Goal: Task Accomplishment & Management: Use online tool/utility

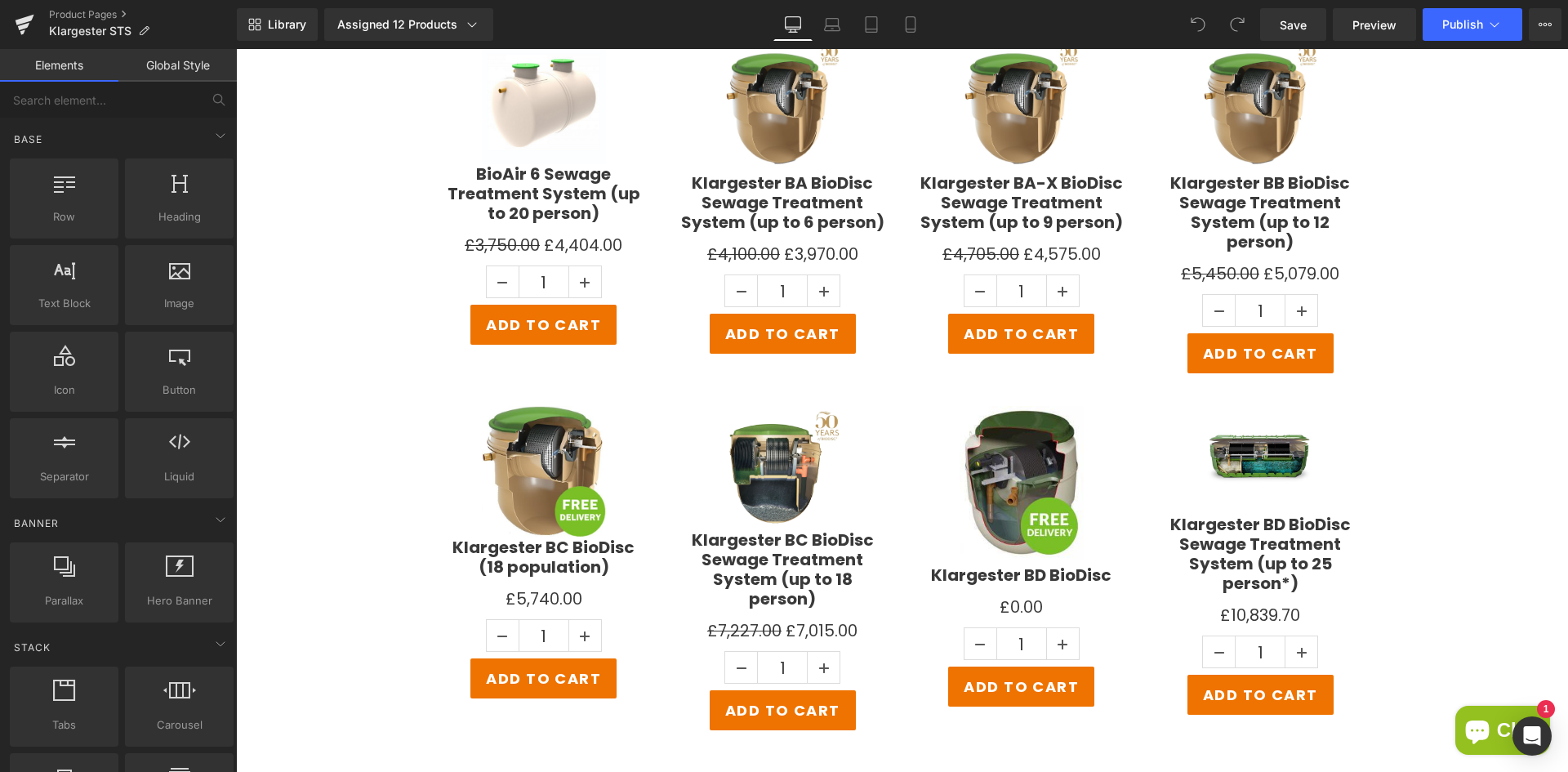
scroll to position [3069, 0]
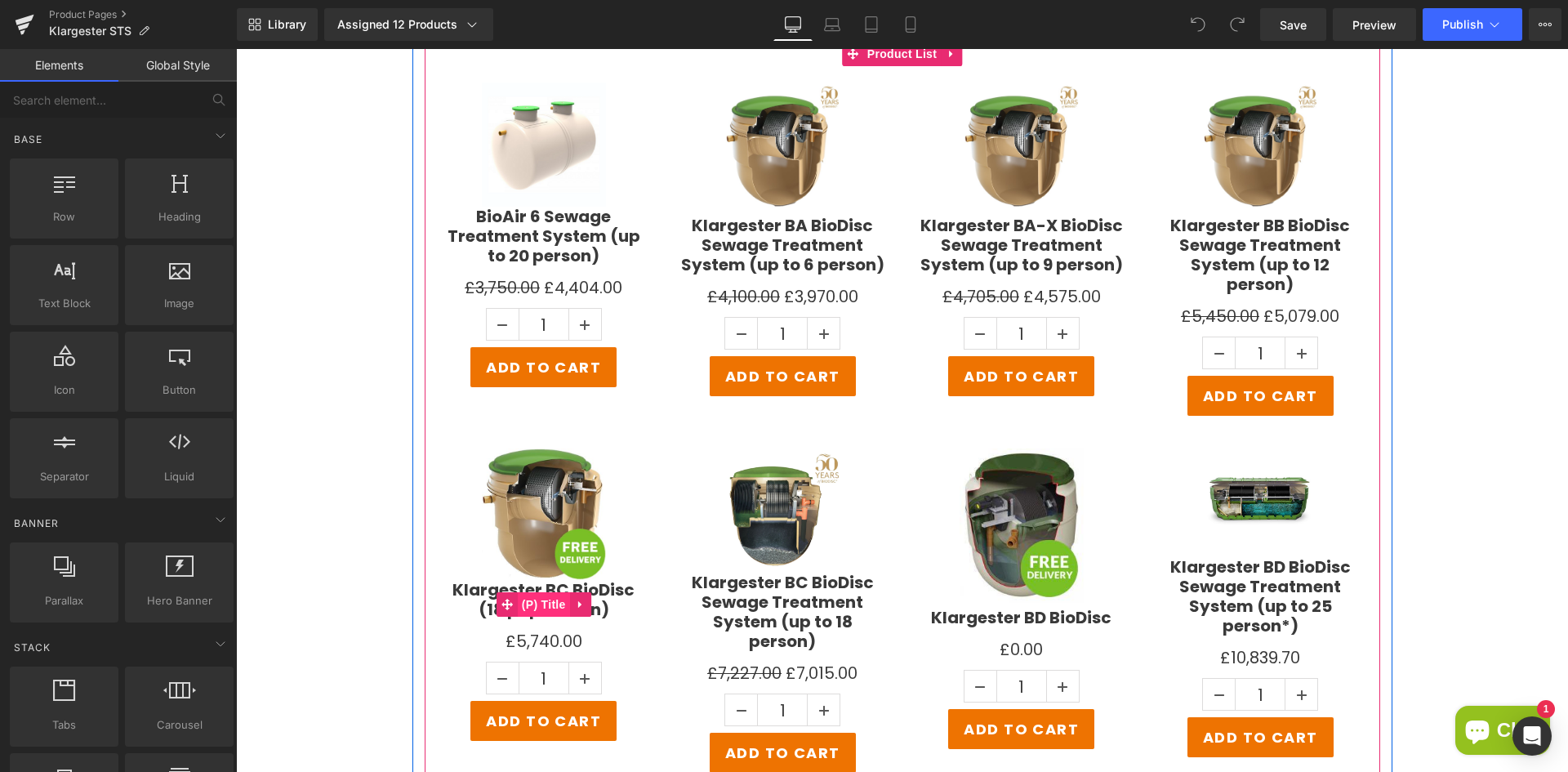
click at [546, 592] on span "(P) Title" at bounding box center [544, 604] width 52 height 24
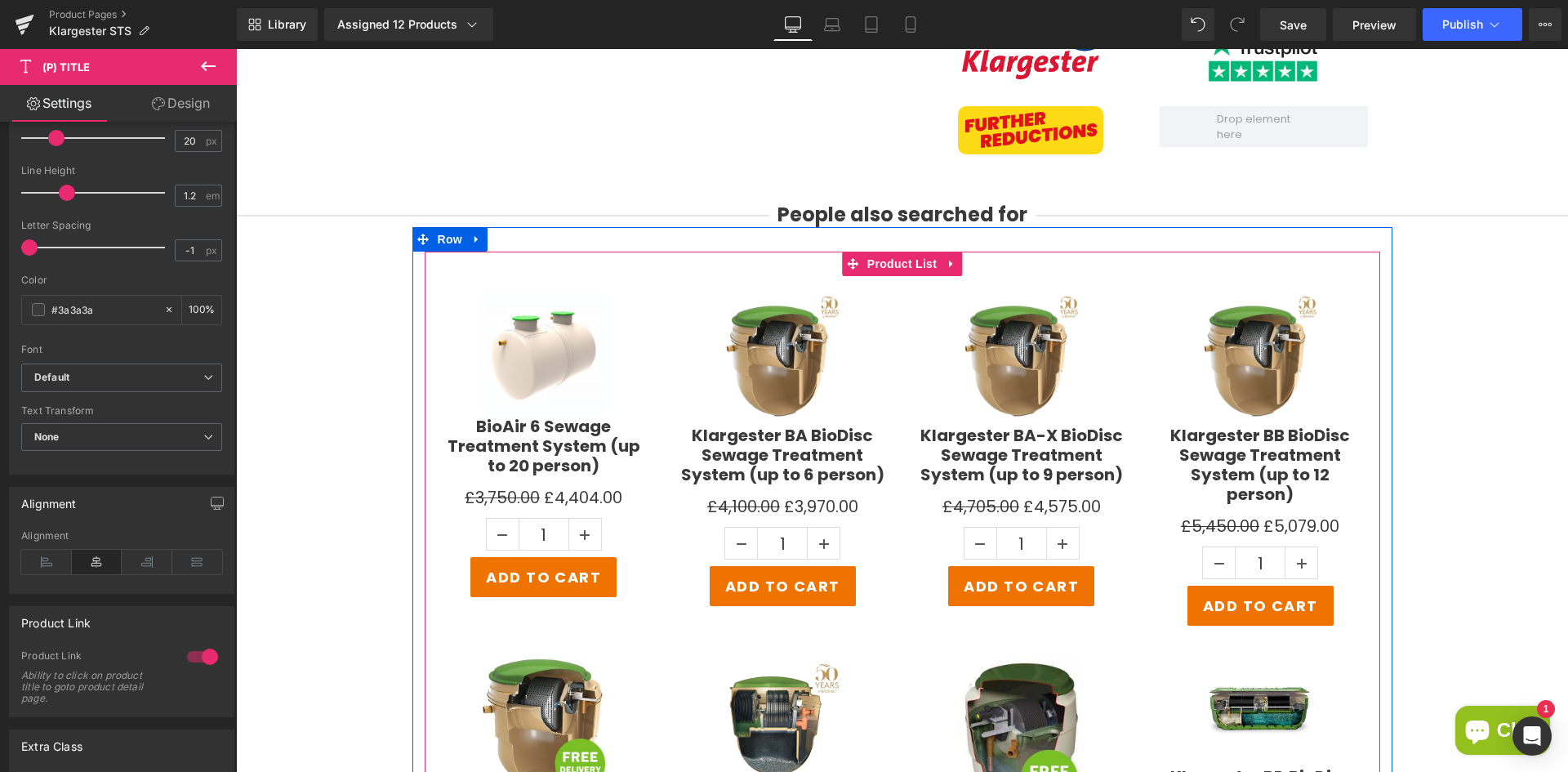
scroll to position [2824, 0]
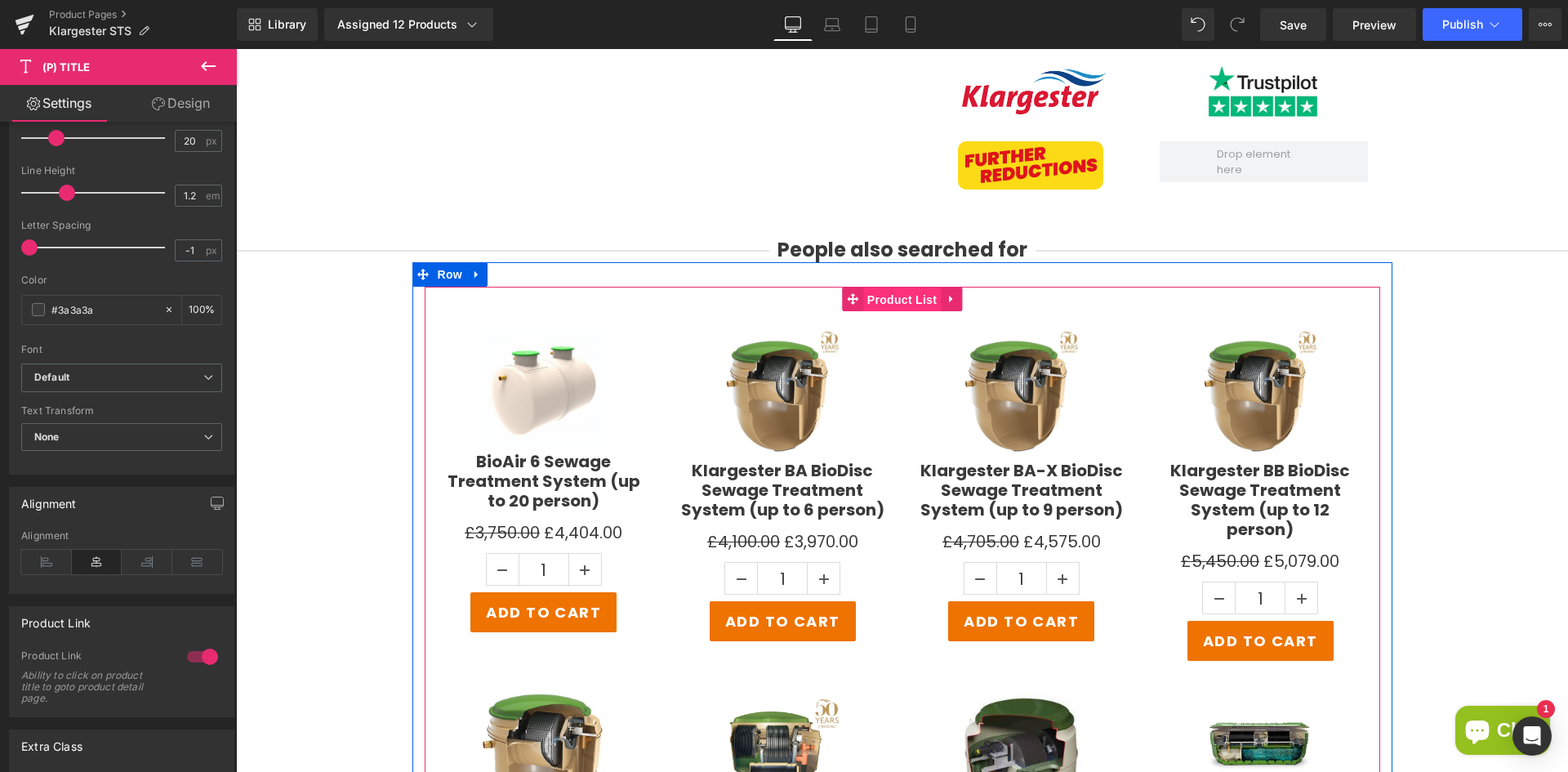
click at [889, 299] on span "Product List" at bounding box center [901, 300] width 77 height 24
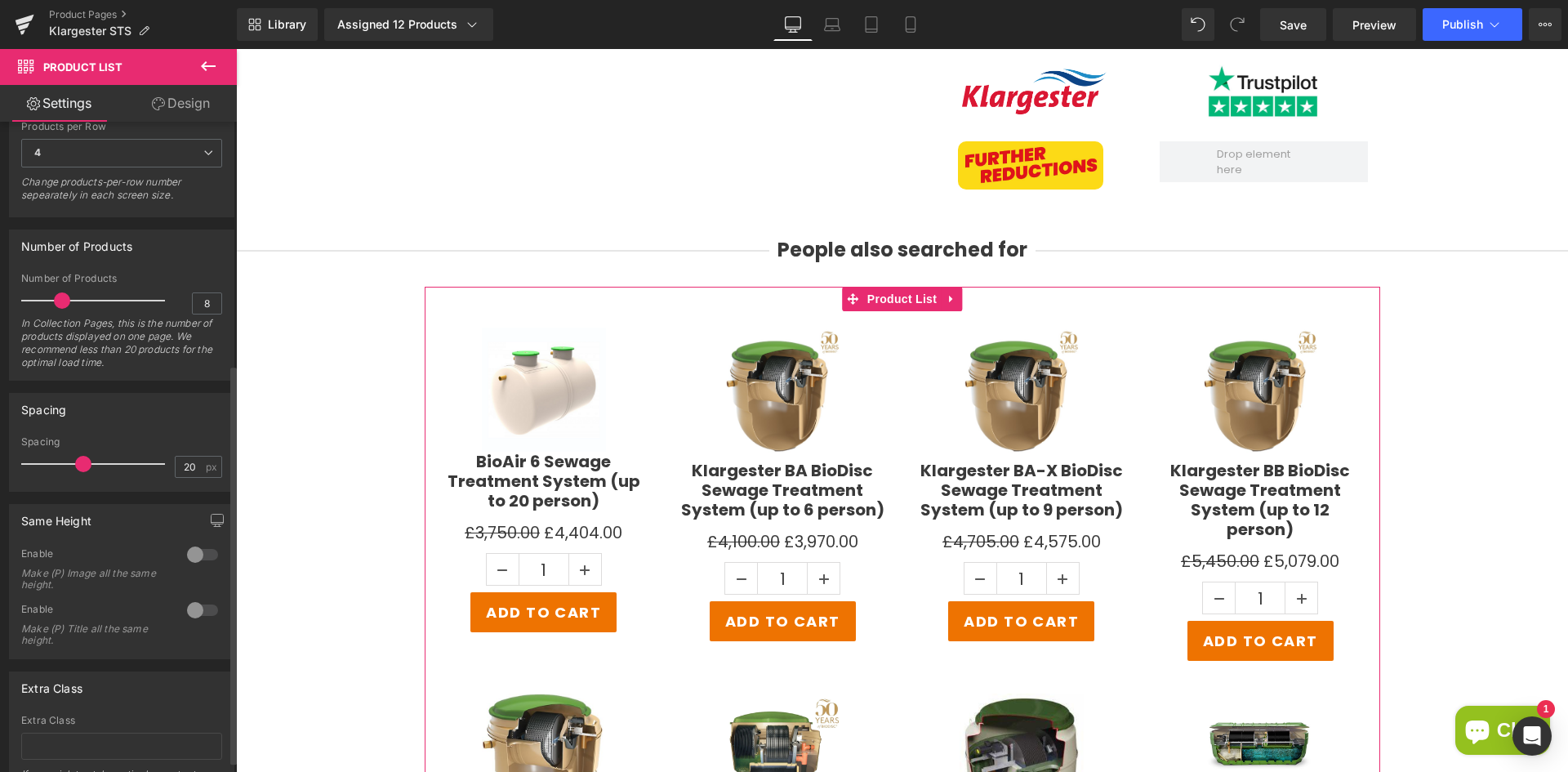
scroll to position [412, 0]
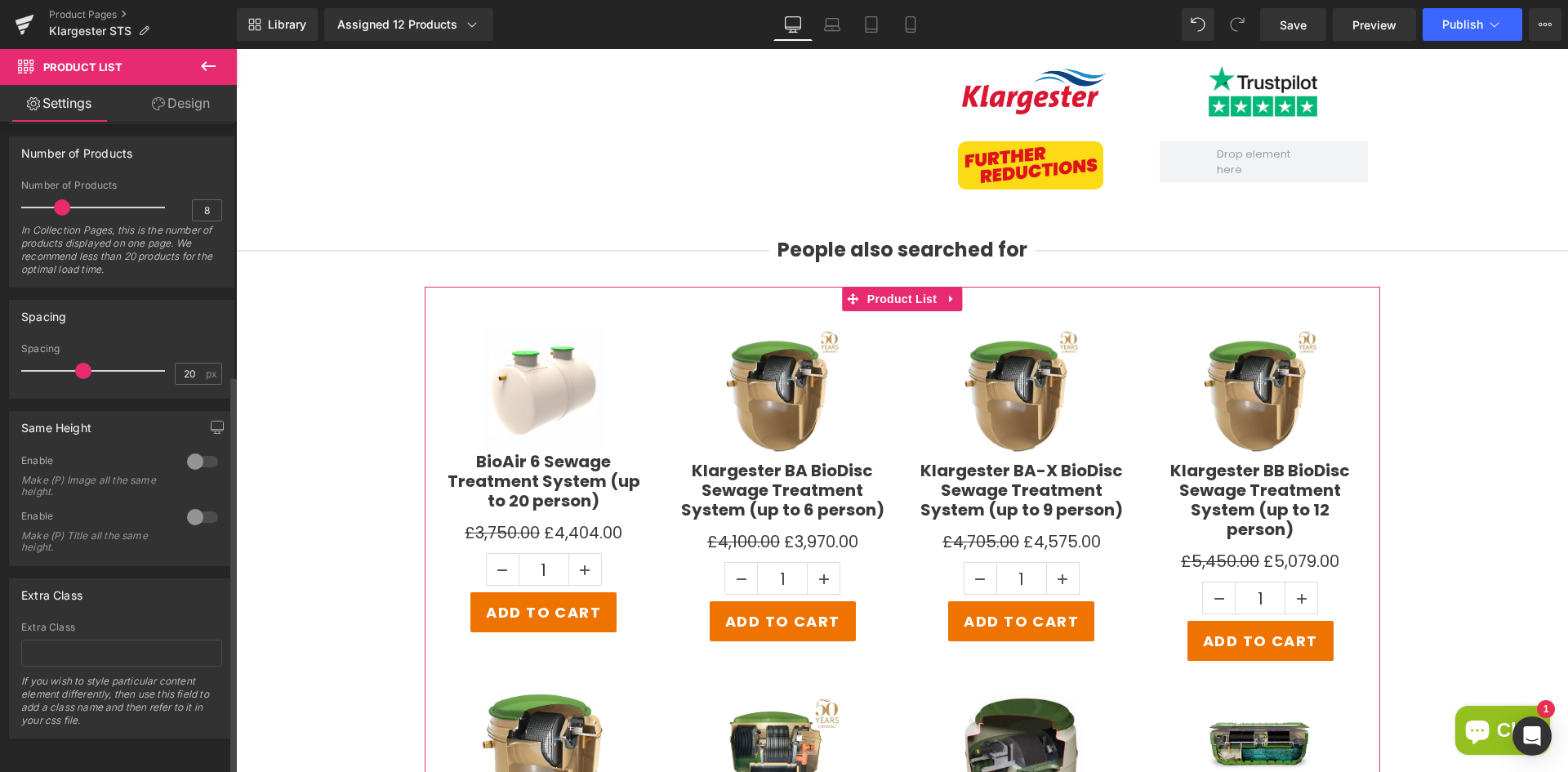
click at [196, 449] on div at bounding box center [202, 462] width 39 height 26
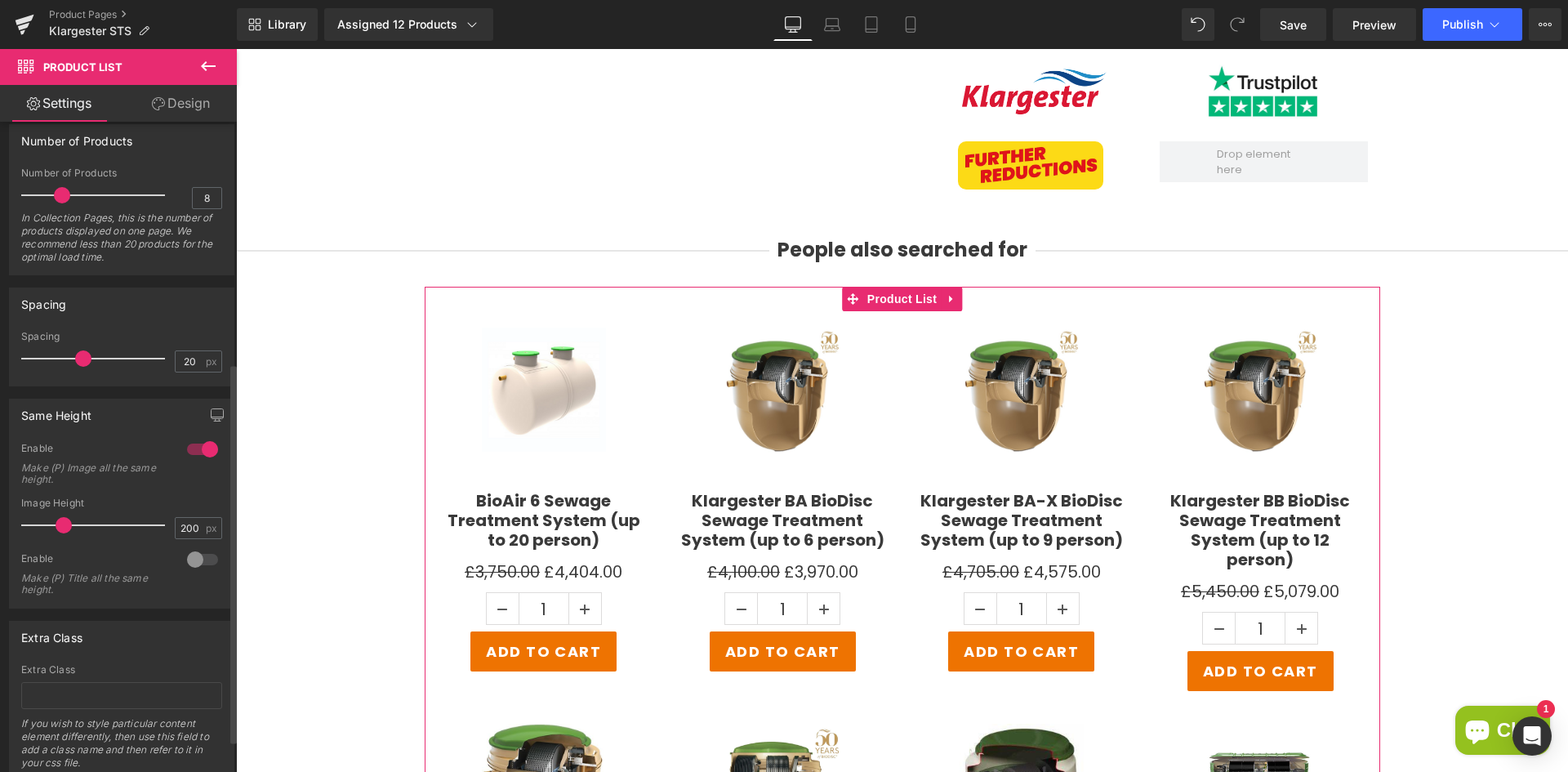
click at [202, 445] on div at bounding box center [202, 449] width 39 height 26
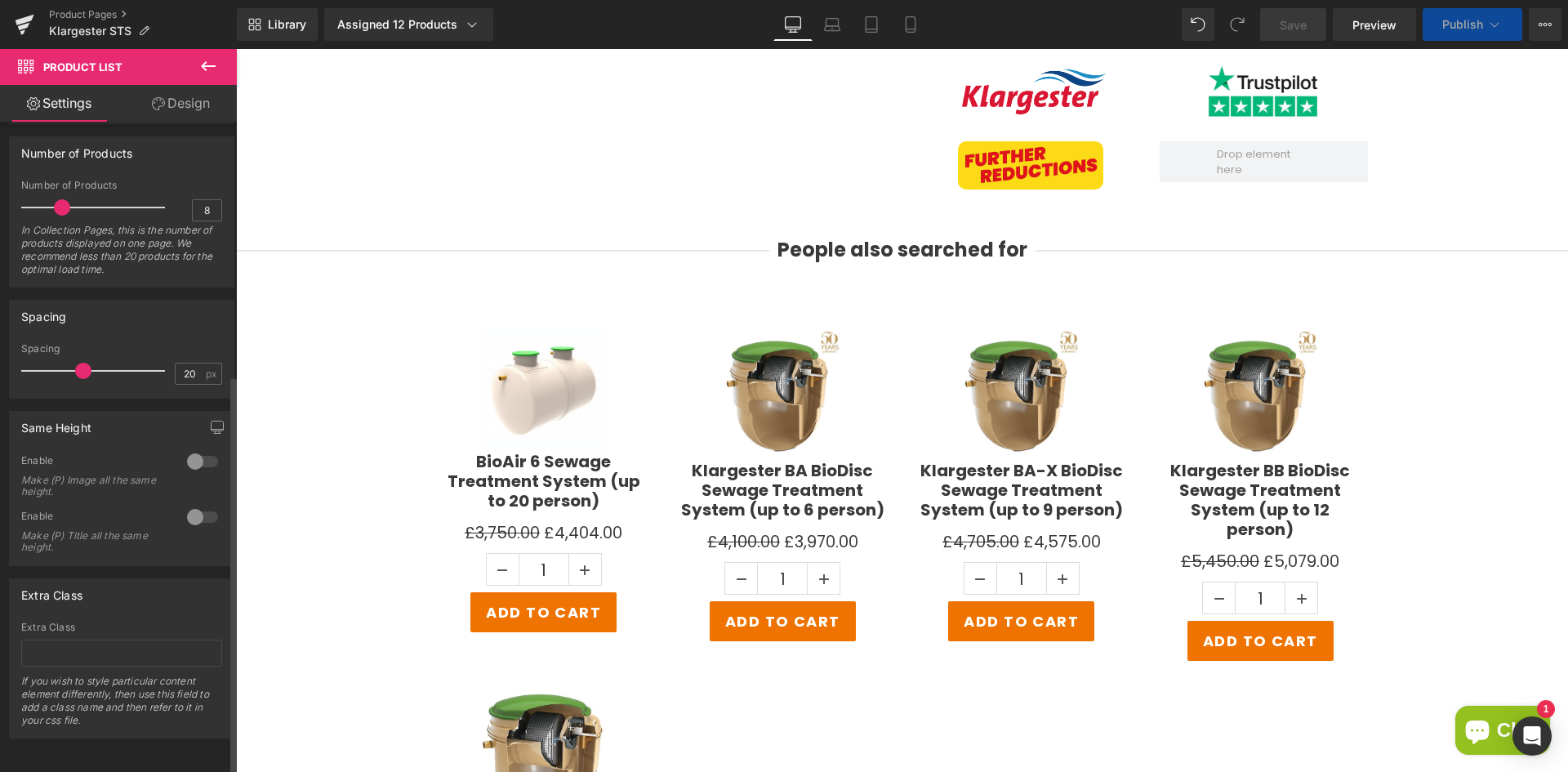
click at [200, 449] on div at bounding box center [202, 462] width 39 height 26
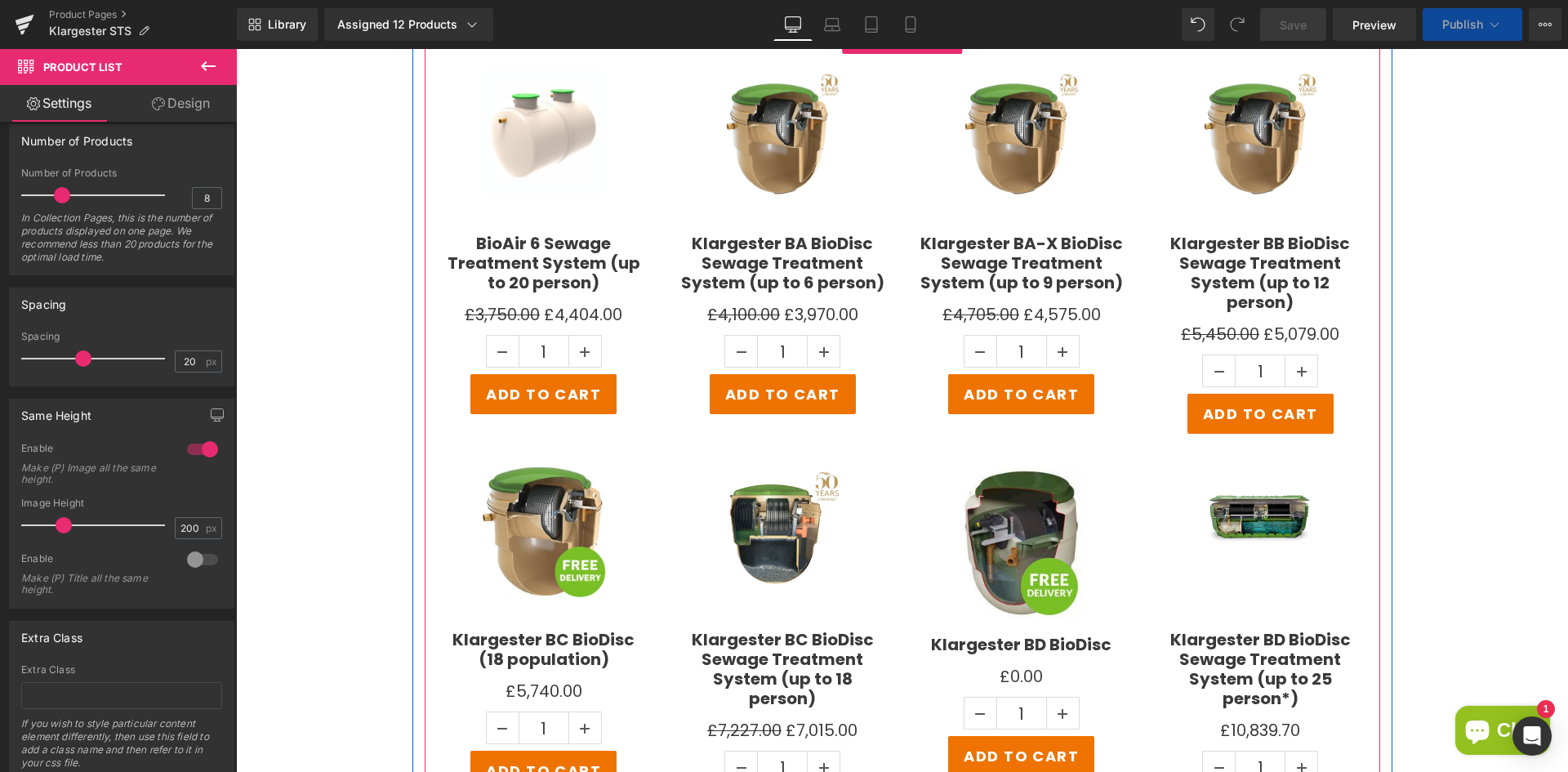
scroll to position [3151, 0]
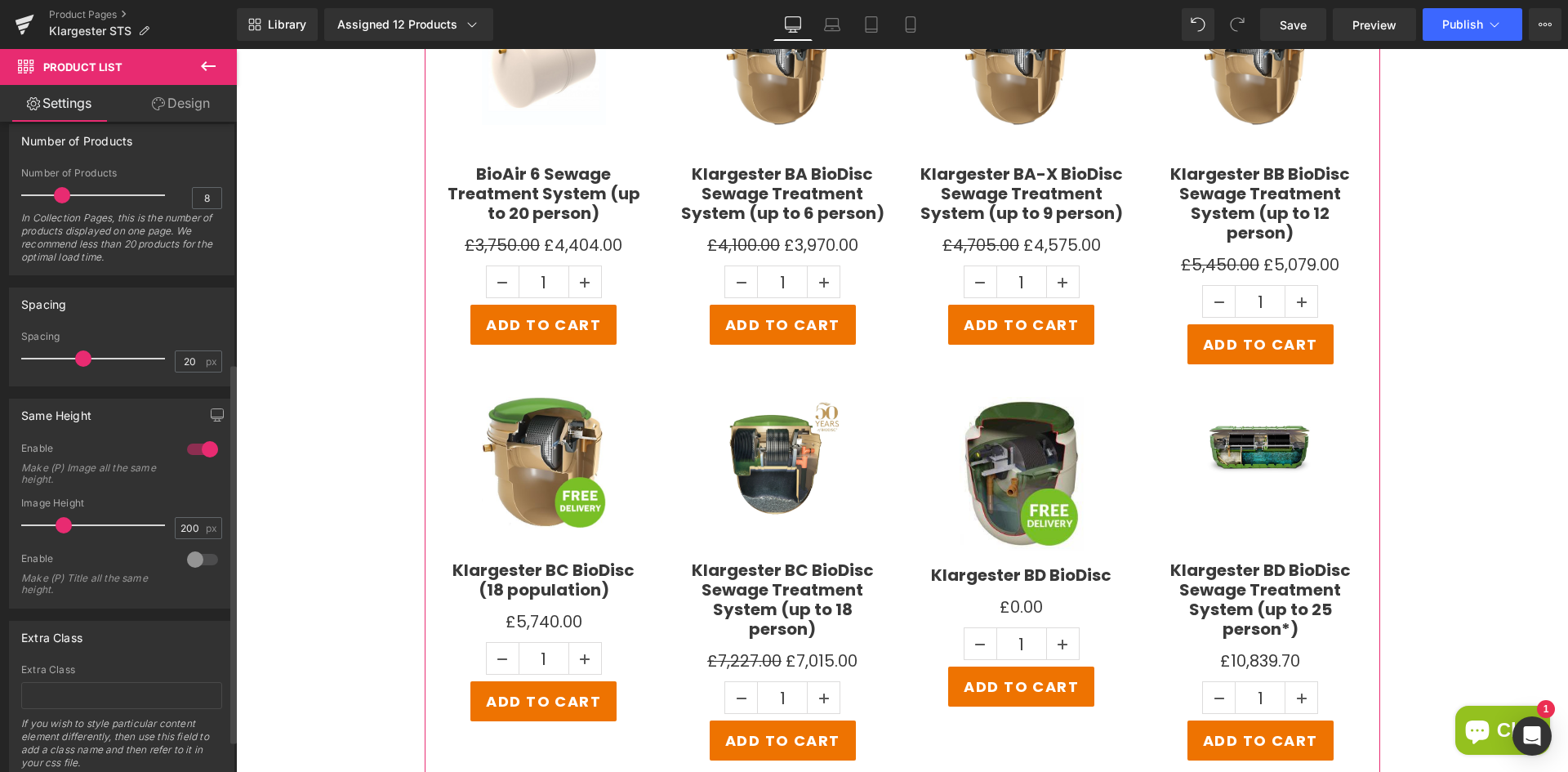
click at [196, 449] on div at bounding box center [202, 449] width 39 height 26
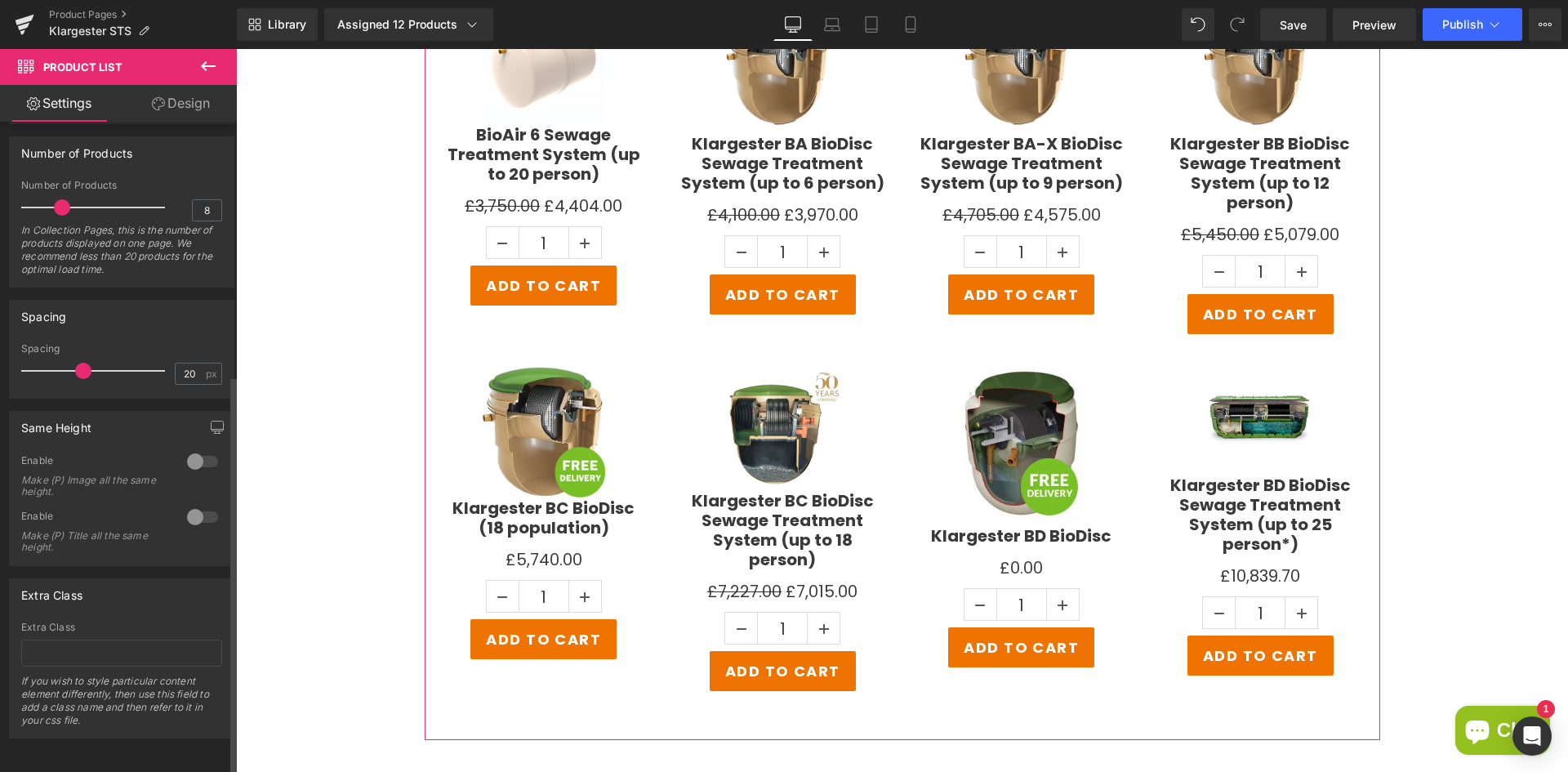
click at [188, 449] on div at bounding box center [202, 462] width 39 height 26
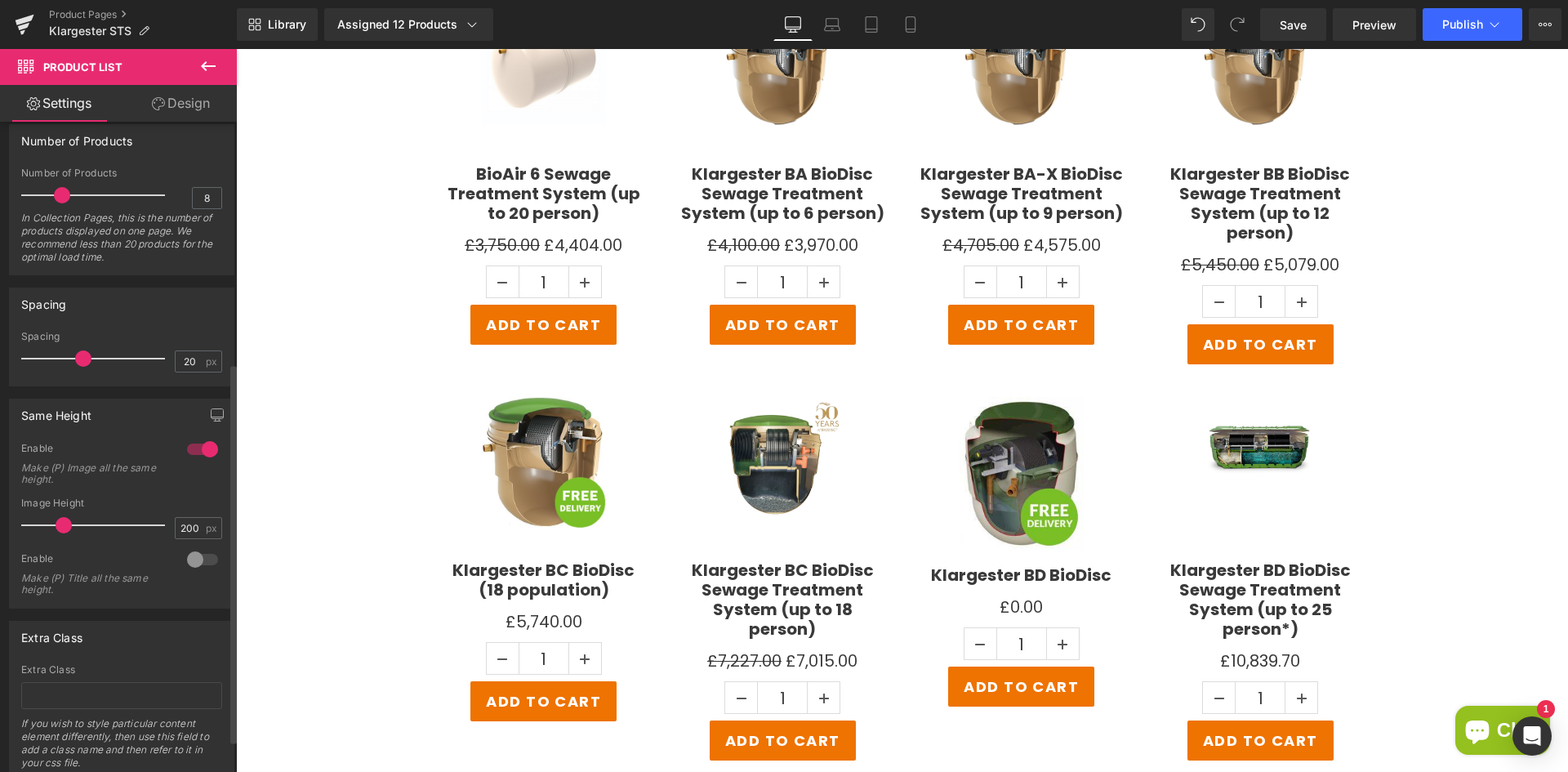
click at [195, 558] on div at bounding box center [202, 559] width 39 height 26
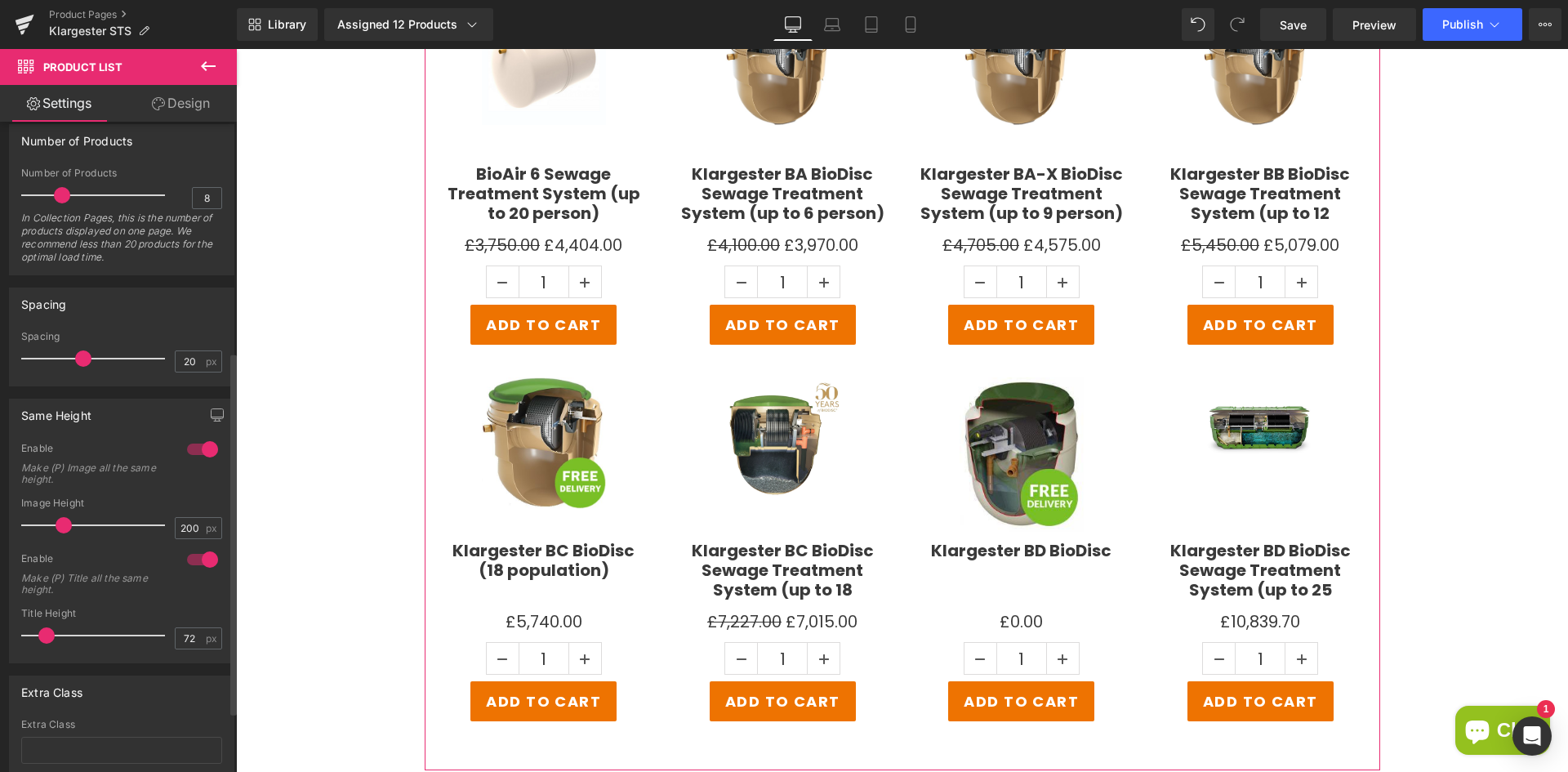
click at [203, 559] on div at bounding box center [202, 559] width 39 height 26
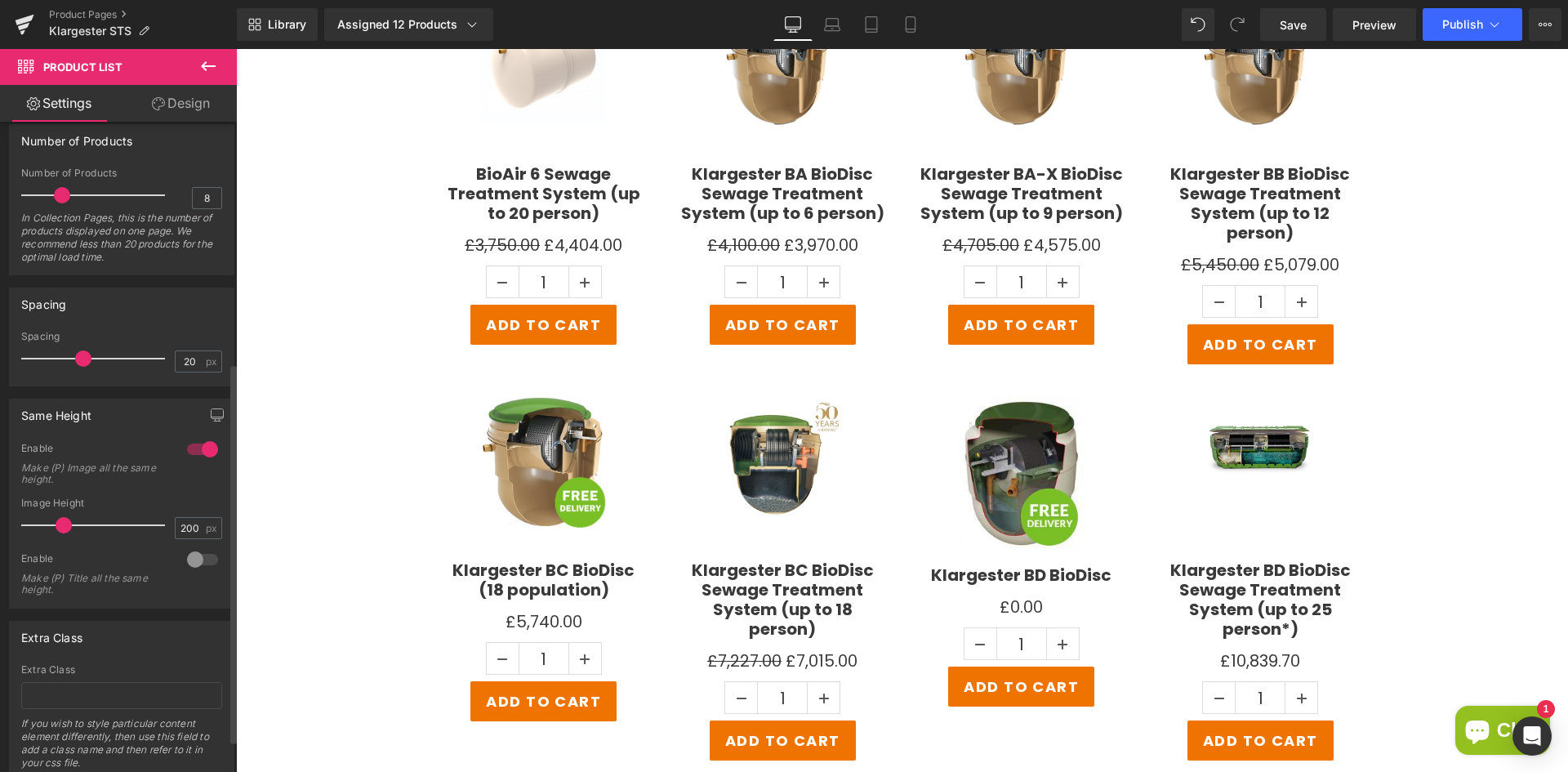
click at [184, 559] on div at bounding box center [202, 559] width 39 height 26
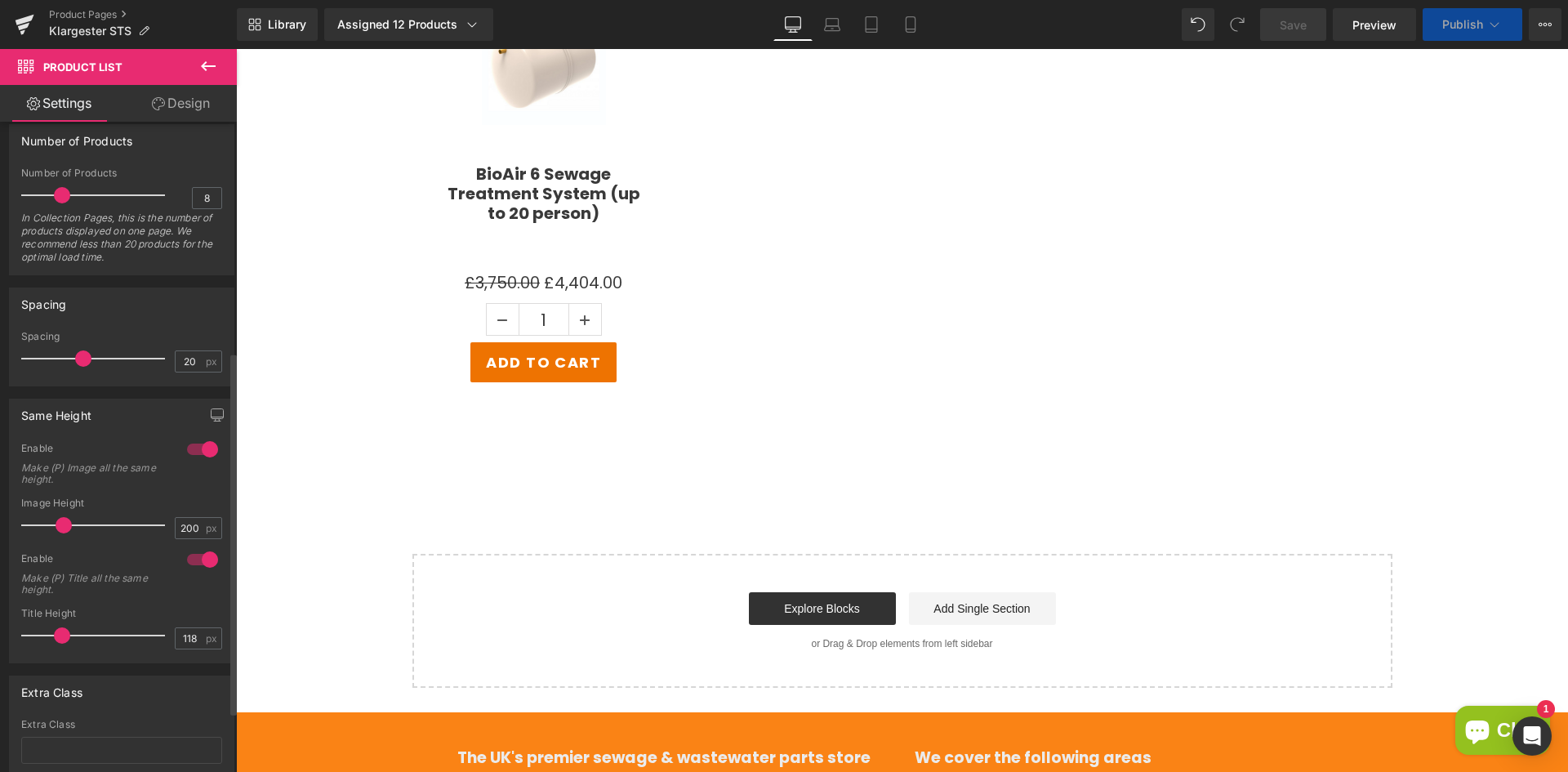
type input "128"
drag, startPoint x: 46, startPoint y: 635, endPoint x: 61, endPoint y: 632, distance: 15.3
click at [61, 632] on span at bounding box center [62, 635] width 17 height 17
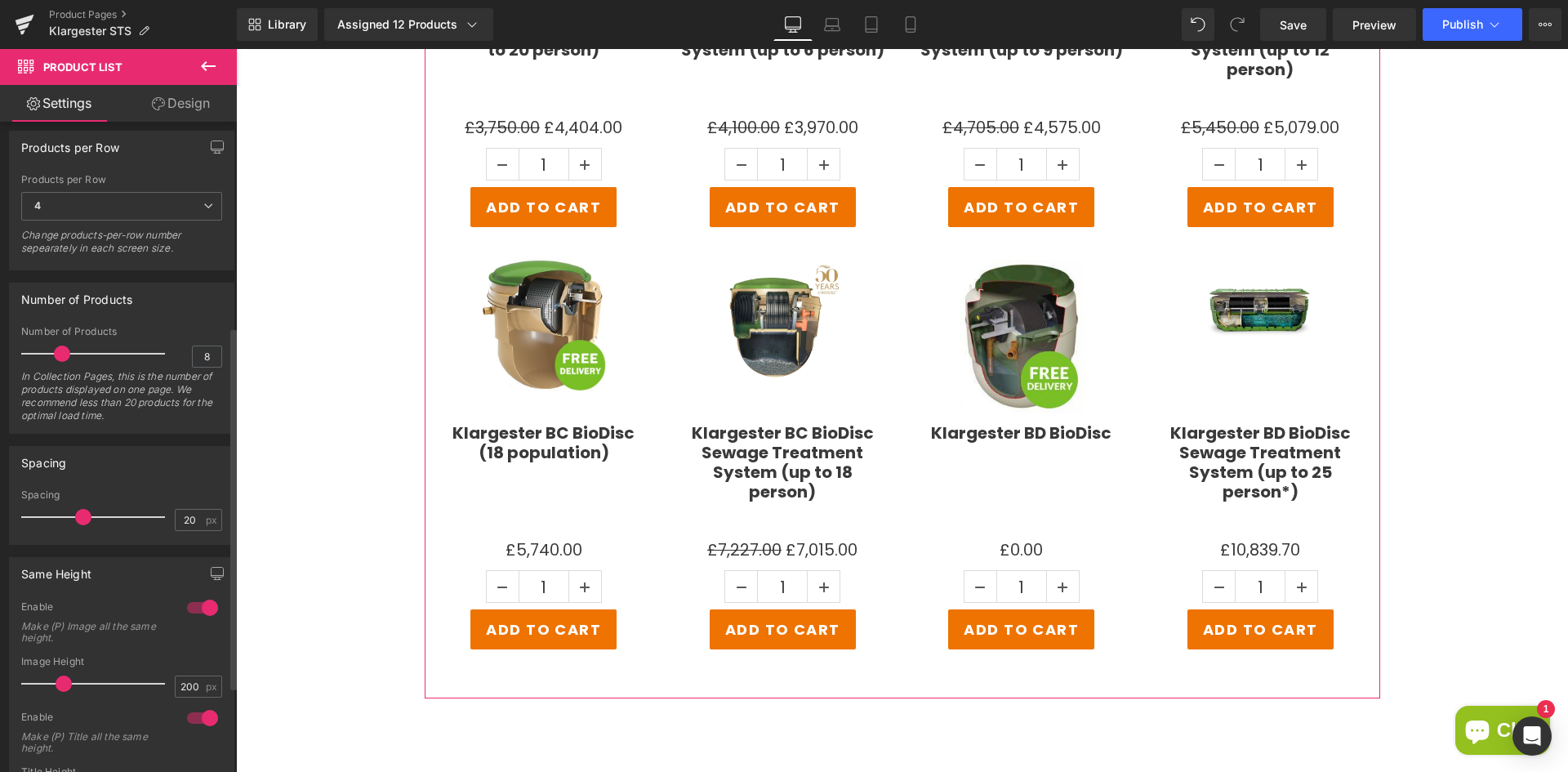
scroll to position [250, 0]
drag, startPoint x: 196, startPoint y: 356, endPoint x: 216, endPoint y: 356, distance: 20.0
click at [216, 356] on div "8 Number of Products 8 In Collection Pages, this is the number of products disp…" at bounding box center [121, 383] width 223 height 107
type input "4"
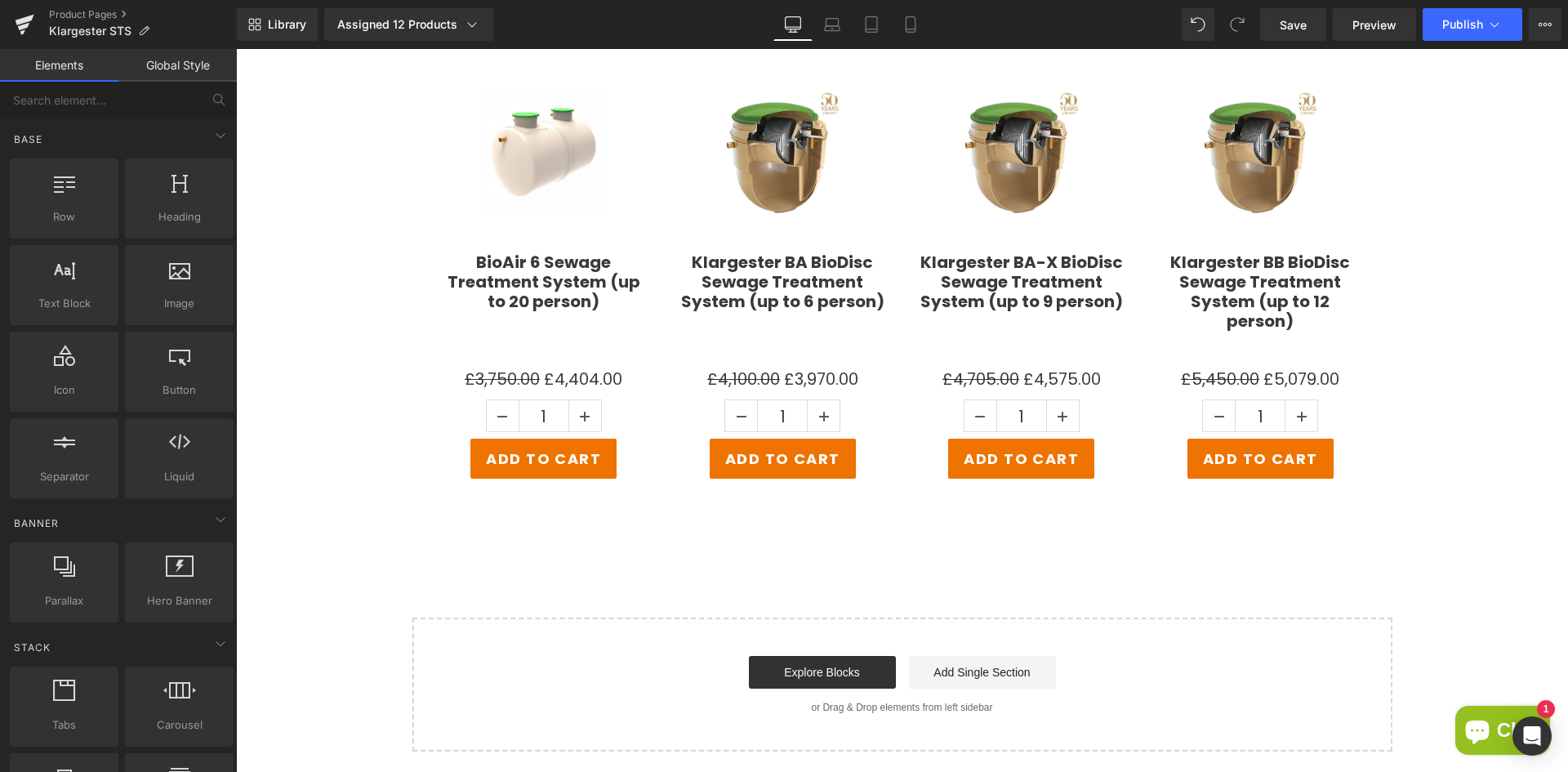
scroll to position [3069, 0]
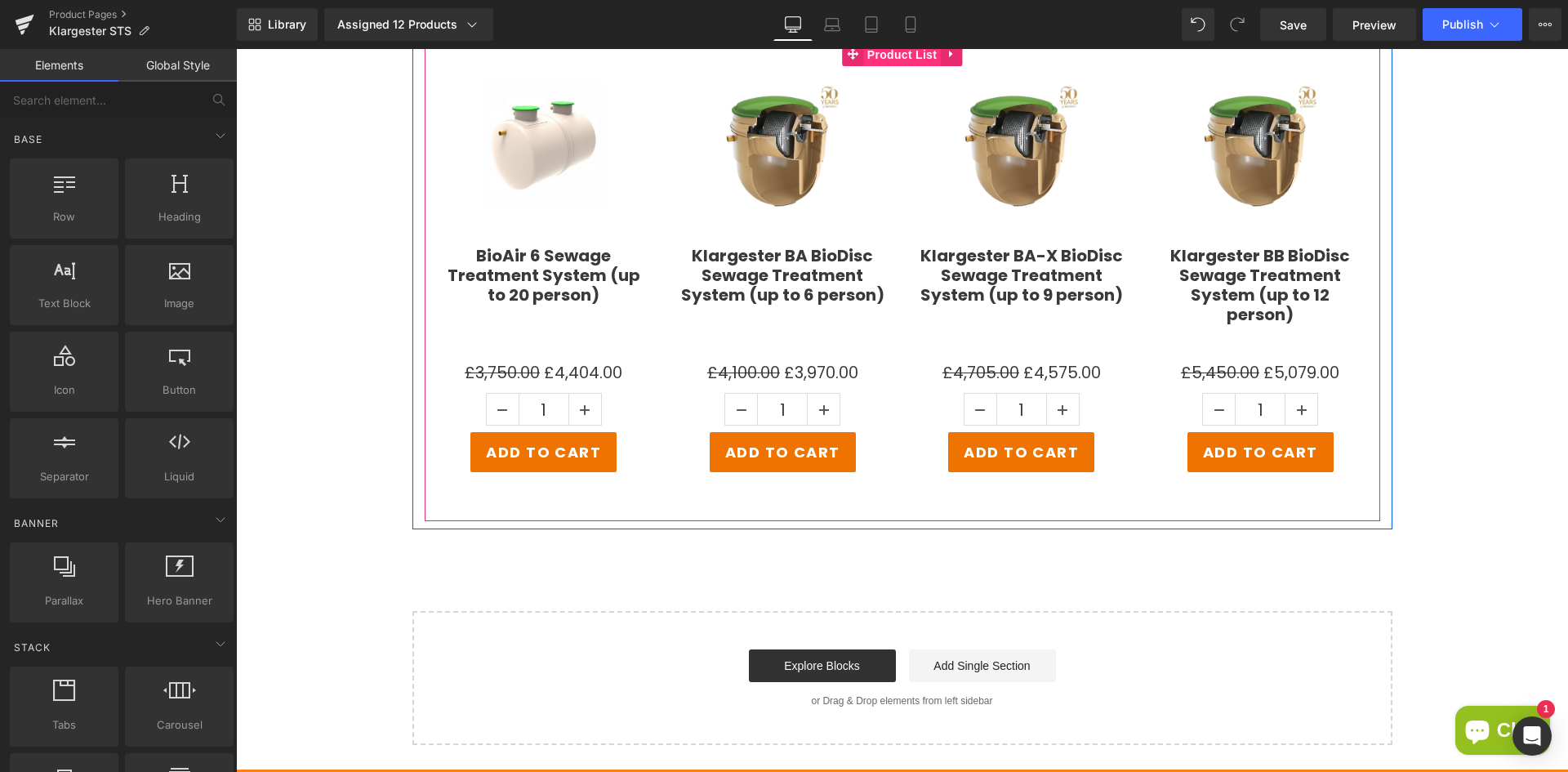
click at [876, 51] on span "Product List" at bounding box center [901, 55] width 77 height 24
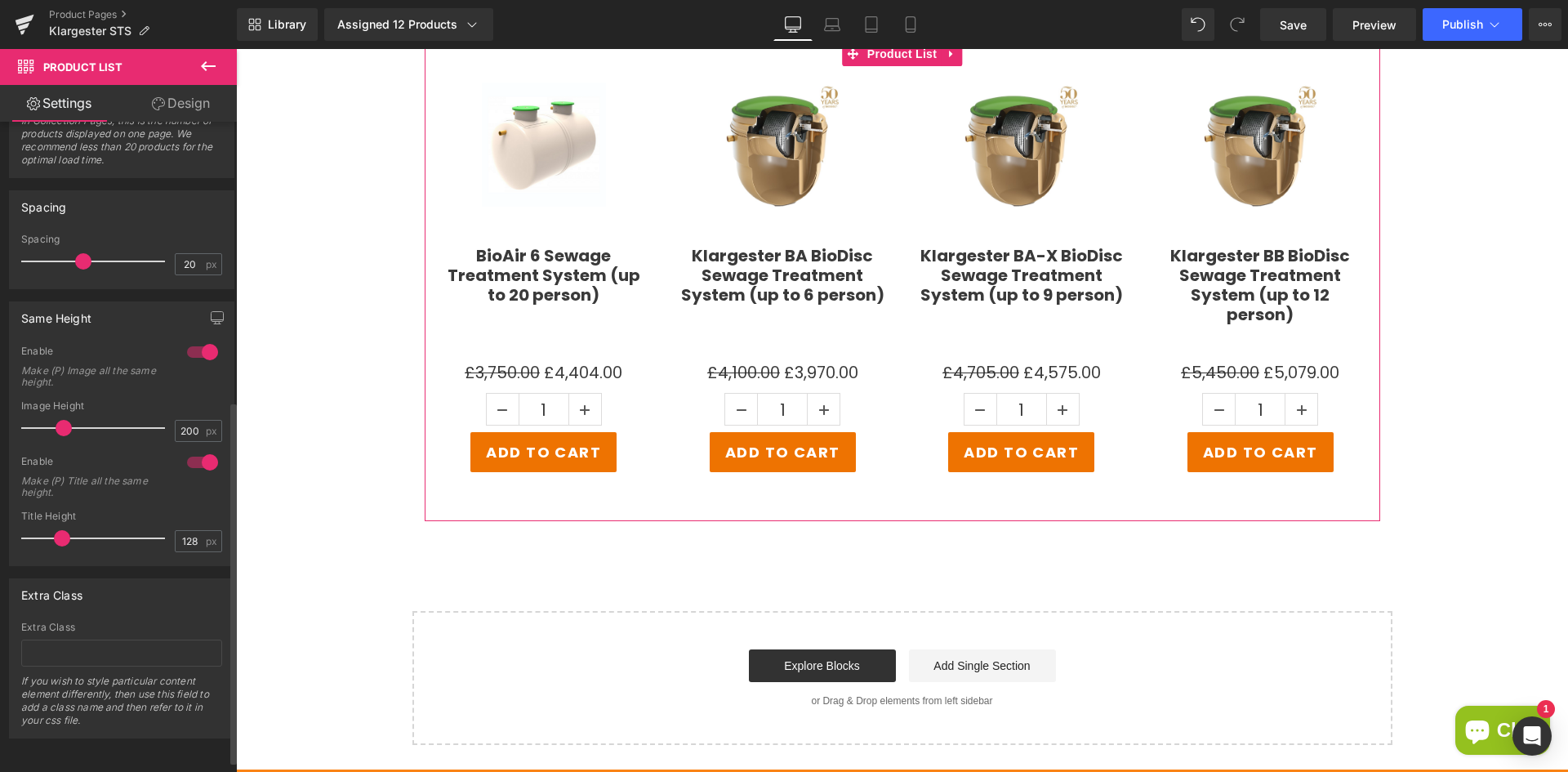
scroll to position [358, 0]
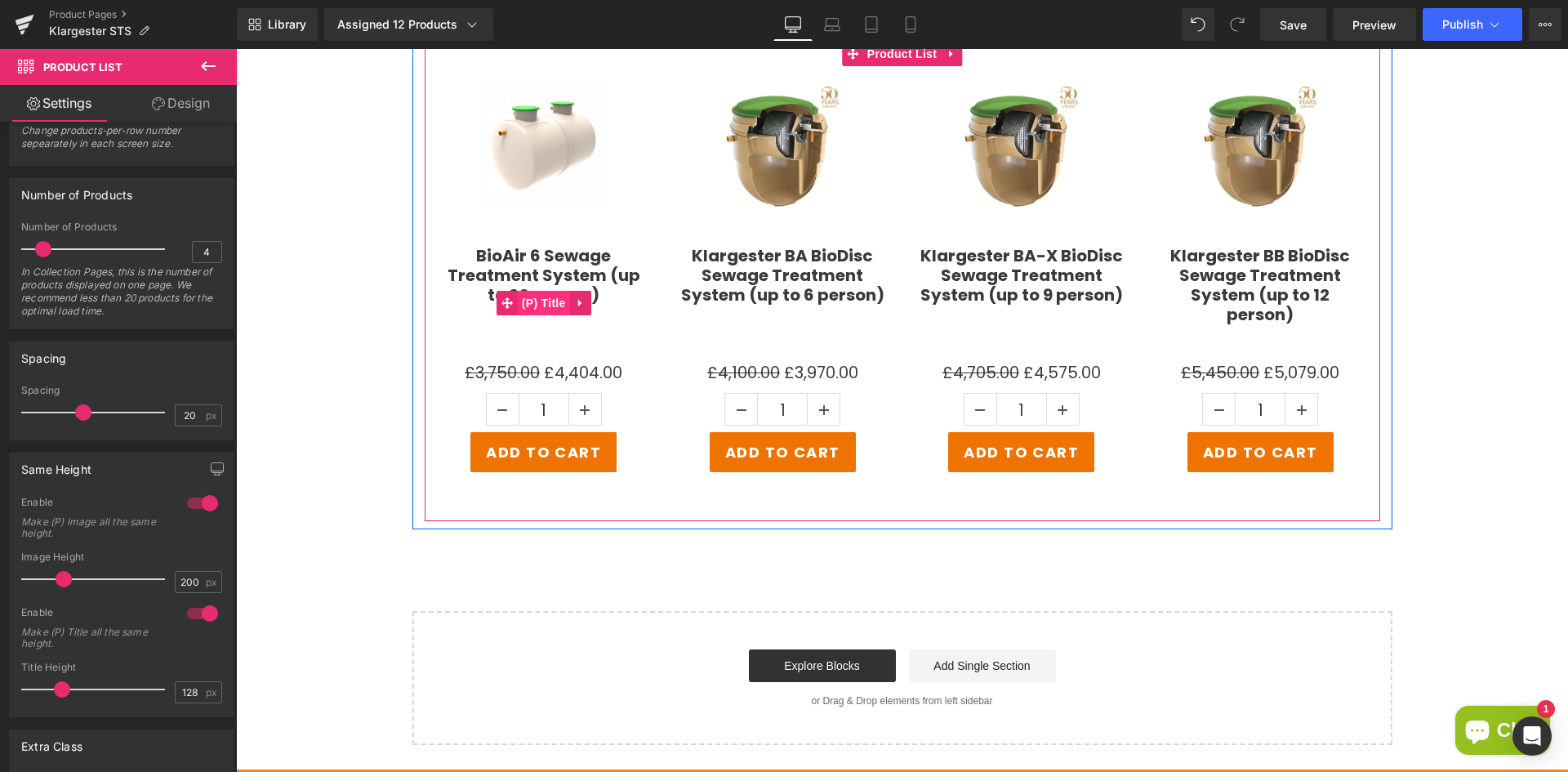
click at [533, 306] on span "(P) Title" at bounding box center [544, 303] width 52 height 24
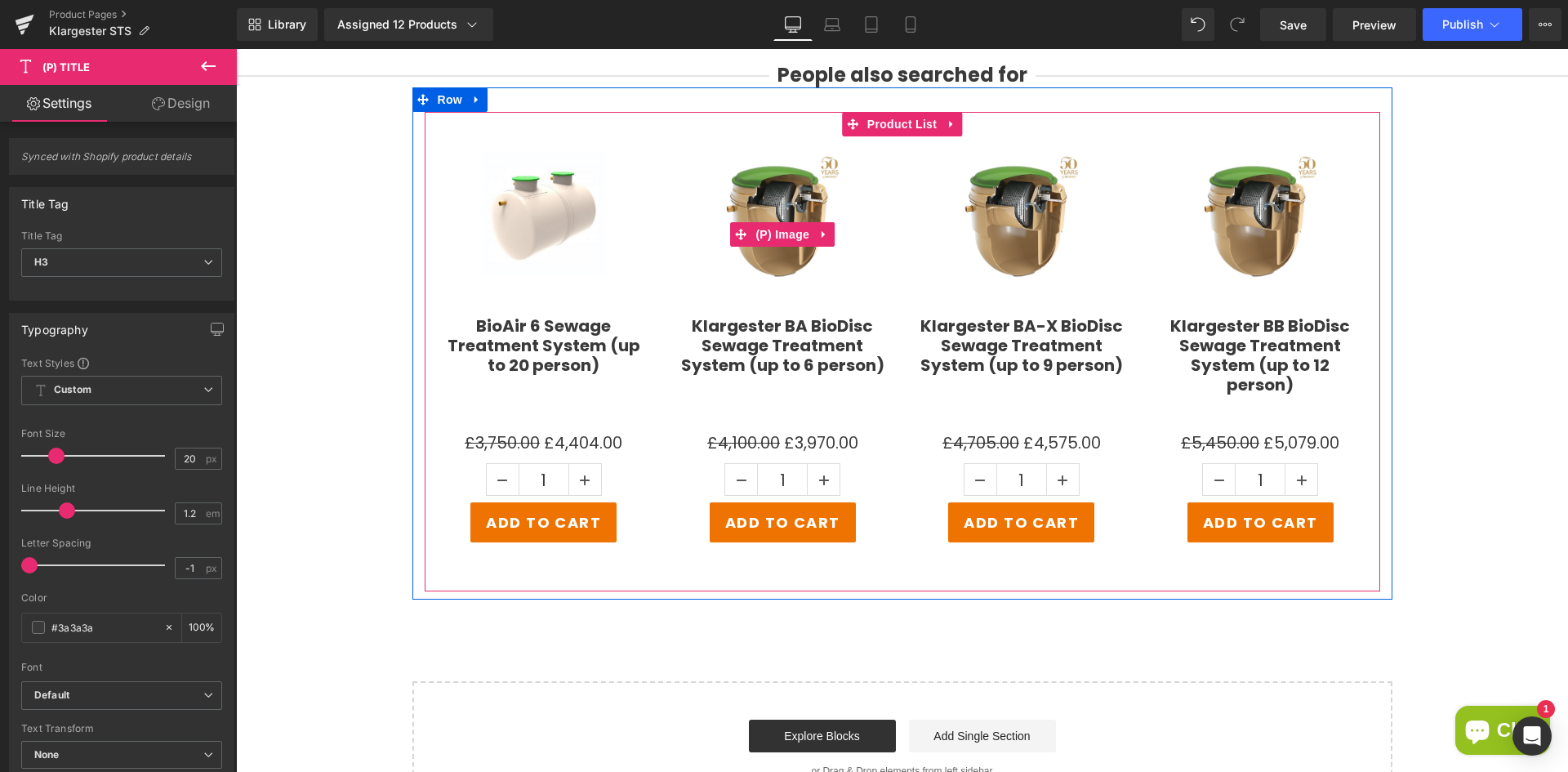
scroll to position [2905, 0]
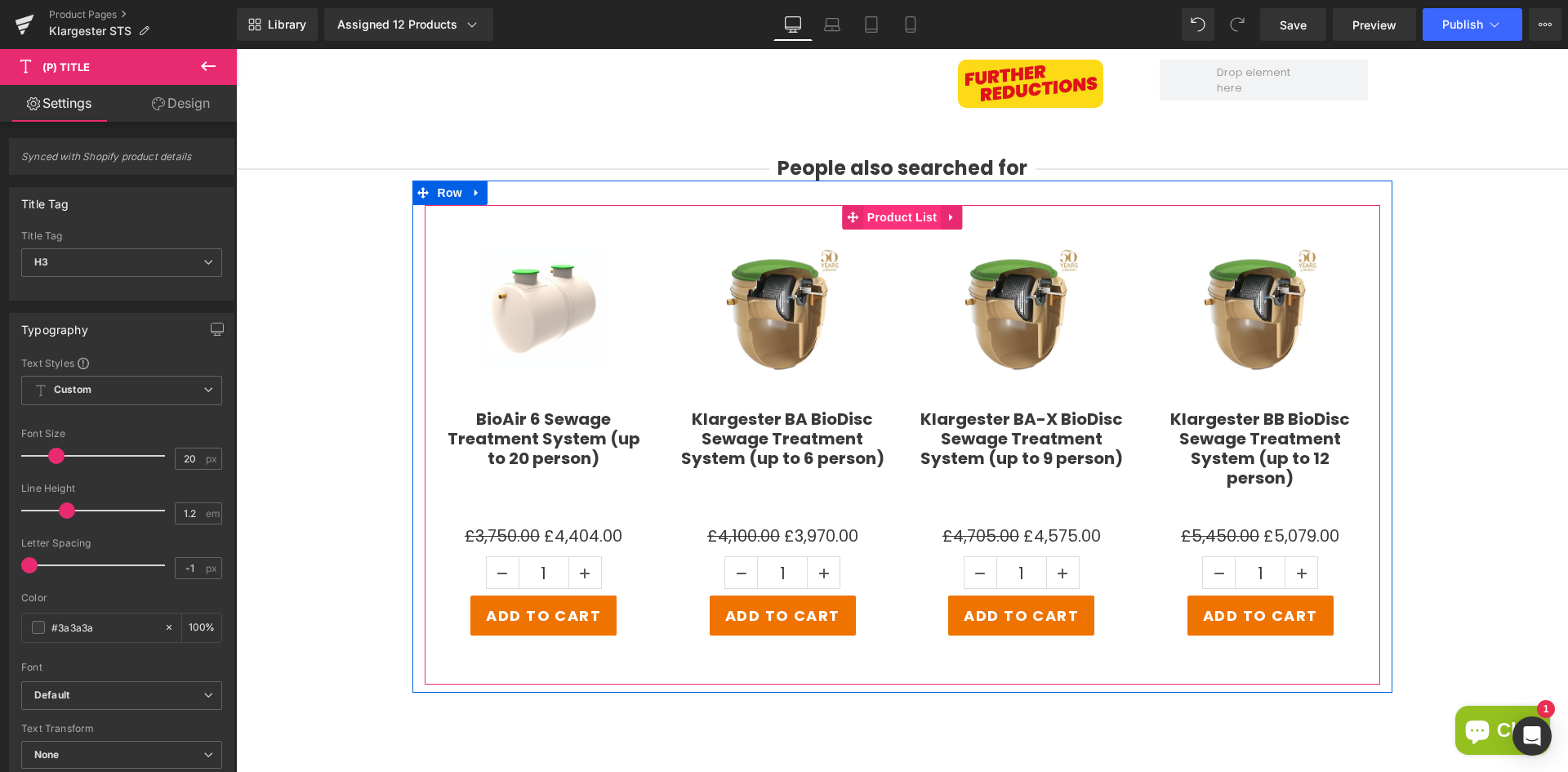
click at [888, 223] on span "Product List" at bounding box center [901, 217] width 77 height 24
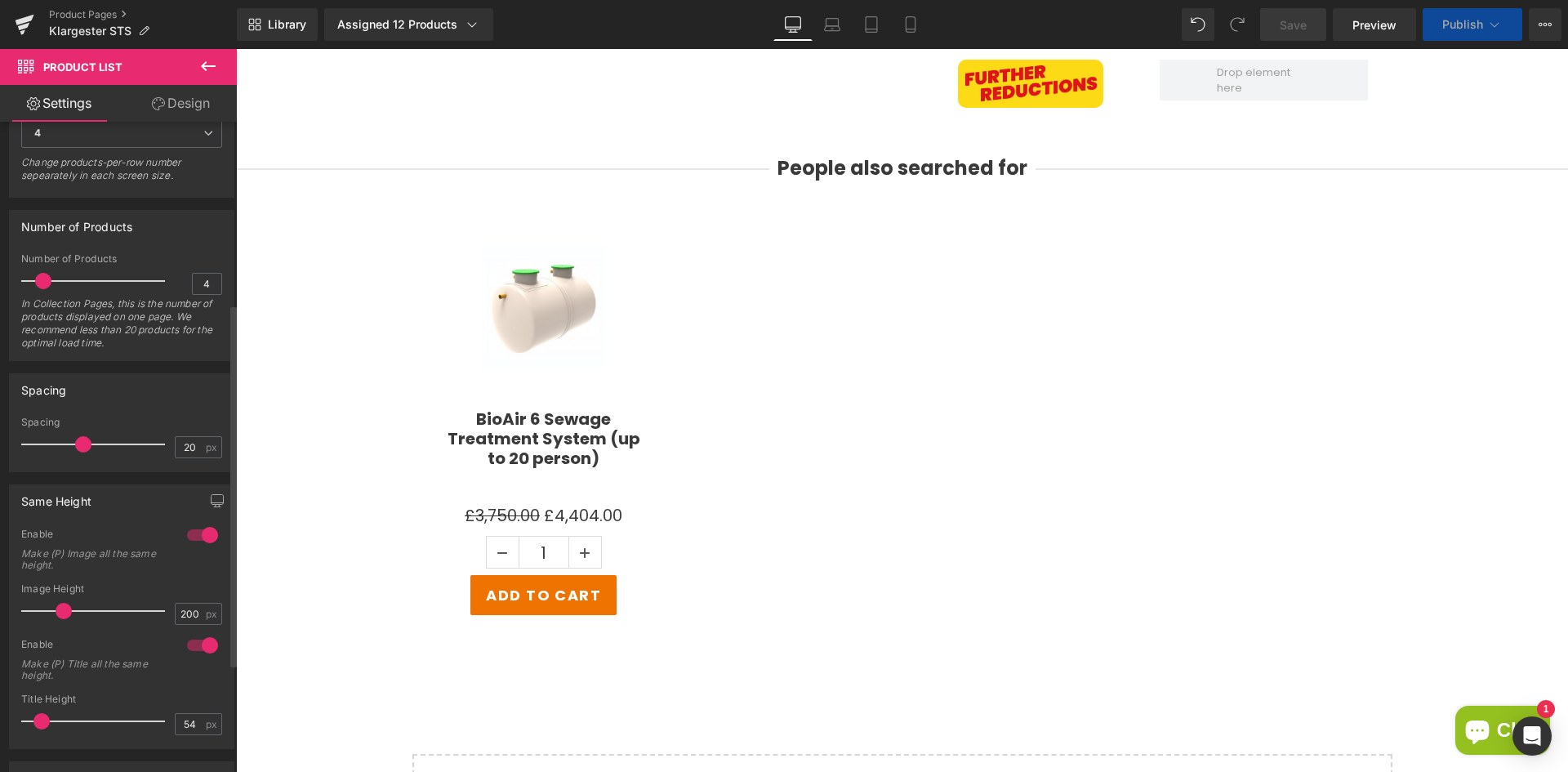
drag, startPoint x: 63, startPoint y: 721, endPoint x: 43, endPoint y: 721, distance: 20.0
click at [43, 721] on span at bounding box center [42, 721] width 17 height 17
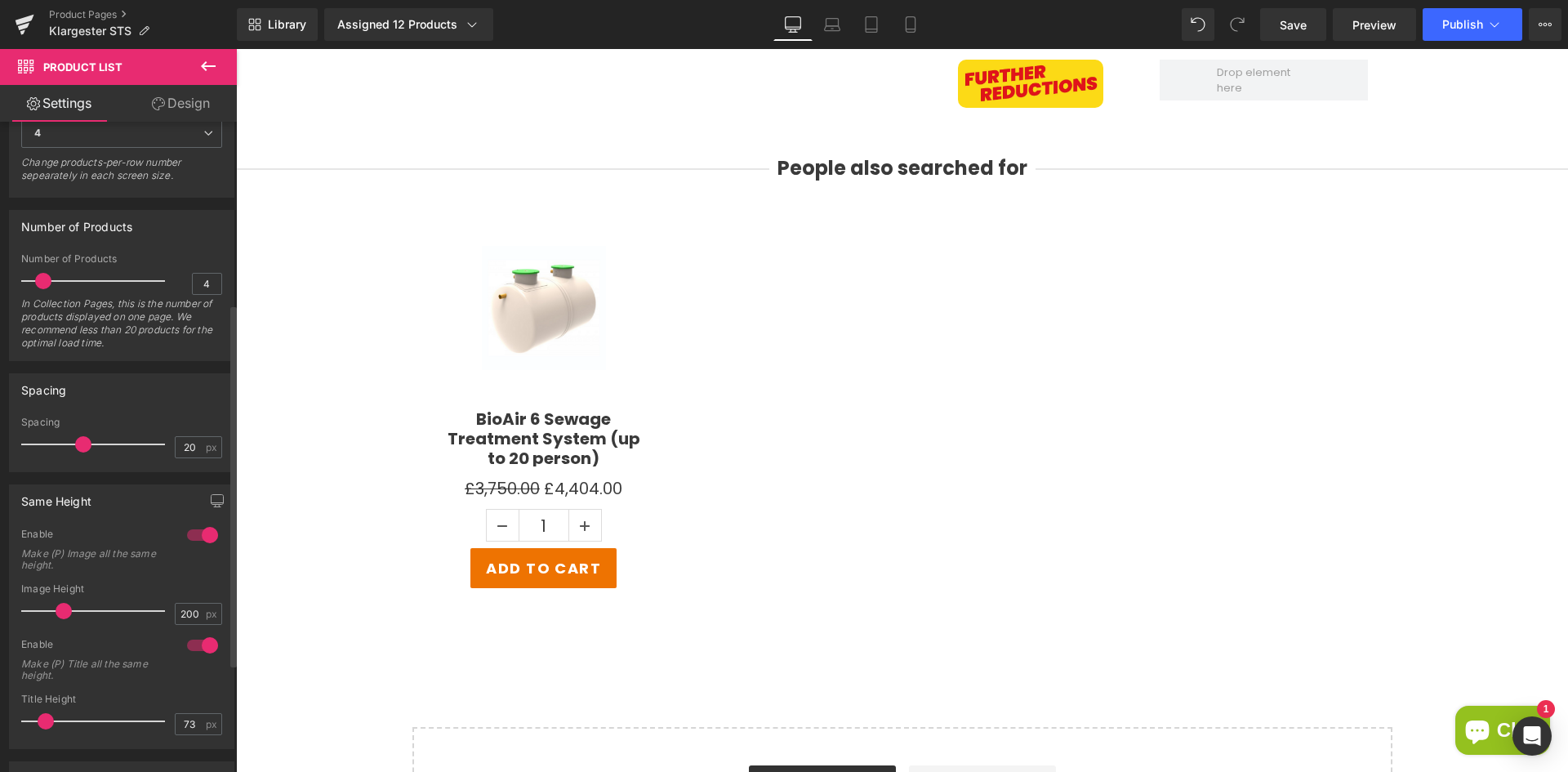
click at [47, 720] on span at bounding box center [45, 721] width 17 height 17
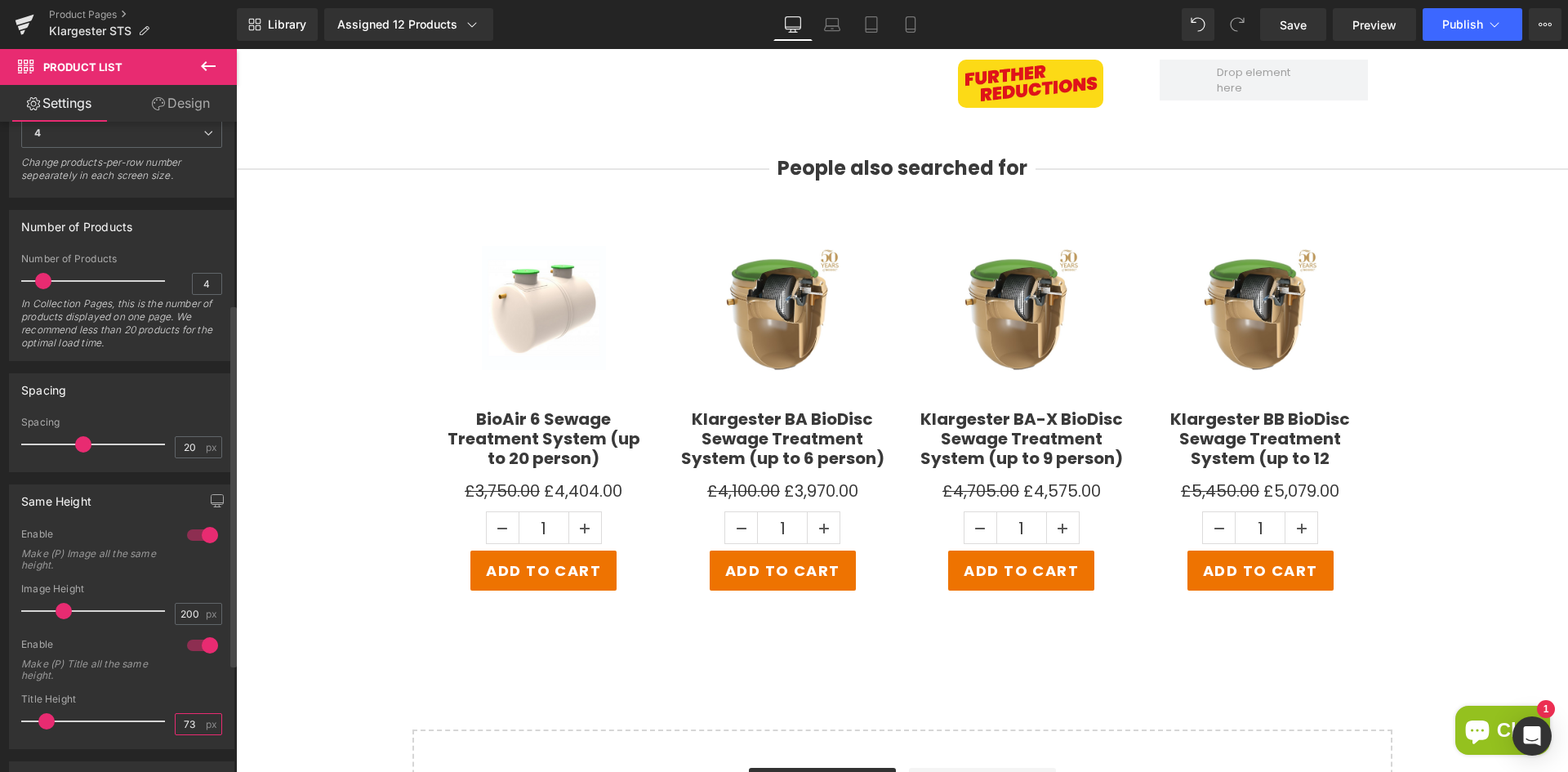
drag, startPoint x: 192, startPoint y: 724, endPoint x: 169, endPoint y: 724, distance: 23.0
click at [175, 724] on div "73 px" at bounding box center [198, 723] width 47 height 22
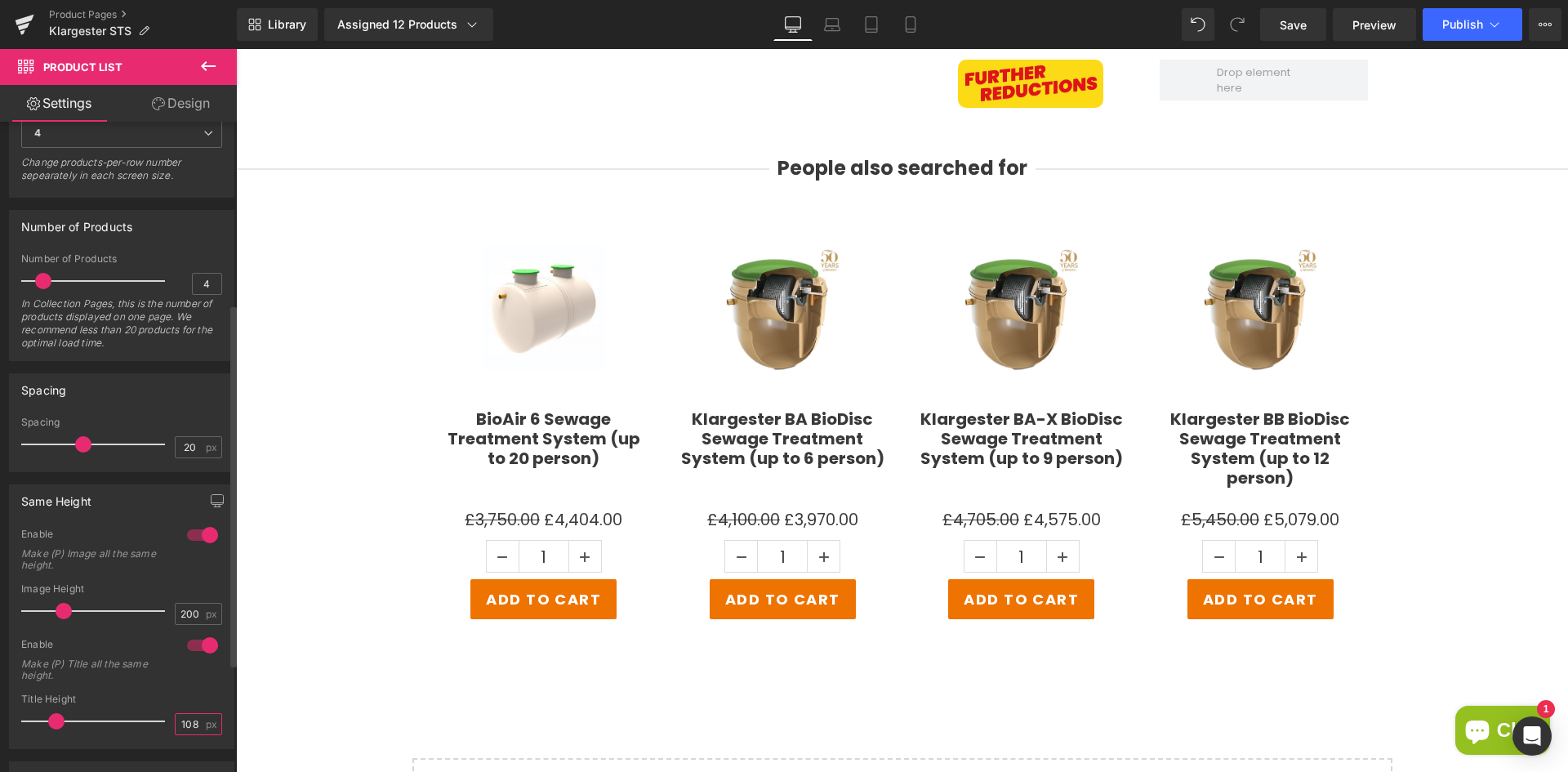
drag, startPoint x: 190, startPoint y: 722, endPoint x: 151, endPoint y: 722, distance: 39.0
click at [151, 722] on div "Title Height 108 px" at bounding box center [121, 721] width 201 height 55
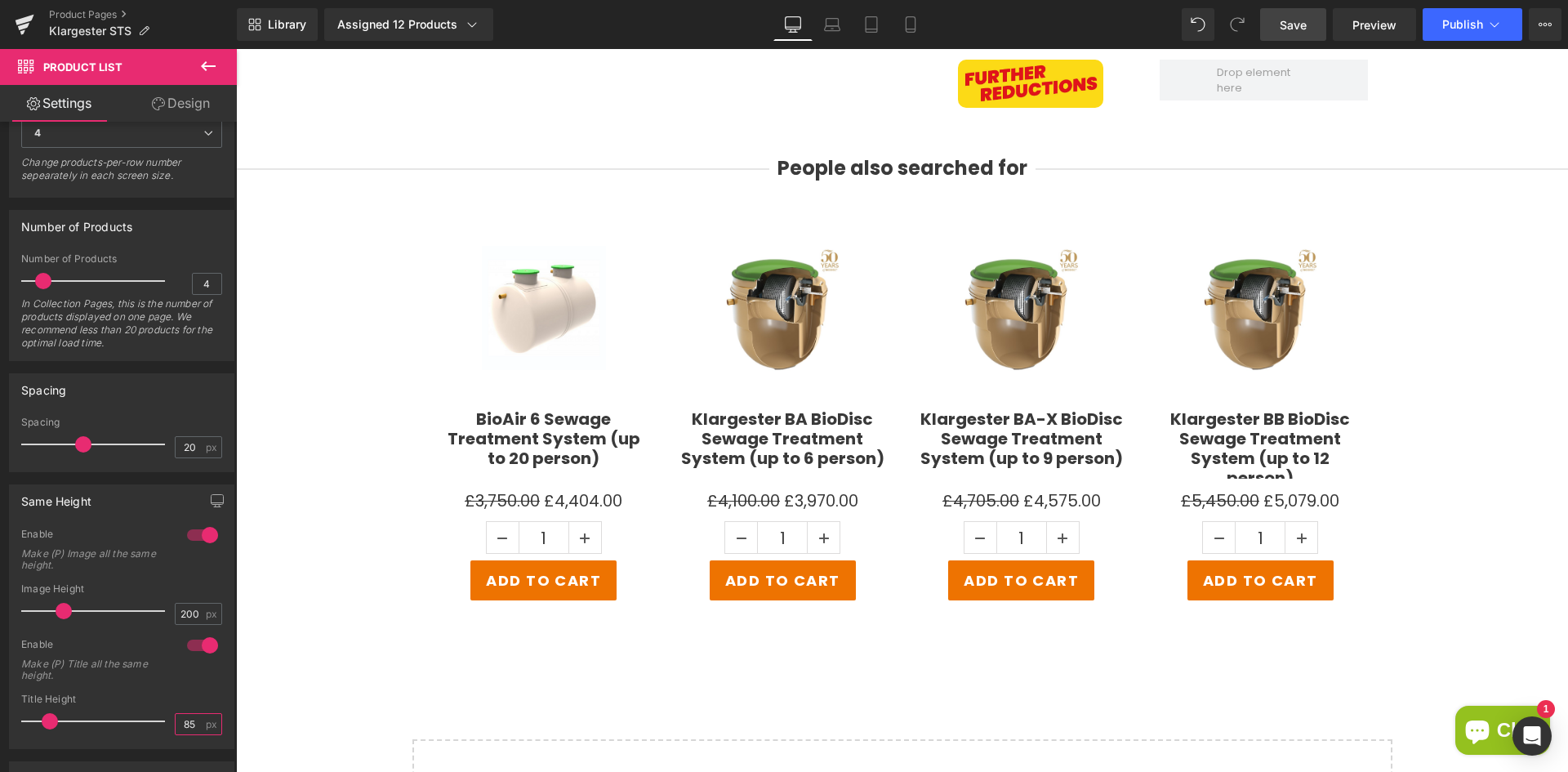
type input "85"
click at [1295, 20] on span "Save" at bounding box center [1292, 25] width 27 height 17
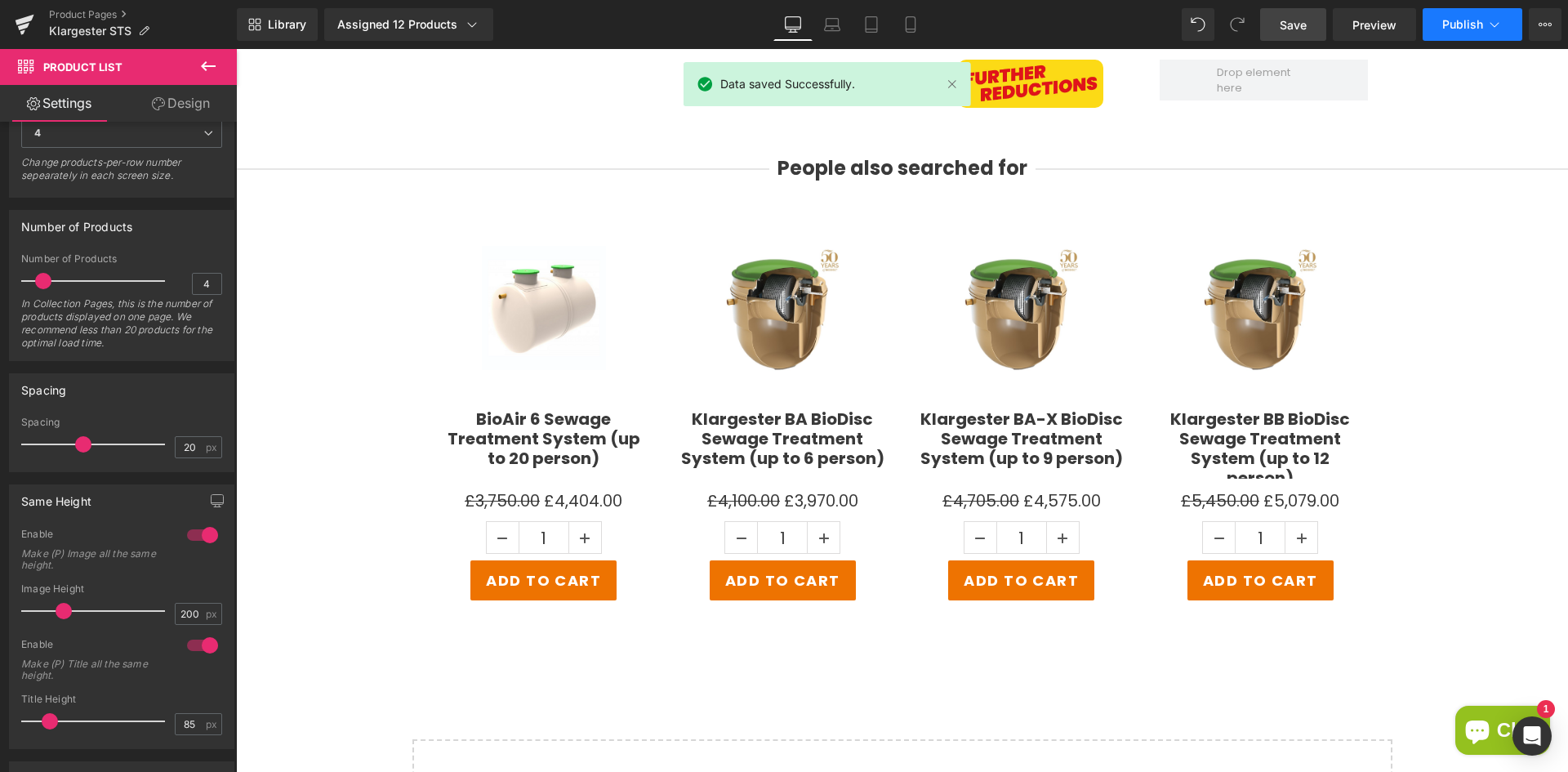
click at [1445, 24] on span "Publish" at bounding box center [1462, 24] width 41 height 13
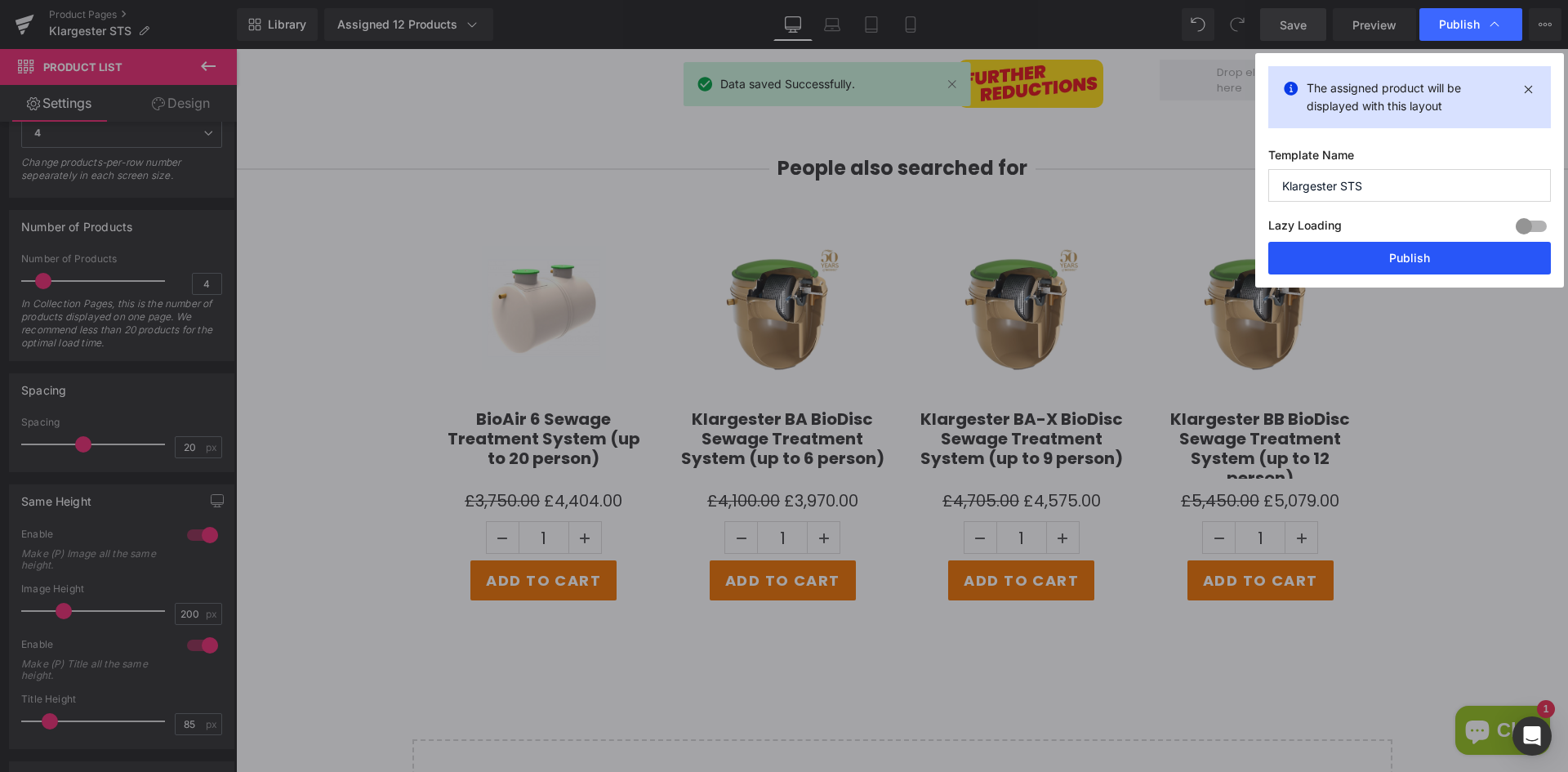
click at [1394, 261] on button "Publish" at bounding box center [1409, 258] width 282 height 33
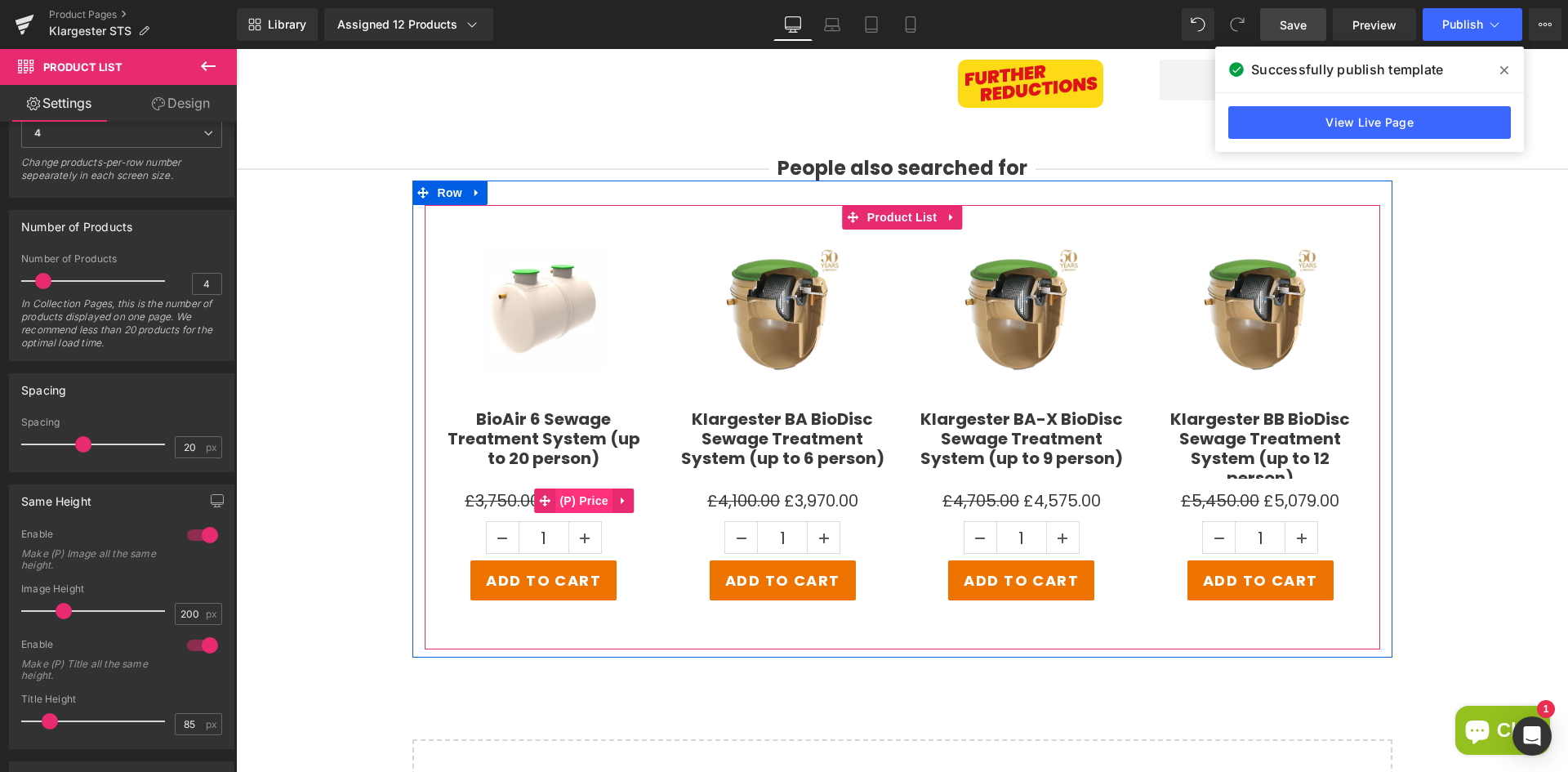
click at [586, 504] on span "(P) Price" at bounding box center [584, 501] width 57 height 24
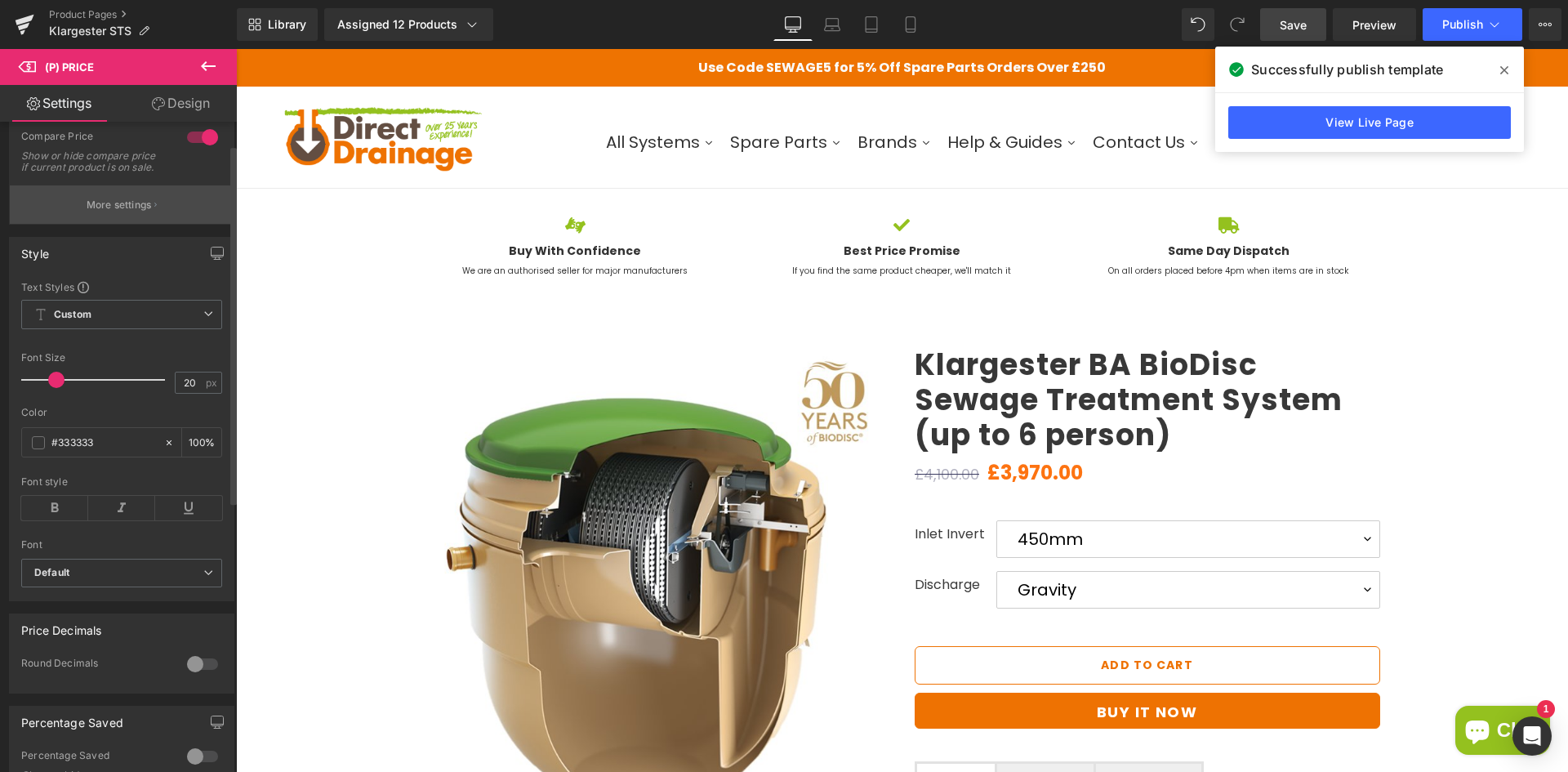
scroll to position [0, 0]
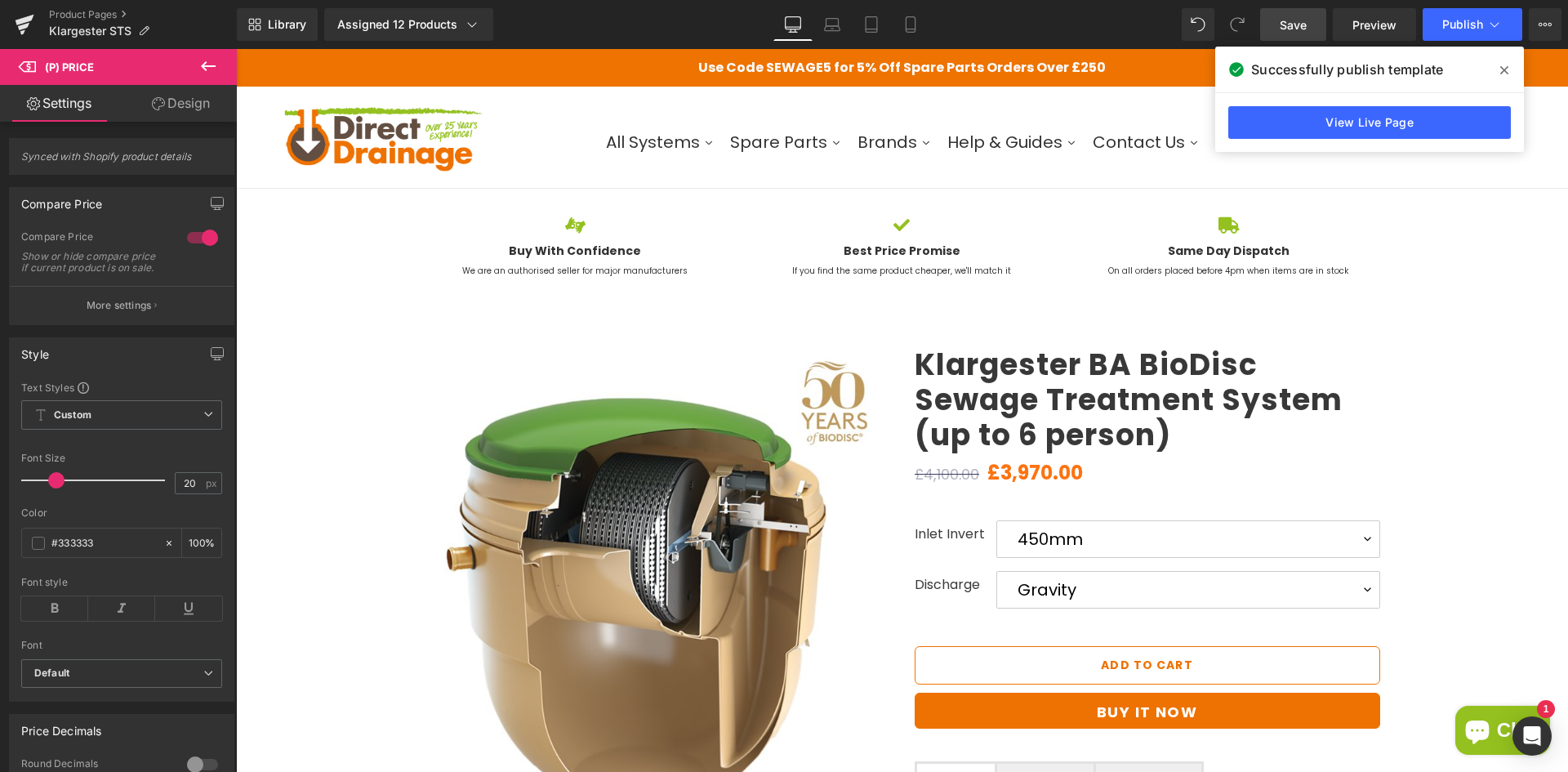
click at [209, 63] on icon at bounding box center [208, 66] width 20 height 20
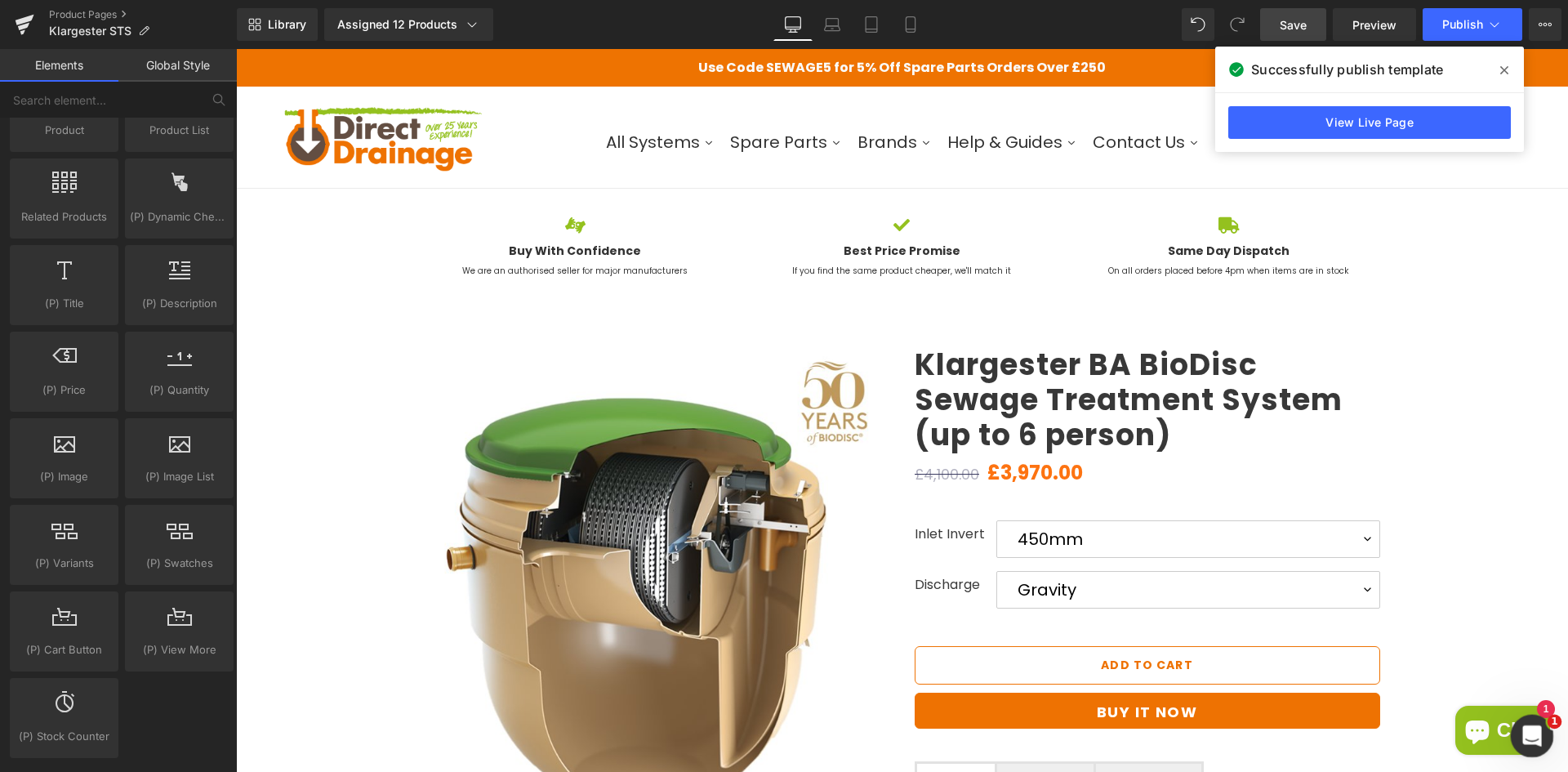
click at [1526, 734] on icon "Open Intercom Messenger" at bounding box center [1529, 734] width 27 height 27
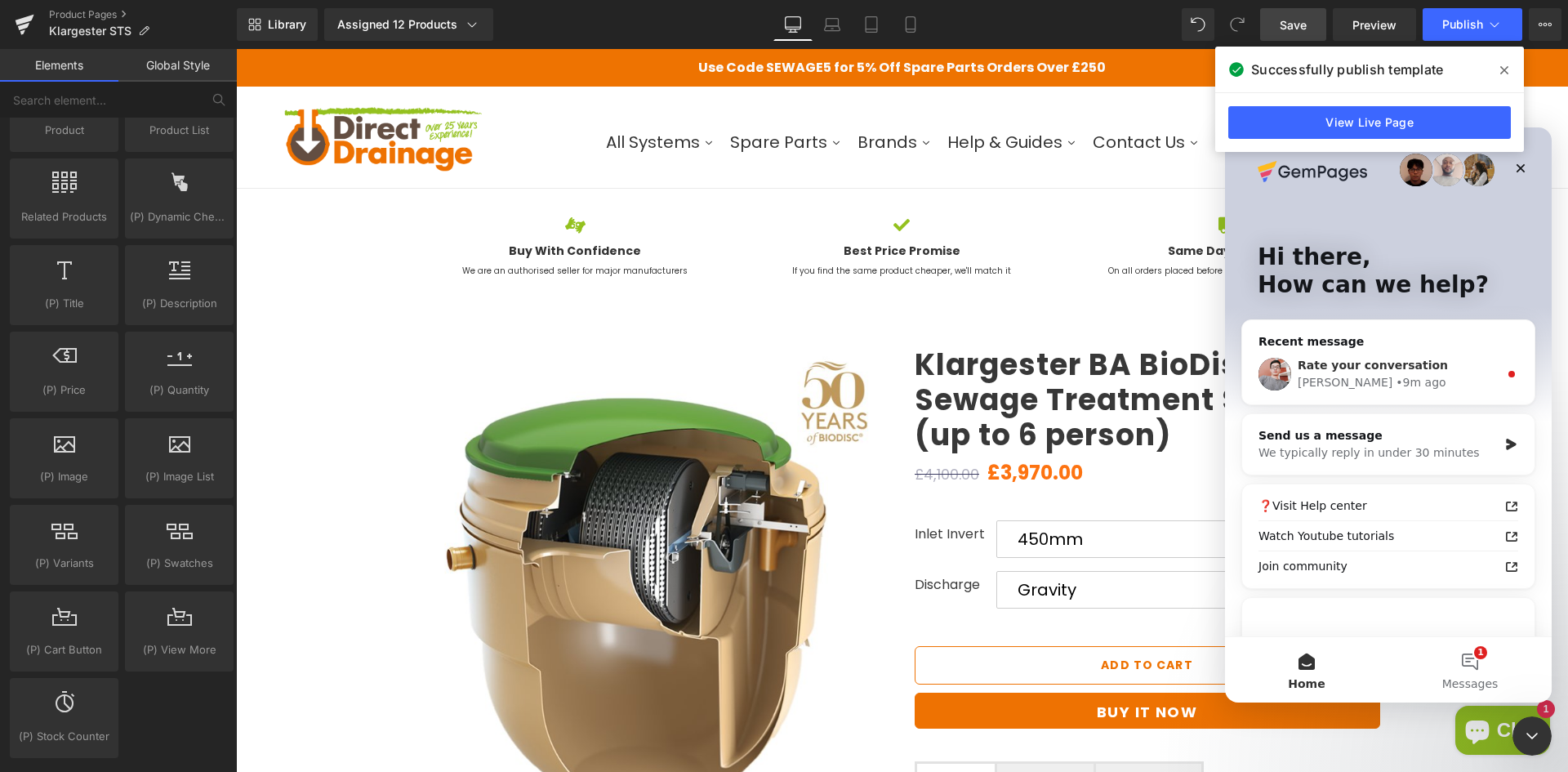
click at [1431, 388] on div "Harry • 9m ago" at bounding box center [1398, 383] width 201 height 17
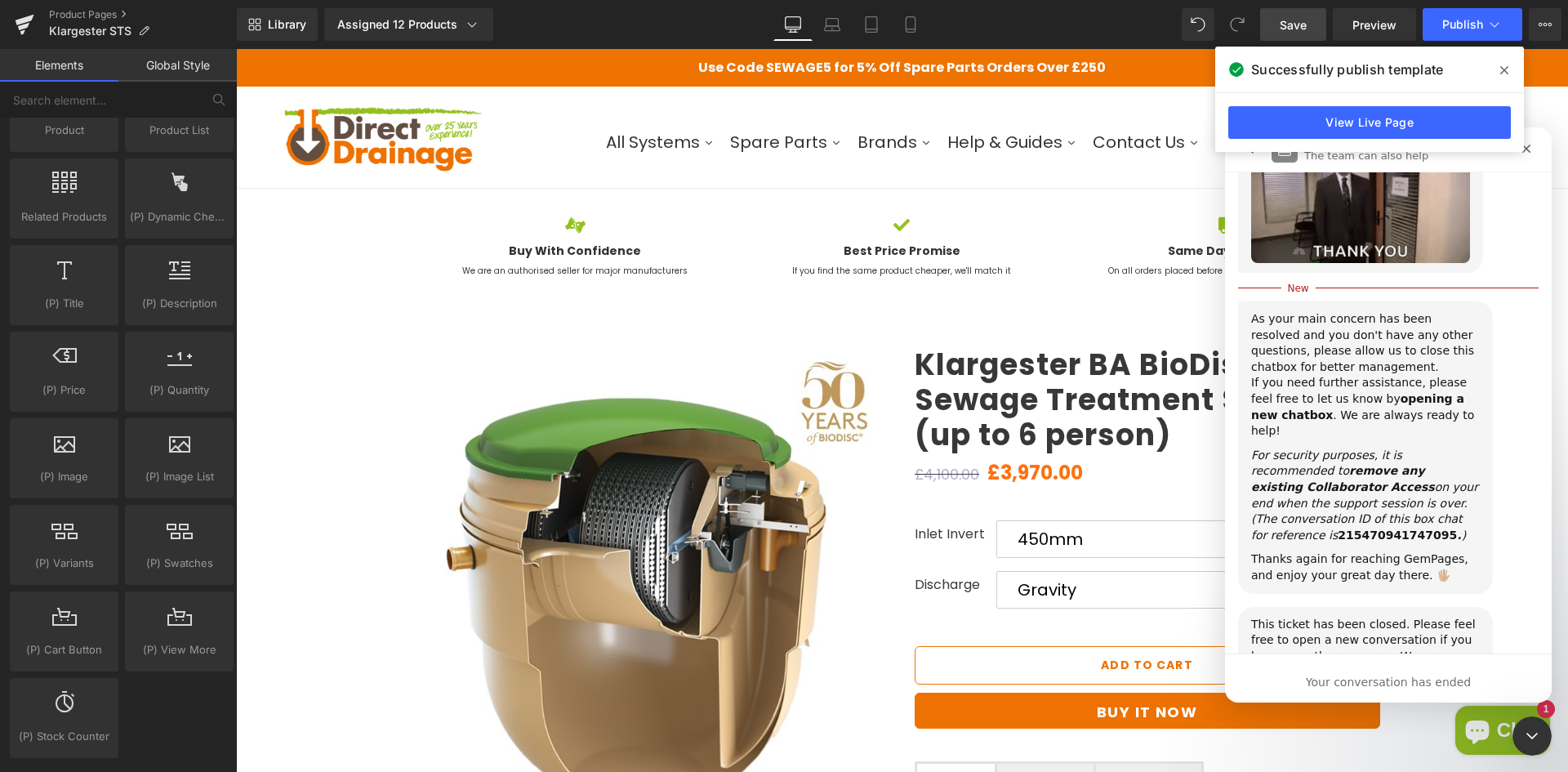
scroll to position [3710, 0]
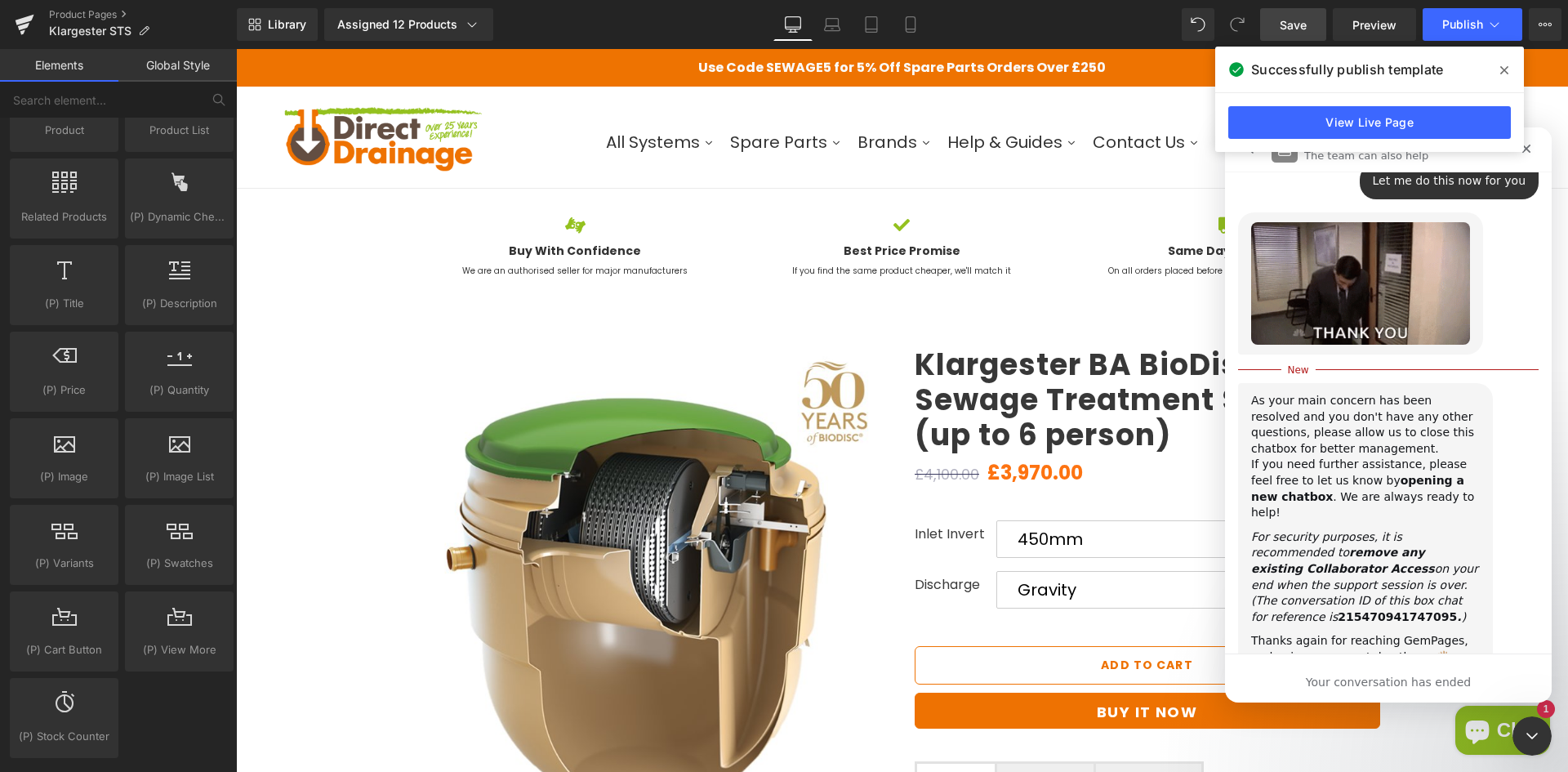
click at [20, 31] on div at bounding box center [784, 361] width 1568 height 722
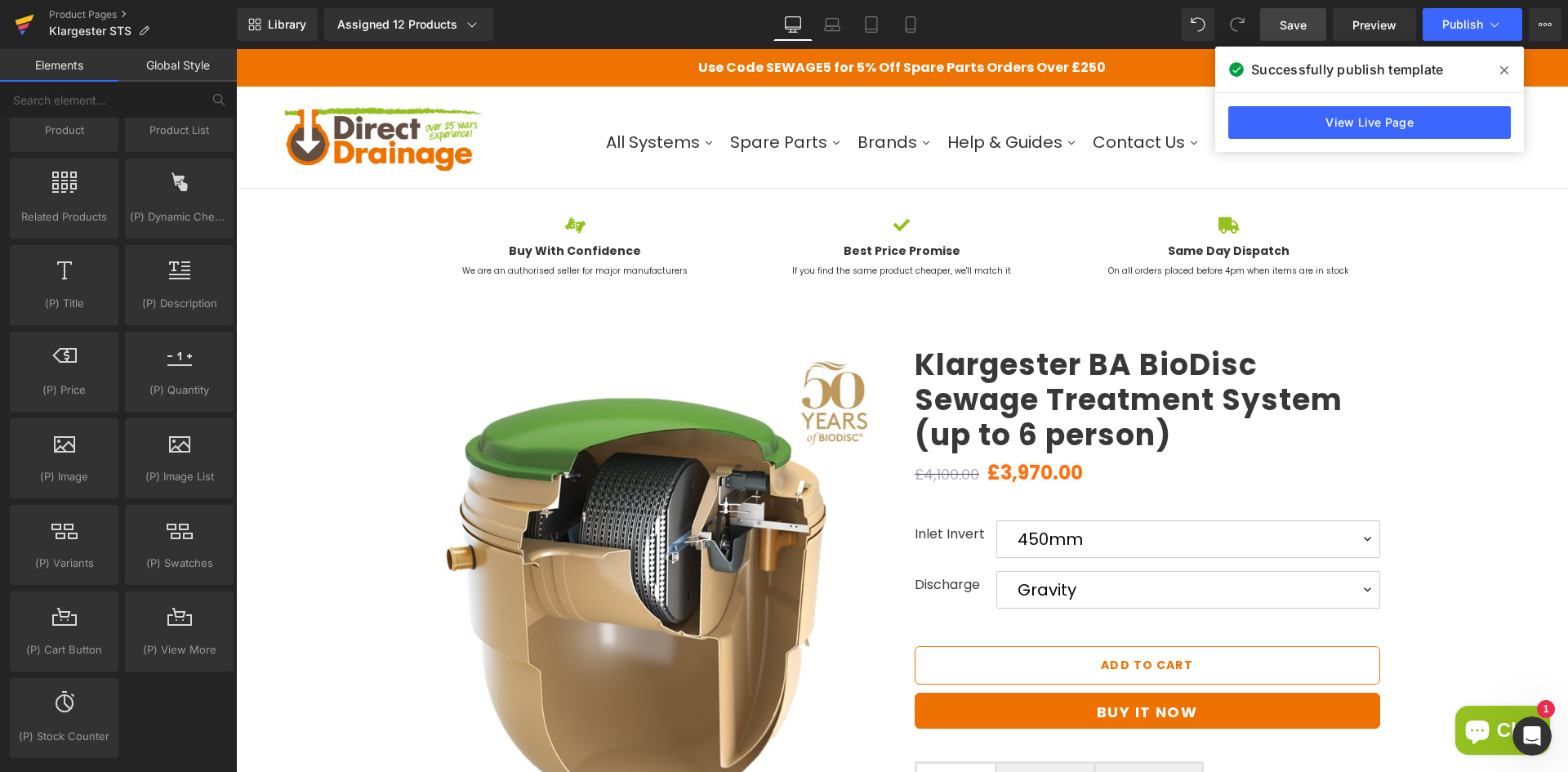
scroll to position [0, 0]
click at [23, 23] on icon at bounding box center [24, 24] width 20 height 41
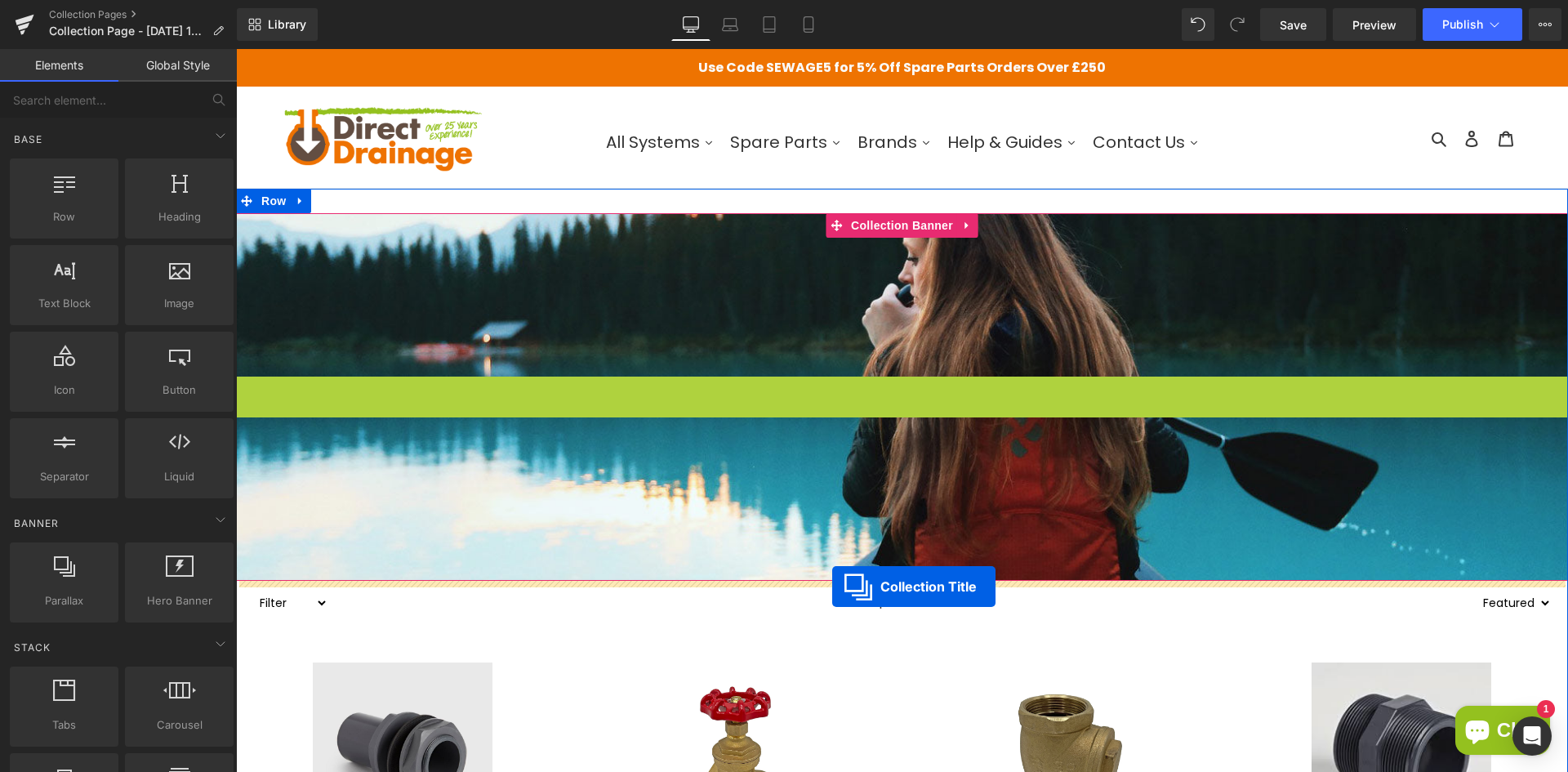
drag, startPoint x: 841, startPoint y: 393, endPoint x: 832, endPoint y: 586, distance: 193.2
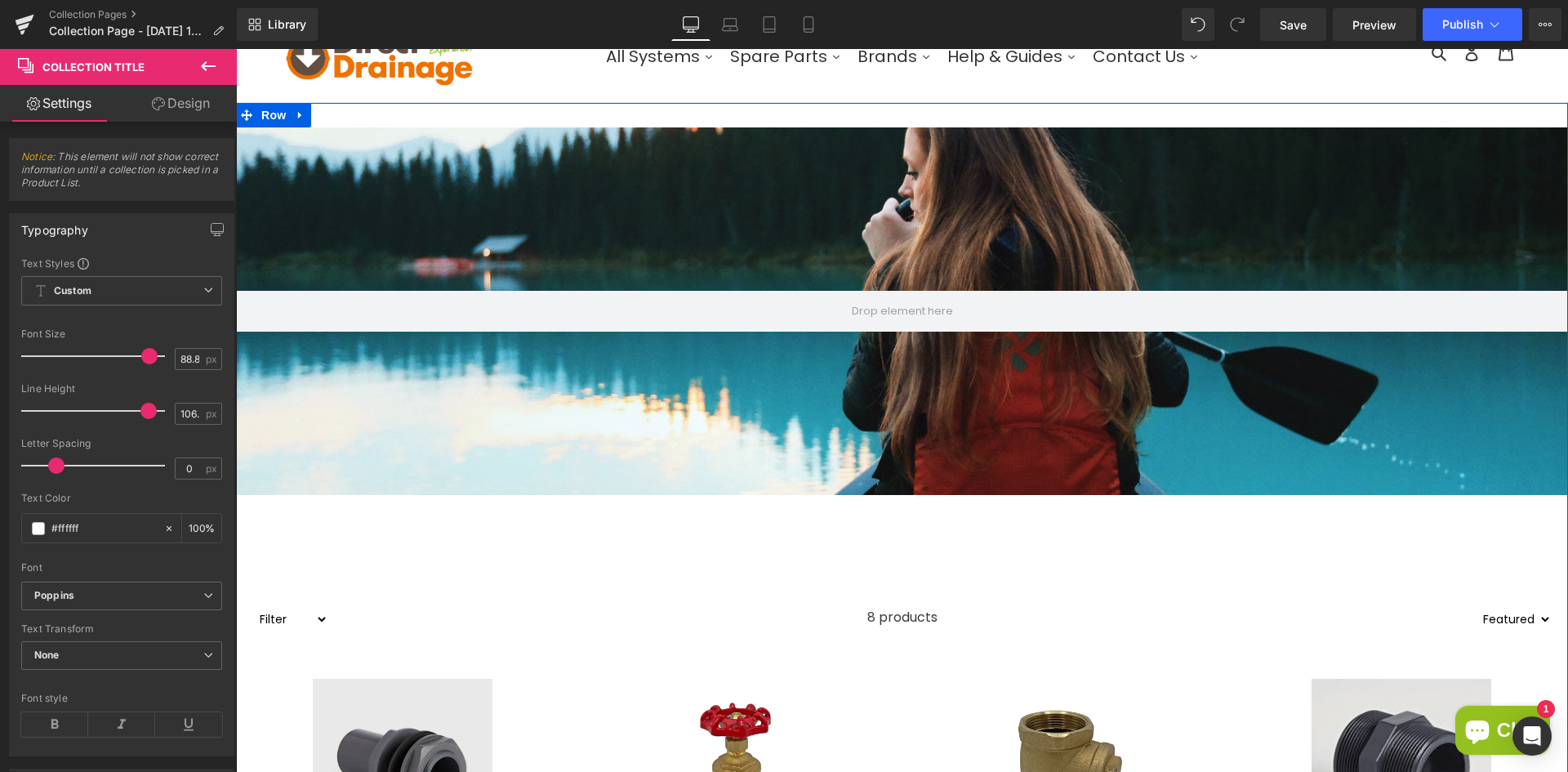
scroll to position [163, 0]
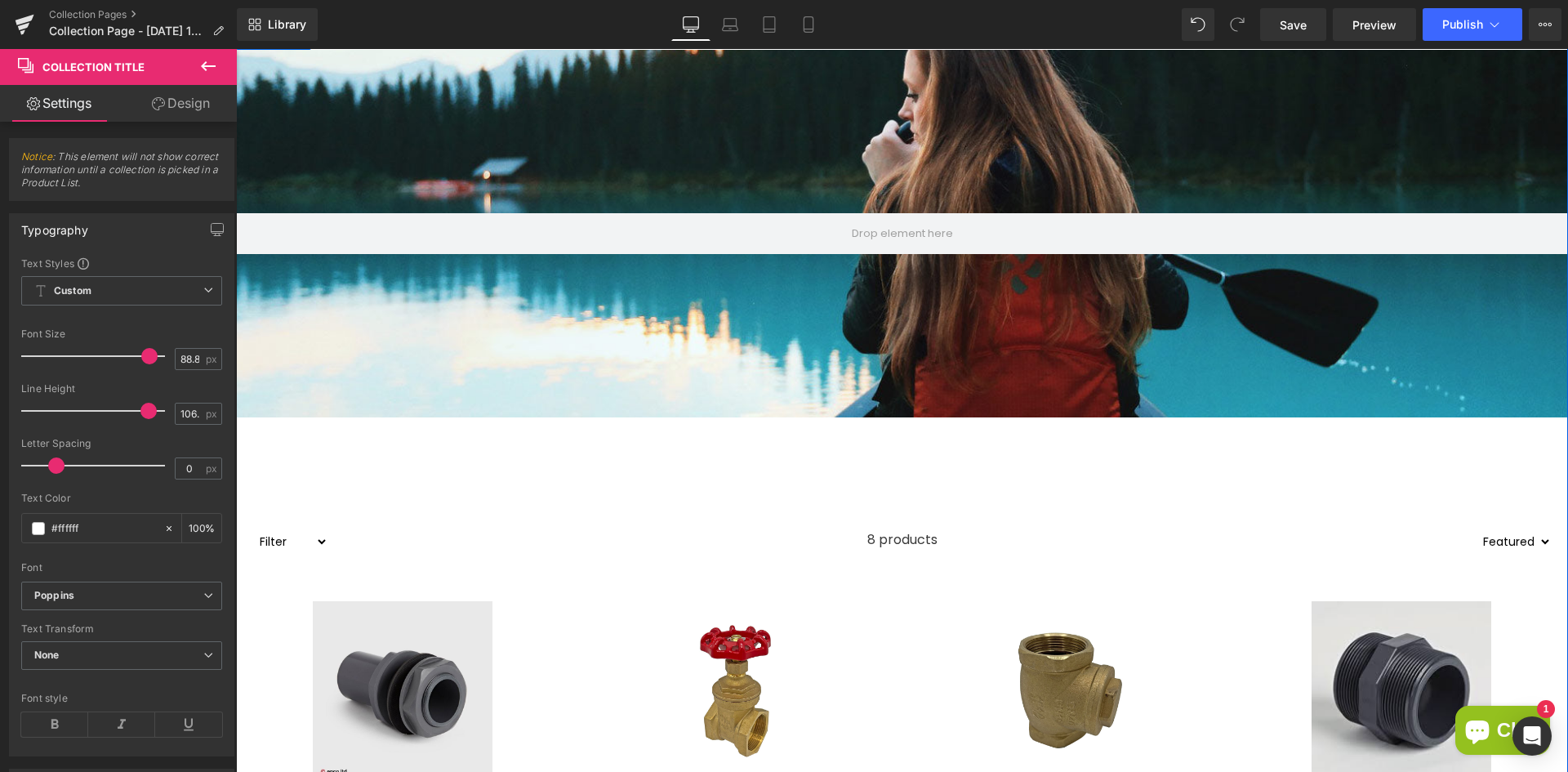
click at [873, 478] on h1 "Collection title" at bounding box center [901, 461] width 1332 height 88
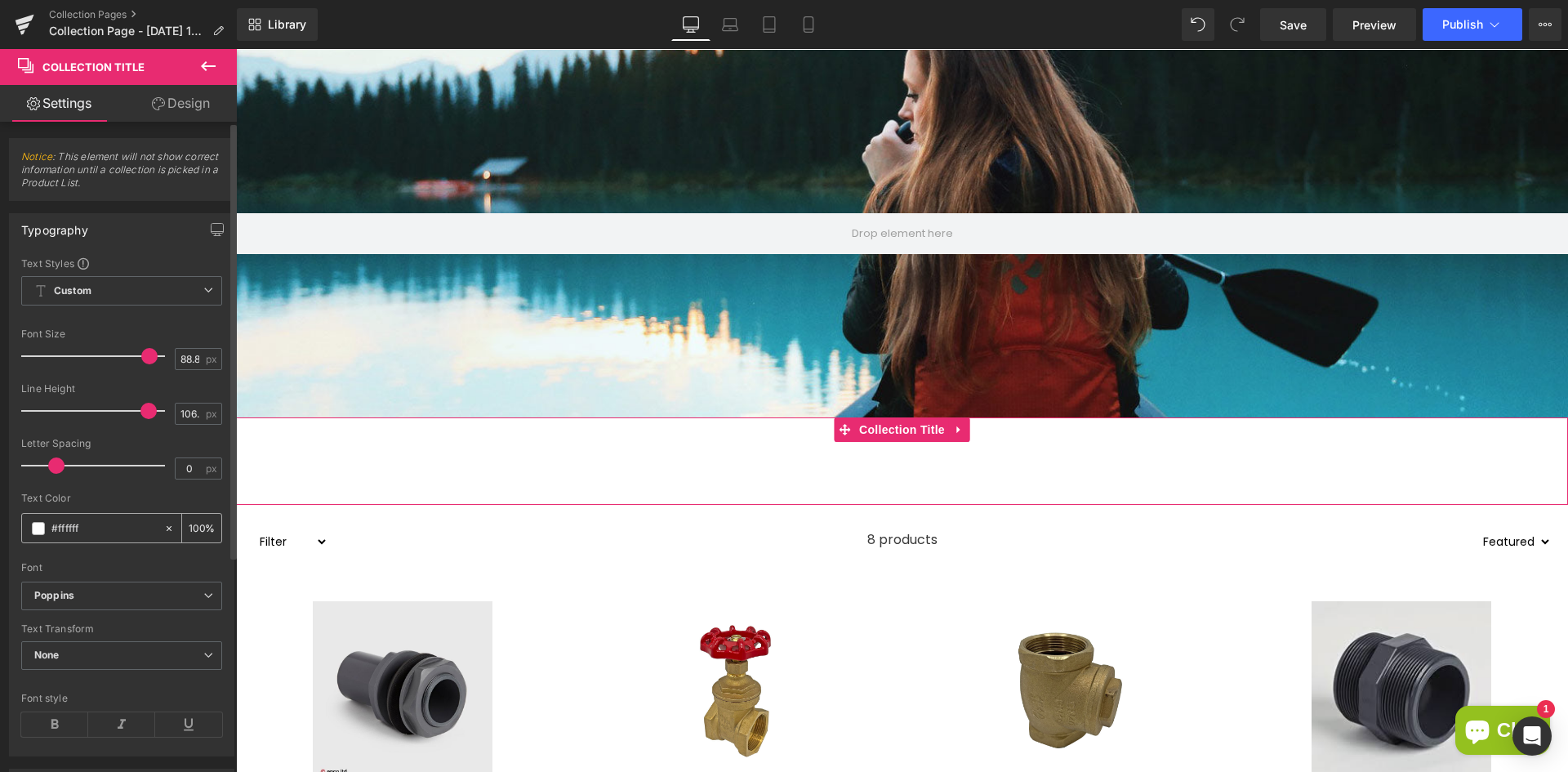
click at [35, 528] on span at bounding box center [38, 528] width 13 height 13
click at [42, 529] on span at bounding box center [38, 528] width 13 height 13
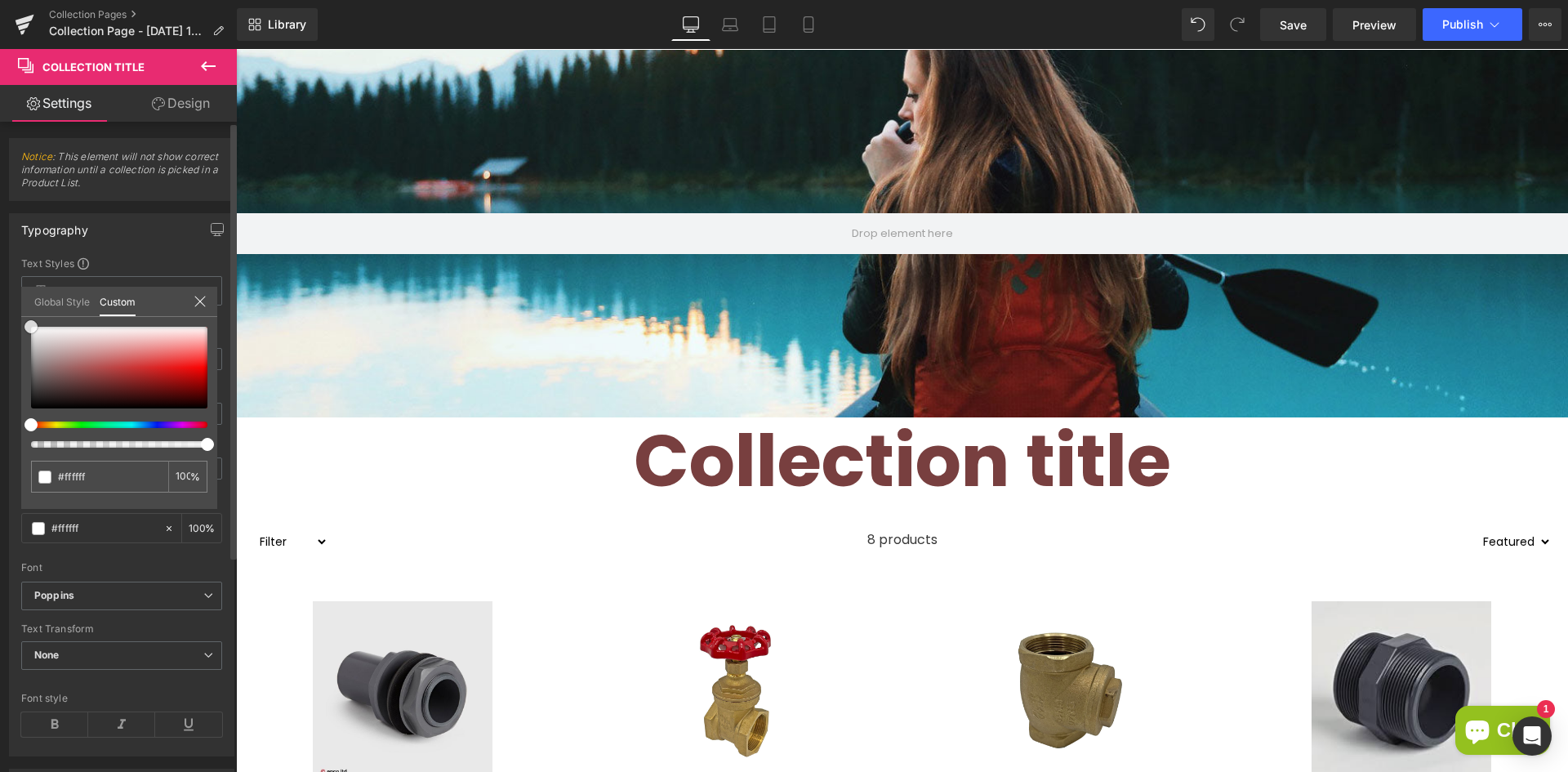
type input "#783f3f"
type input "#733f3f"
type input "#2d1f1f"
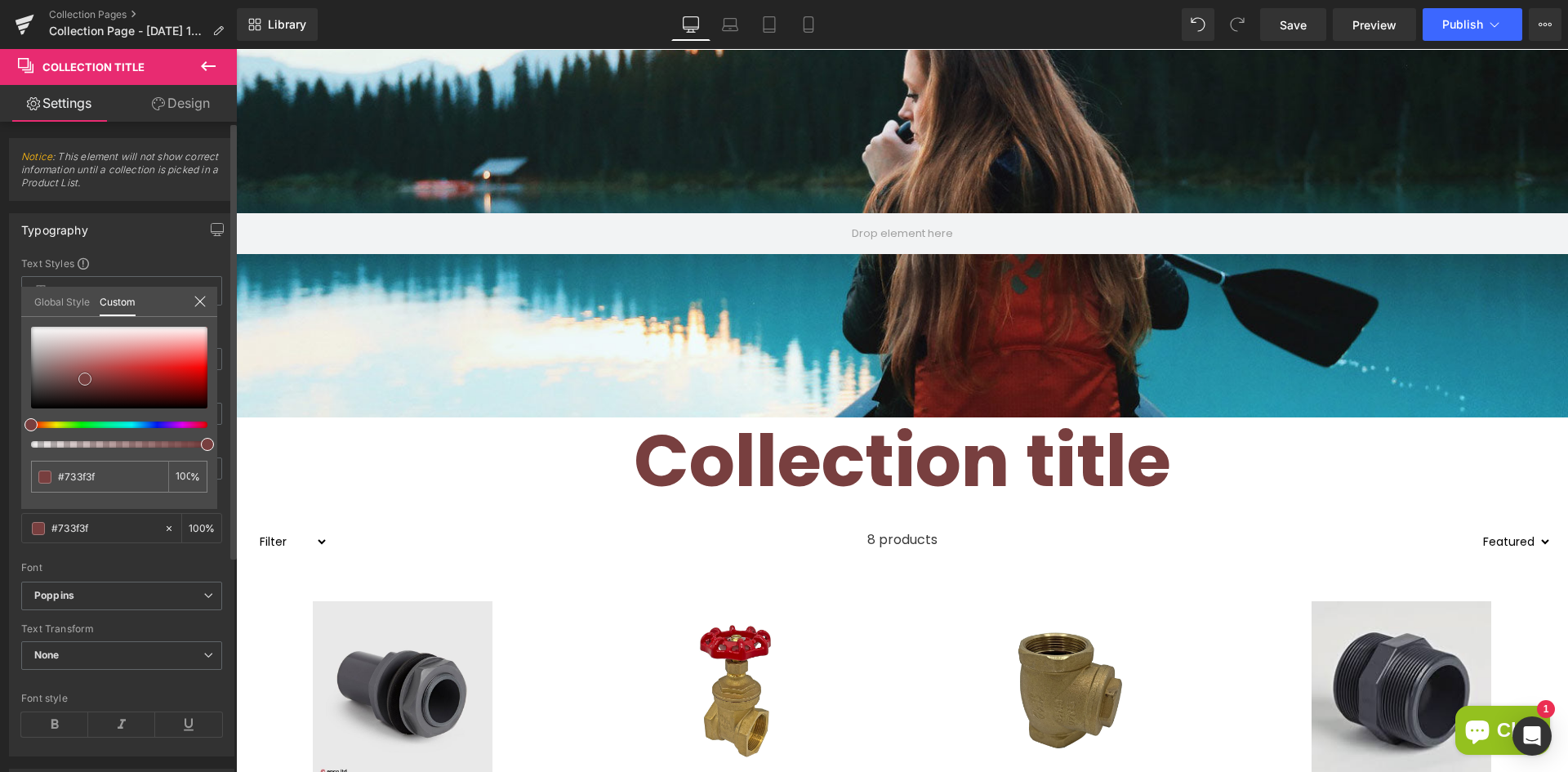
type input "#2d1f1f"
type input "#000000"
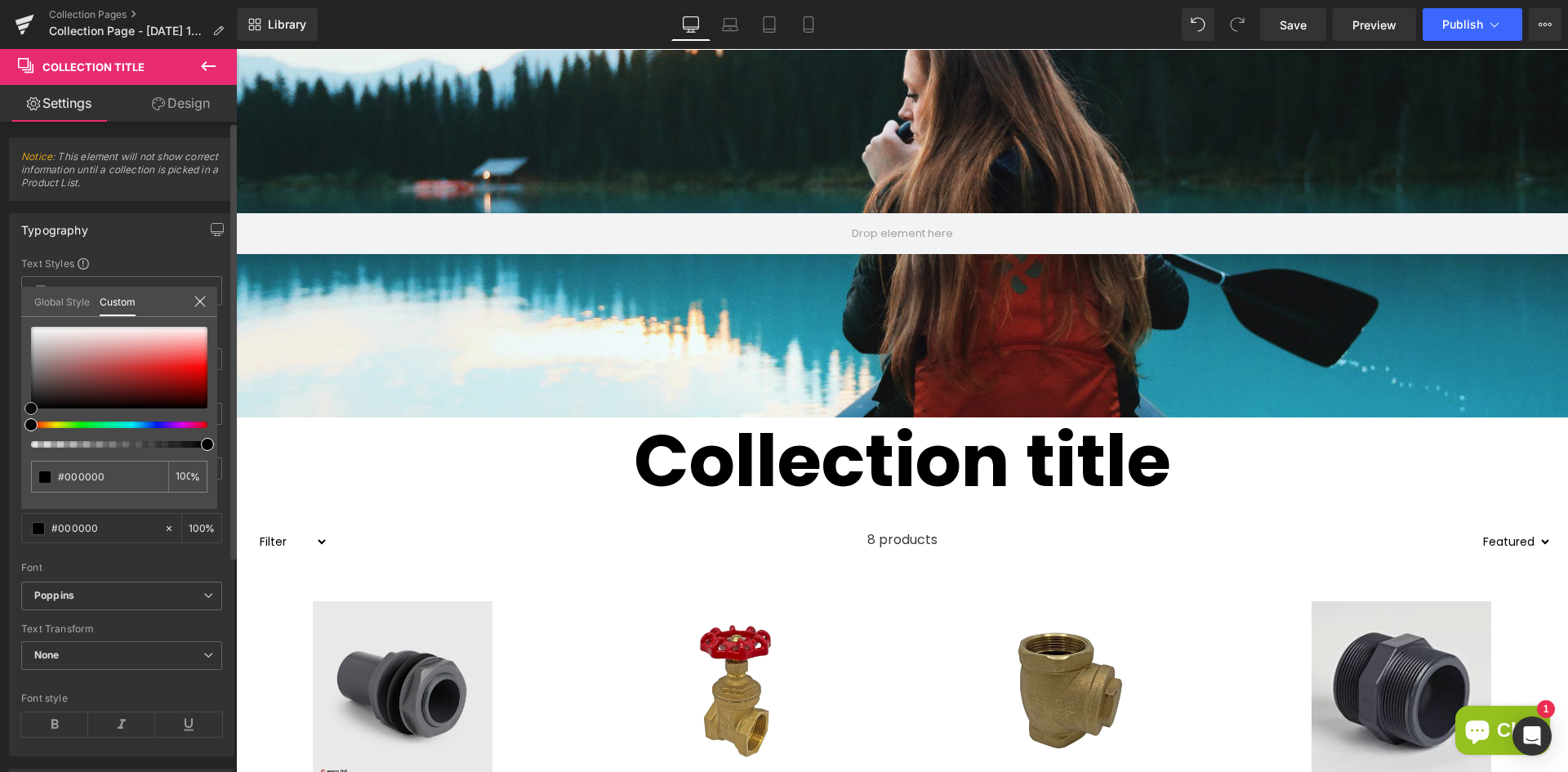
drag, startPoint x: 85, startPoint y: 379, endPoint x: 8, endPoint y: 421, distance: 87.7
click at [8, 421] on div "Typography Text Styles Custom Custom Setup Global Style Custom Setup Global Sty…" at bounding box center [122, 478] width 244 height 556
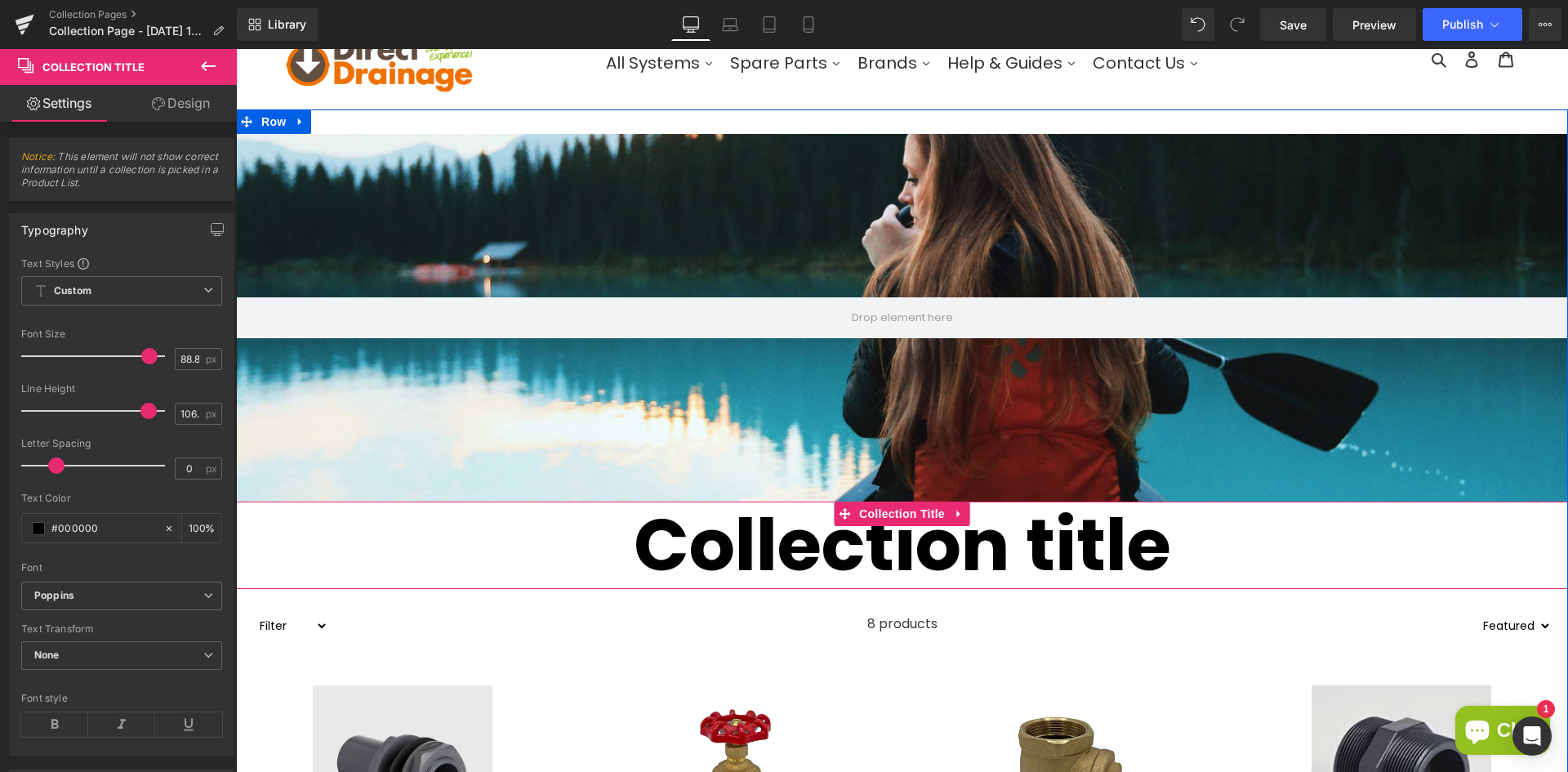
scroll to position [0, 0]
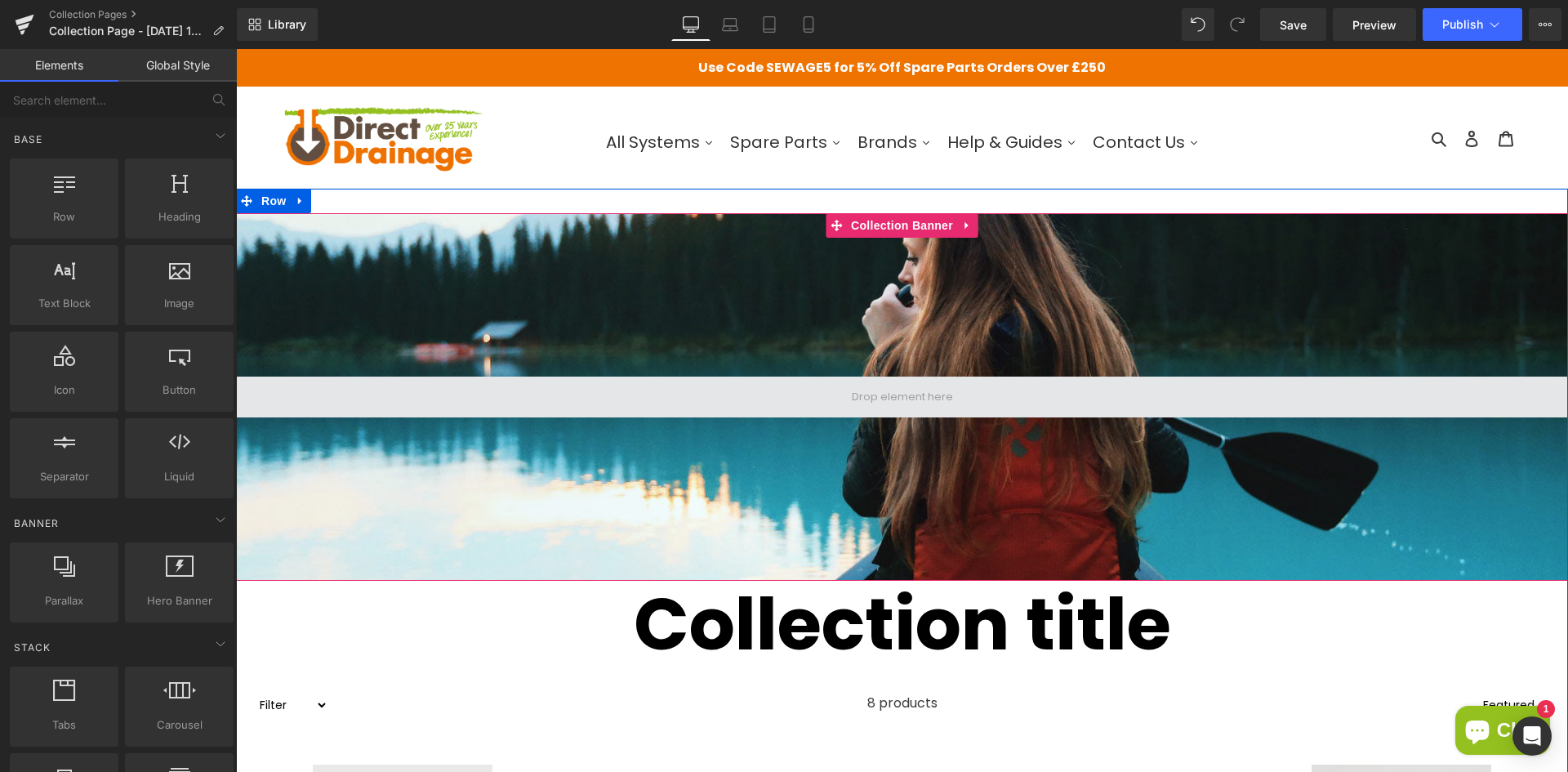
click at [926, 400] on span at bounding box center [902, 397] width 113 height 24
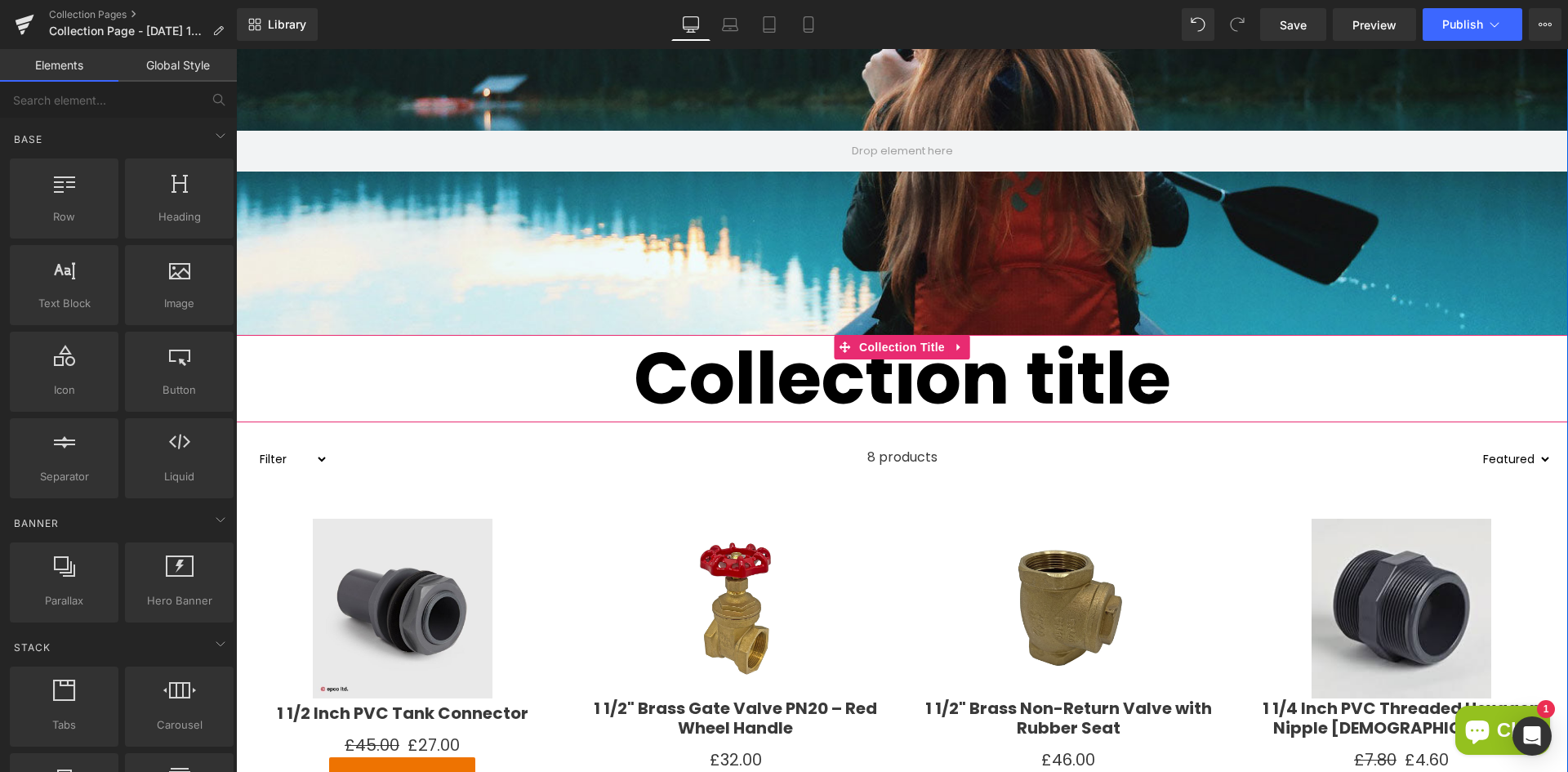
scroll to position [409, 0]
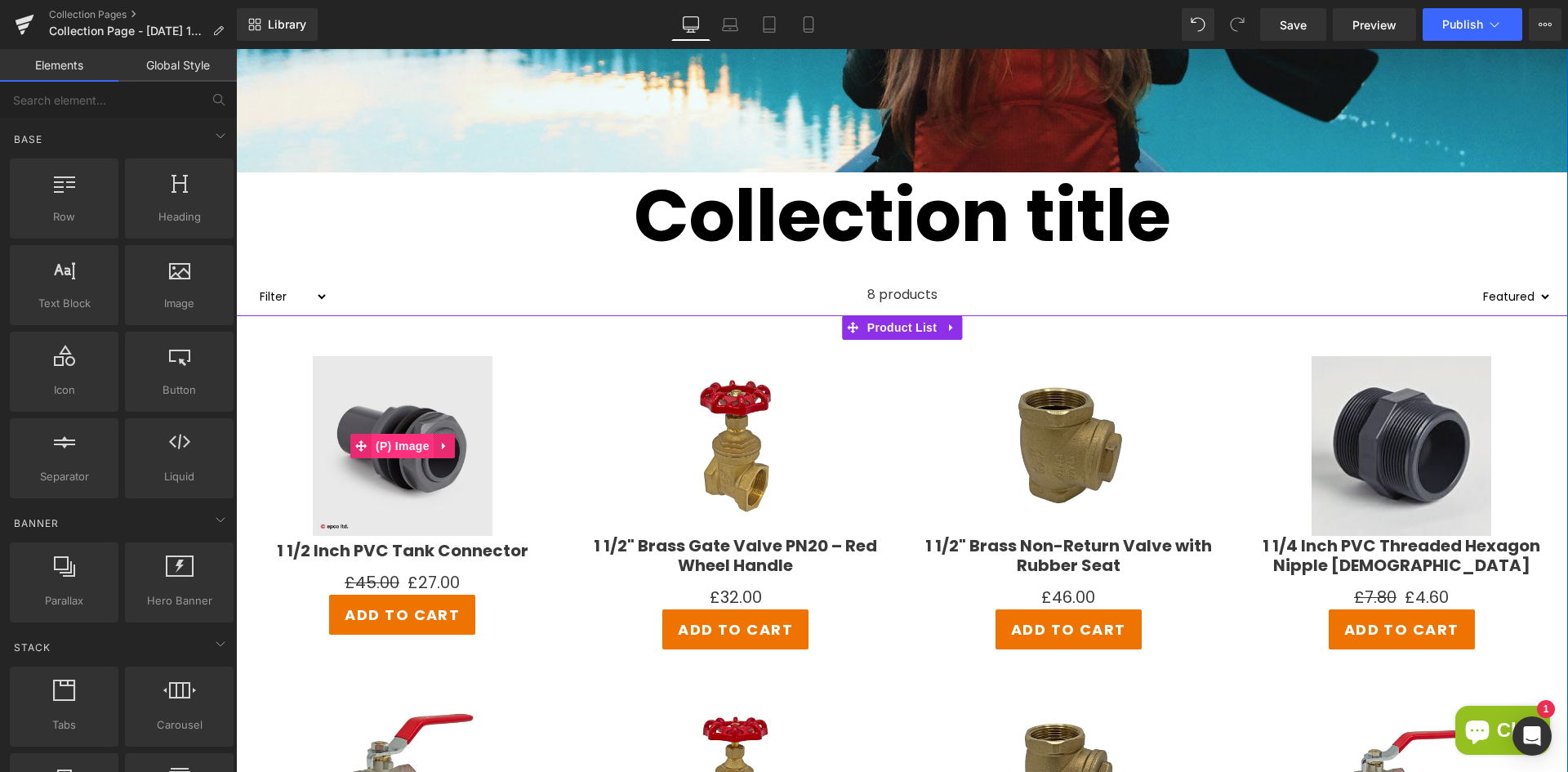
click at [405, 446] on span "(P) Image" at bounding box center [402, 446] width 62 height 24
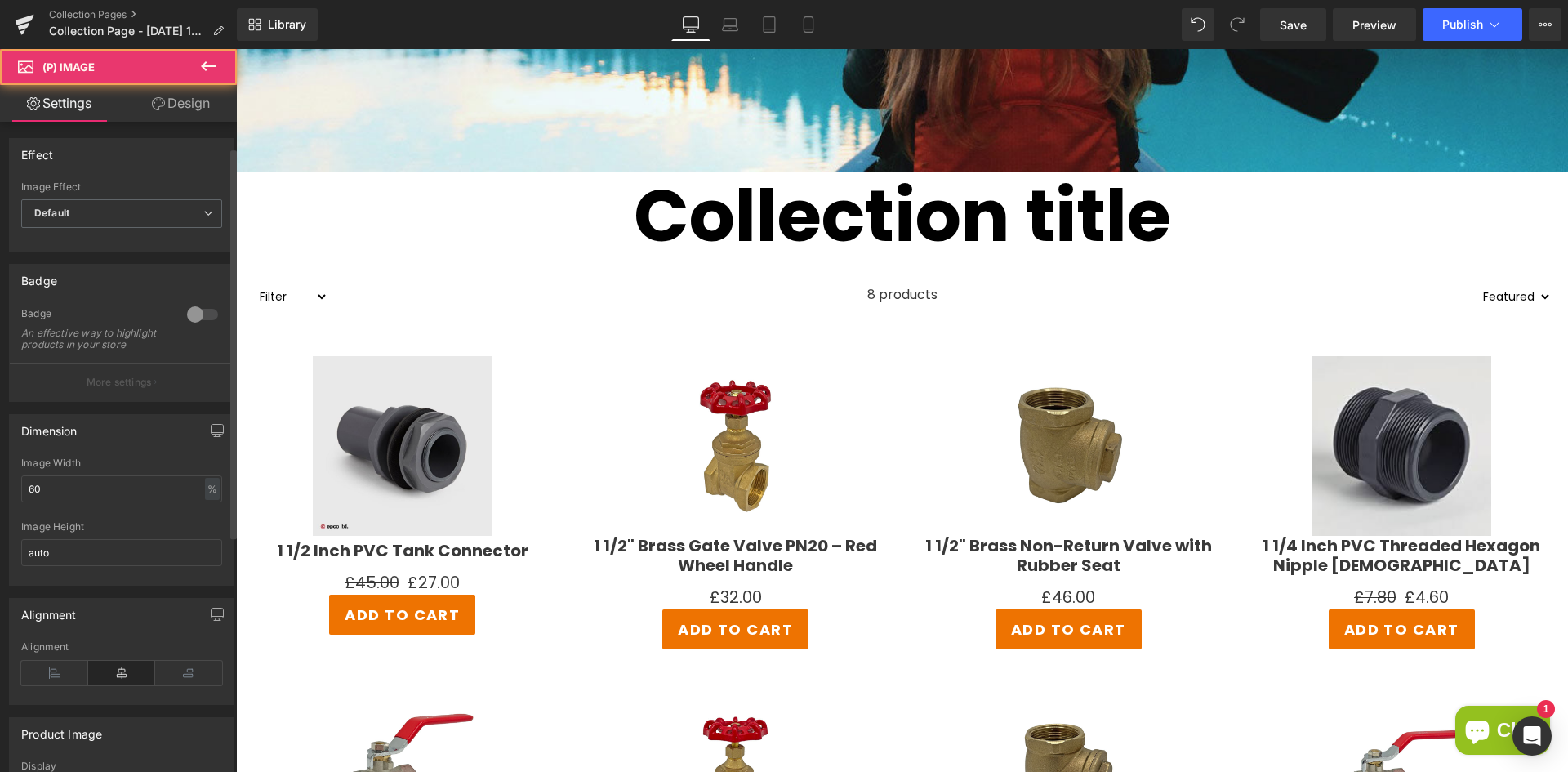
scroll to position [82, 0]
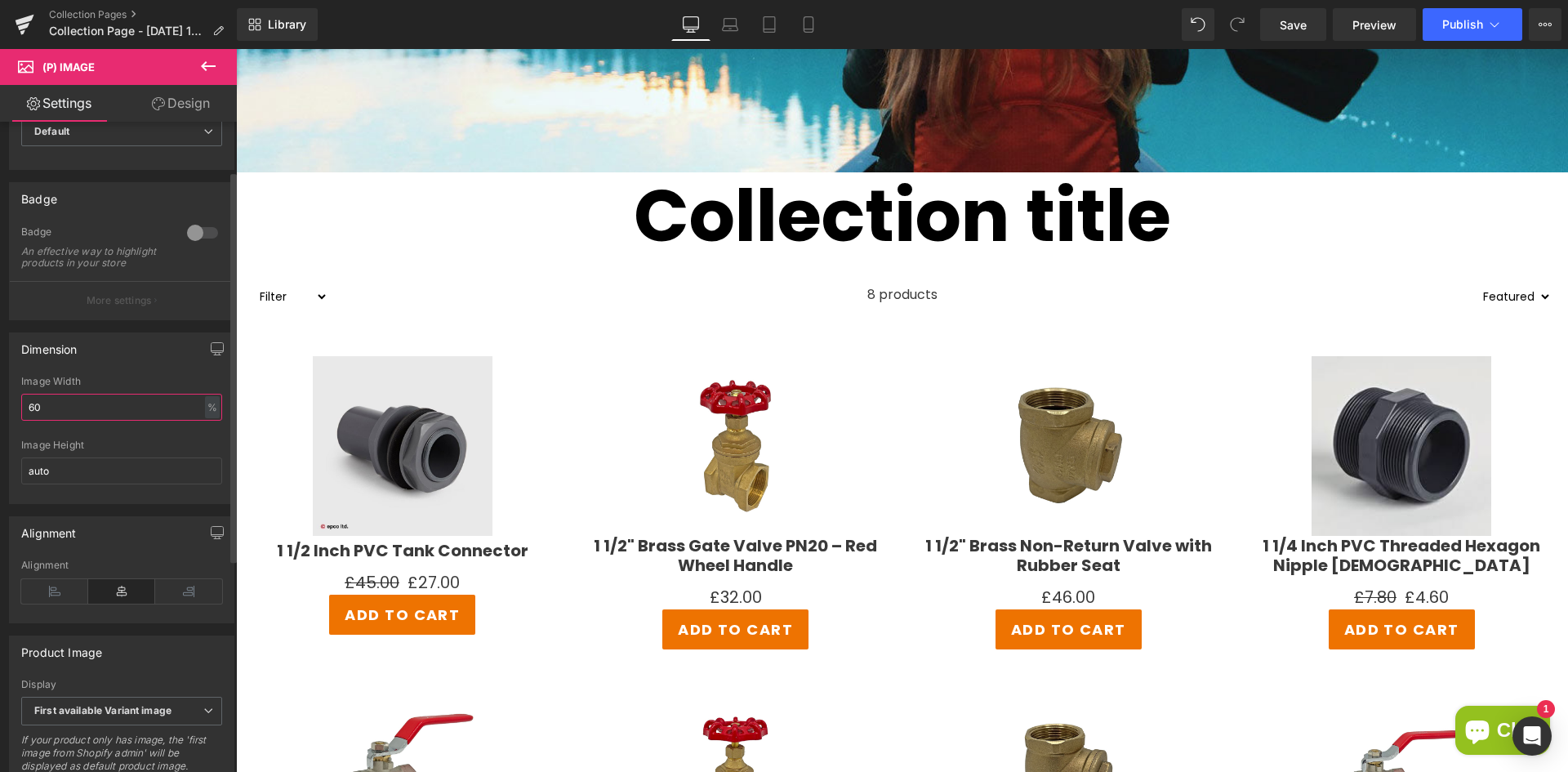
drag, startPoint x: 82, startPoint y: 423, endPoint x: 10, endPoint y: 422, distance: 72.0
click at [10, 422] on div "60% Image Width 60 % % px auto Image Height auto" at bounding box center [121, 439] width 223 height 128
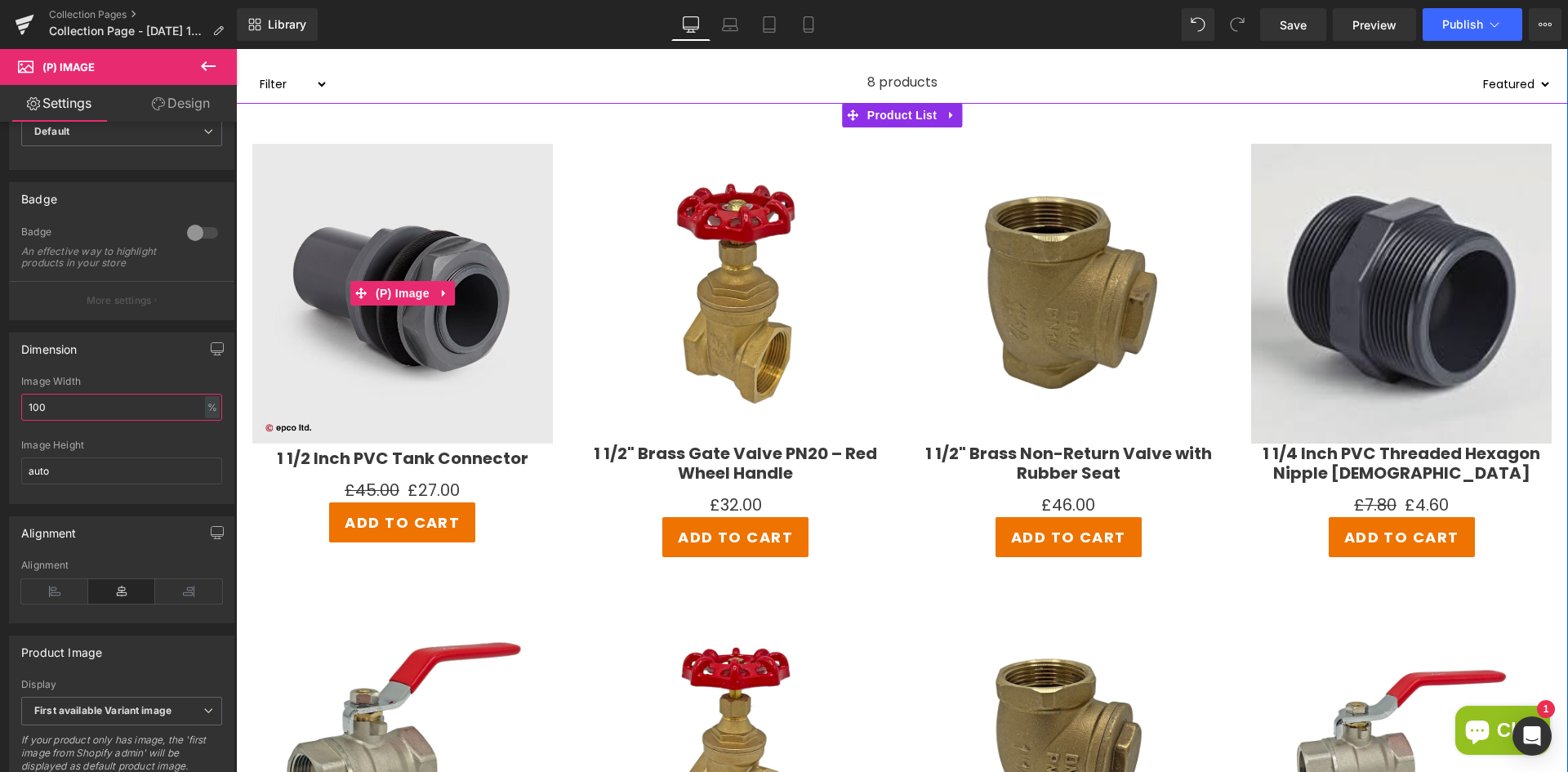
scroll to position [653, 0]
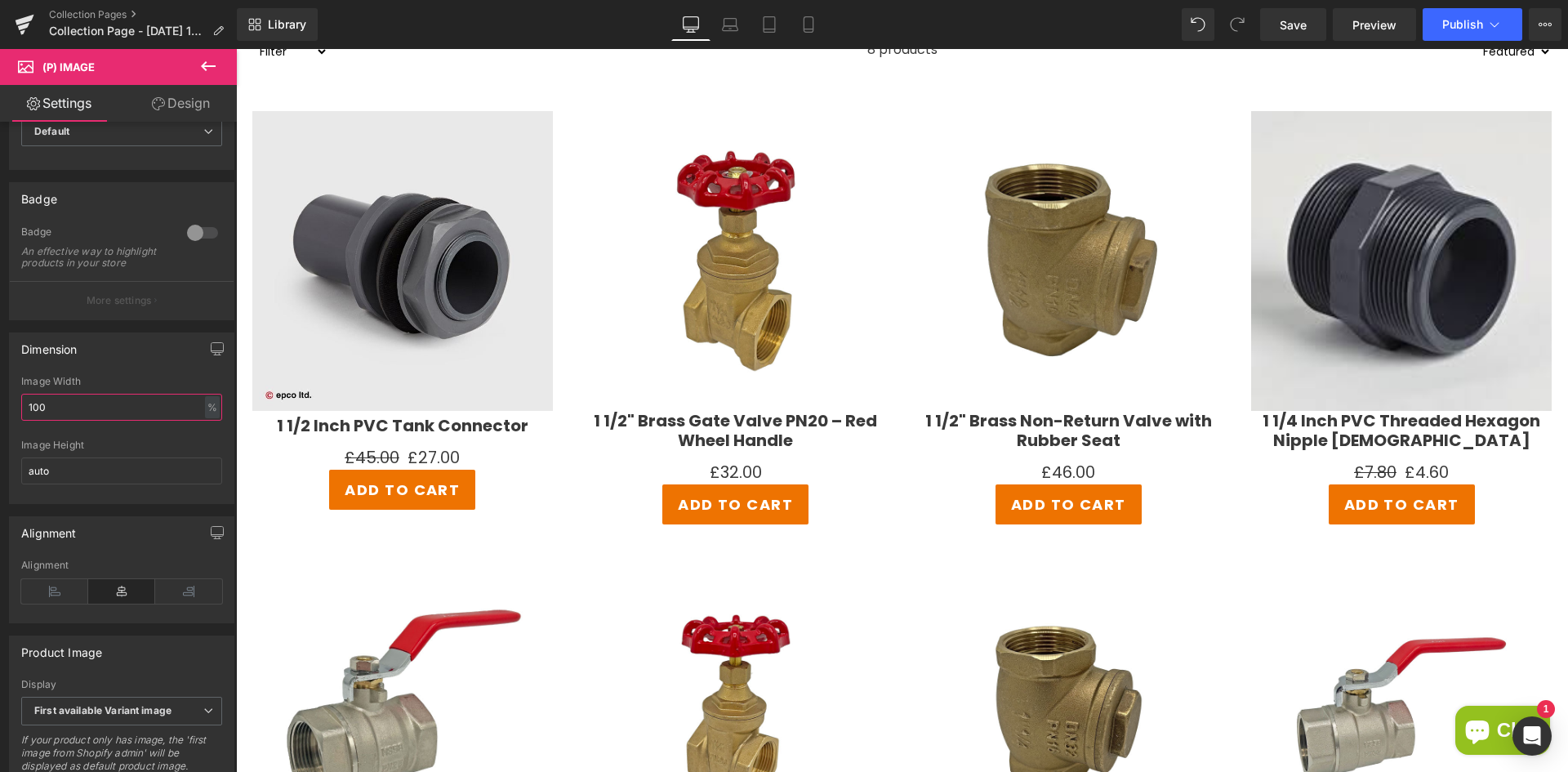
type input "100"
click at [209, 67] on icon at bounding box center [208, 65] width 15 height 10
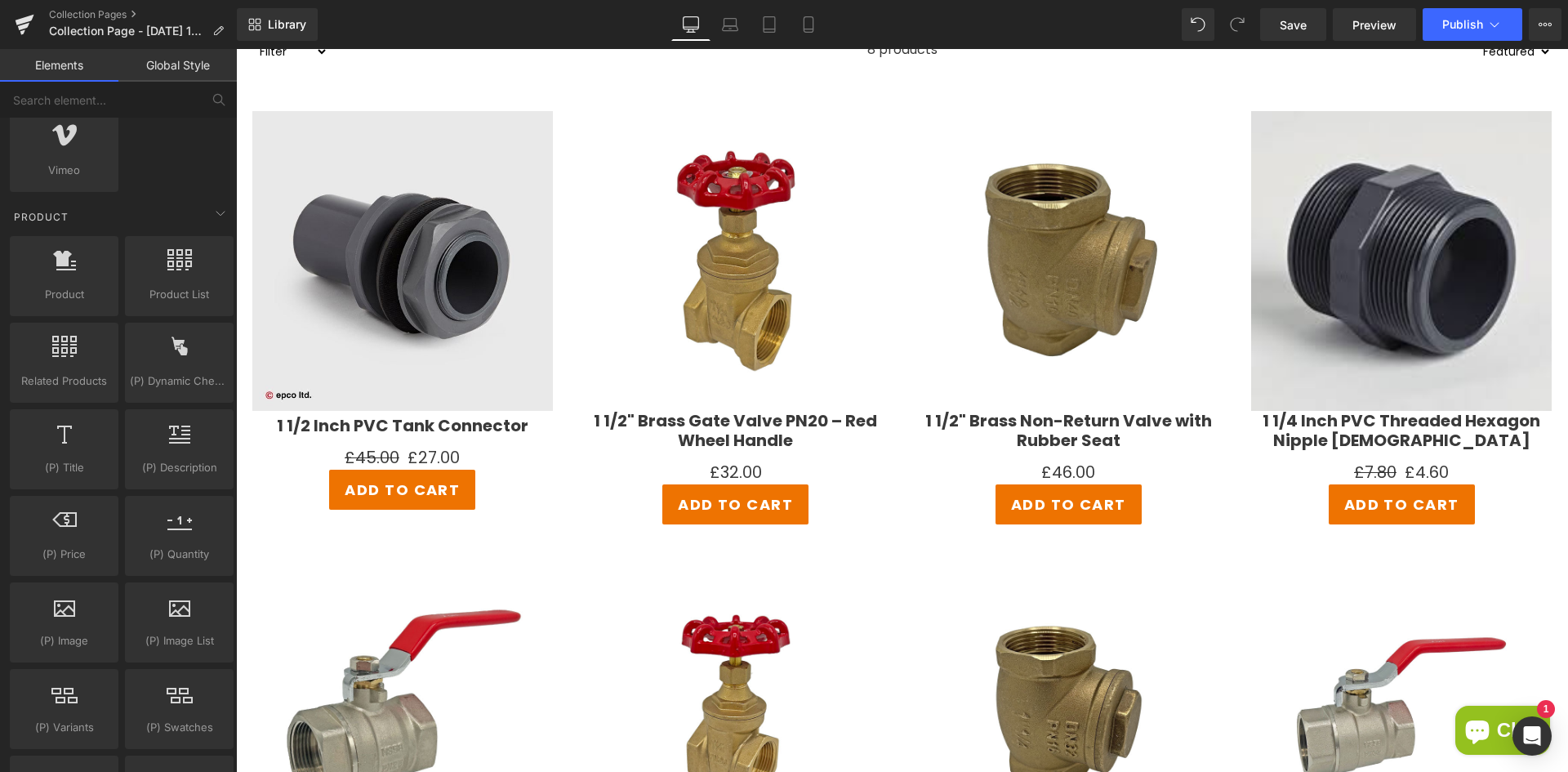
scroll to position [1225, 0]
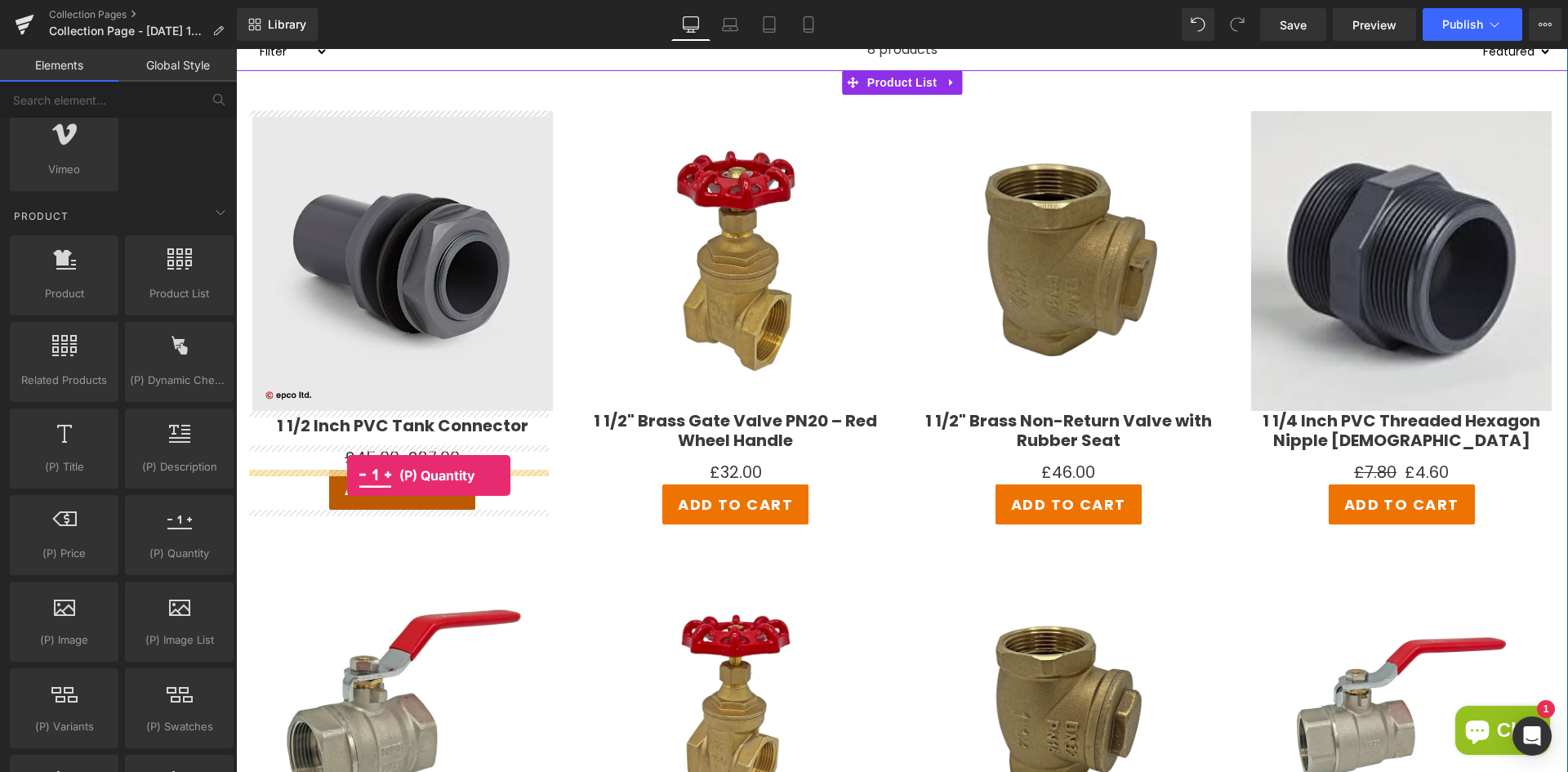
drag, startPoint x: 424, startPoint y: 587, endPoint x: 347, endPoint y: 476, distance: 135.1
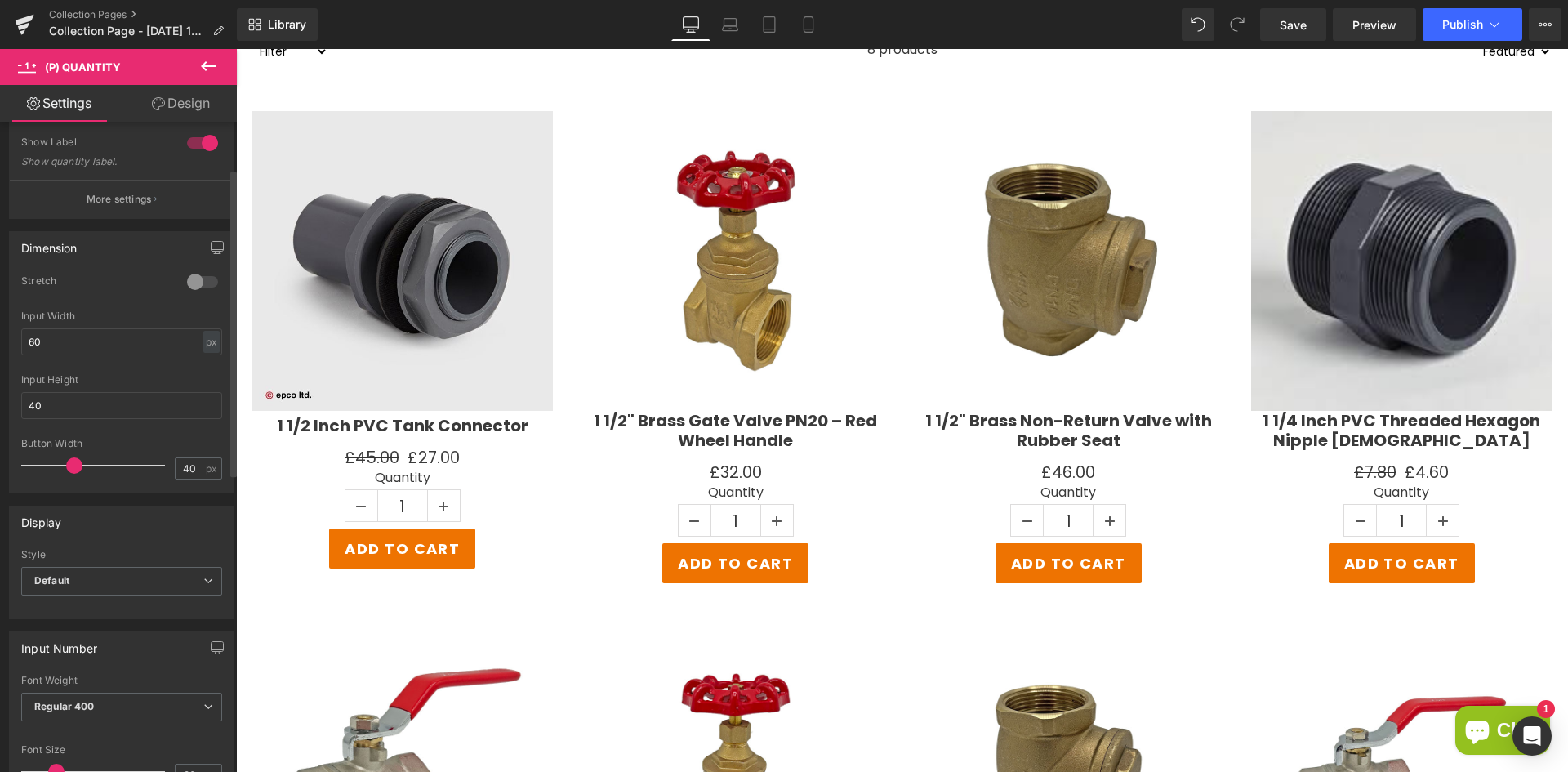
scroll to position [0, 0]
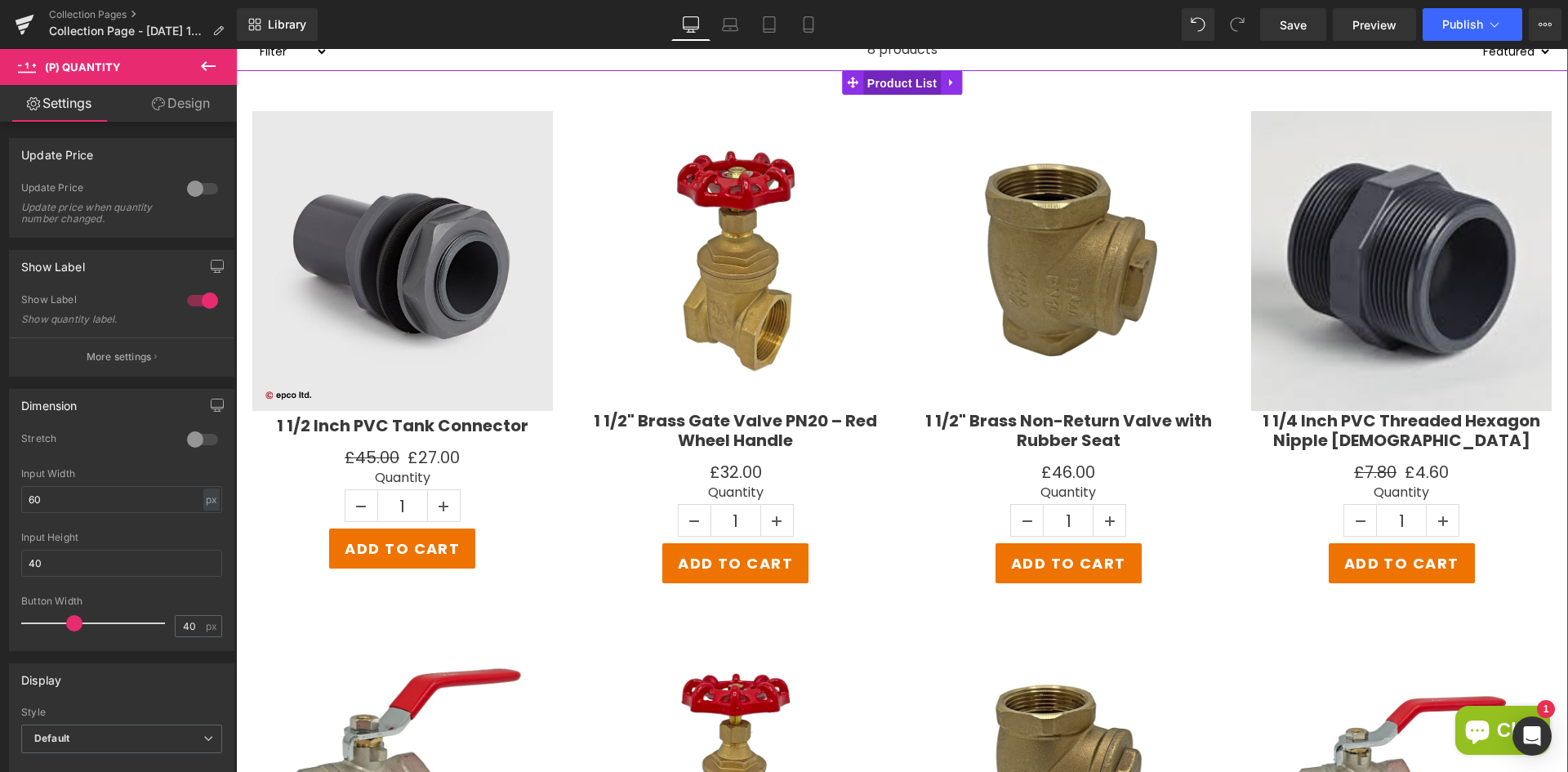
click at [867, 83] on span "Product List" at bounding box center [901, 83] width 77 height 24
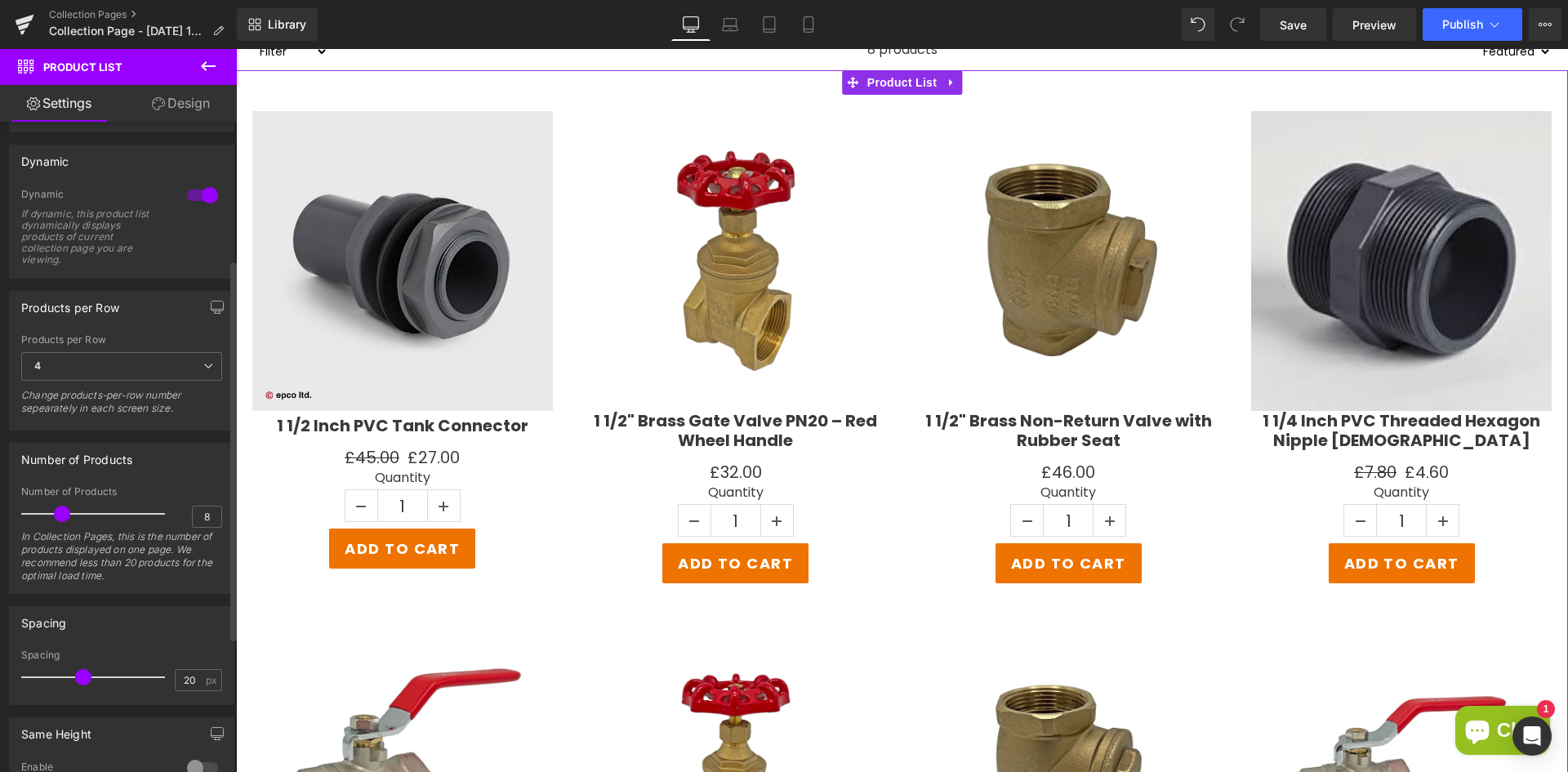
scroll to position [245, 0]
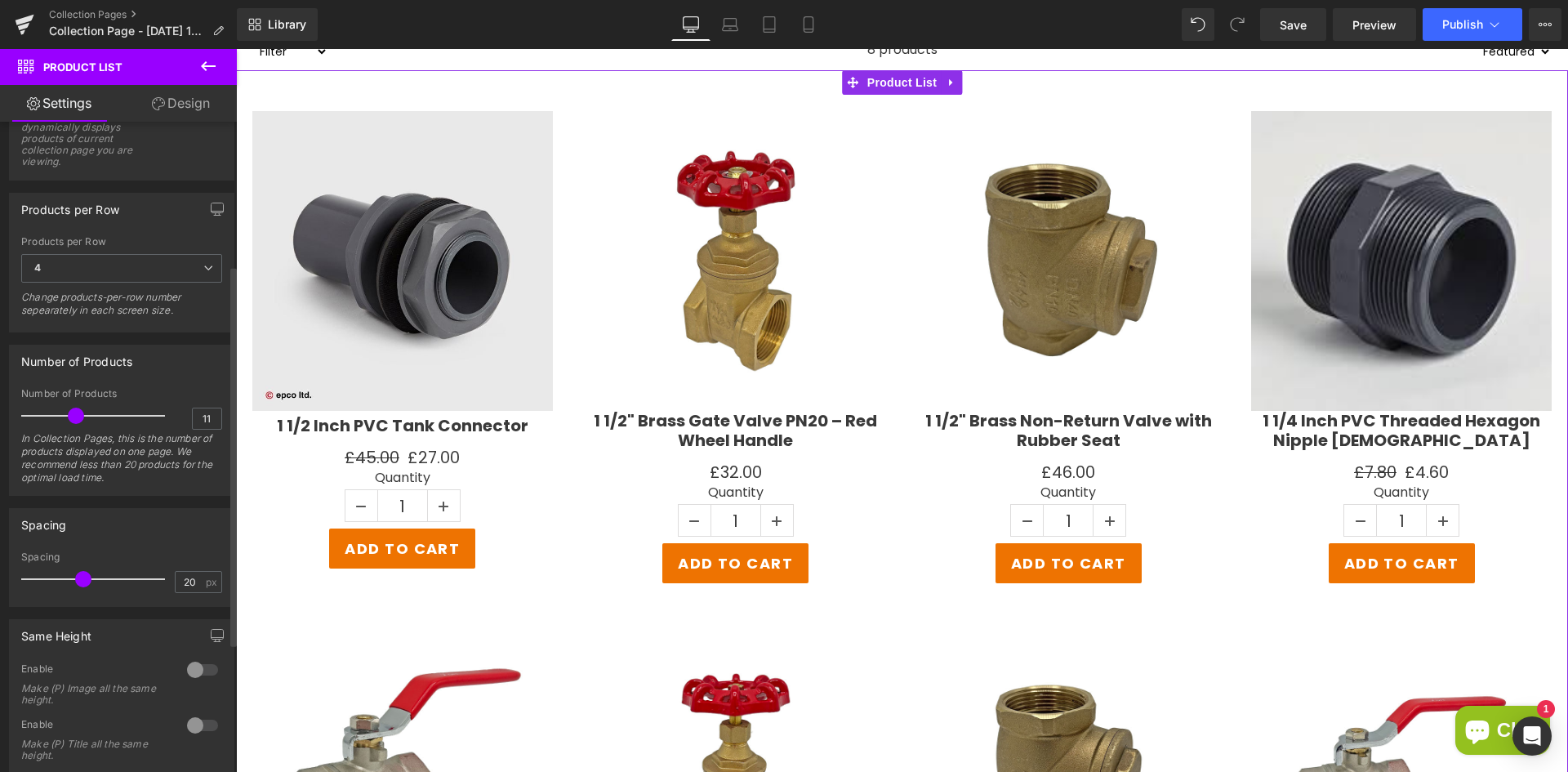
type input "12"
drag, startPoint x: 65, startPoint y: 418, endPoint x: 83, endPoint y: 414, distance: 18.4
click at [83, 414] on span at bounding box center [81, 416] width 17 height 17
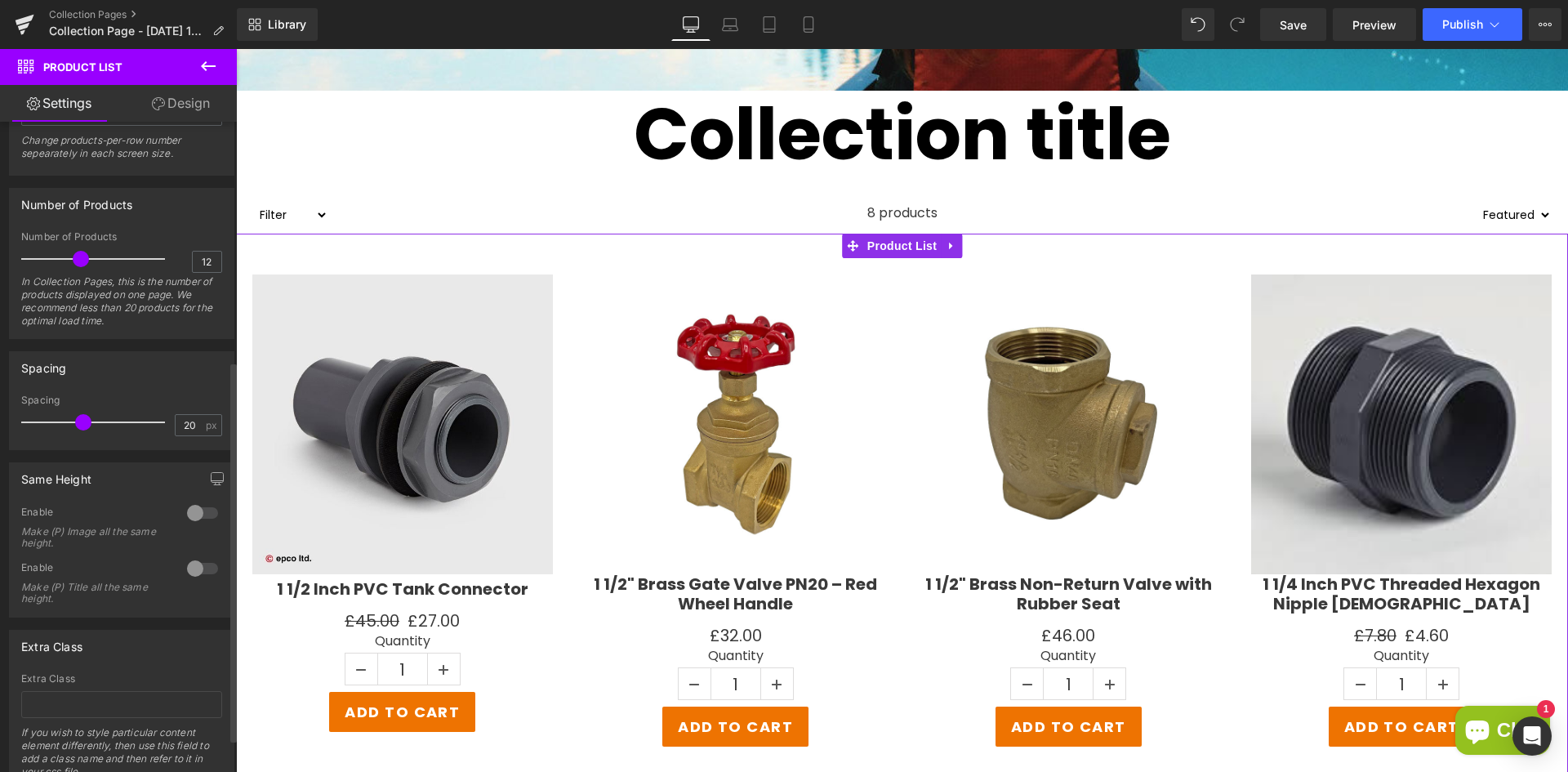
scroll to position [409, 0]
click at [197, 508] on div at bounding box center [202, 506] width 39 height 26
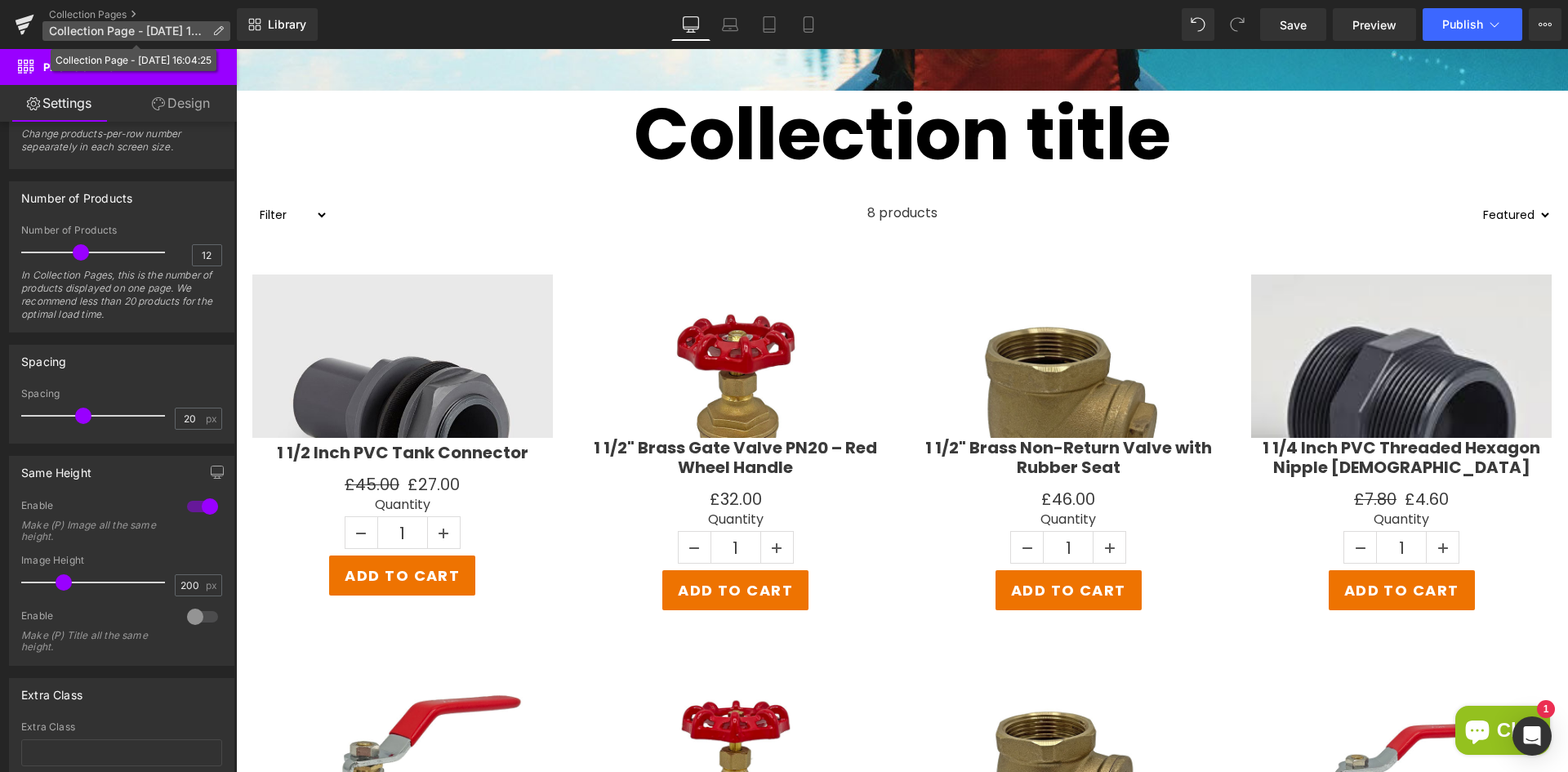
click at [220, 31] on icon at bounding box center [217, 30] width 11 height 11
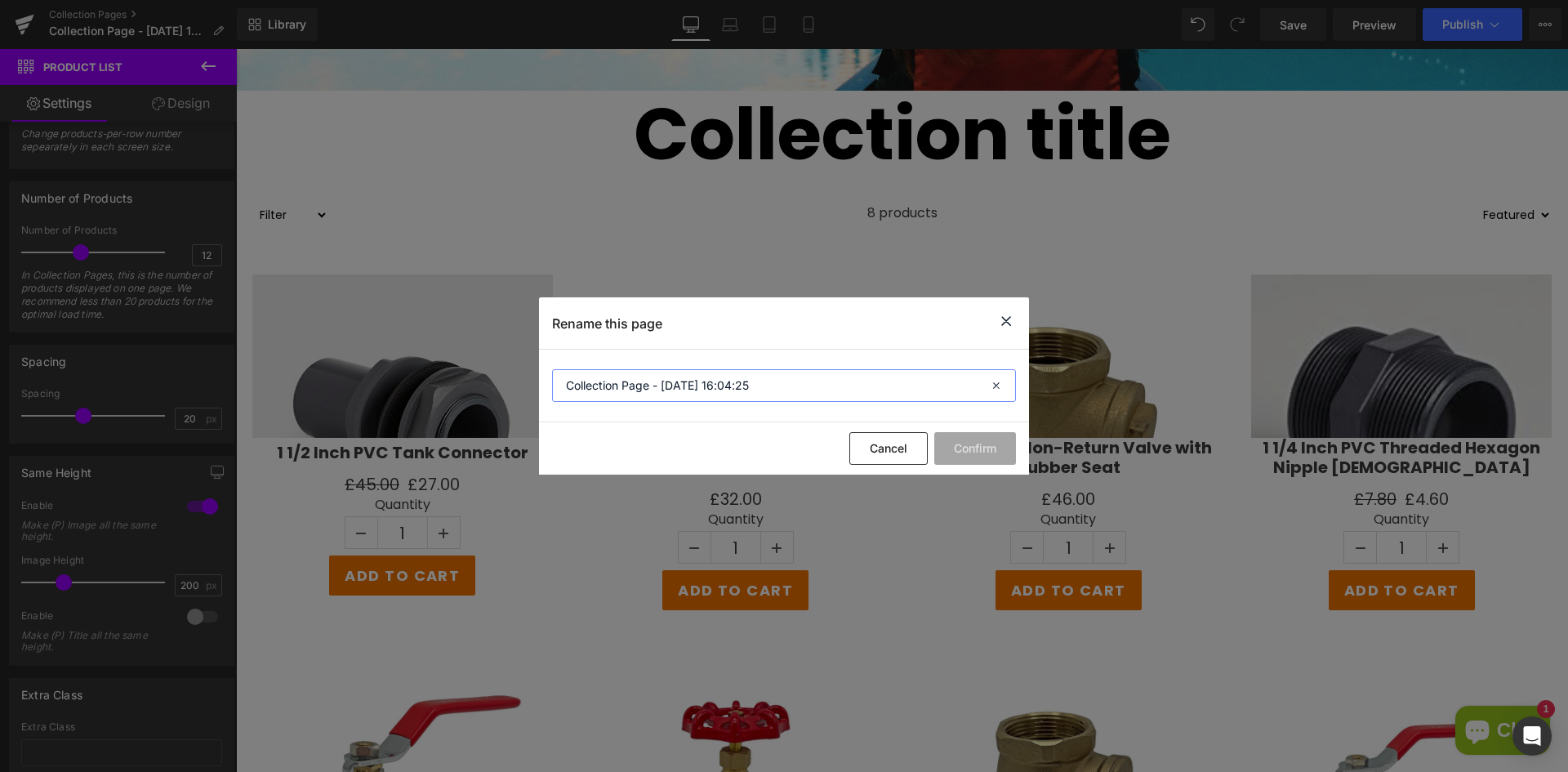
drag, startPoint x: 808, startPoint y: 387, endPoint x: 491, endPoint y: 364, distance: 317.8
click at [491, 364] on div "Rename this page Collection Page - Sep 22, 16:04:25 Cancel Confirm" at bounding box center [784, 386] width 1568 height 772
type input "m"
click at [601, 386] on input "text" at bounding box center [784, 386] width 464 height 33
type input "Main Category Design 2025"
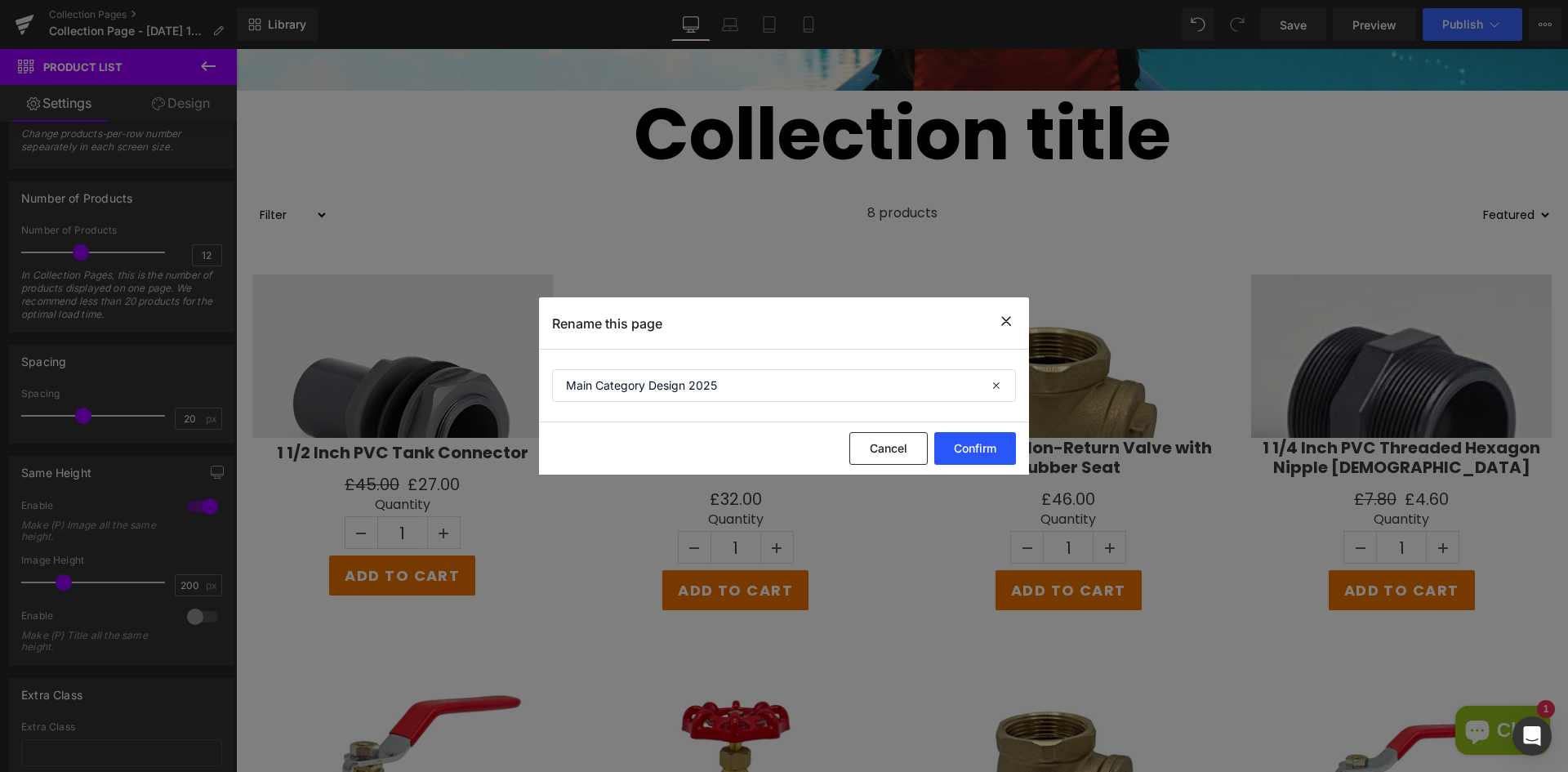
click at [967, 444] on button "Confirm" at bounding box center [975, 449] width 82 height 33
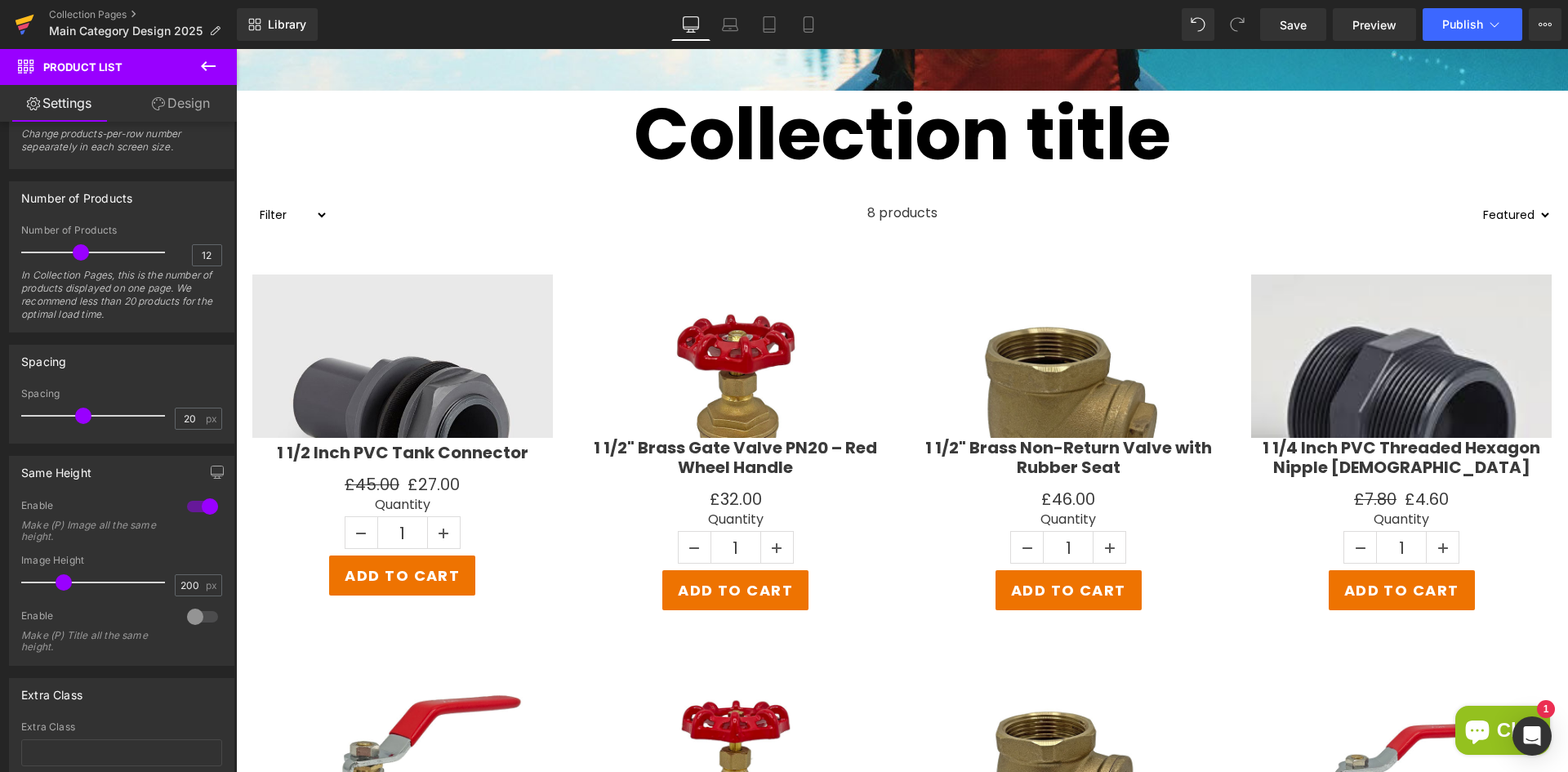
click at [16, 31] on icon at bounding box center [24, 24] width 20 height 41
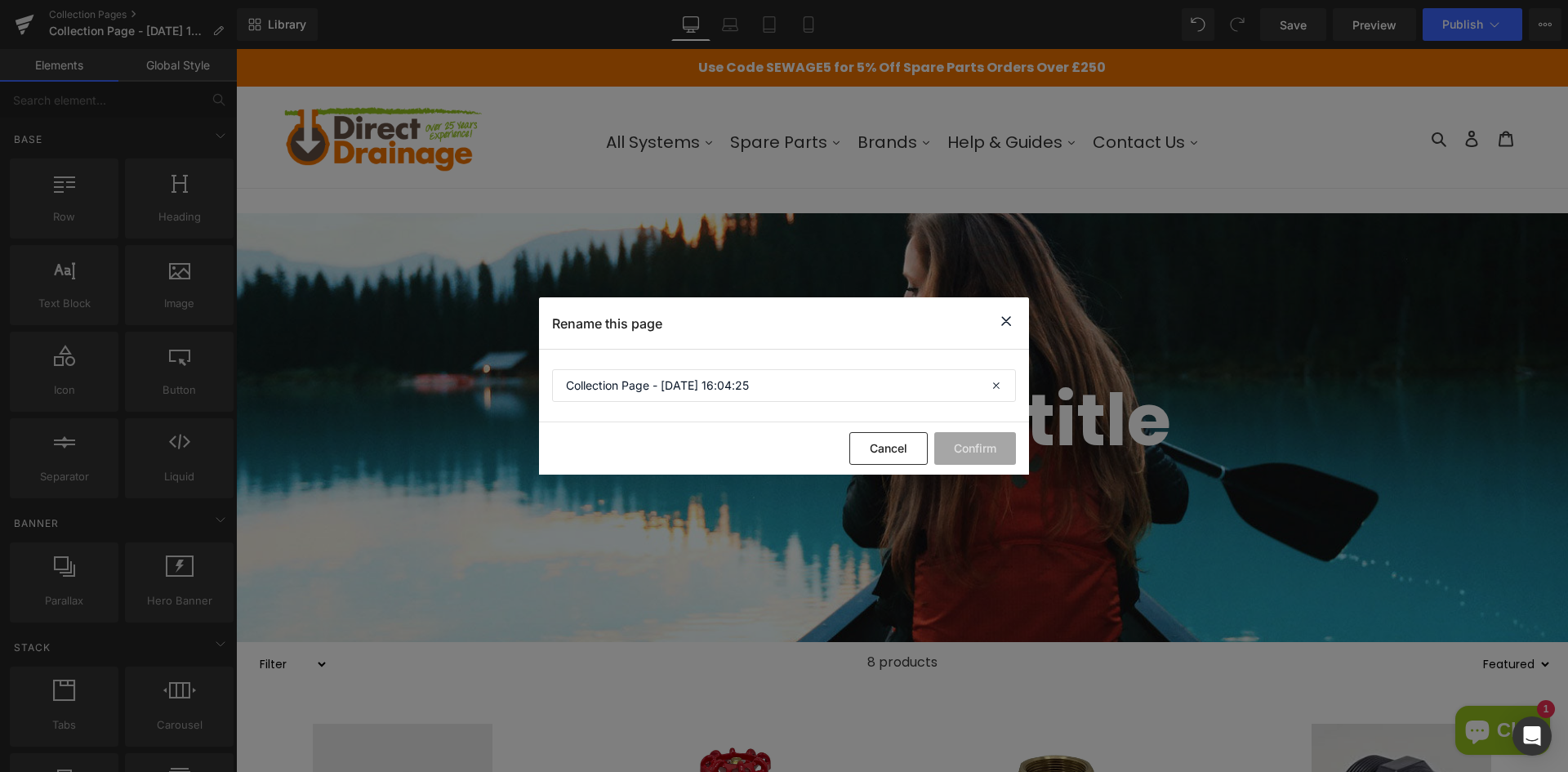
drag, startPoint x: 1015, startPoint y: 321, endPoint x: 774, endPoint y: 274, distance: 245.5
click at [1015, 321] on icon at bounding box center [1006, 321] width 20 height 20
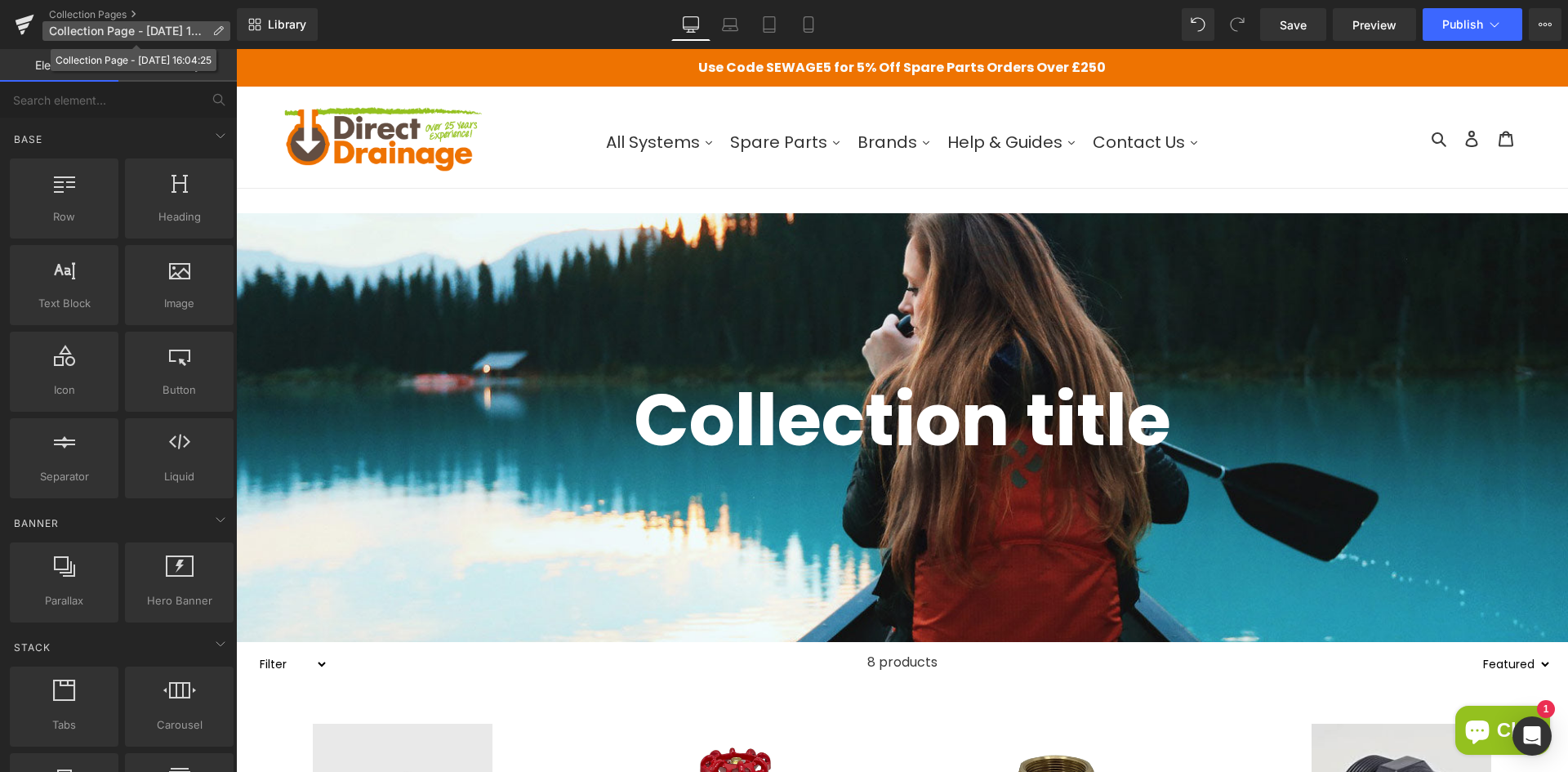
click at [88, 28] on span "Collection Page - [DATE] 16:04:25" at bounding box center [127, 30] width 156 height 13
click at [34, 21] on link at bounding box center [24, 24] width 49 height 49
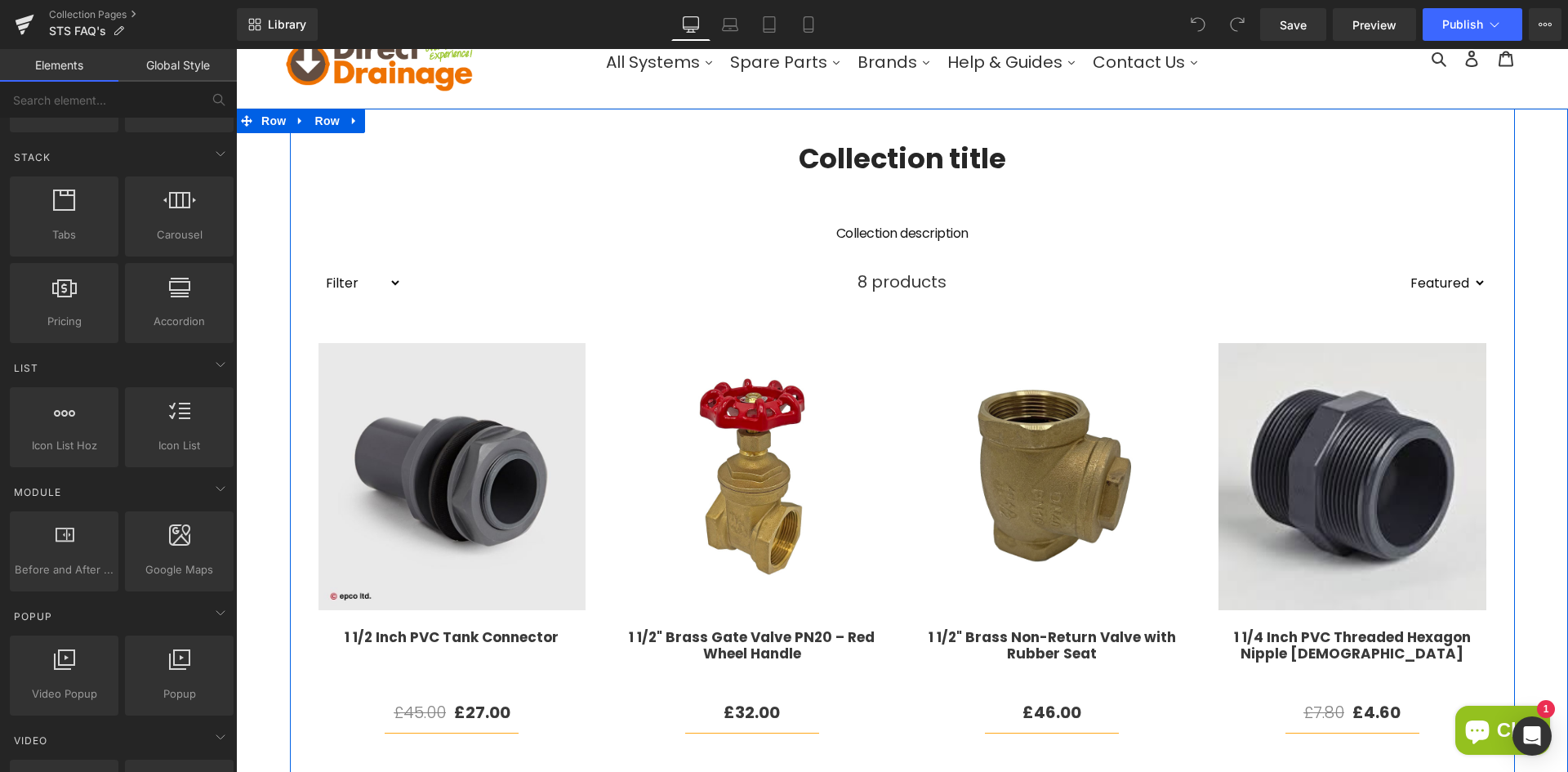
scroll to position [163, 0]
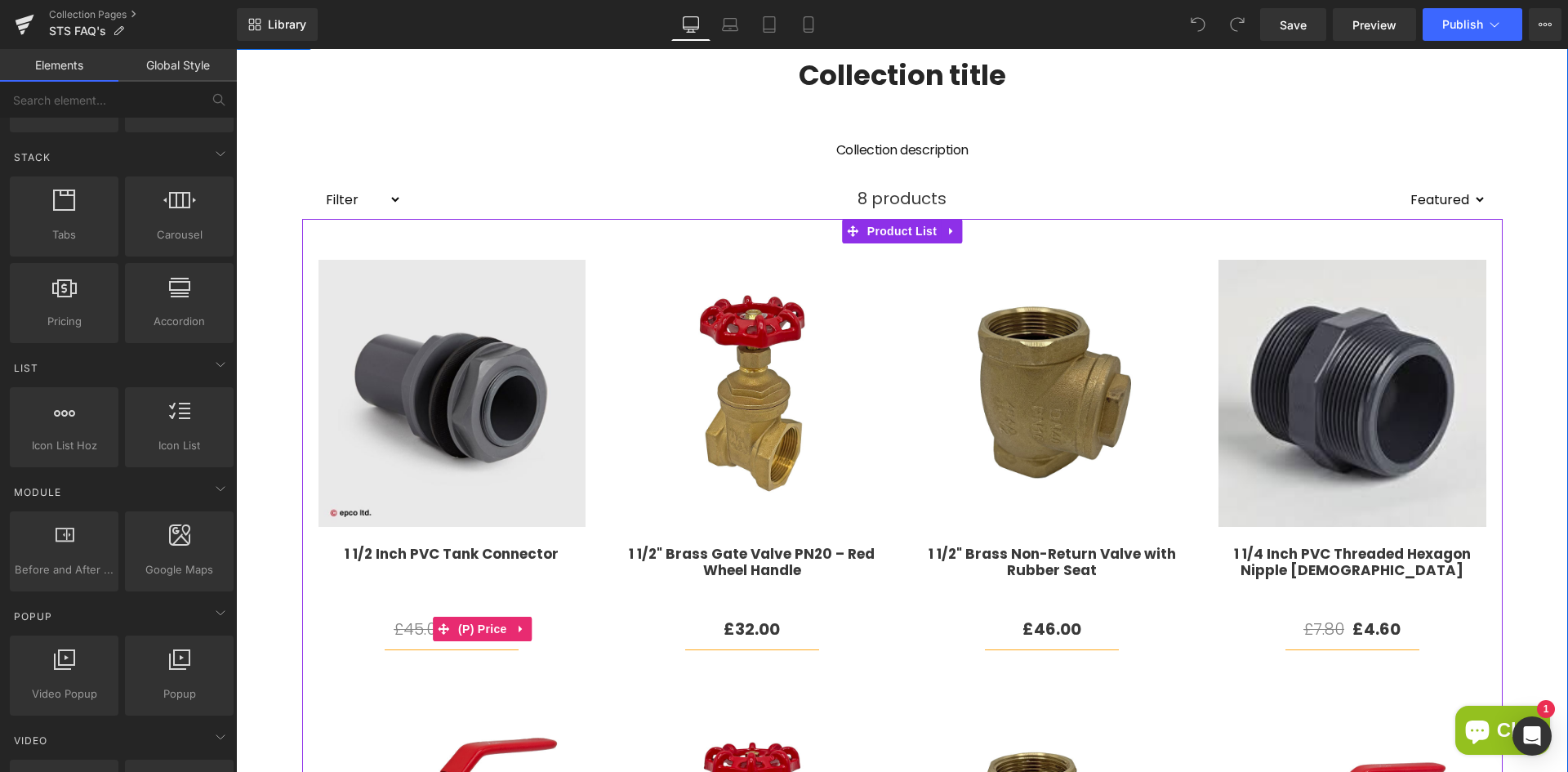
click at [409, 632] on span "£45.00" at bounding box center [420, 629] width 52 height 23
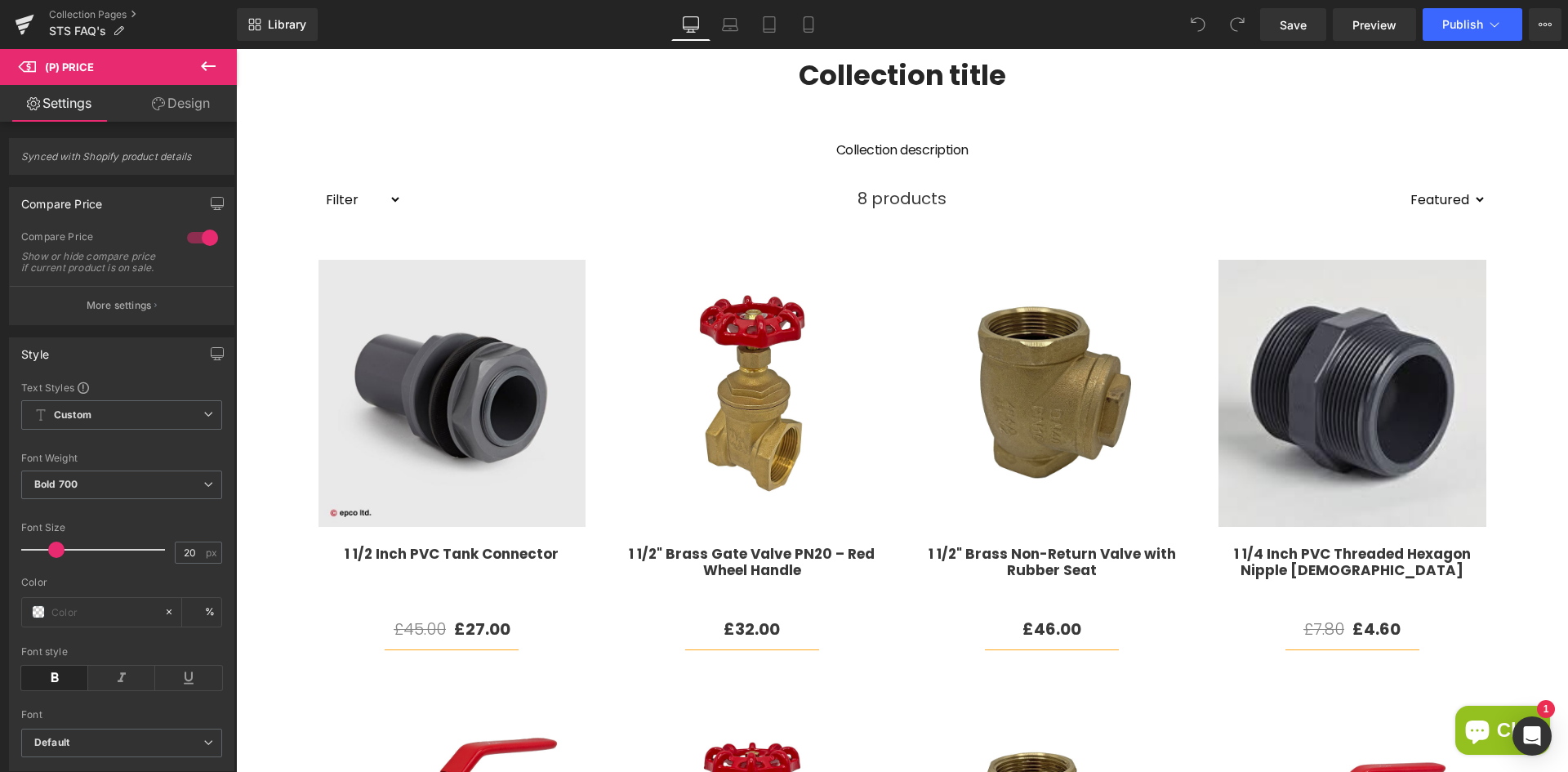
click at [188, 118] on link "Design" at bounding box center [181, 103] width 118 height 37
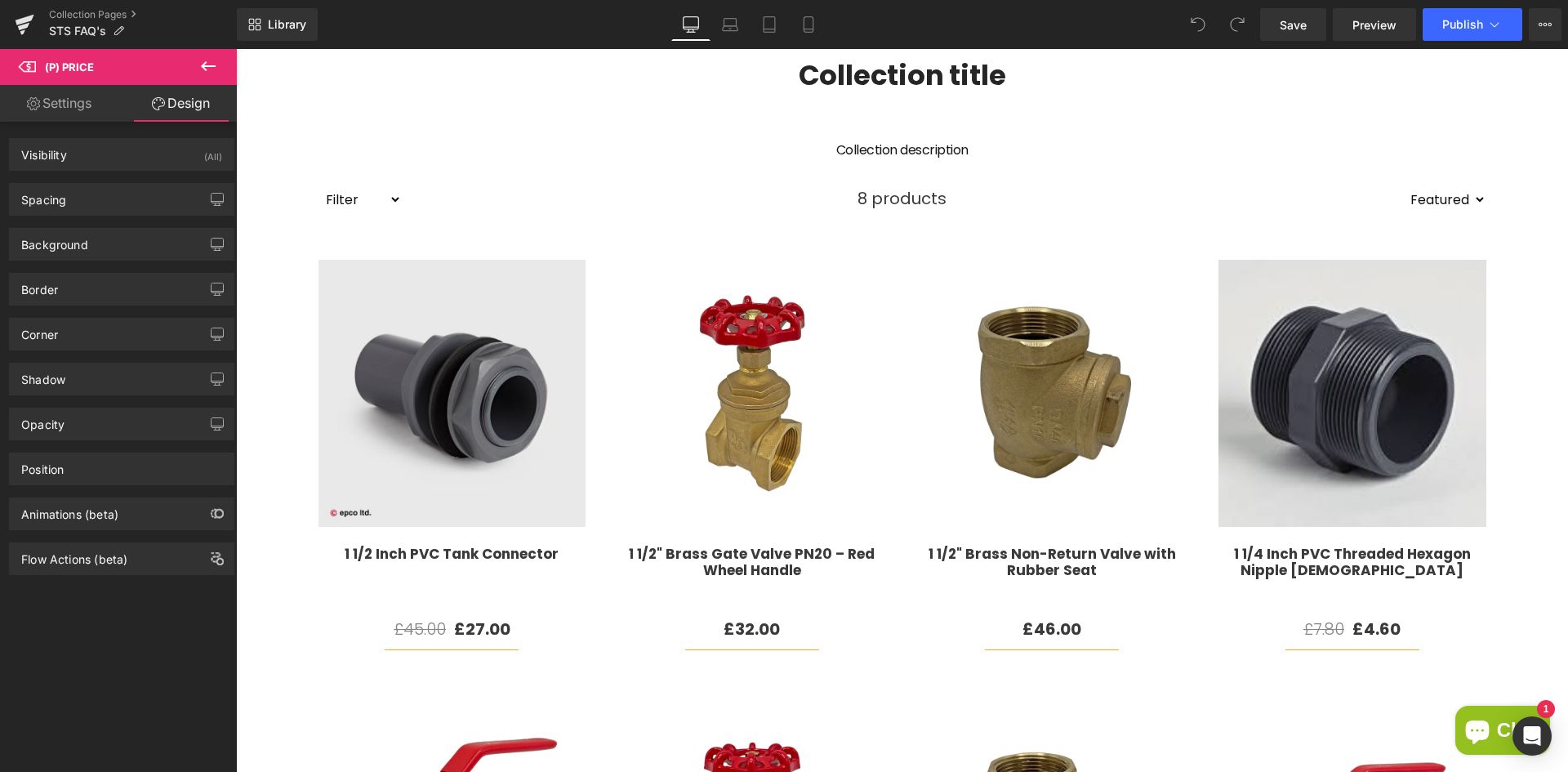
click at [76, 101] on link "Settings" at bounding box center [59, 103] width 118 height 37
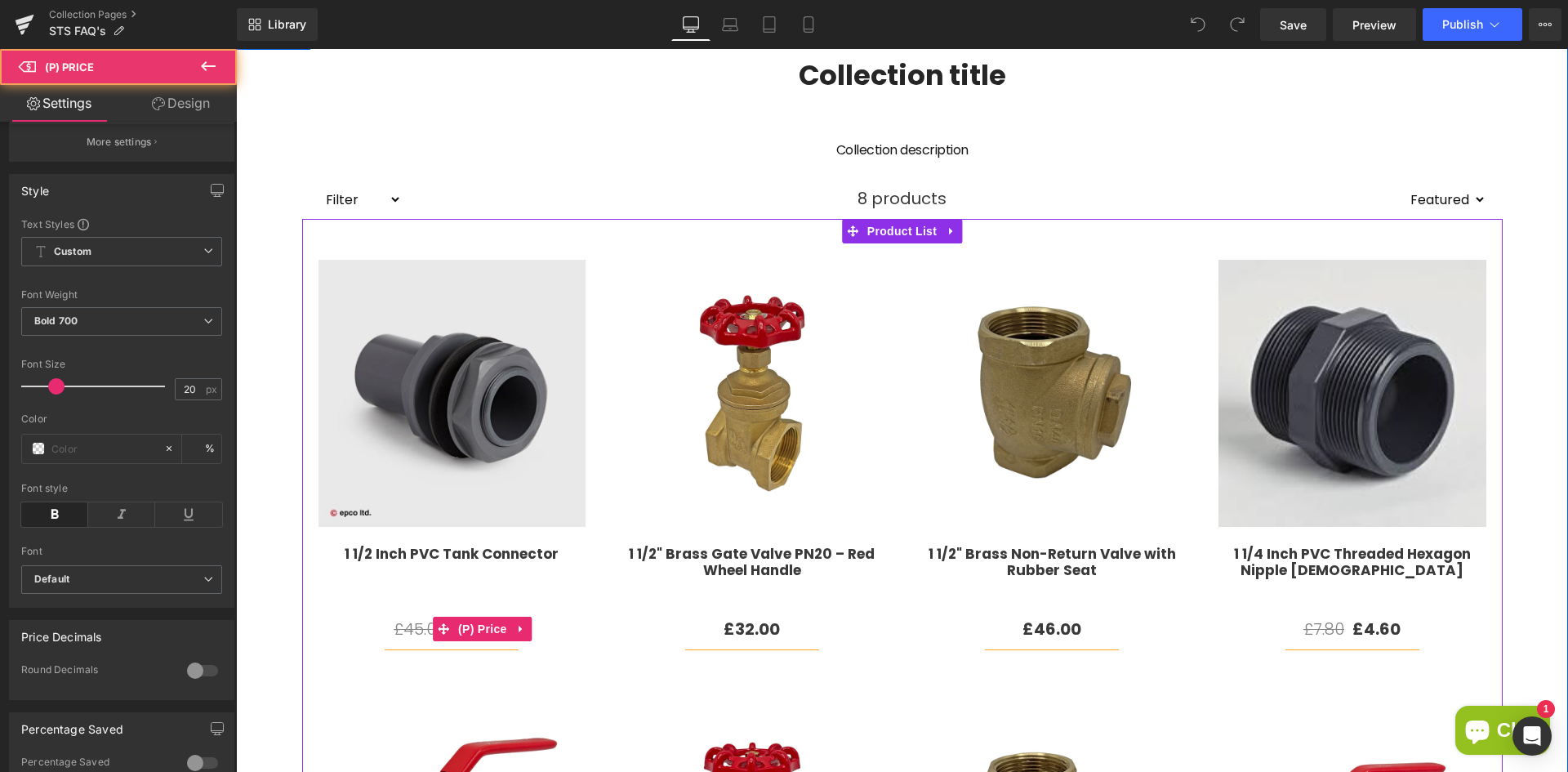
click at [410, 625] on span "£45.00" at bounding box center [420, 629] width 52 height 23
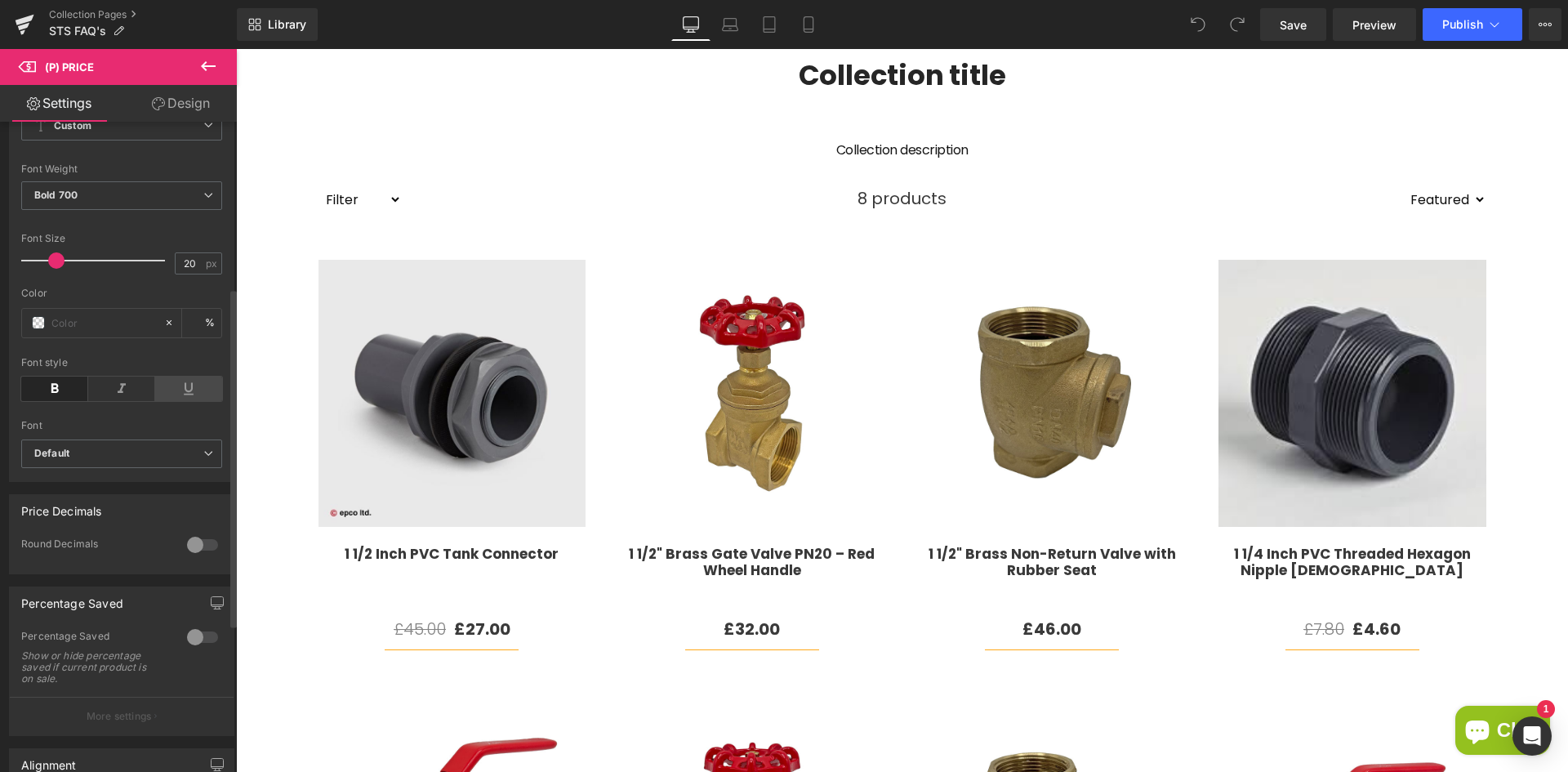
scroll to position [327, 0]
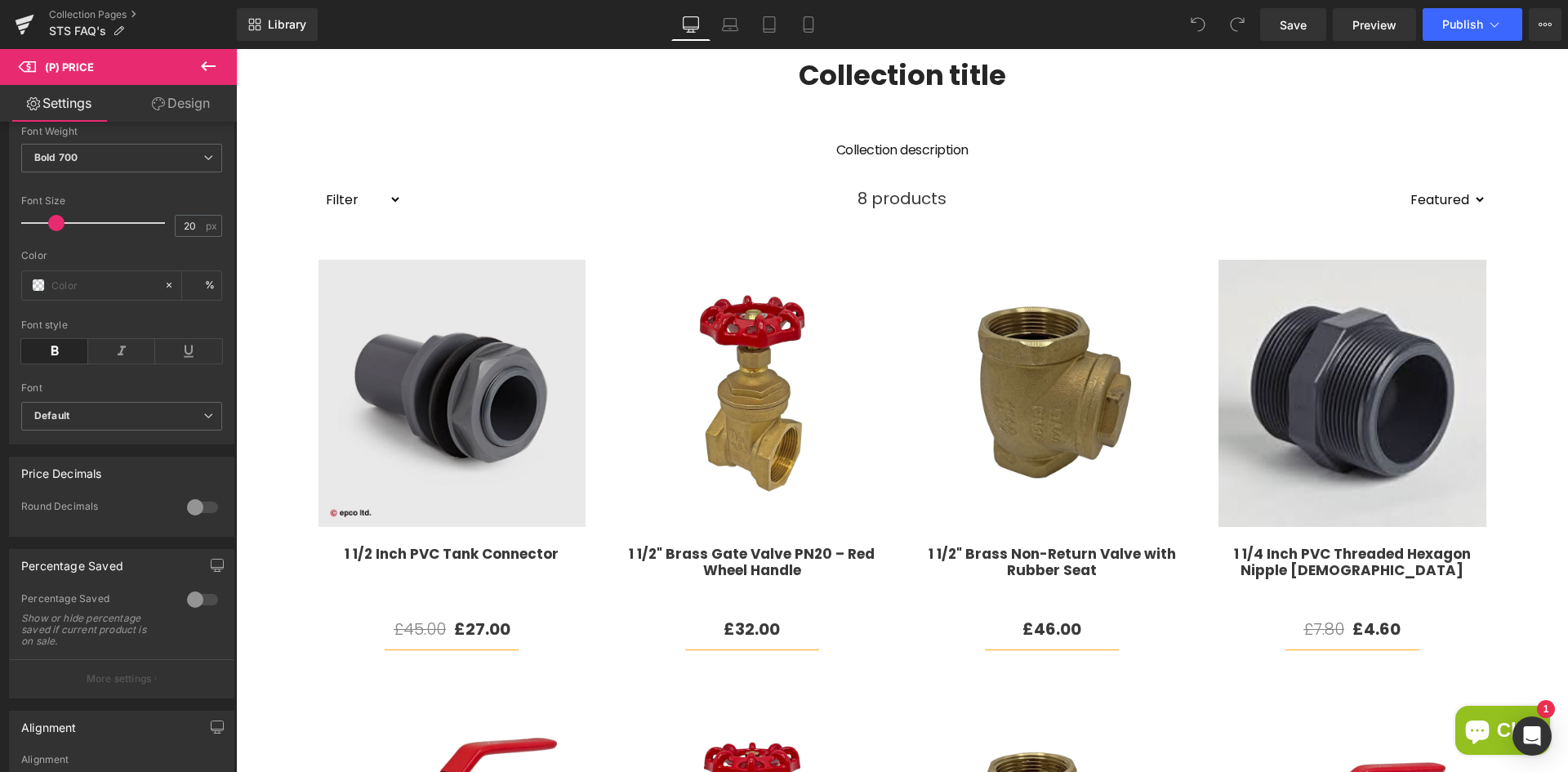
click at [209, 65] on icon at bounding box center [208, 65] width 15 height 10
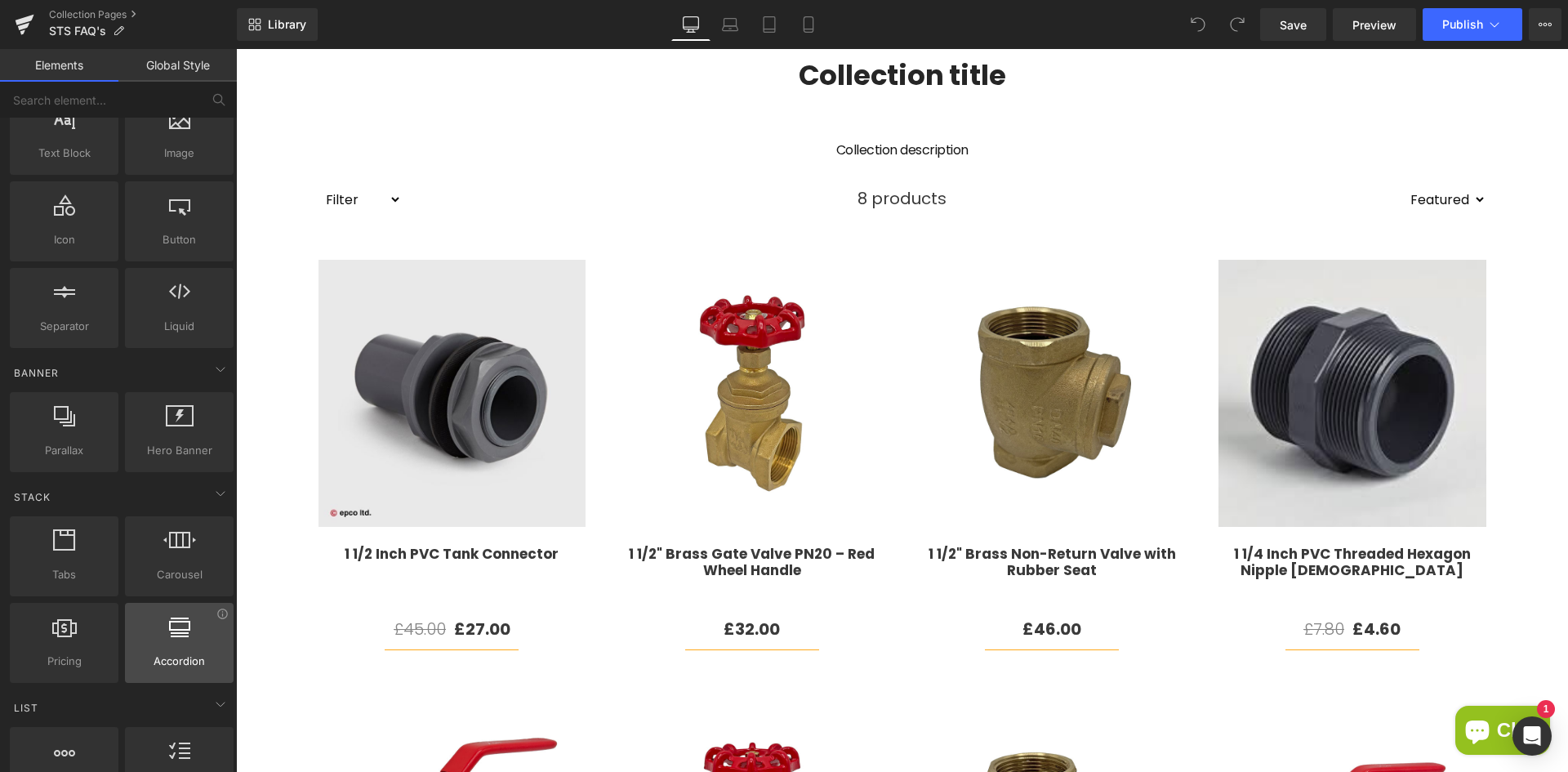
scroll to position [0, 0]
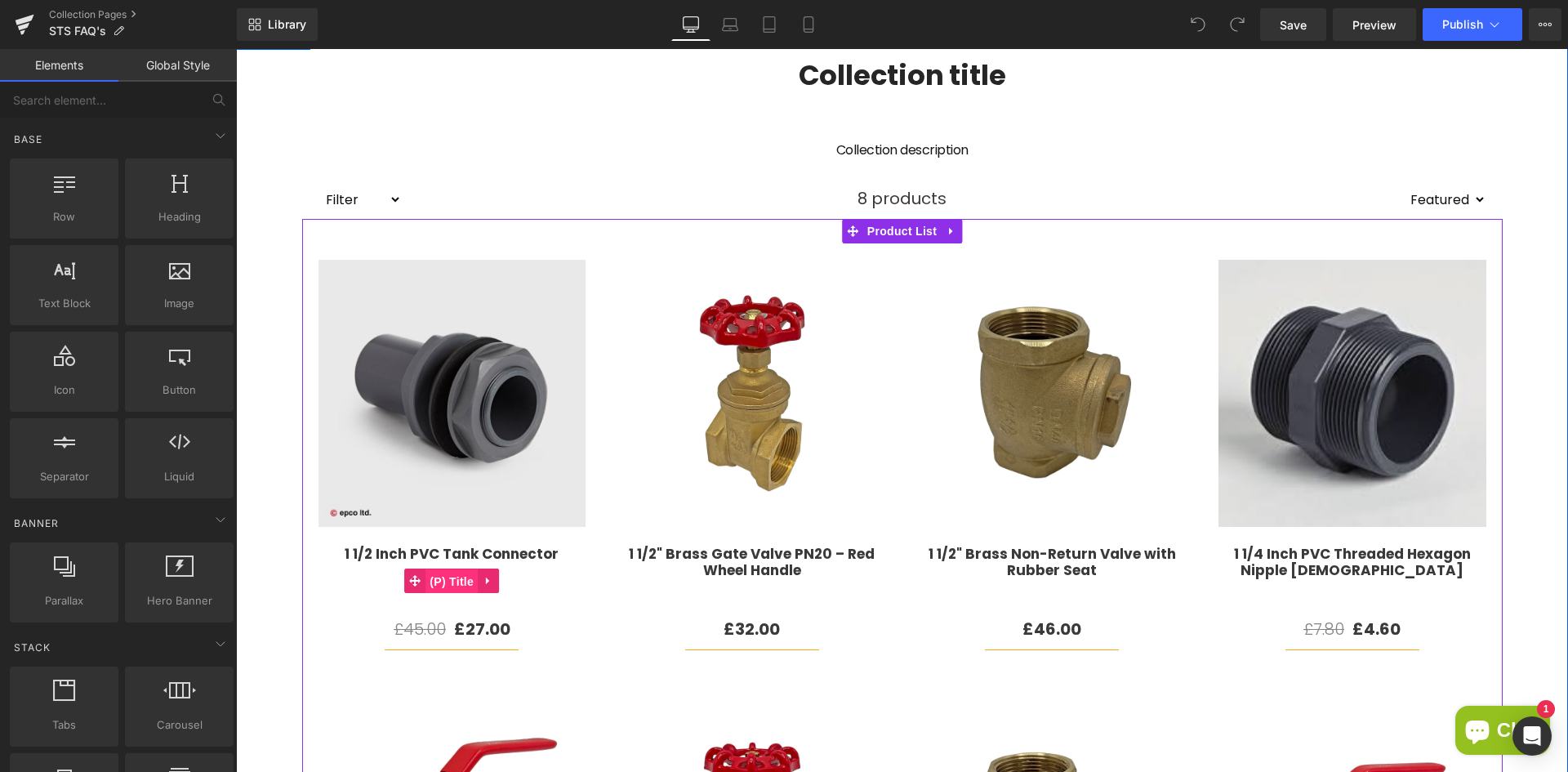
click at [449, 580] on span "(P) Title" at bounding box center [451, 582] width 52 height 24
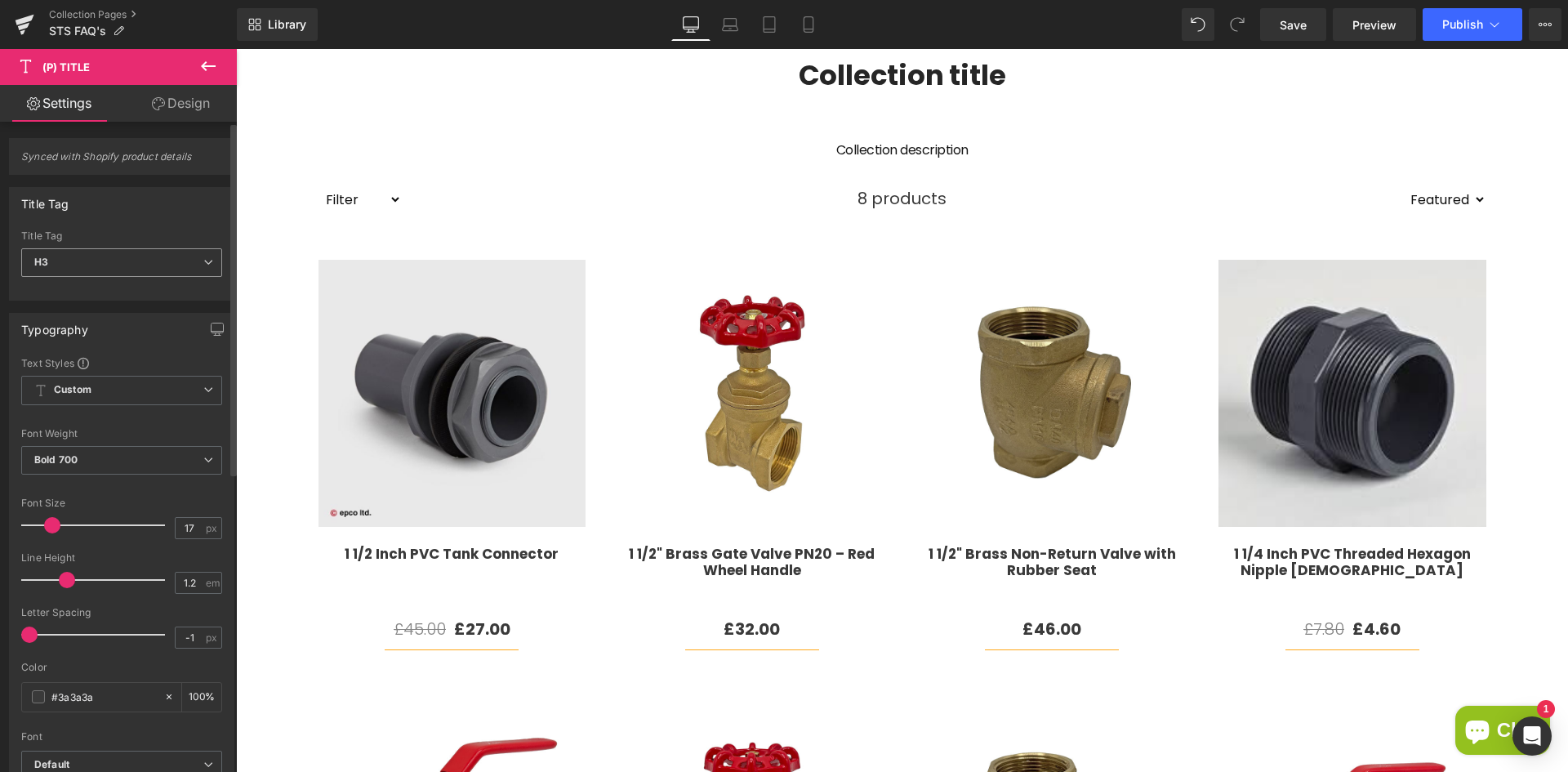
click at [177, 259] on span "H3" at bounding box center [121, 263] width 201 height 29
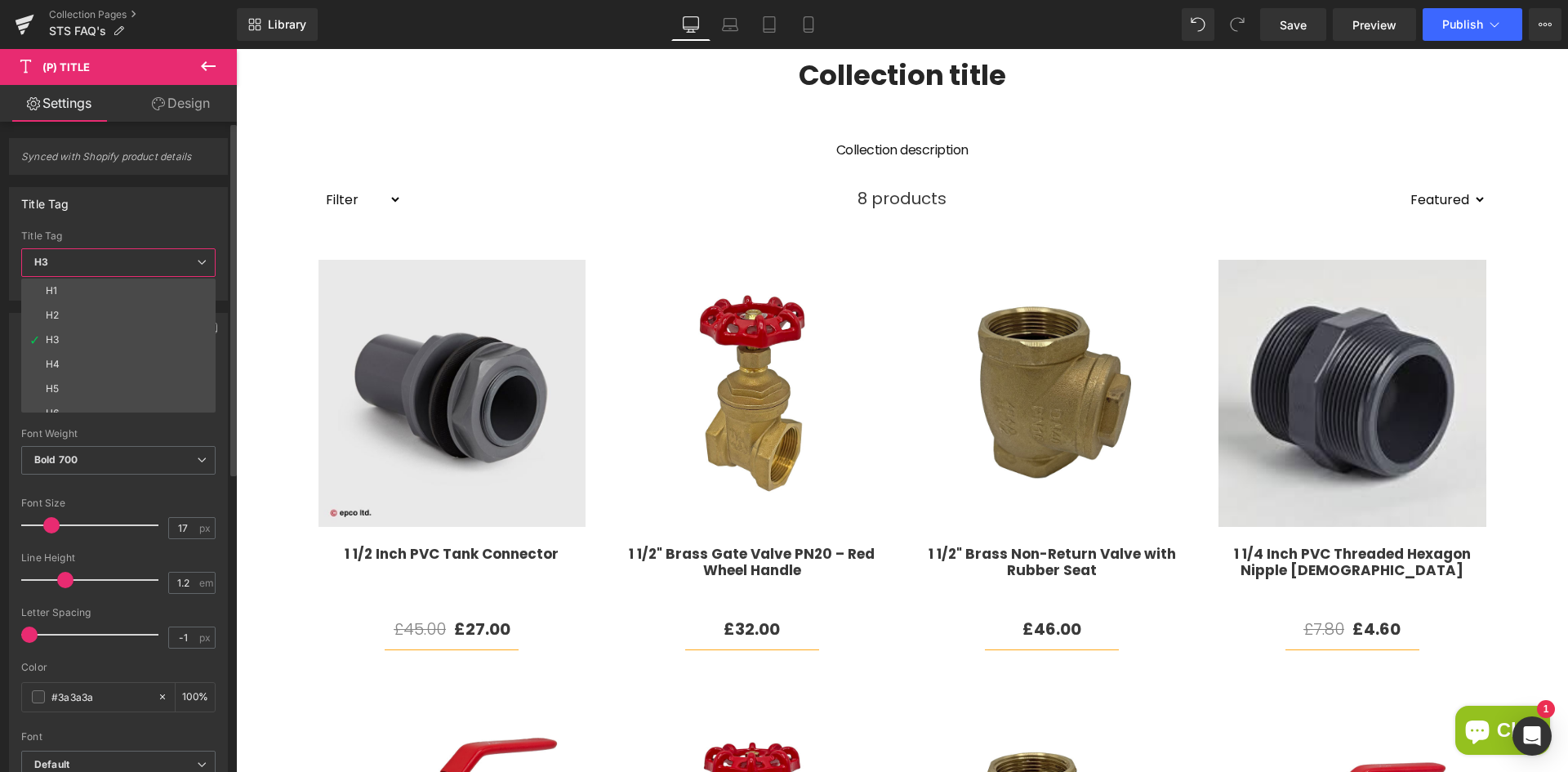
click at [177, 259] on span "H3" at bounding box center [118, 263] width 195 height 29
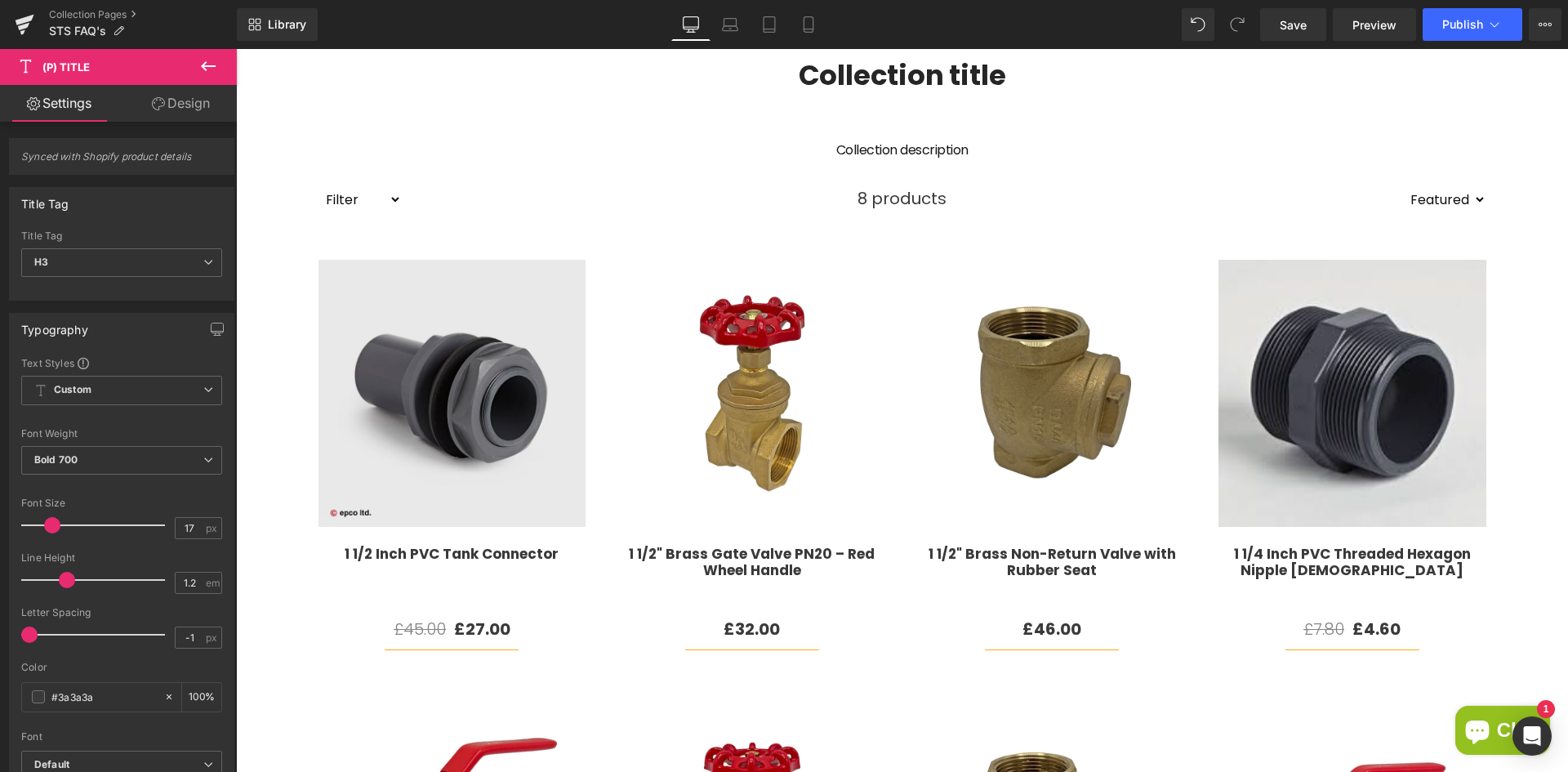
click at [212, 70] on icon at bounding box center [208, 66] width 20 height 20
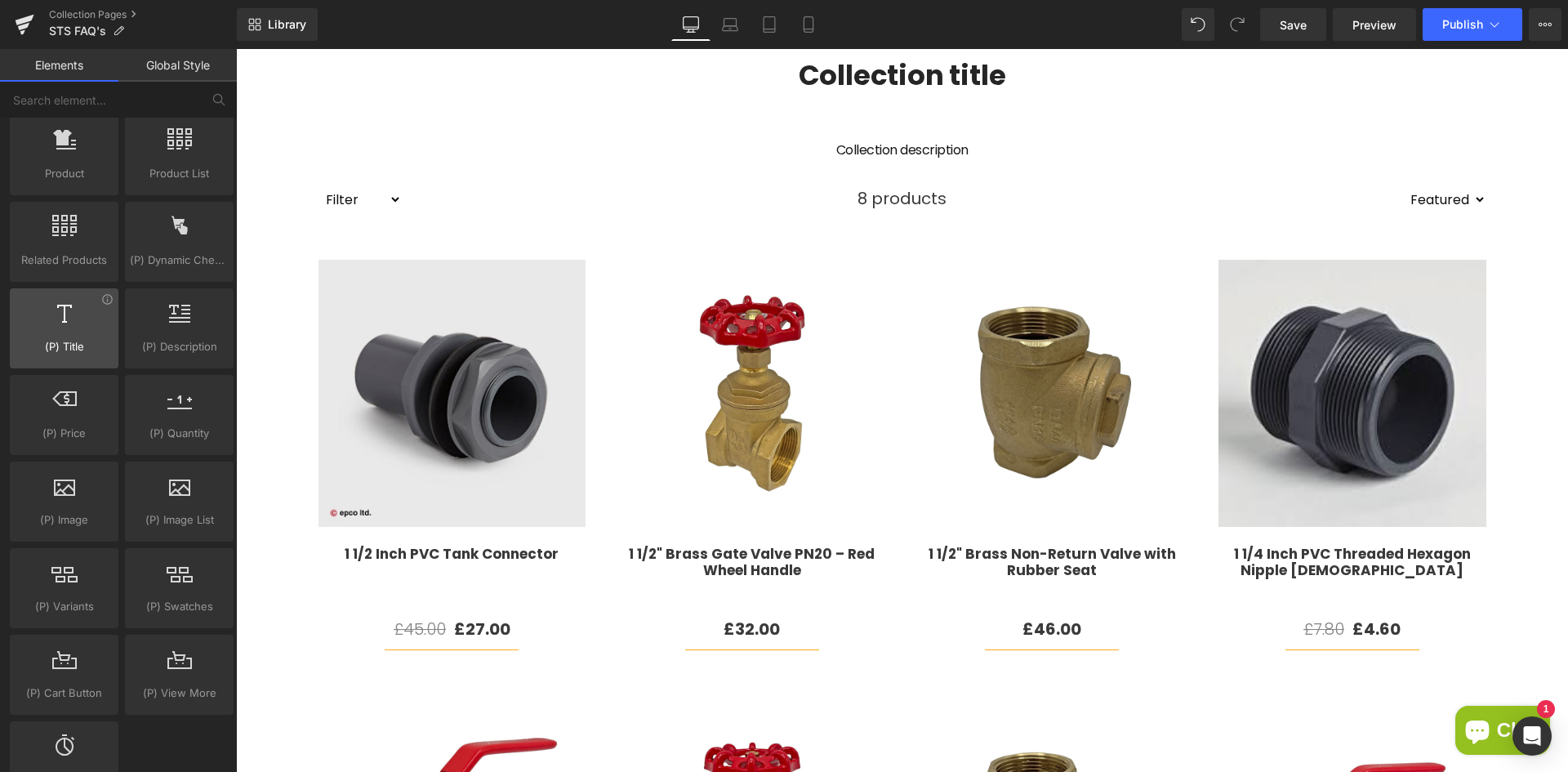
scroll to position [1307, 0]
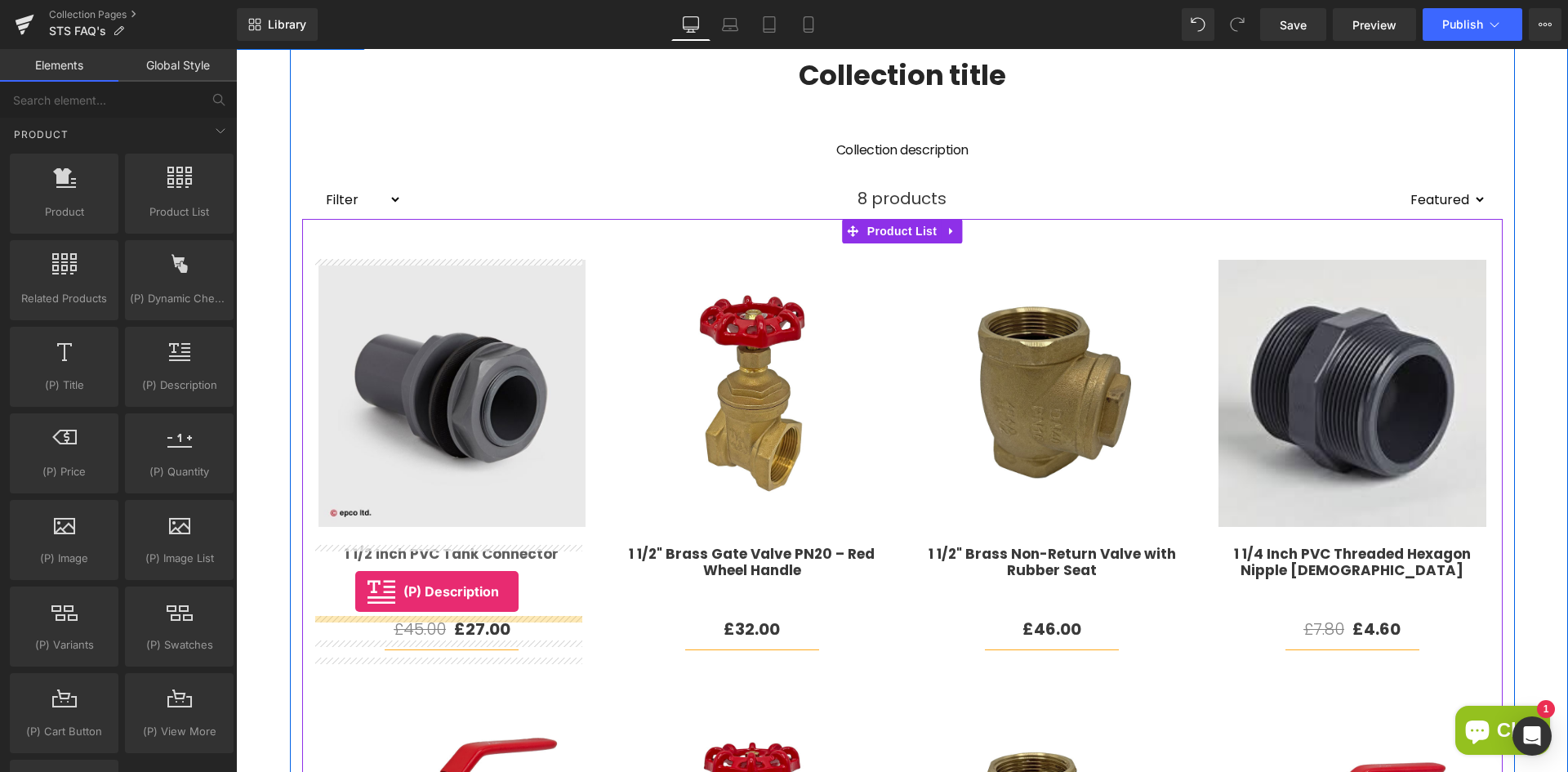
drag, startPoint x: 397, startPoint y: 414, endPoint x: 355, endPoint y: 591, distance: 181.9
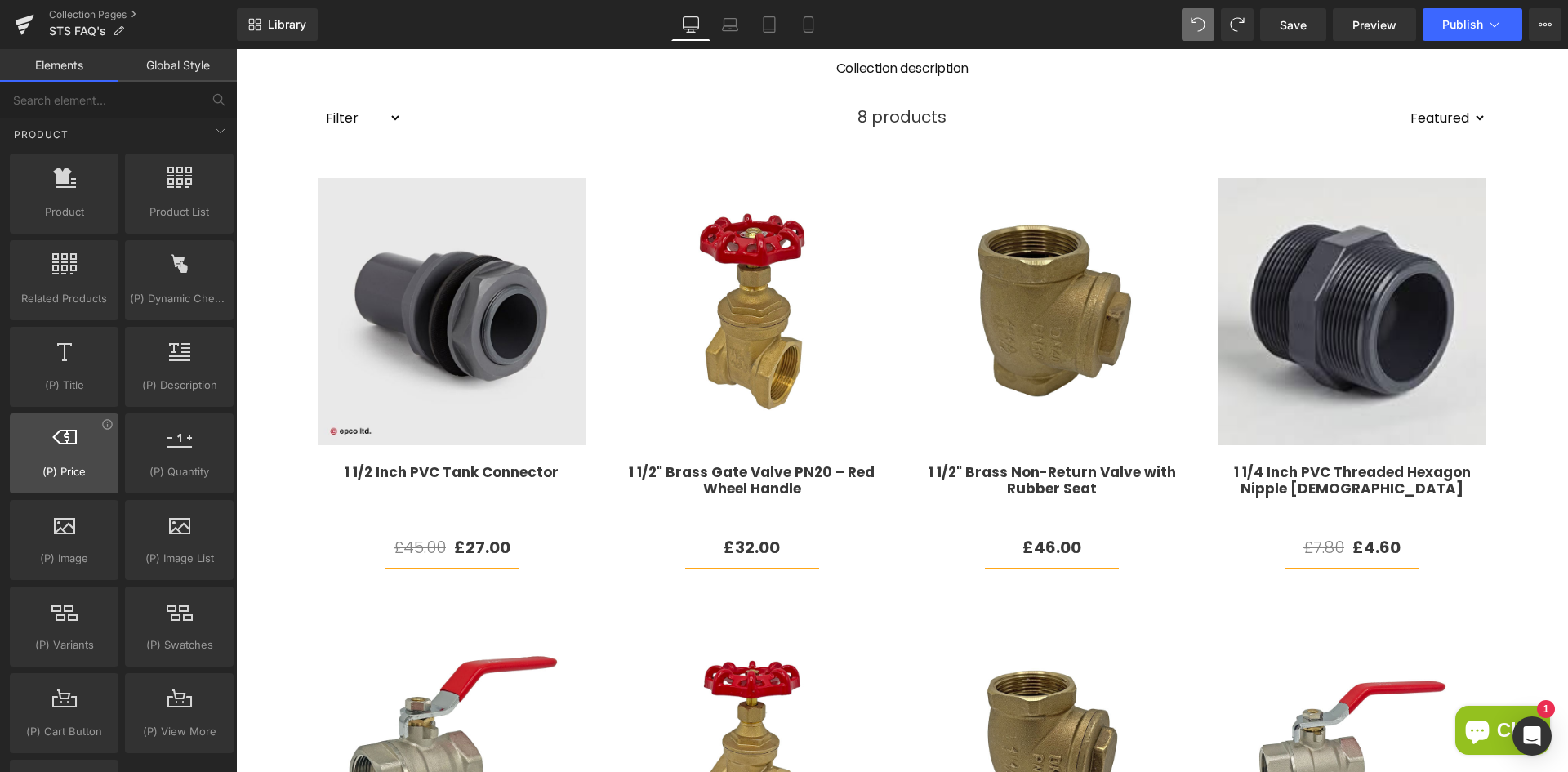
scroll to position [1388, 0]
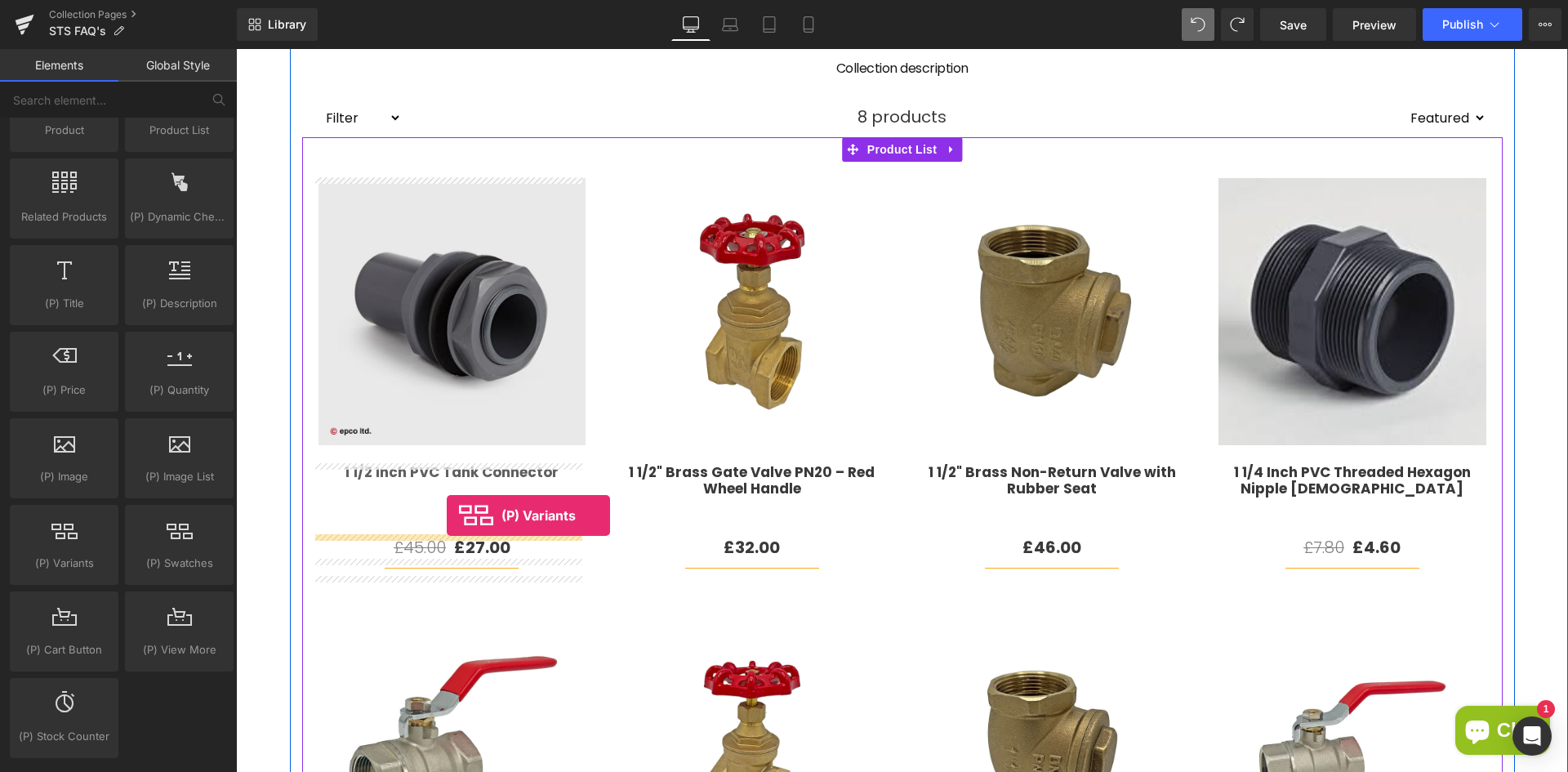
drag, startPoint x: 297, startPoint y: 595, endPoint x: 447, endPoint y: 516, distance: 169.5
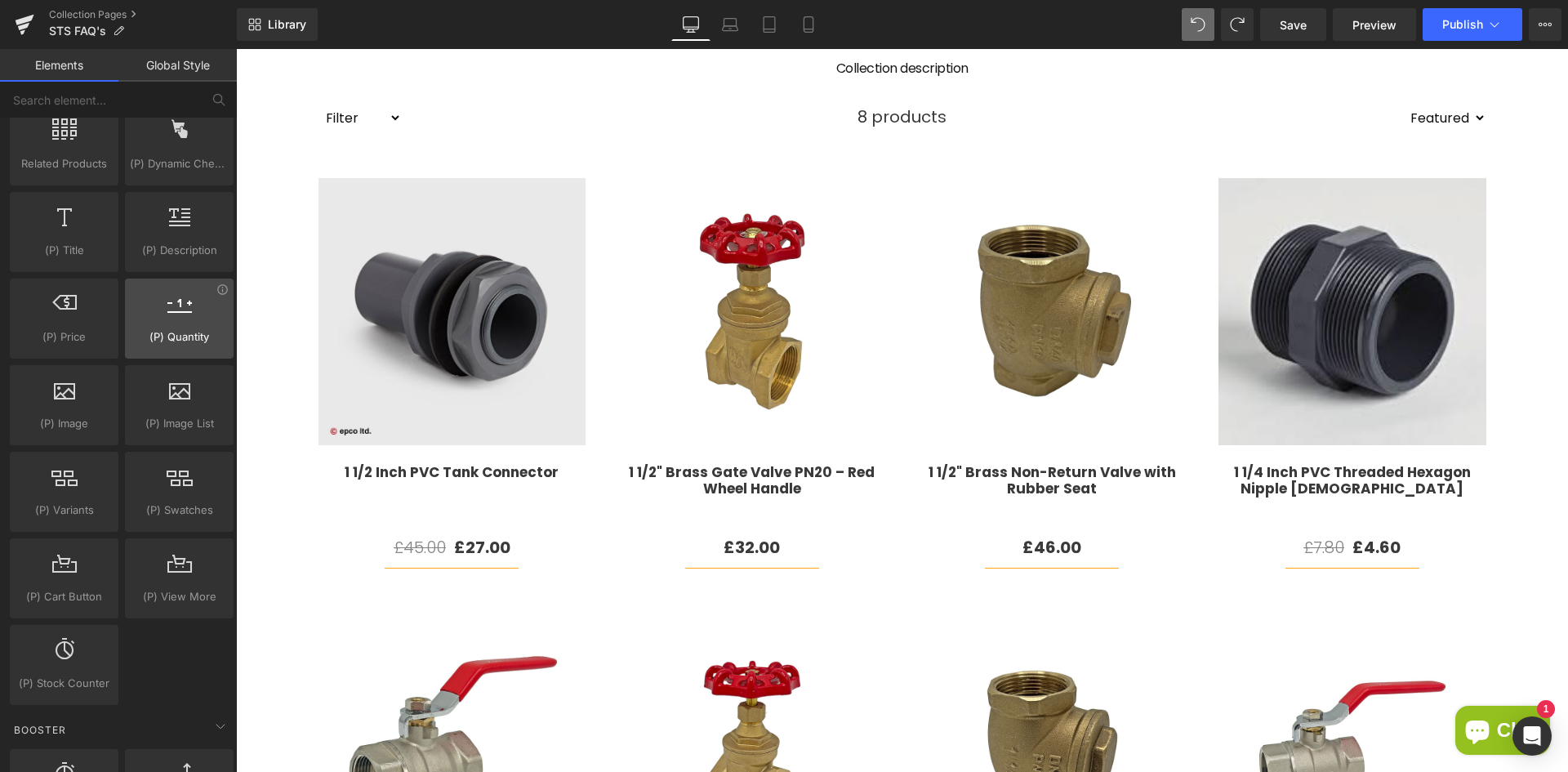
scroll to position [1470, 0]
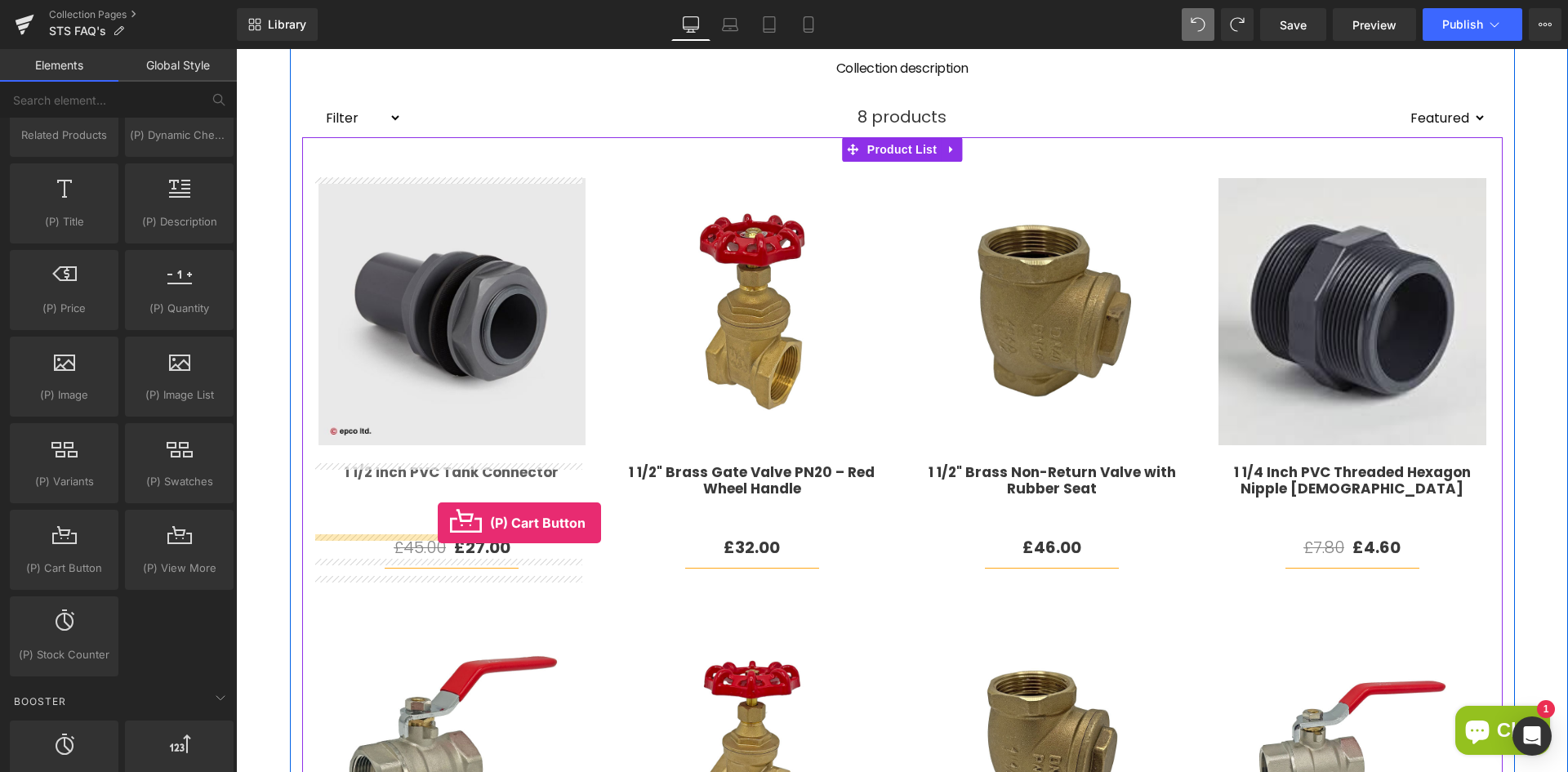
drag, startPoint x: 313, startPoint y: 583, endPoint x: 437, endPoint y: 522, distance: 138.2
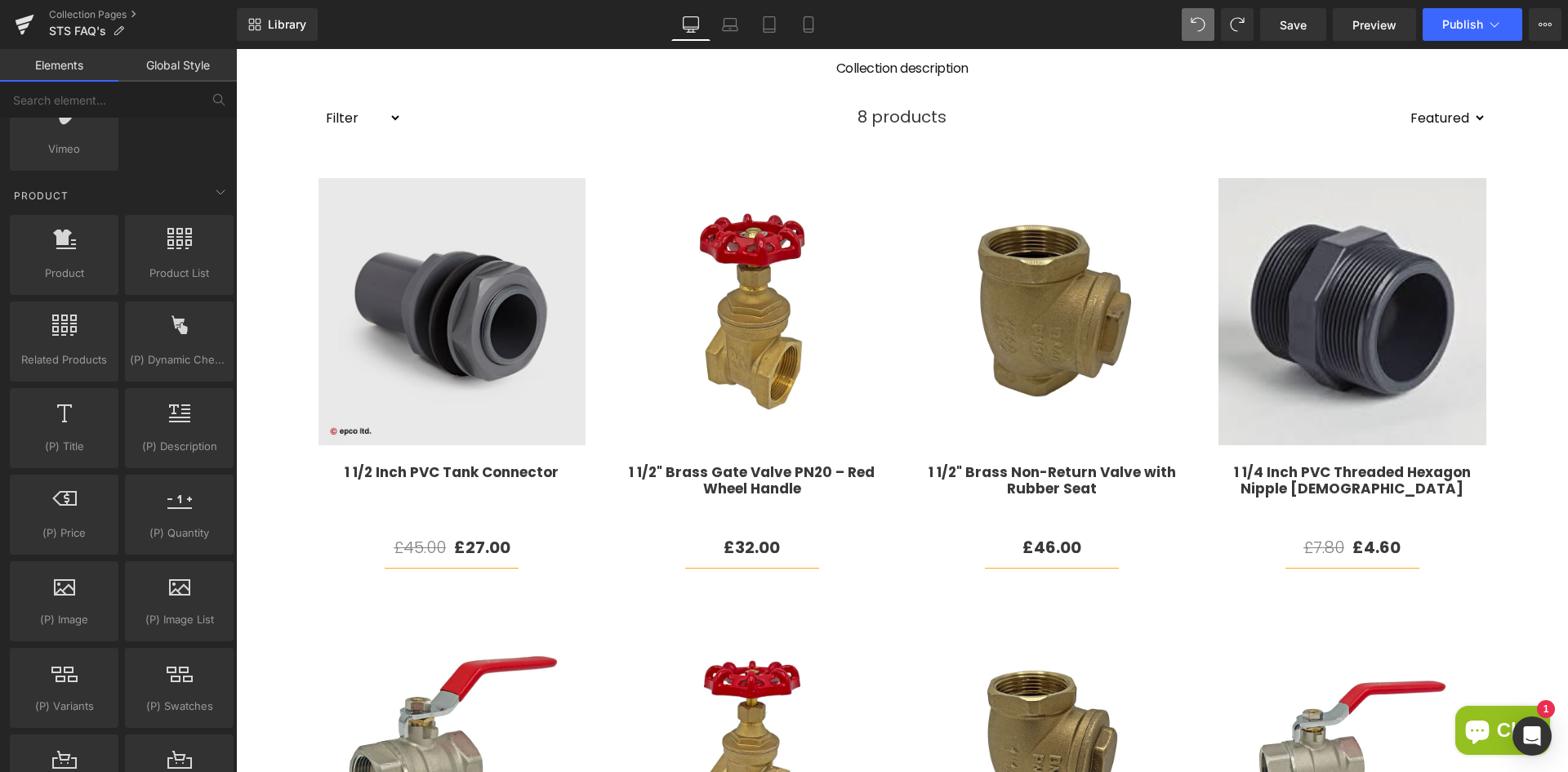
scroll to position [1225, 0]
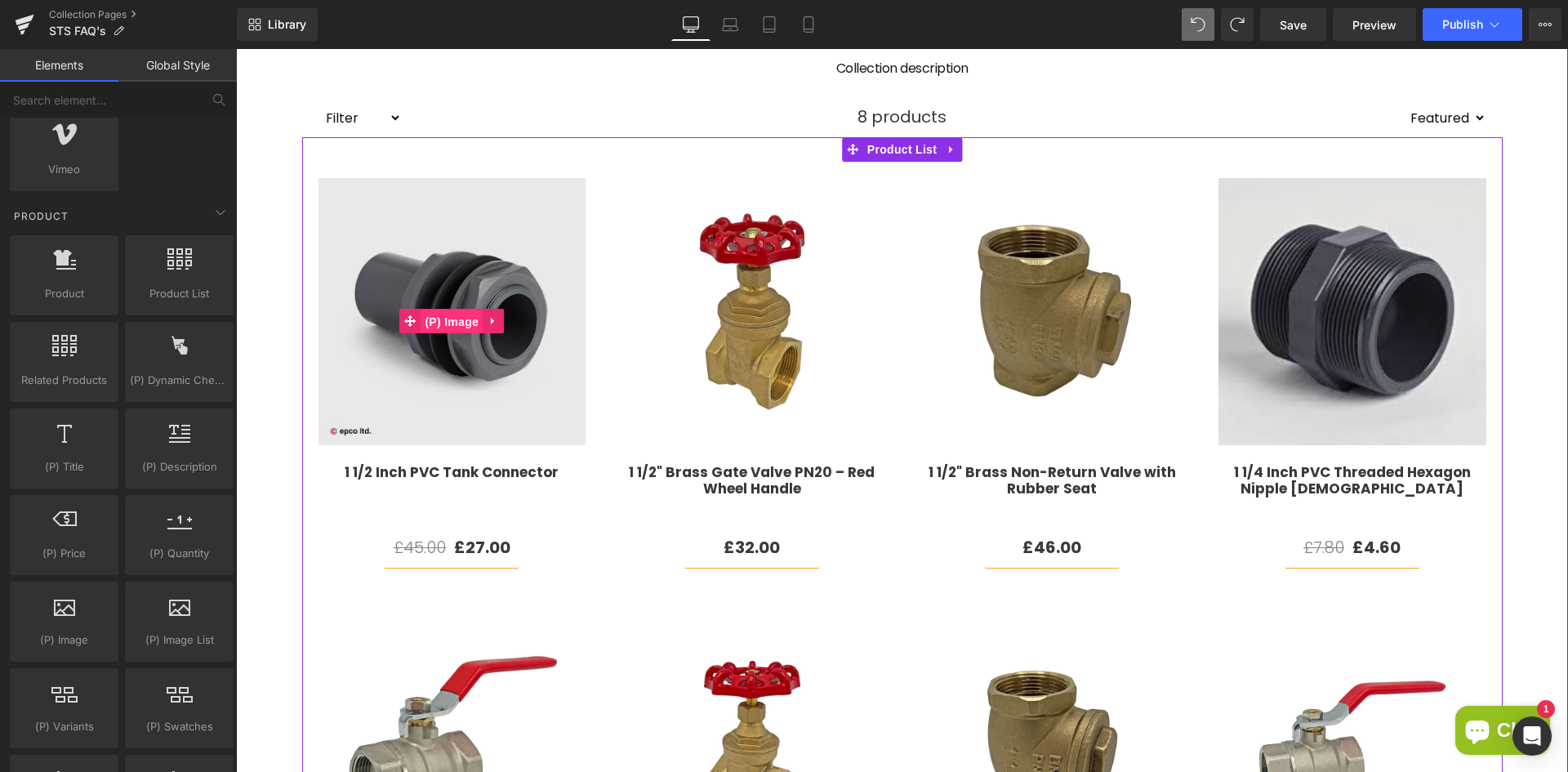
click at [449, 315] on span "(P) Image" at bounding box center [451, 322] width 62 height 24
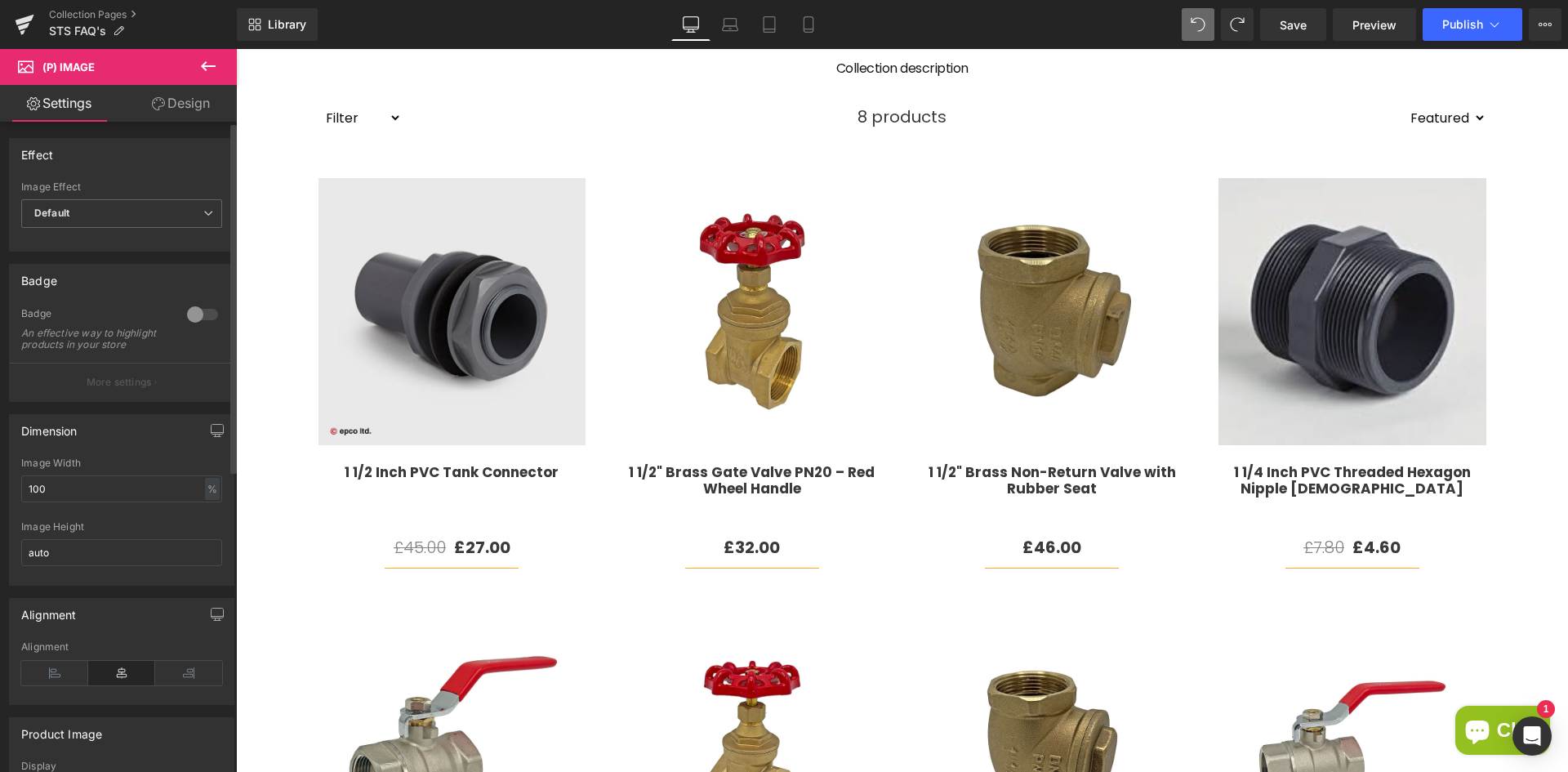
click at [170, 196] on div "Image Effect Default Default Zoom Hover" at bounding box center [121, 214] width 201 height 65
click at [163, 207] on span "Default" at bounding box center [121, 213] width 201 height 29
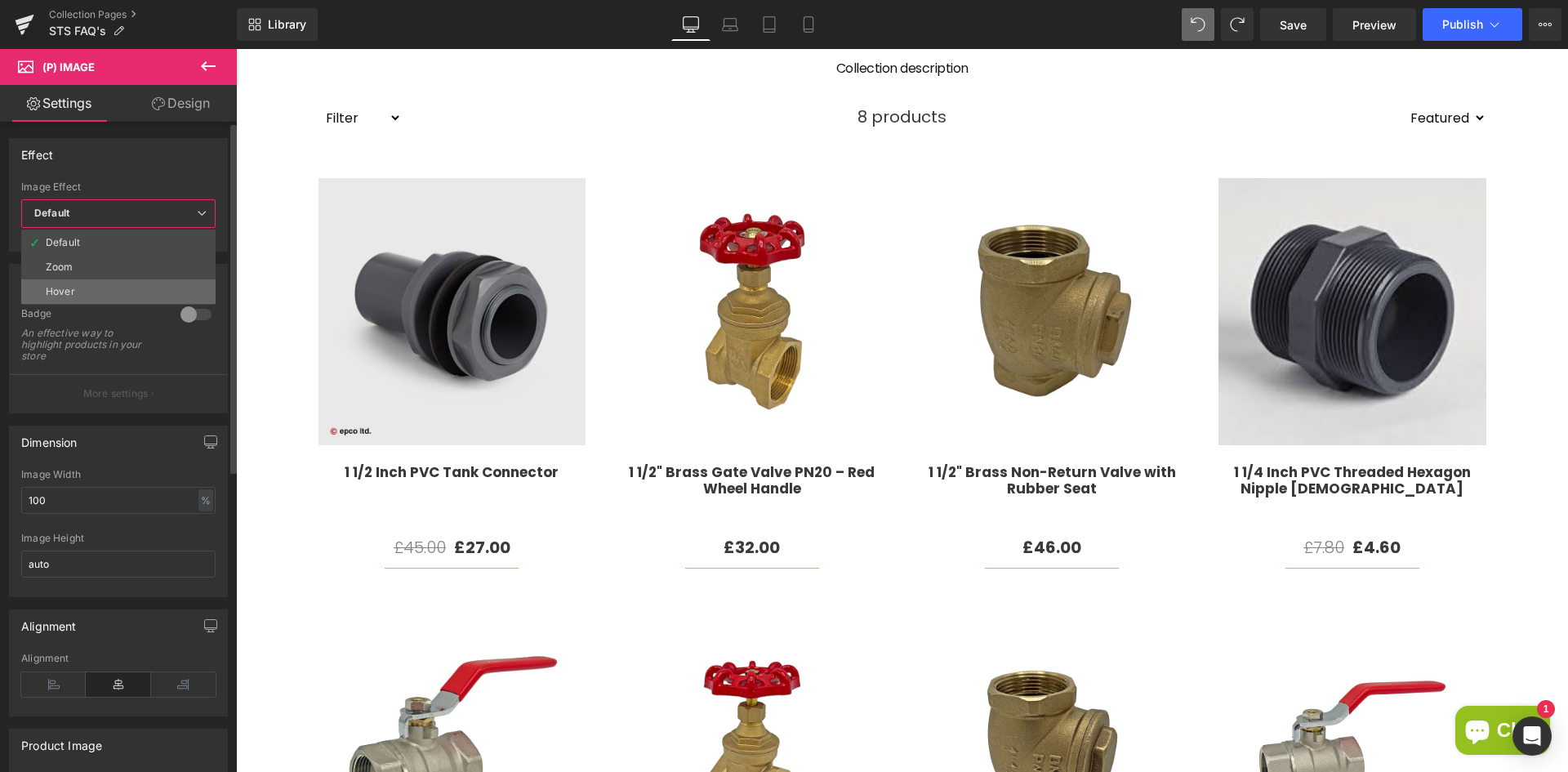
click at [106, 290] on li "Hover" at bounding box center [118, 291] width 195 height 24
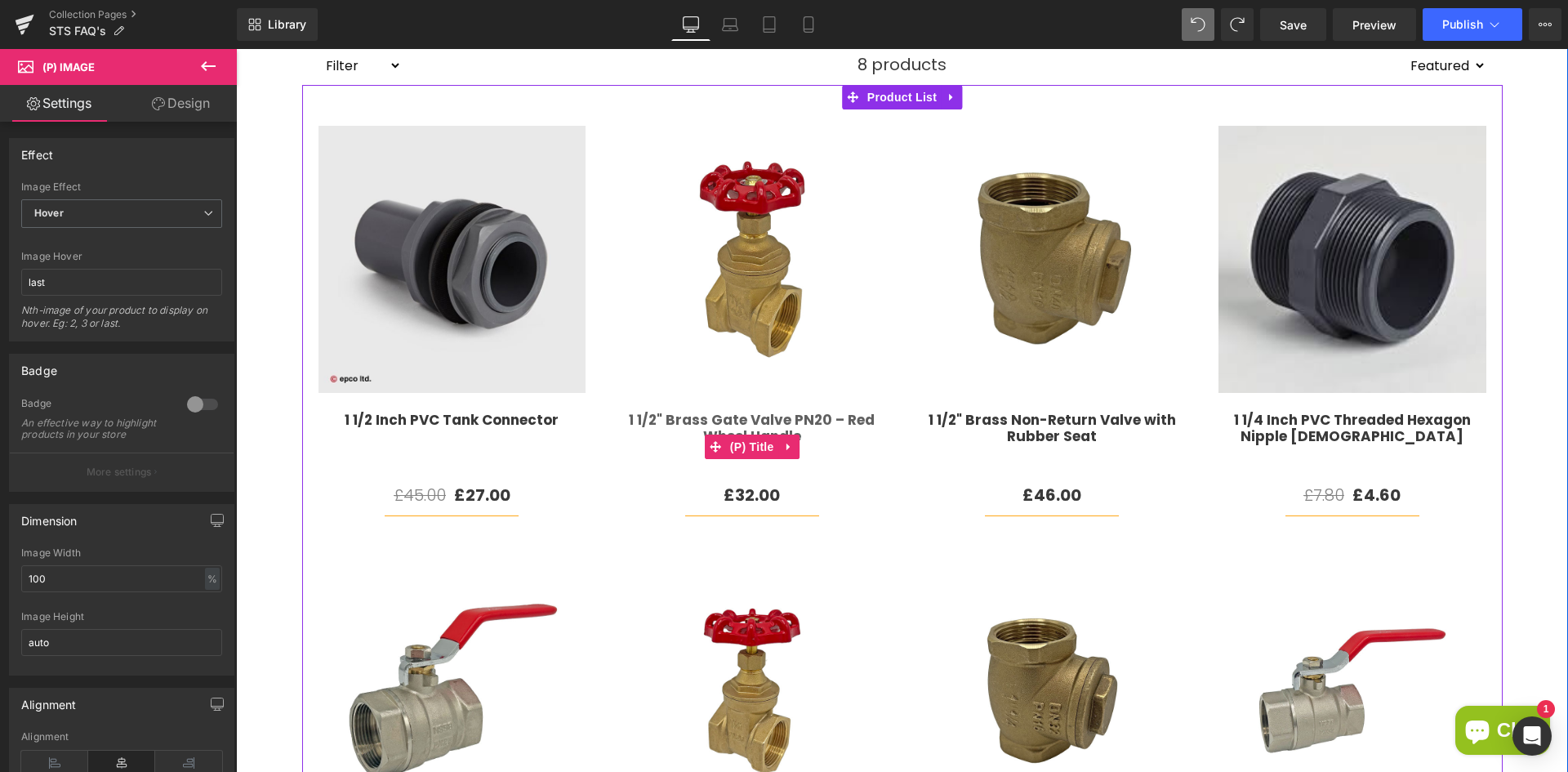
scroll to position [0, 0]
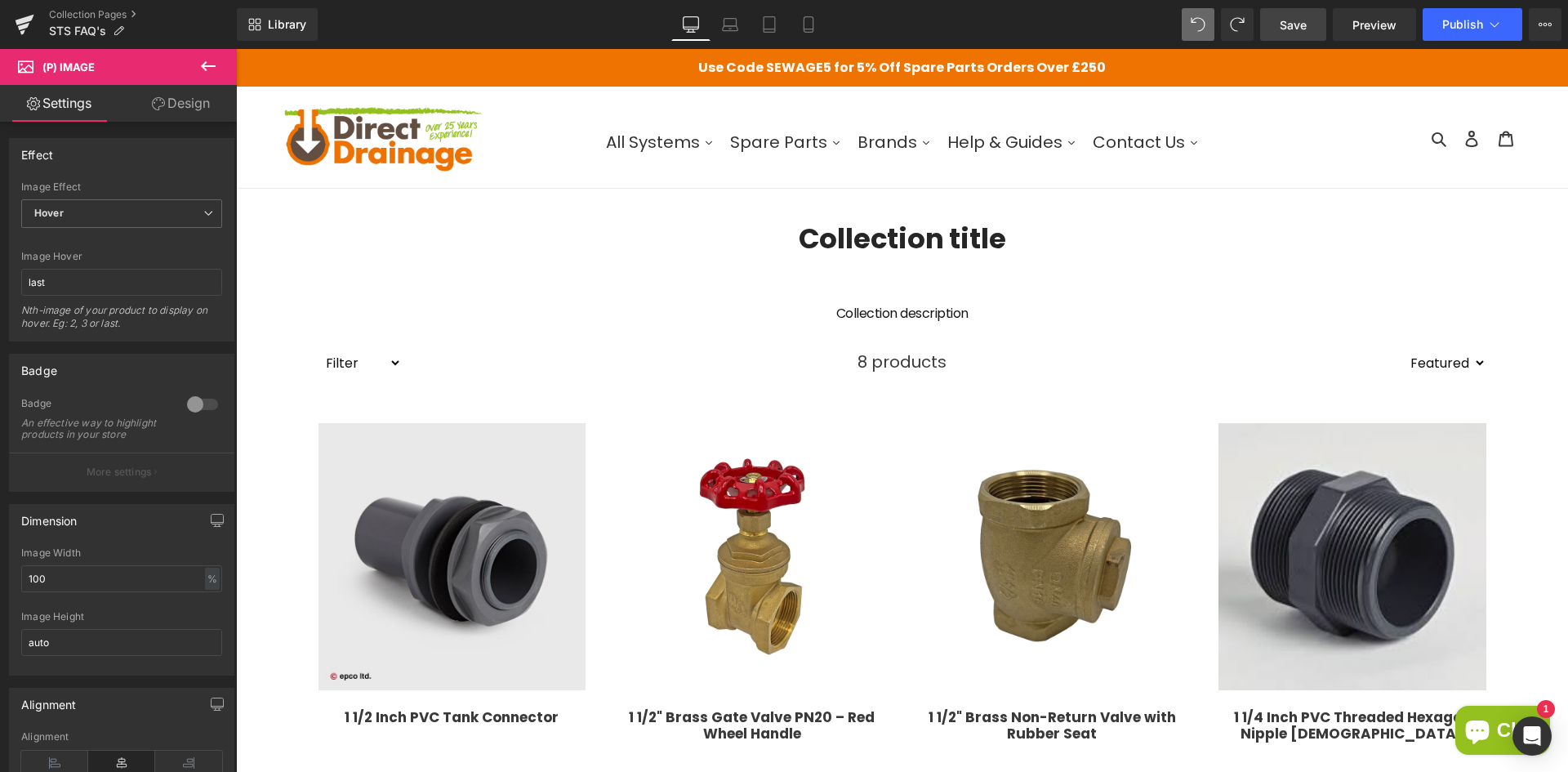
drag, startPoint x: 1306, startPoint y: 32, endPoint x: 1073, endPoint y: 0, distance: 235.2
click at [1306, 32] on span "Save" at bounding box center [1292, 25] width 27 height 17
drag, startPoint x: 103, startPoint y: 283, endPoint x: 14, endPoint y: 286, distance: 89.1
click at [14, 286] on div "Default Zoom Hover Image Effect Hover Default Zoom Hover last Image Hover last …" at bounding box center [121, 261] width 223 height 159
type input "2"
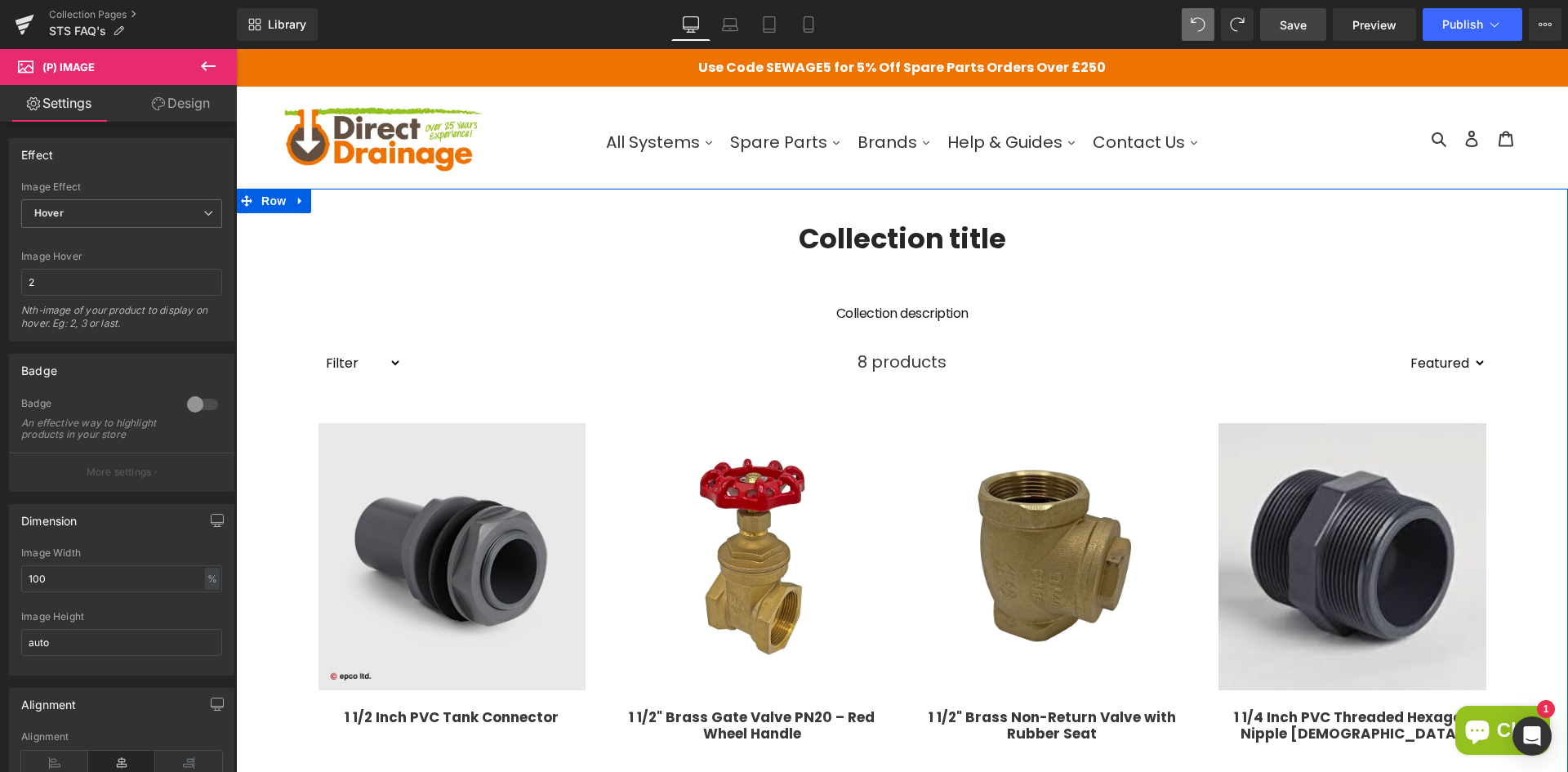
click at [251, 264] on div "Collection title Collection Title Collection description Collection Desc Filter…" at bounding box center [901, 761] width 1332 height 1145
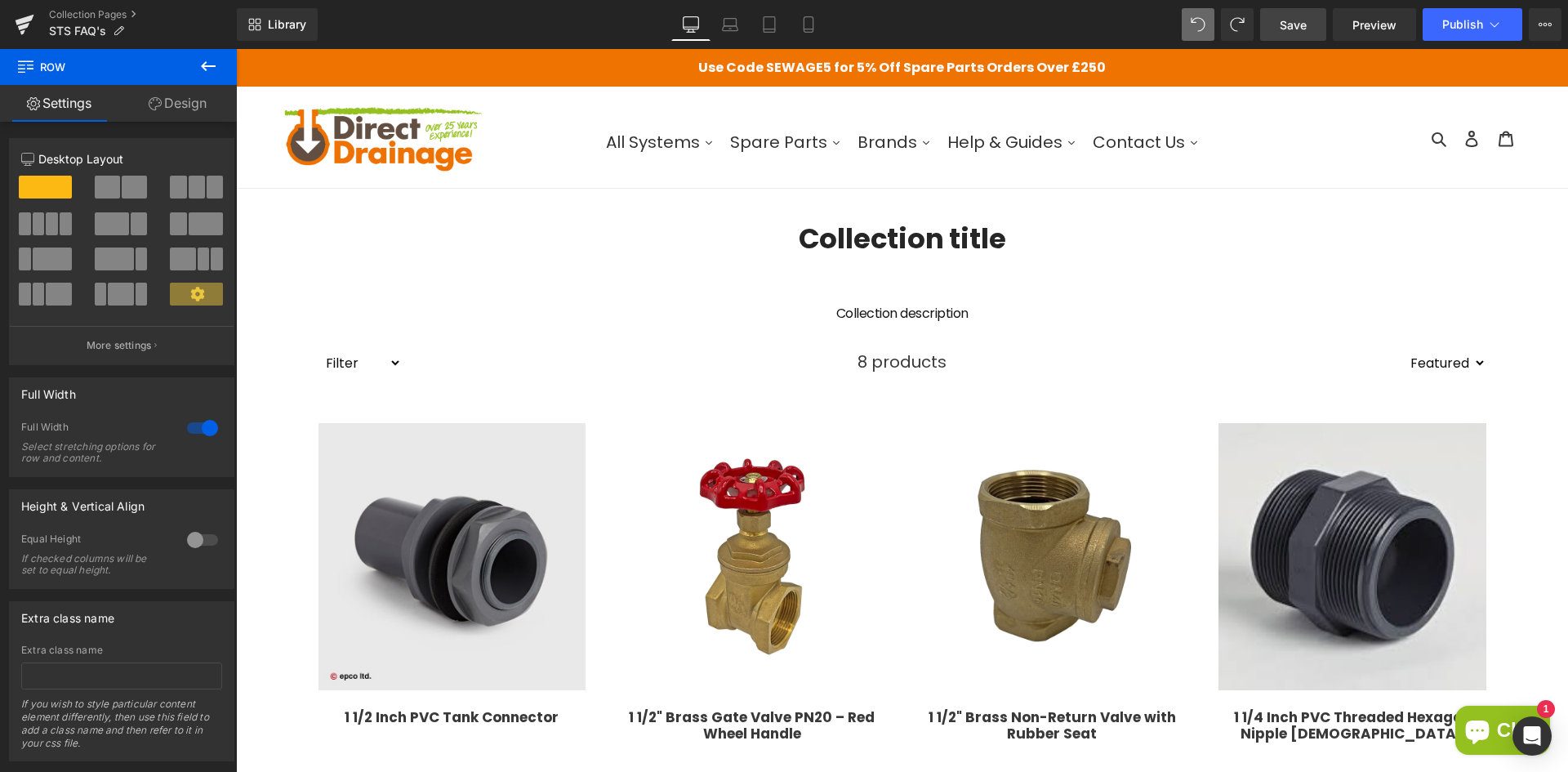
click at [1302, 26] on span "Save" at bounding box center [1292, 25] width 27 height 17
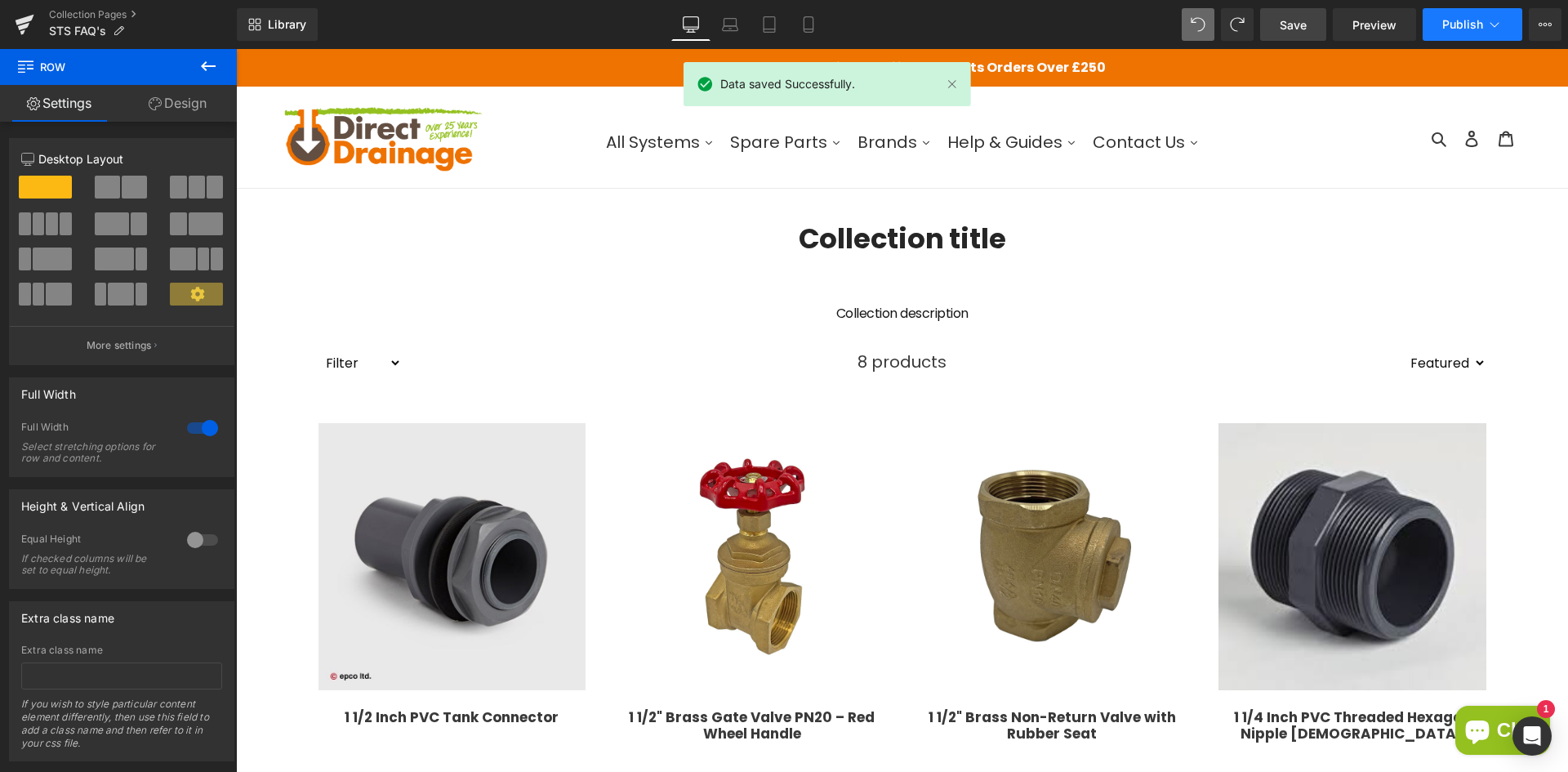
click at [1465, 30] on span "Publish" at bounding box center [1462, 24] width 41 height 13
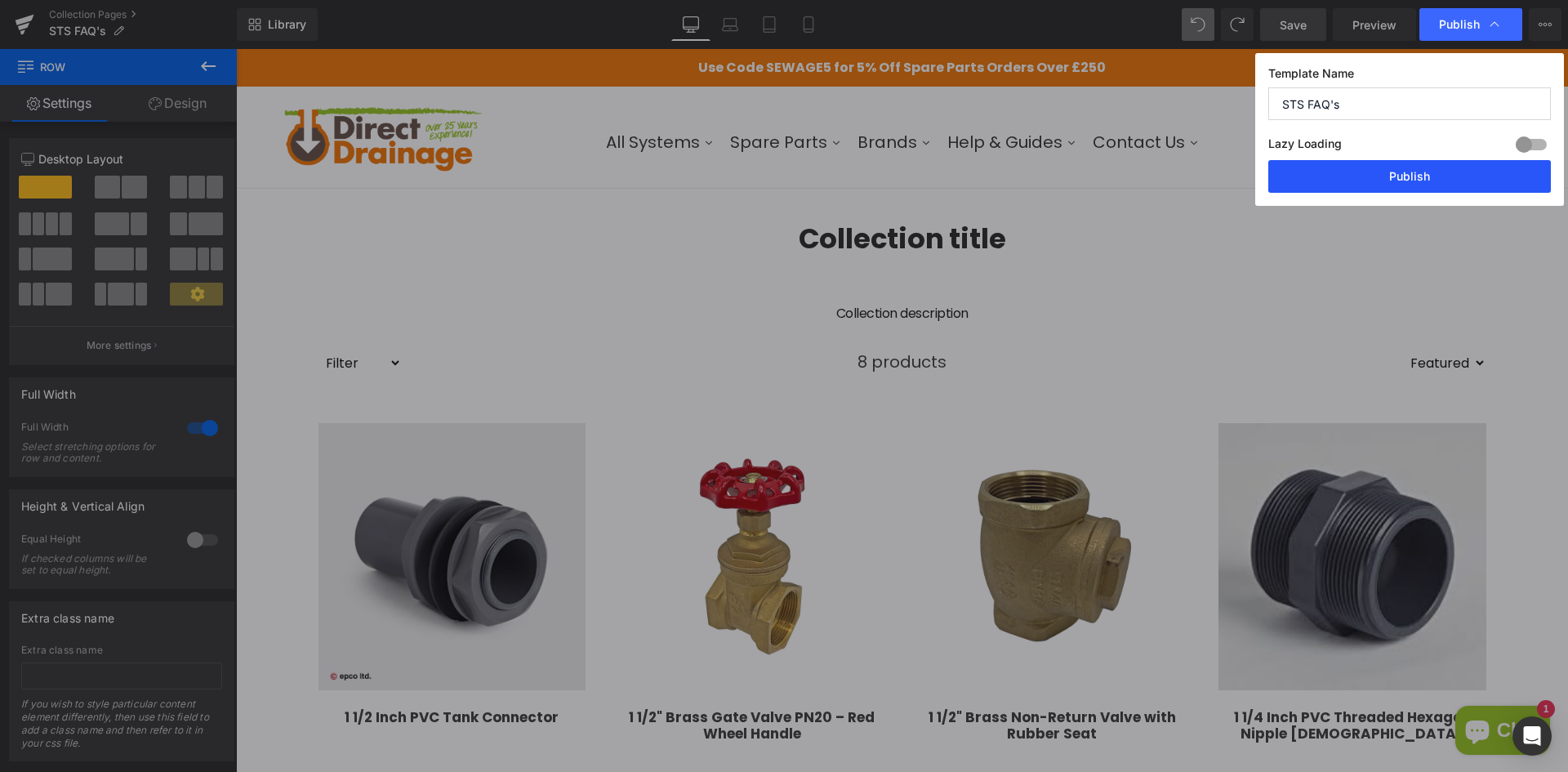
click at [1379, 169] on button "Publish" at bounding box center [1409, 176] width 282 height 33
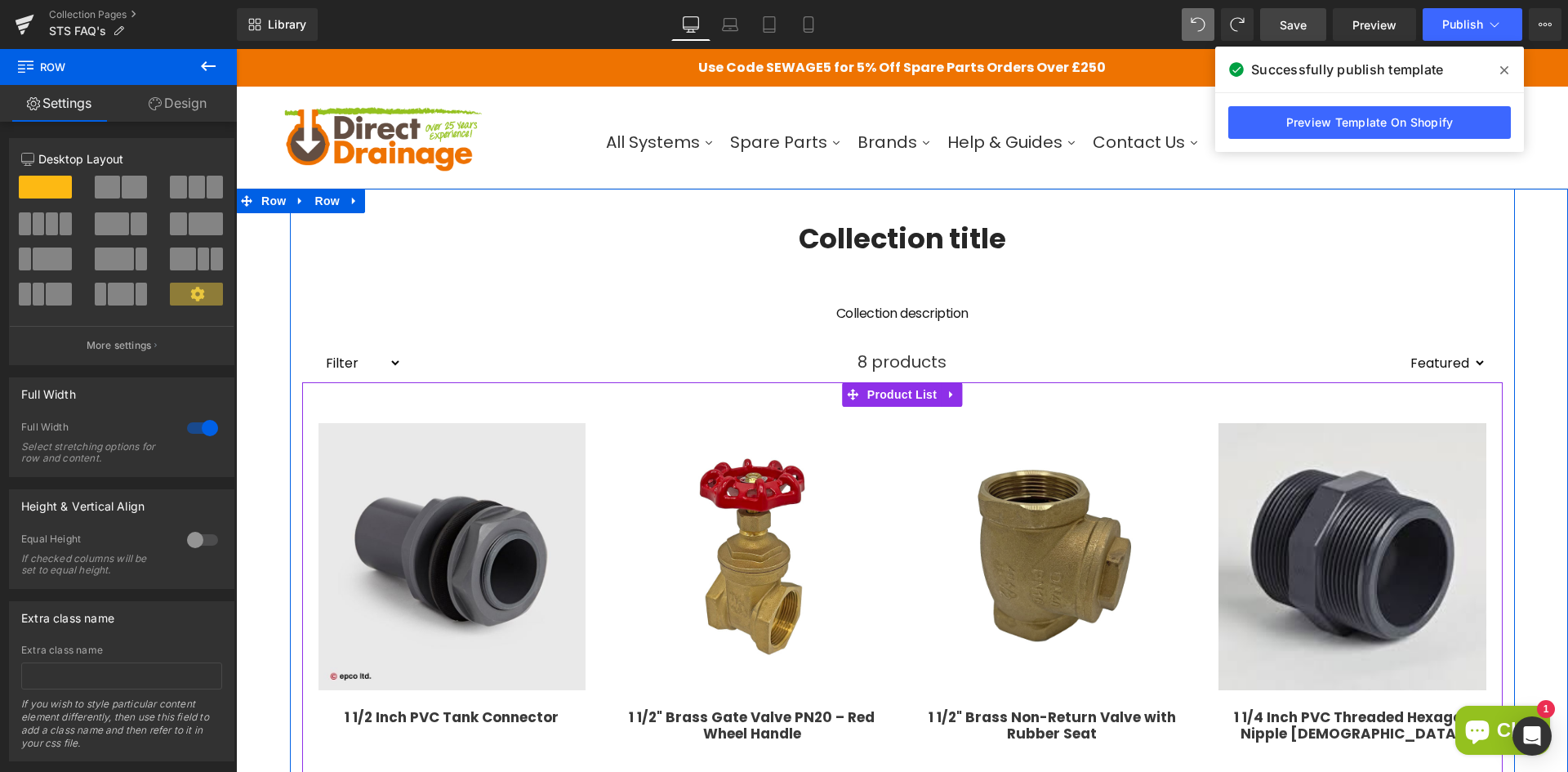
click at [593, 451] on div "Sale Off (P) Image 1 1/2 Inch PVC Tank Connector (P) Title £45.00 £27.00 (P) Pr…" at bounding box center [453, 622] width 301 height 431
click at [898, 394] on span "Product List" at bounding box center [901, 396] width 77 height 24
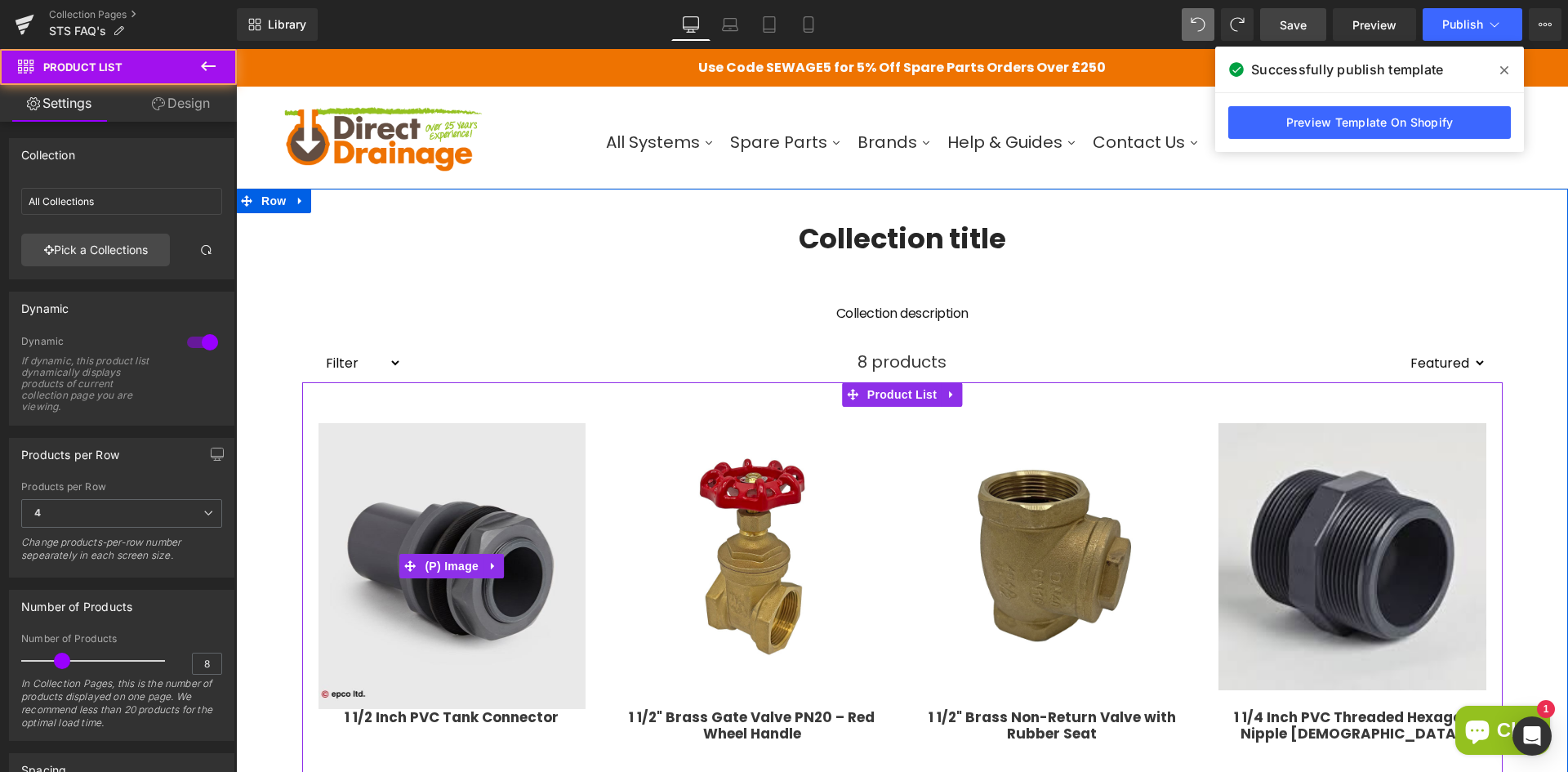
click at [436, 509] on img at bounding box center [452, 566] width 268 height 286
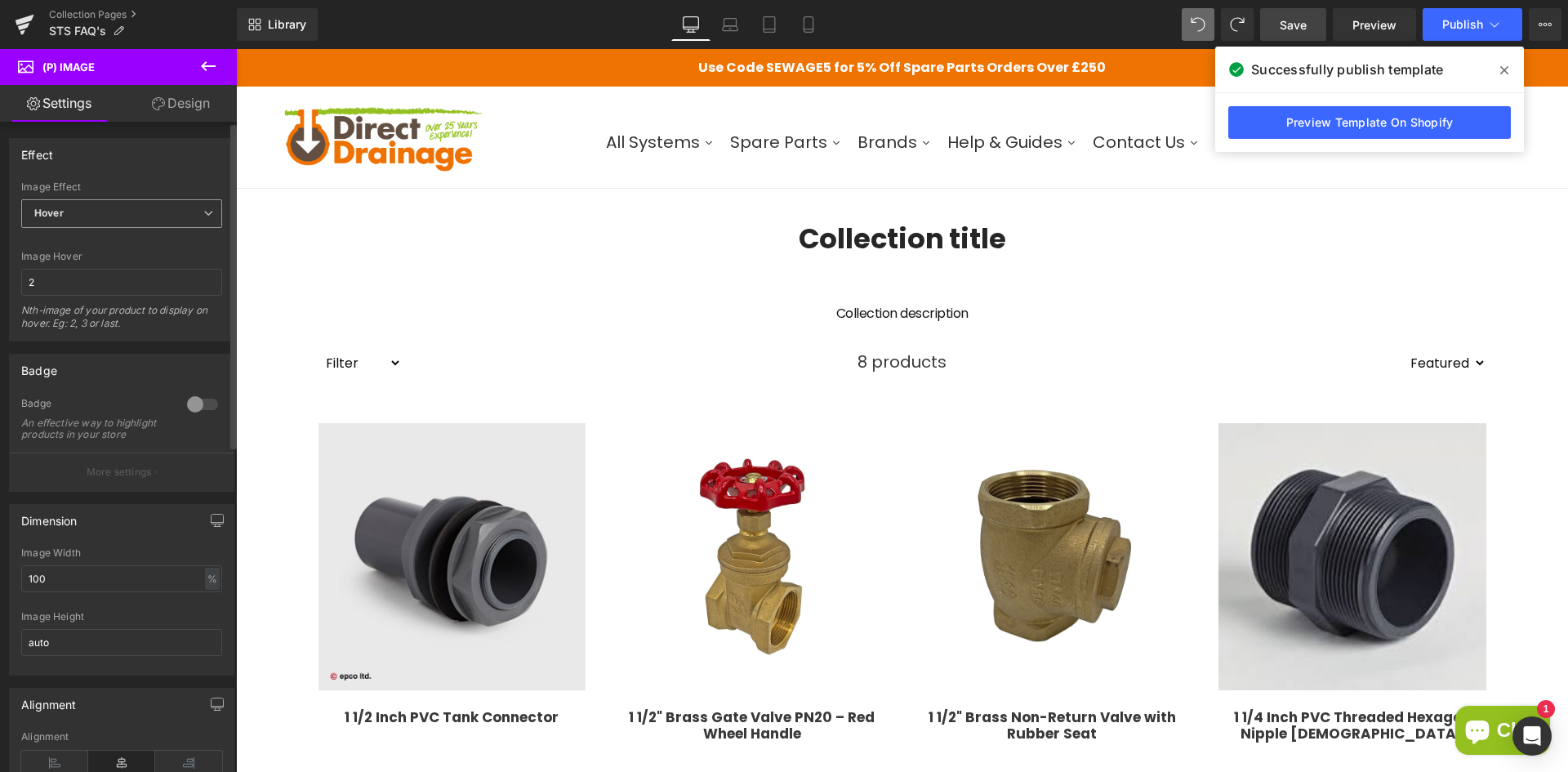
click at [88, 221] on span "Hover" at bounding box center [121, 213] width 201 height 29
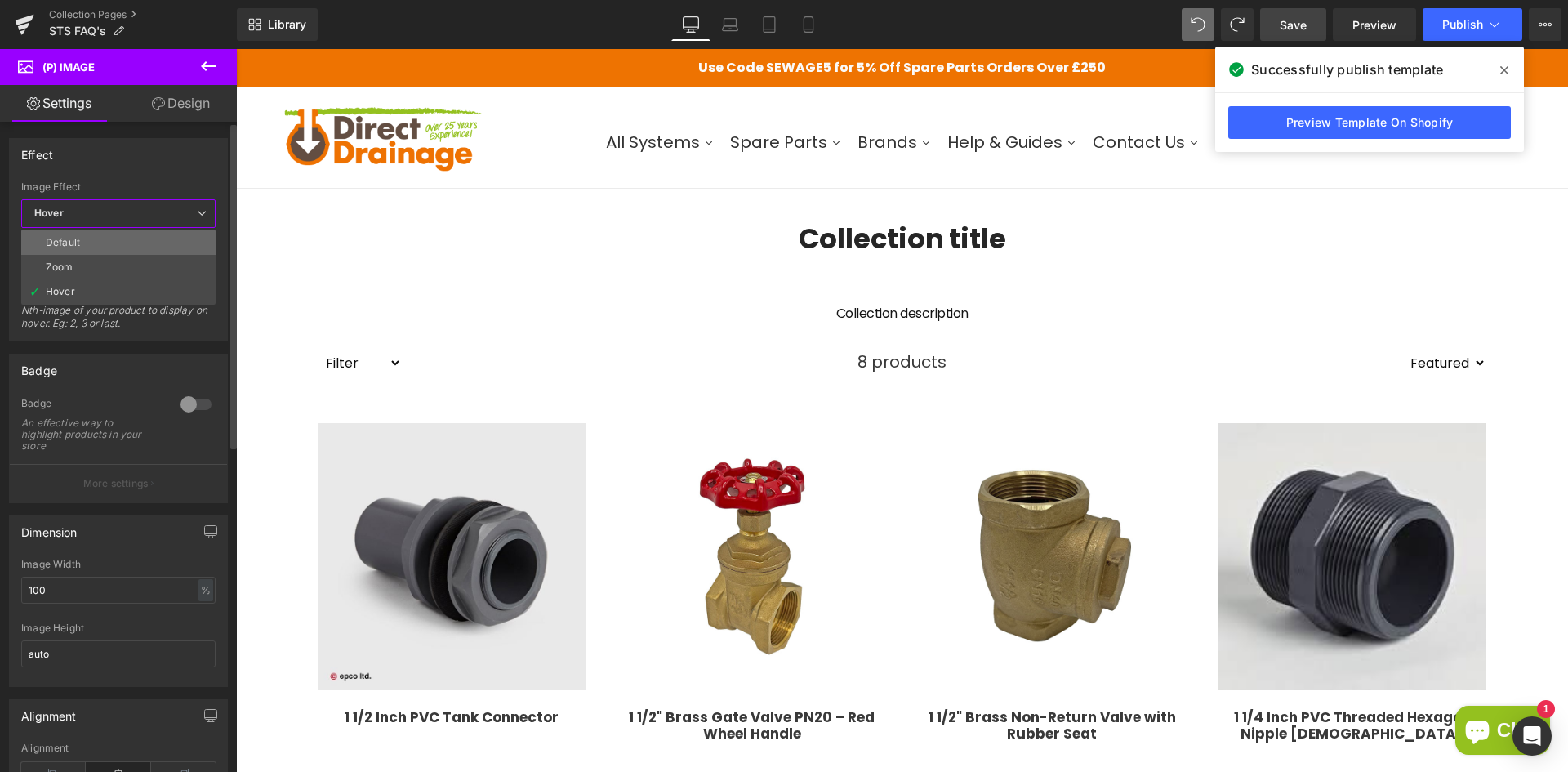
click at [88, 234] on li "Default" at bounding box center [118, 243] width 195 height 24
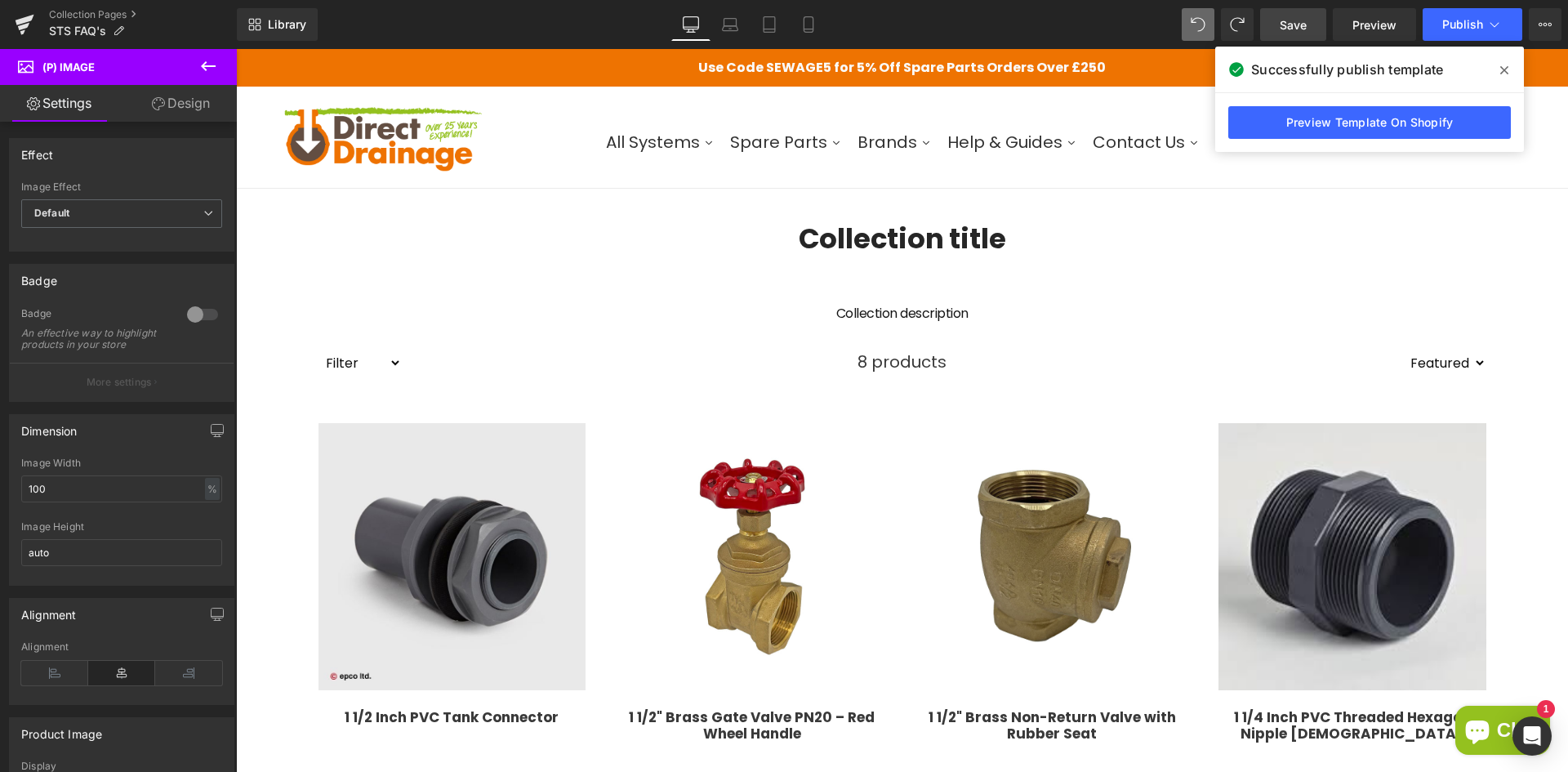
click at [1301, 27] on span "Save" at bounding box center [1292, 25] width 27 height 17
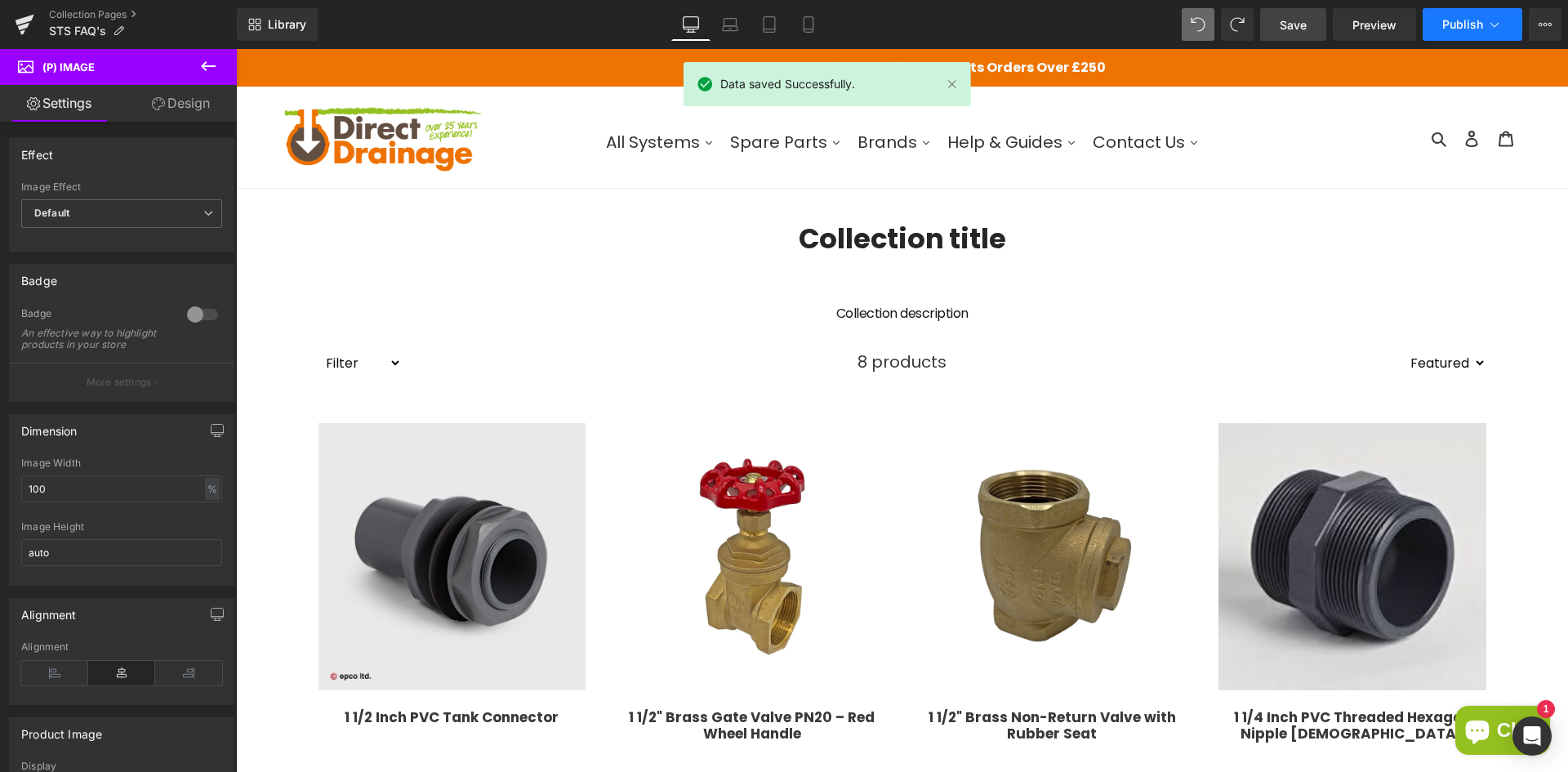
click at [1458, 34] on button "Publish" at bounding box center [1472, 24] width 100 height 33
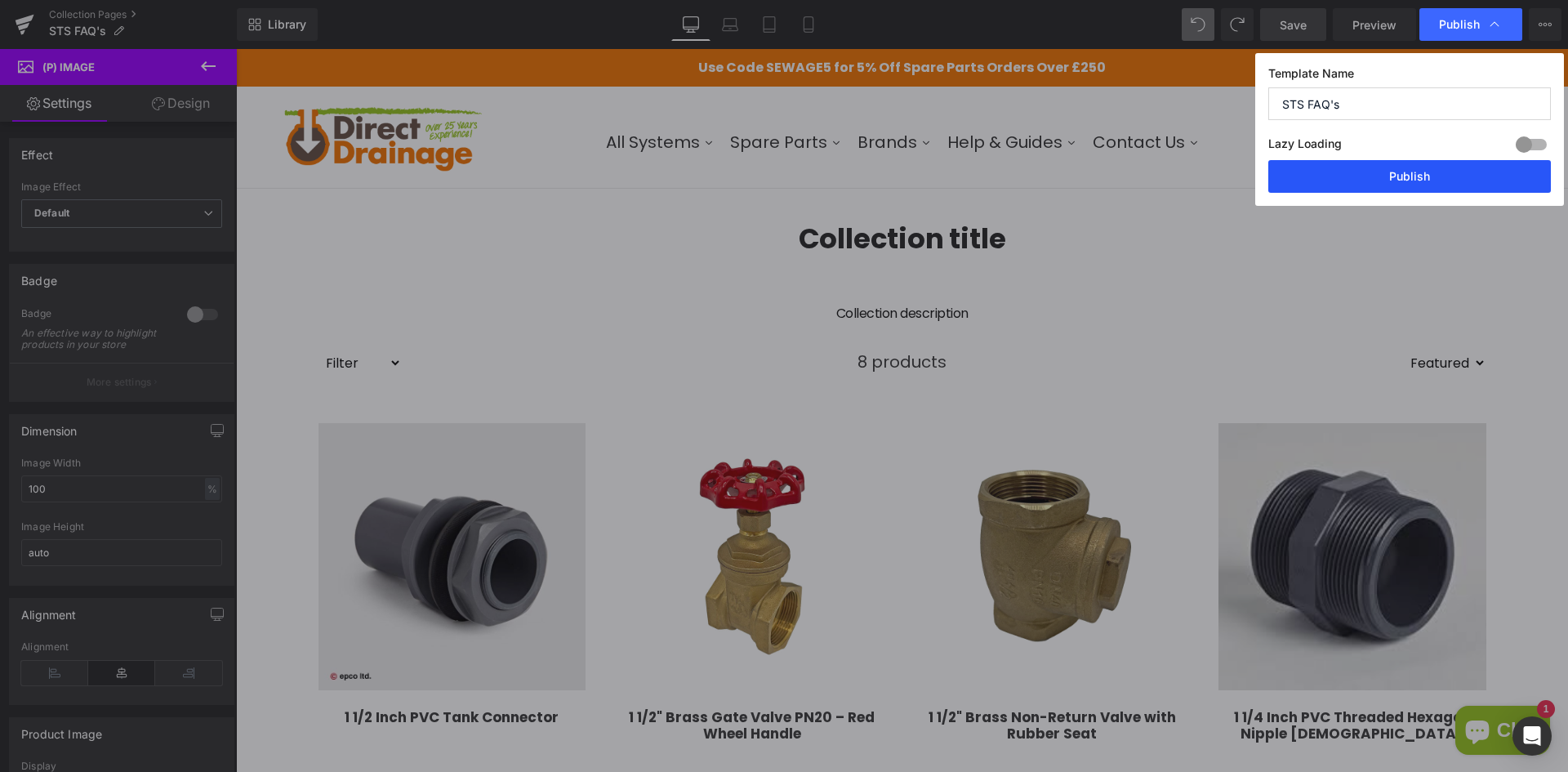
click at [1362, 183] on button "Publish" at bounding box center [1409, 176] width 282 height 33
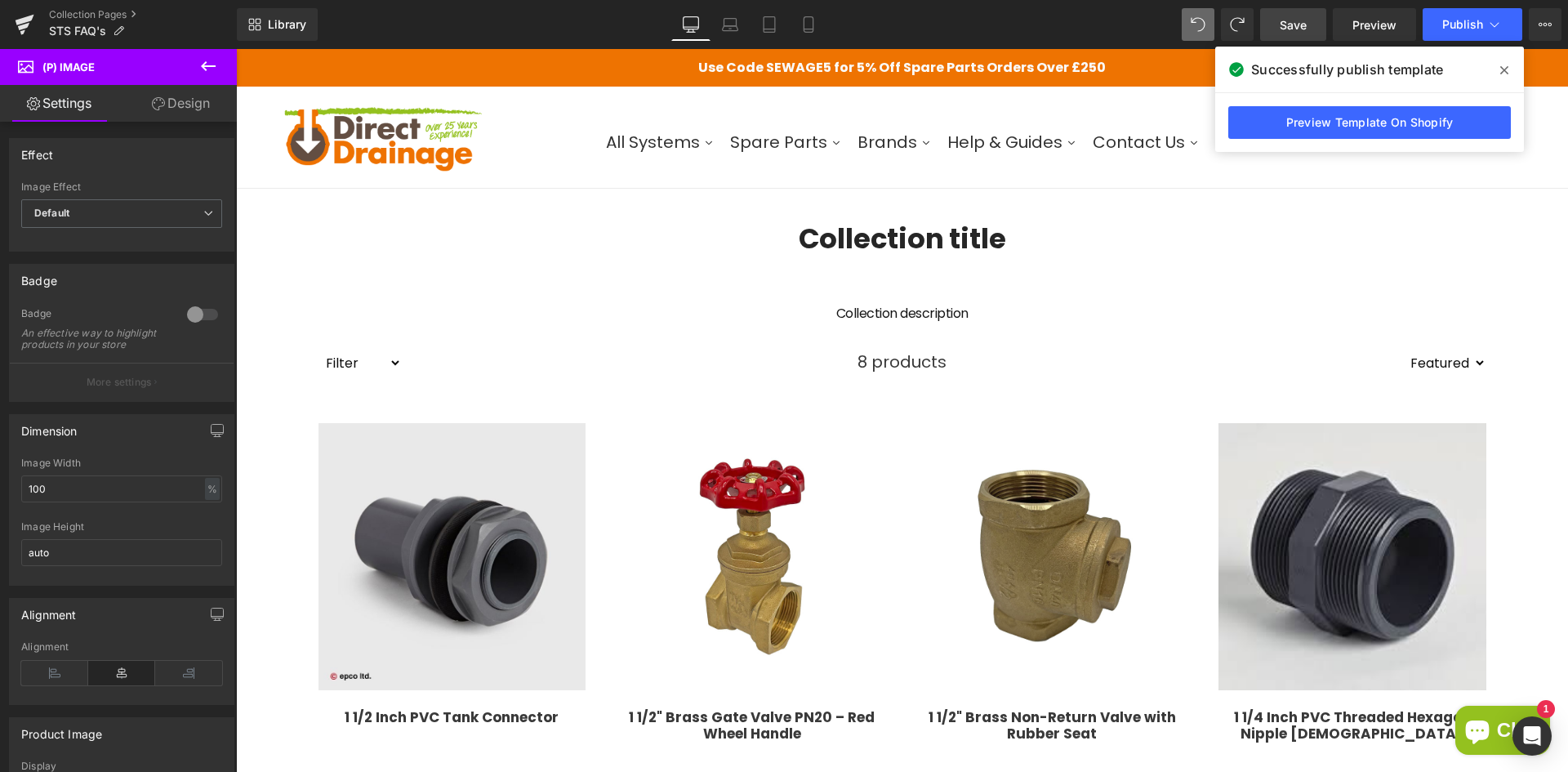
click at [1465, 43] on div "Library Desktop Desktop Laptop Tablet Mobile Save Preview Publish Scheduled Vie…" at bounding box center [901, 24] width 1331 height 49
click at [209, 63] on icon at bounding box center [208, 66] width 20 height 20
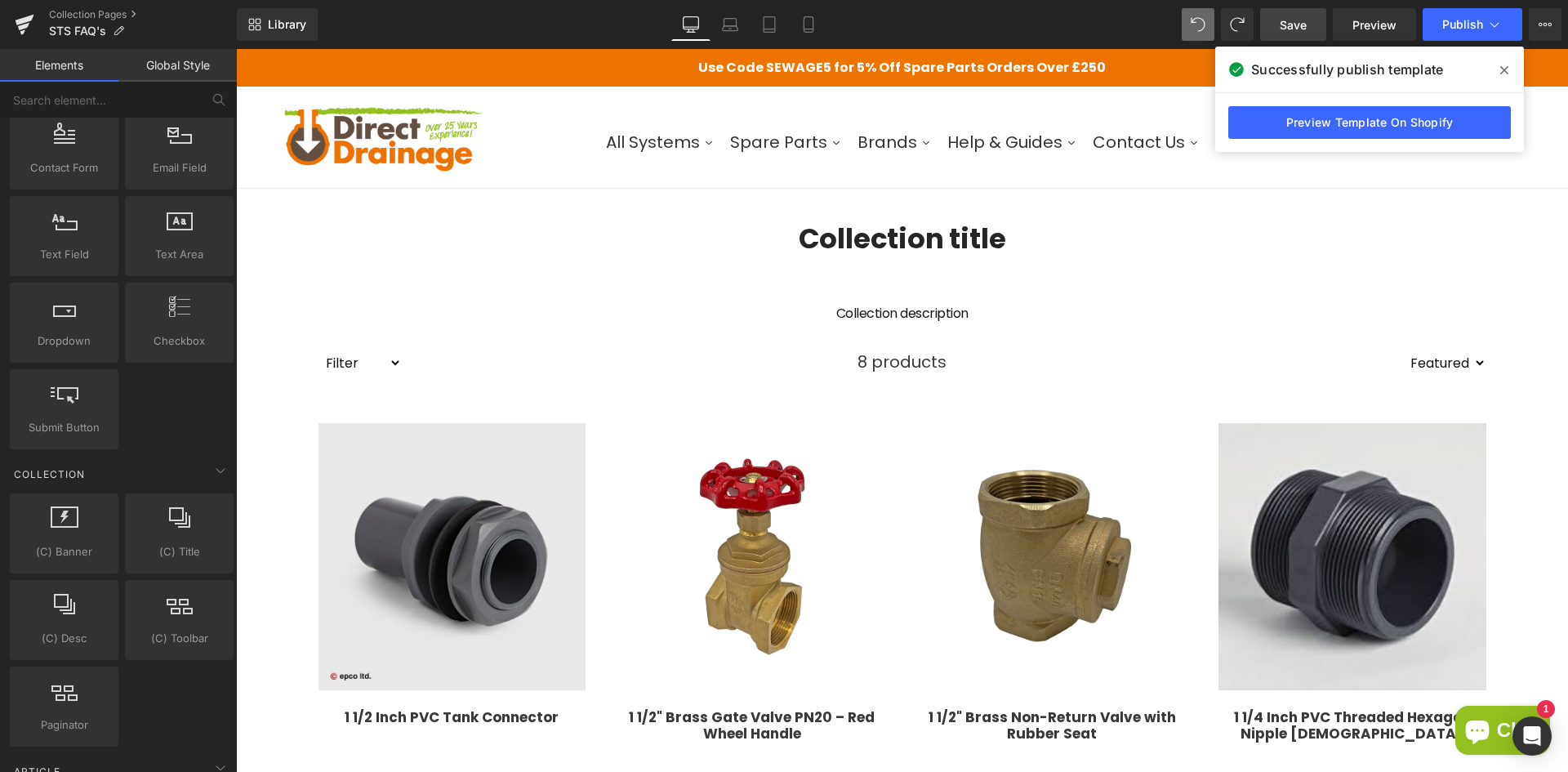
scroll to position [2450, 0]
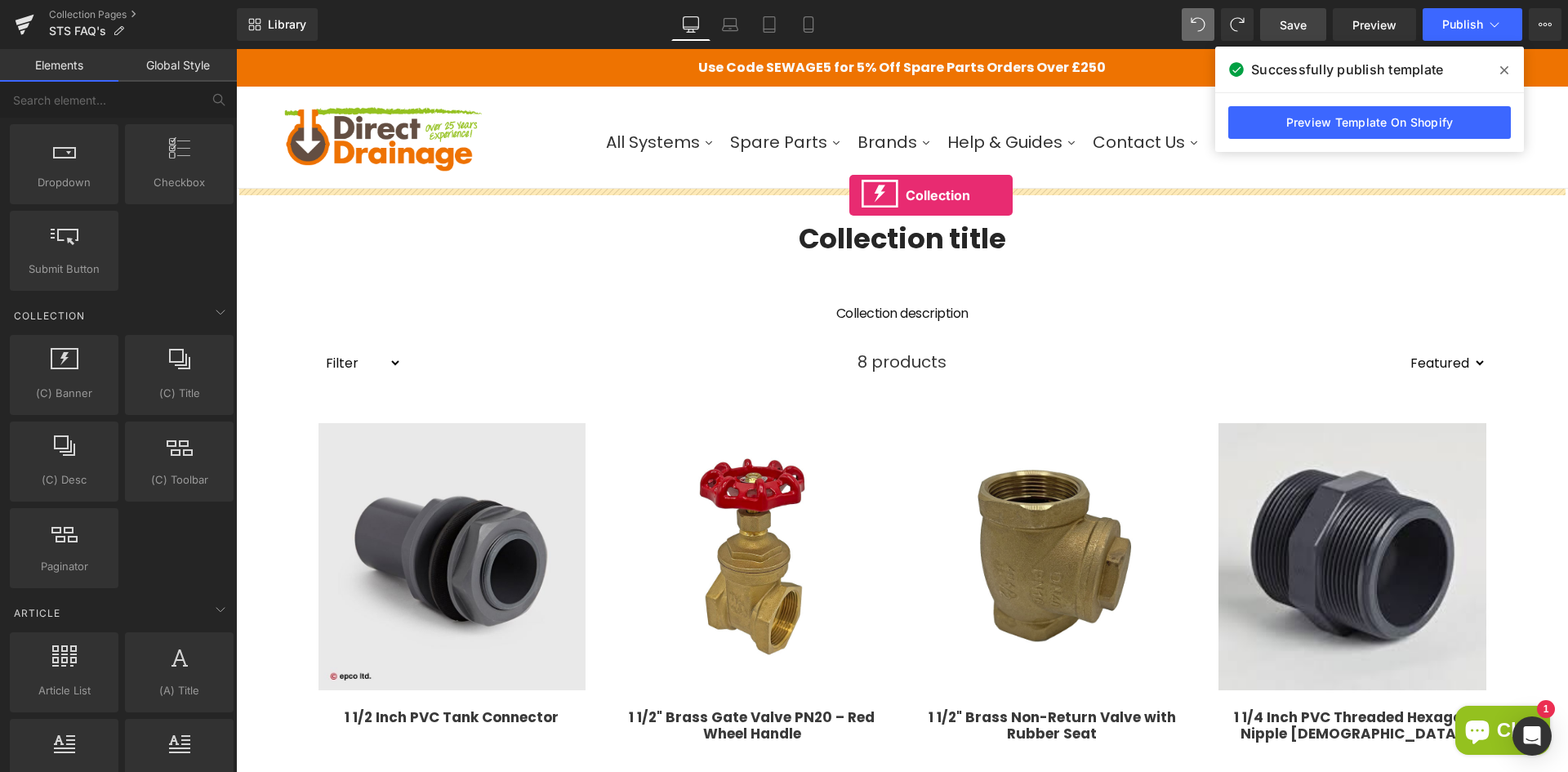
drag, startPoint x: 307, startPoint y: 413, endPoint x: 849, endPoint y: 196, distance: 583.8
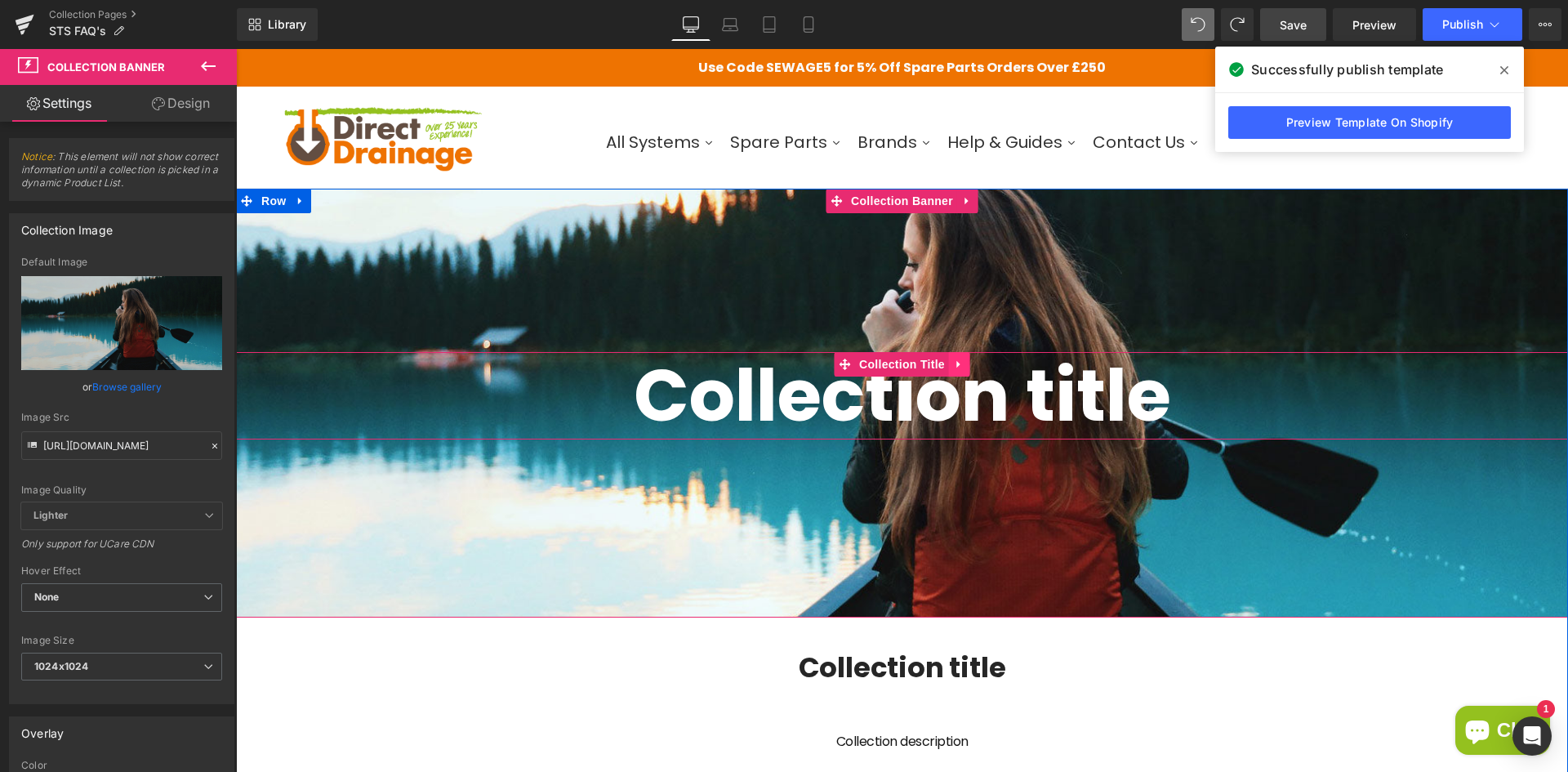
click at [953, 361] on icon at bounding box center [959, 364] width 11 height 12
click at [967, 363] on icon at bounding box center [969, 363] width 11 height 11
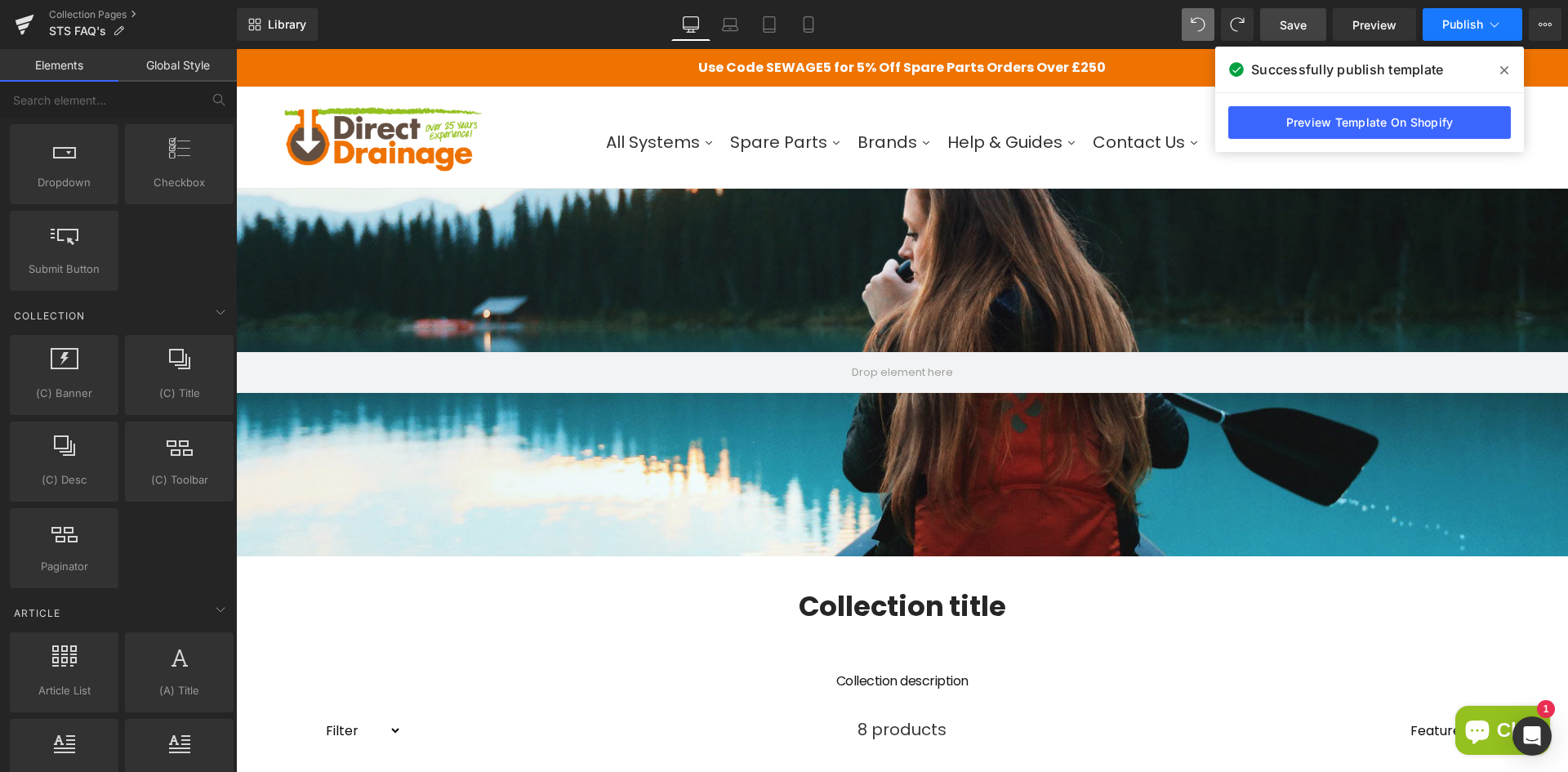
click at [1444, 31] on button "Publish" at bounding box center [1472, 24] width 100 height 33
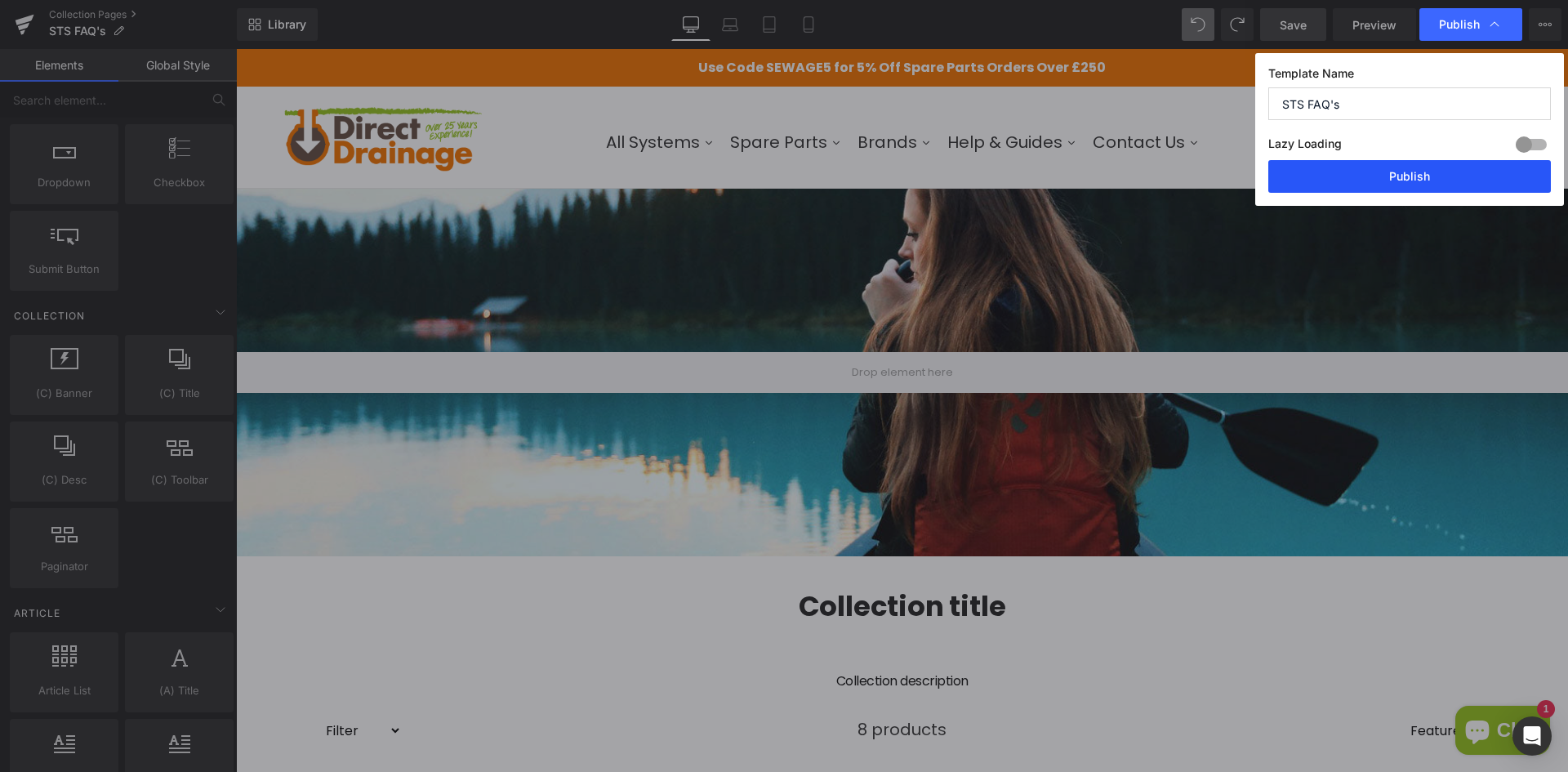
click at [1350, 170] on button "Publish" at bounding box center [1409, 176] width 282 height 33
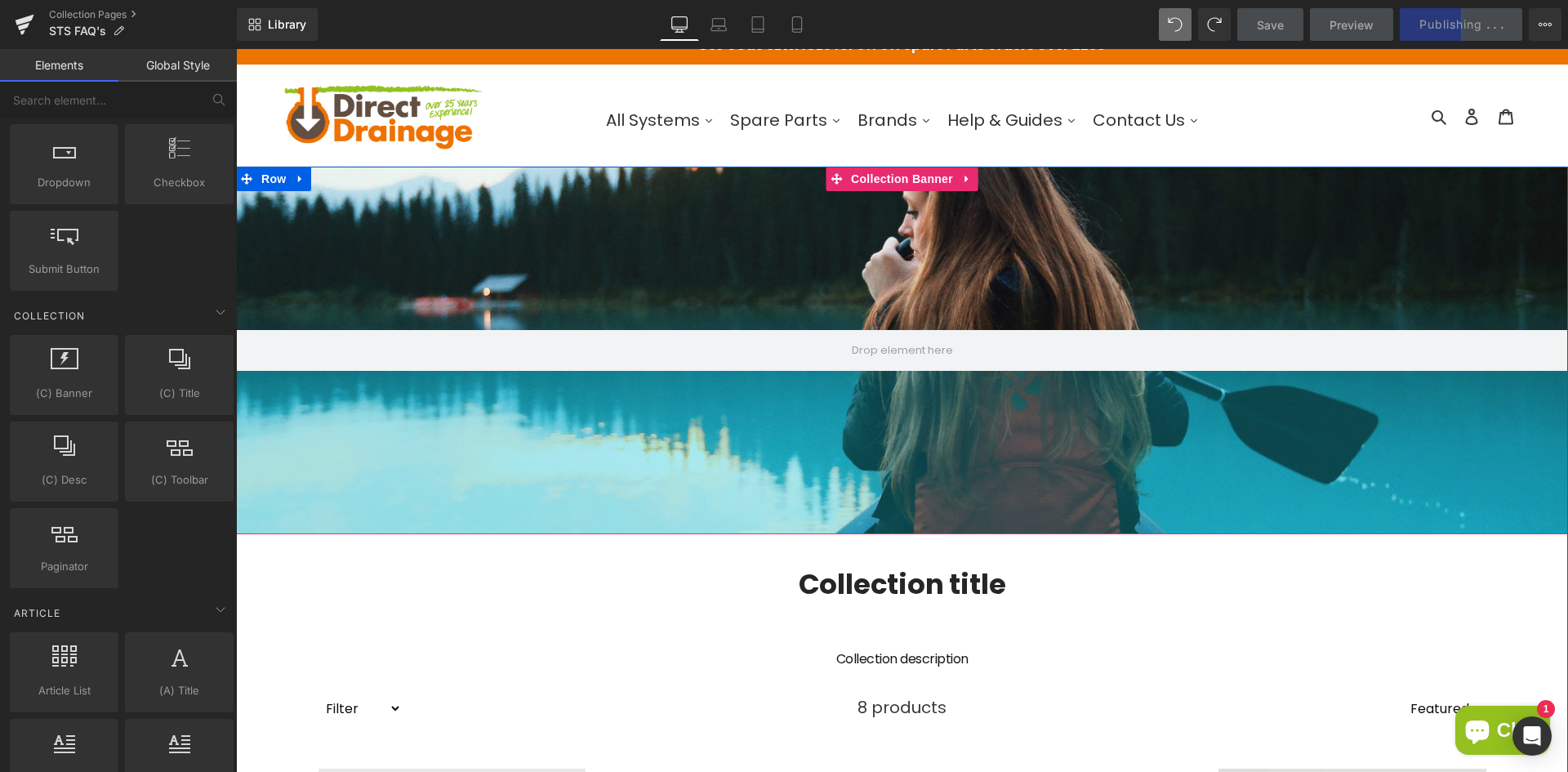
scroll to position [0, 0]
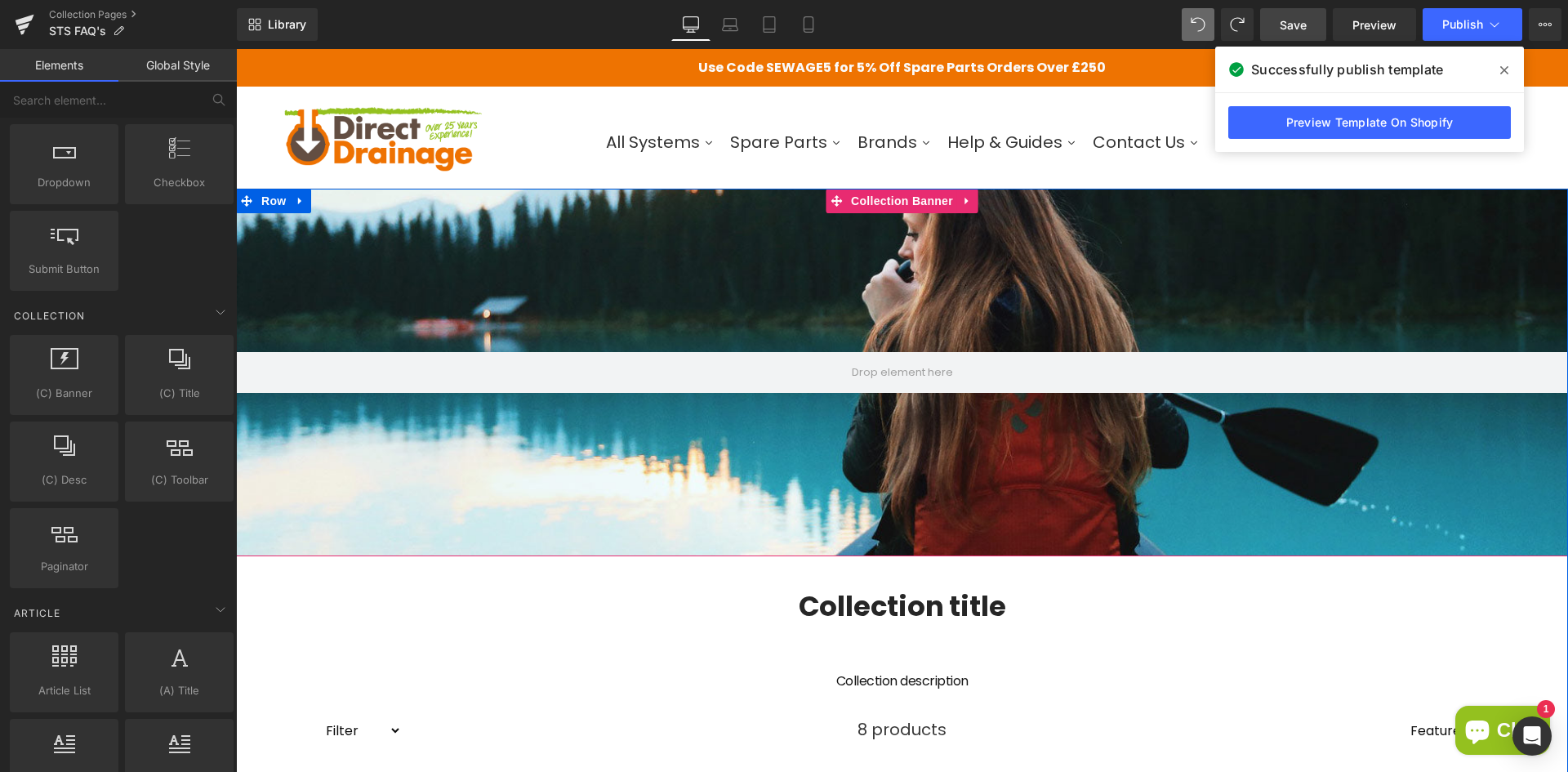
click at [532, 258] on div at bounding box center [901, 372] width 1332 height 368
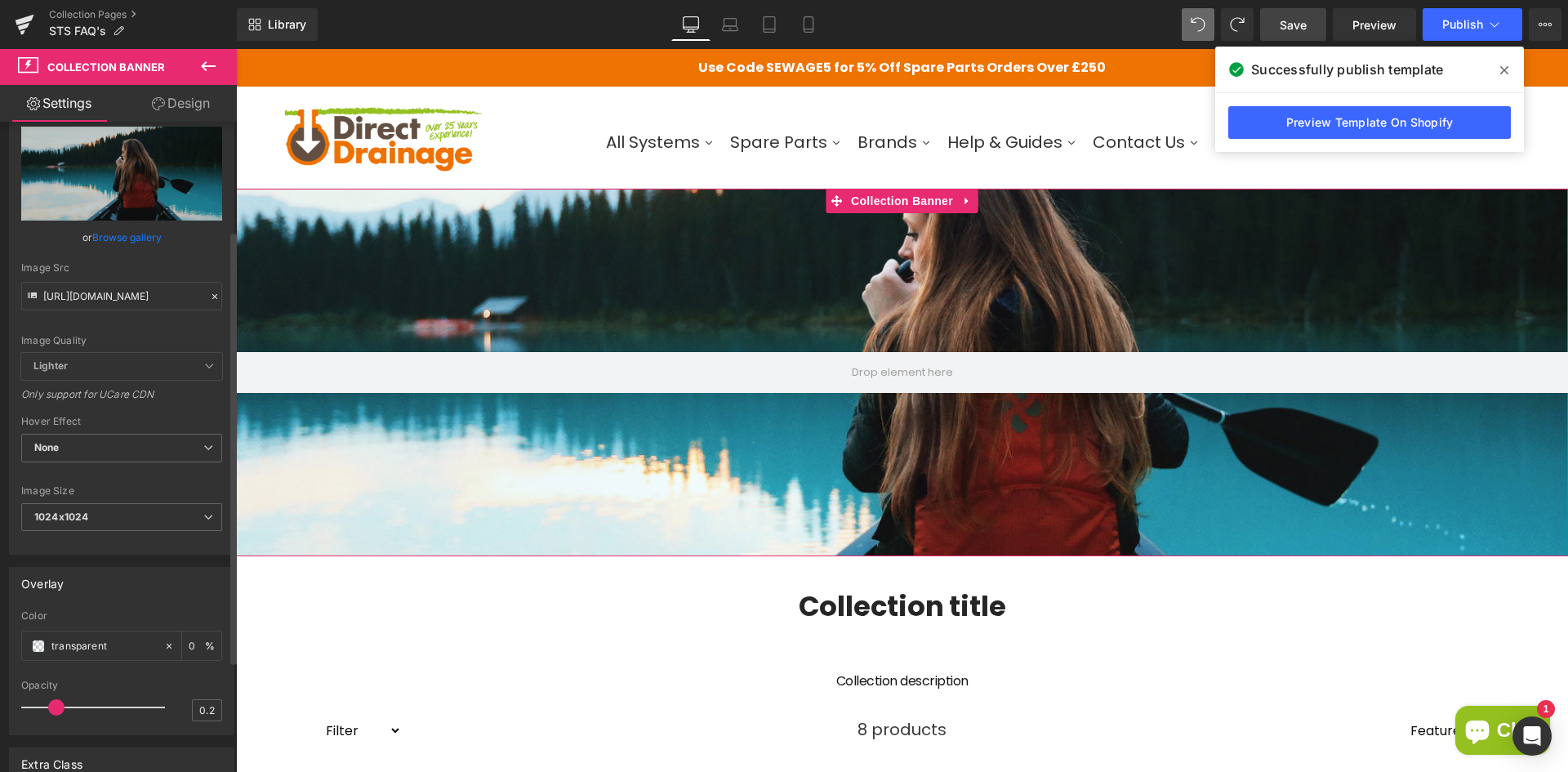
scroll to position [163, 0]
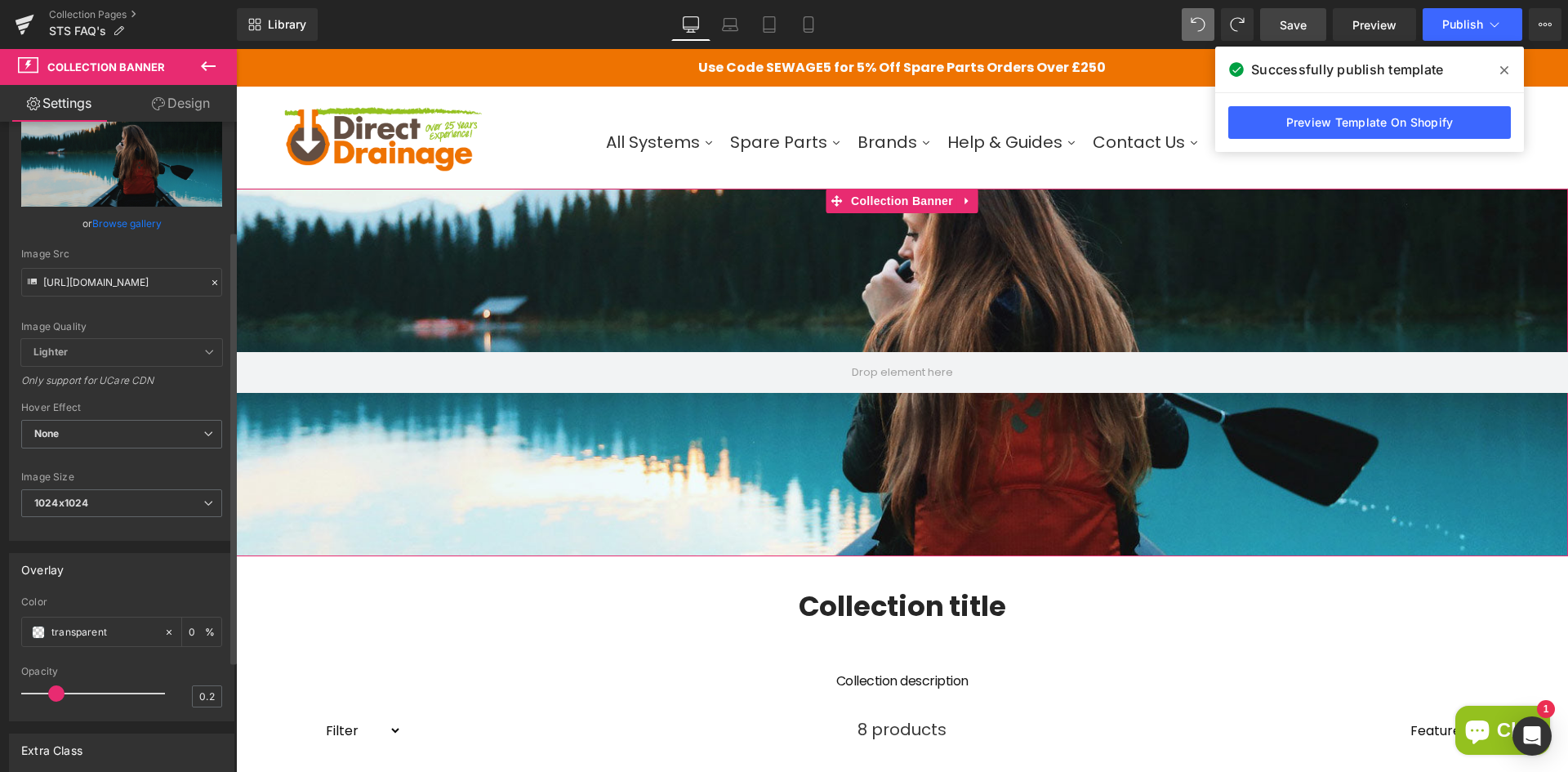
click at [103, 487] on div "Image Size 1024x1024 Small (100x100) Medium (240x240) Large (480x480) Grande (6…" at bounding box center [121, 503] width 201 height 65
click at [105, 499] on span "1024x1024" at bounding box center [121, 503] width 201 height 29
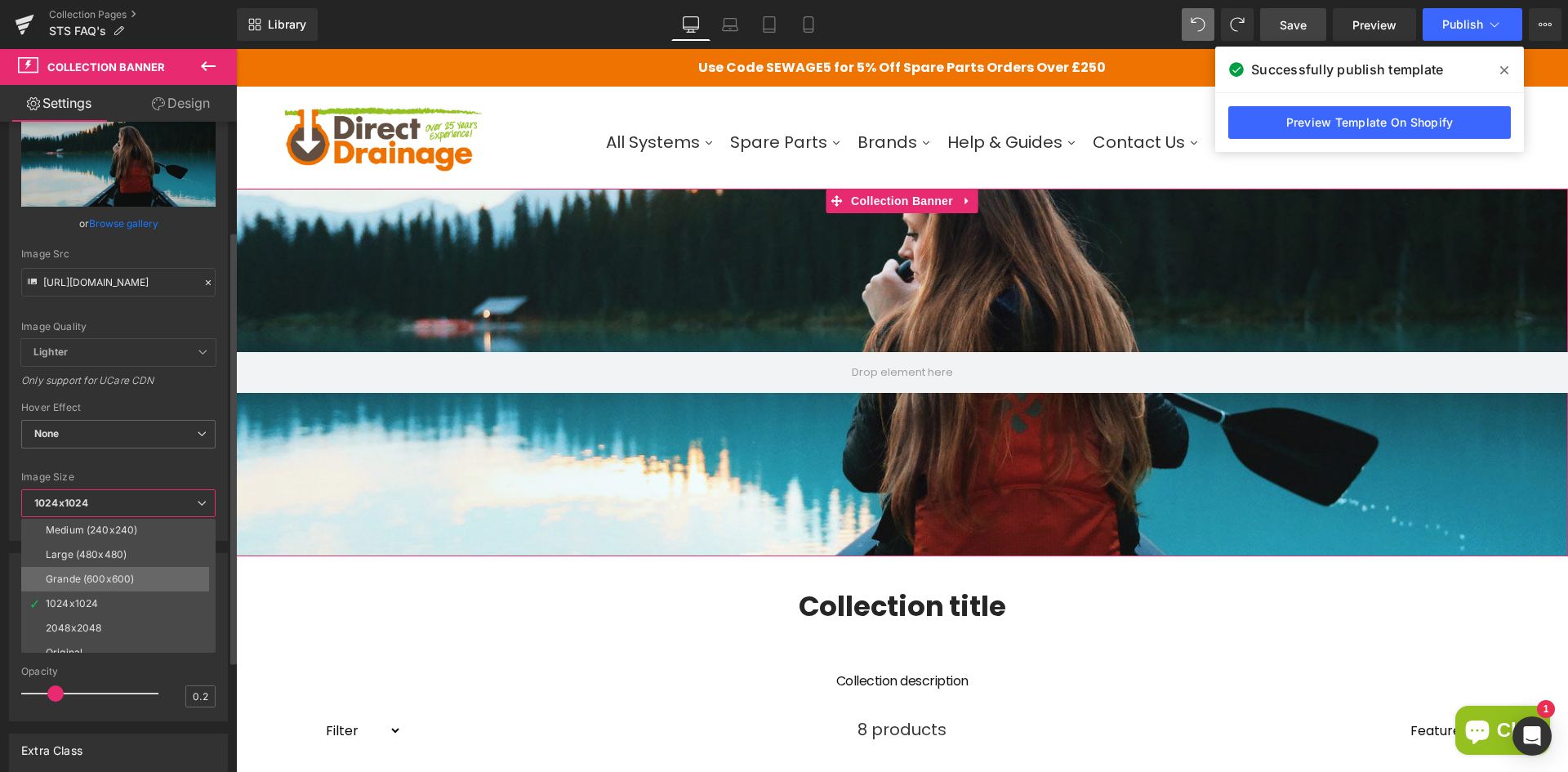
scroll to position [37, 0]
click at [64, 633] on li "Original" at bounding box center [122, 640] width 202 height 24
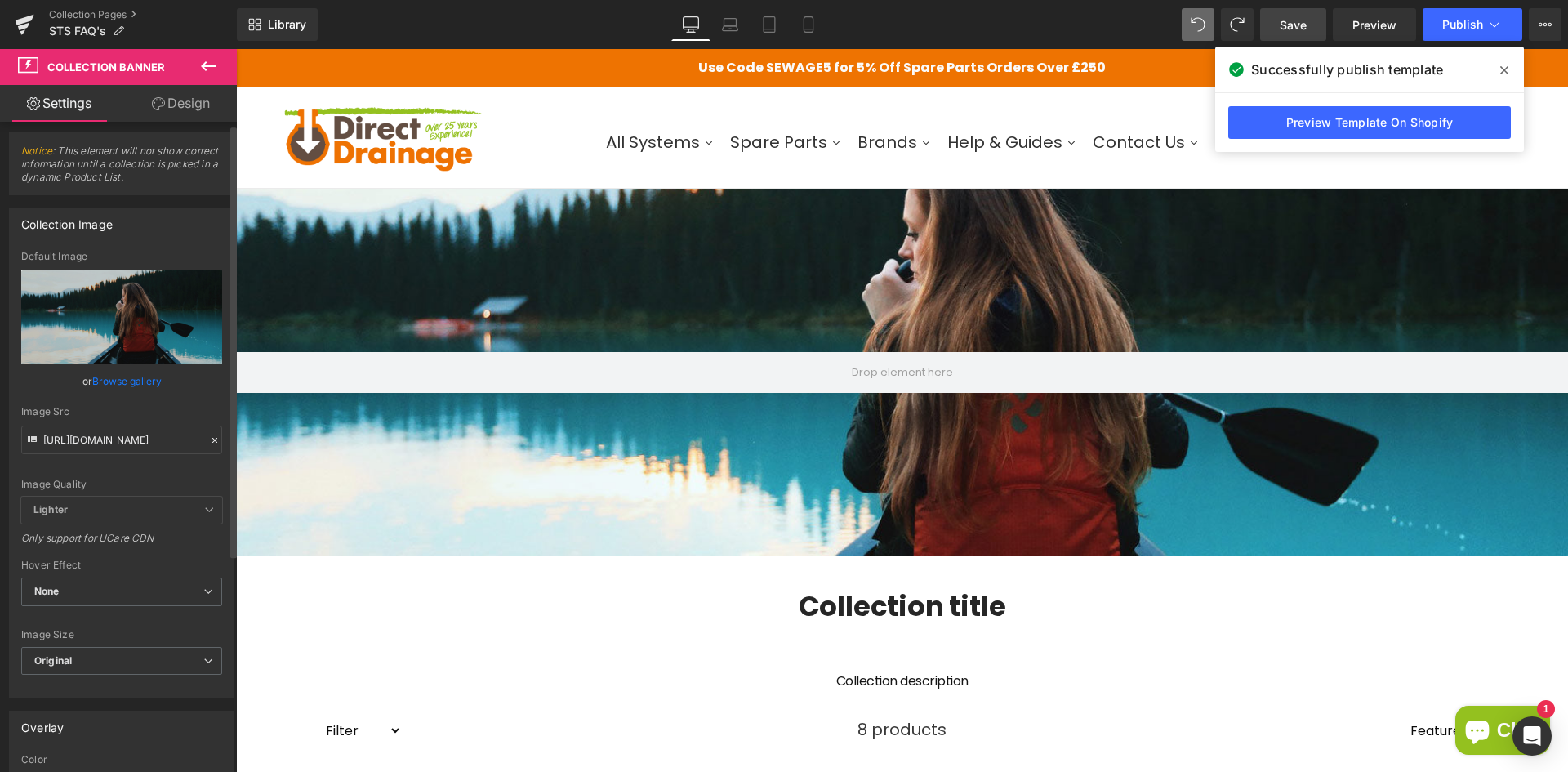
scroll to position [4, 0]
click at [98, 516] on span "Lighter" at bounding box center [121, 511] width 201 height 27
click at [121, 380] on link "Browse gallery" at bounding box center [127, 383] width 70 height 29
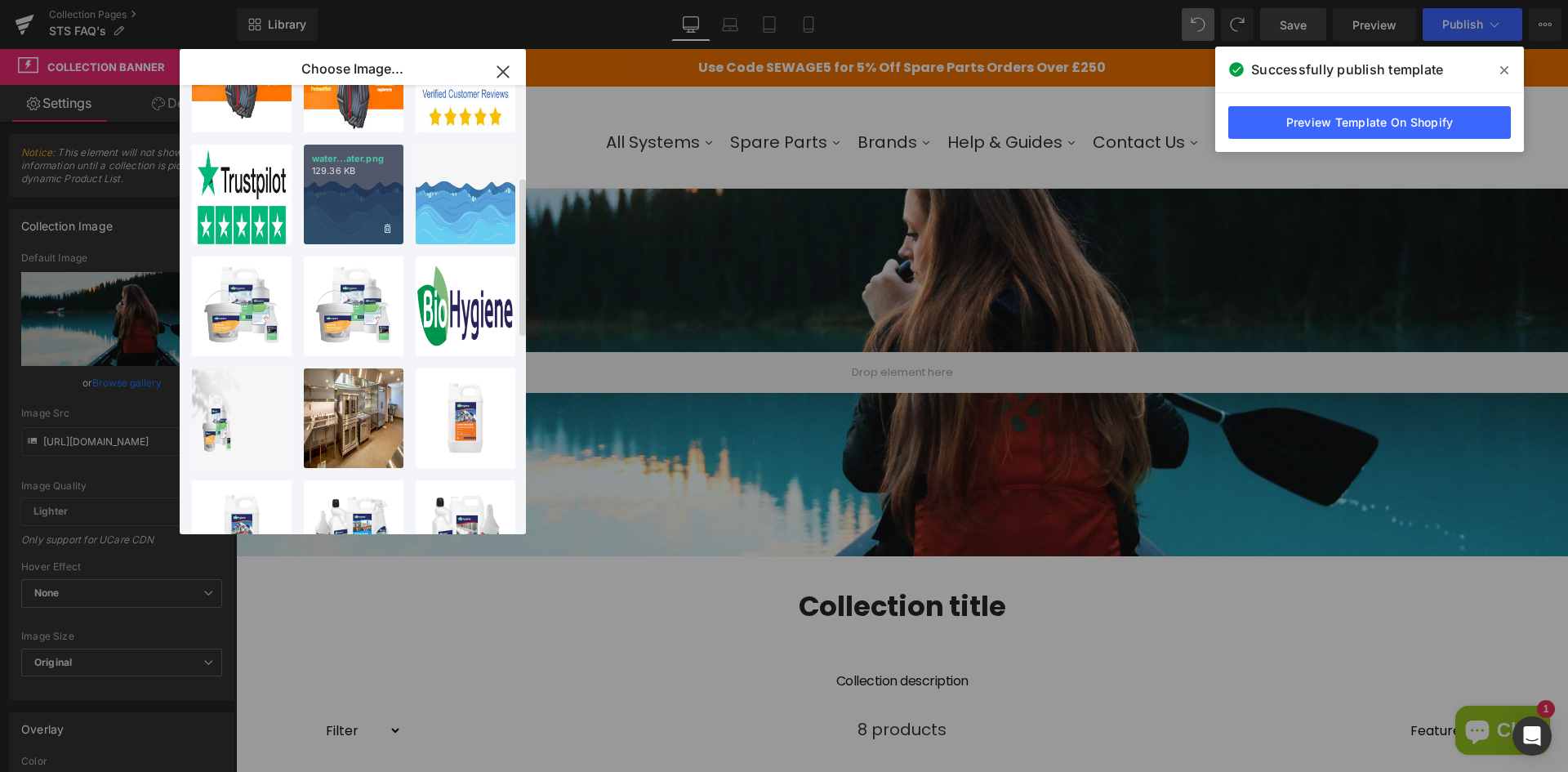
scroll to position [327, 0]
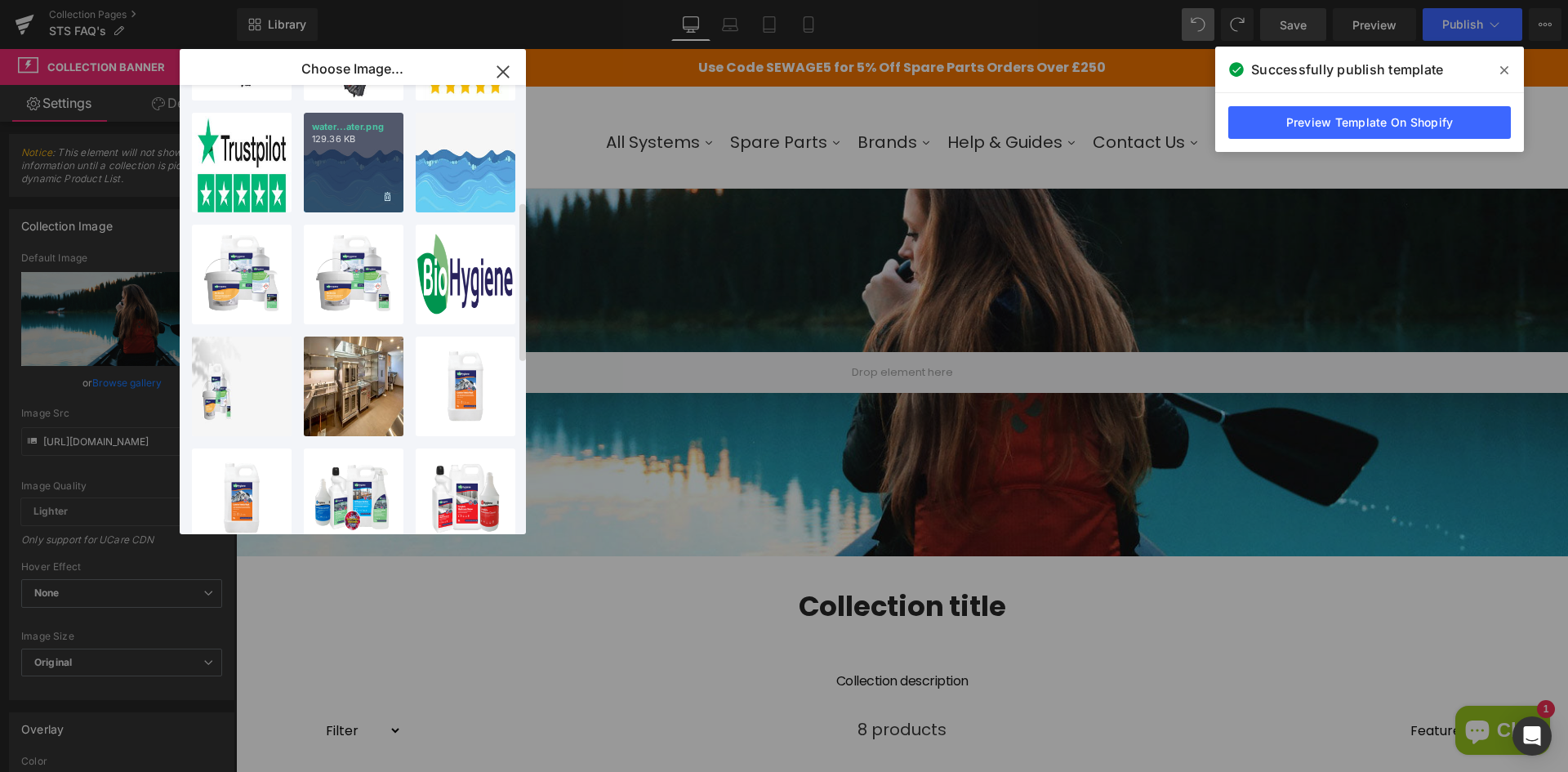
click at [349, 159] on div "water...ater.png 129.36 KB" at bounding box center [353, 163] width 100 height 100
type input "https://ucarecdn.com/f8393d6a-e146-4ac9-b0ba-b73a1dc97ce7/-/format/auto/-/previ…"
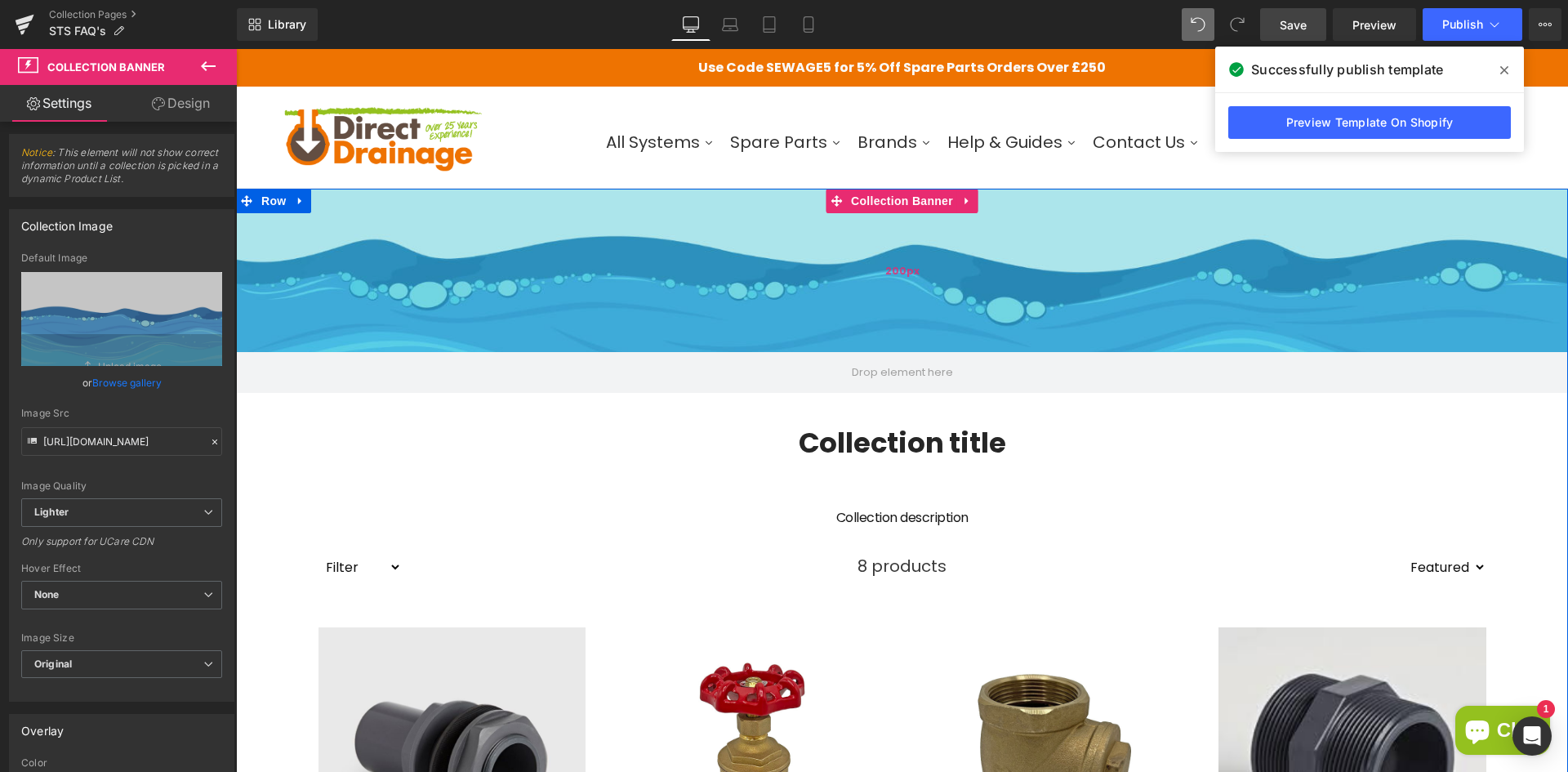
drag, startPoint x: 877, startPoint y: 550, endPoint x: 886, endPoint y: 332, distance: 218.2
click at [886, 332] on div "Collection Banner 200px" at bounding box center [901, 290] width 1332 height 204
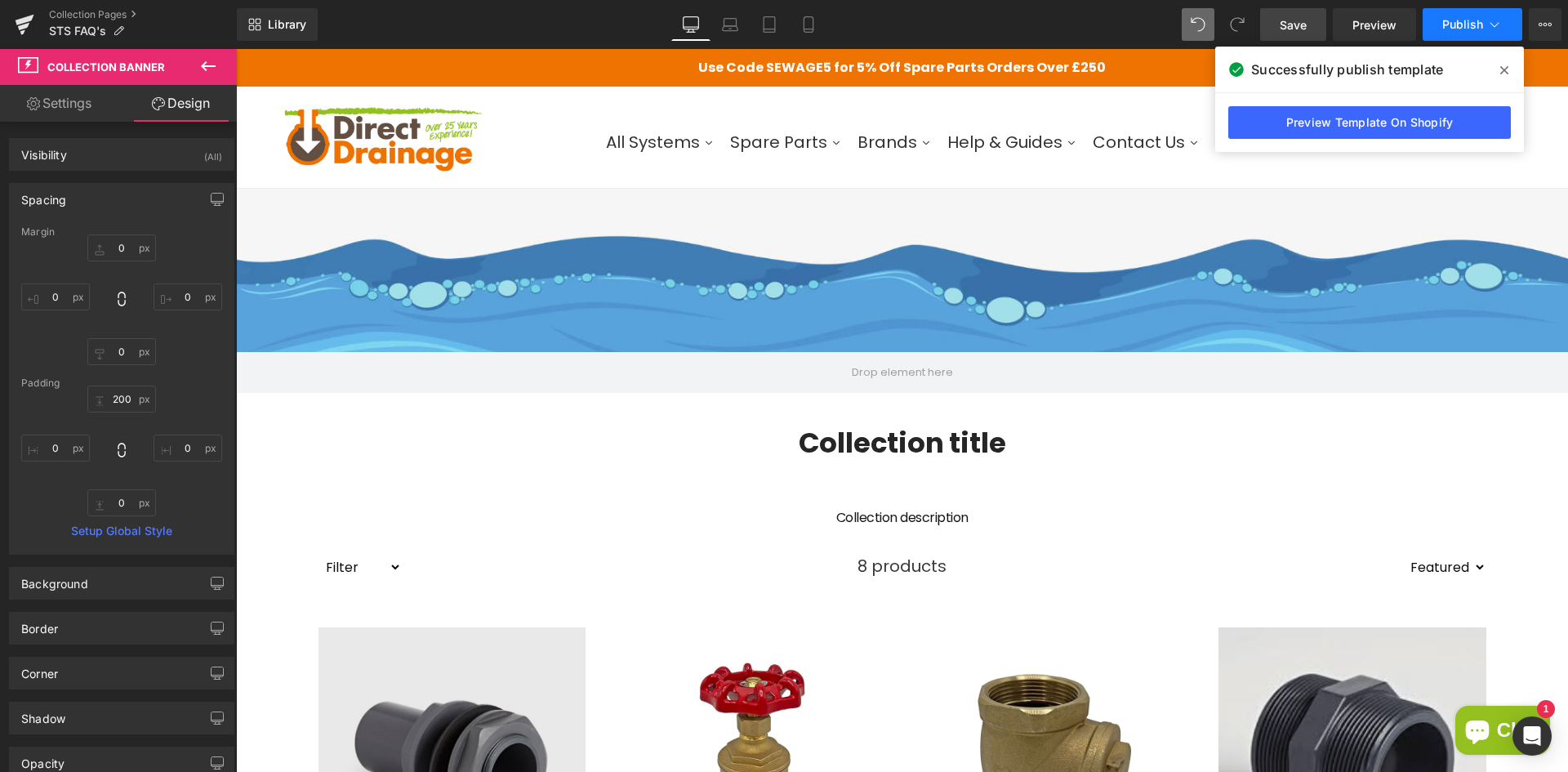
click at [1452, 26] on span "Publish" at bounding box center [1462, 24] width 41 height 13
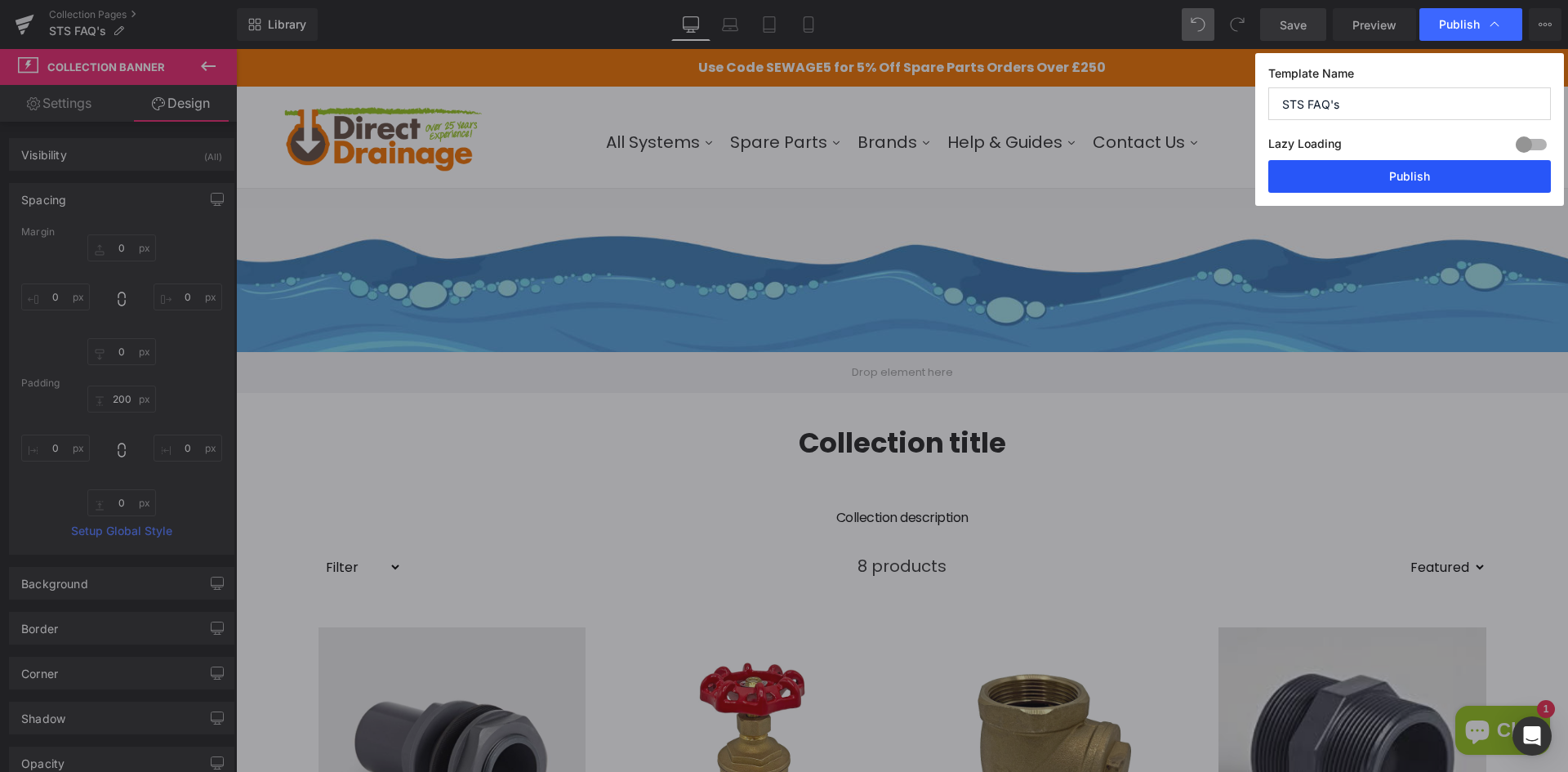
click at [1359, 163] on button "Publish" at bounding box center [1409, 176] width 282 height 33
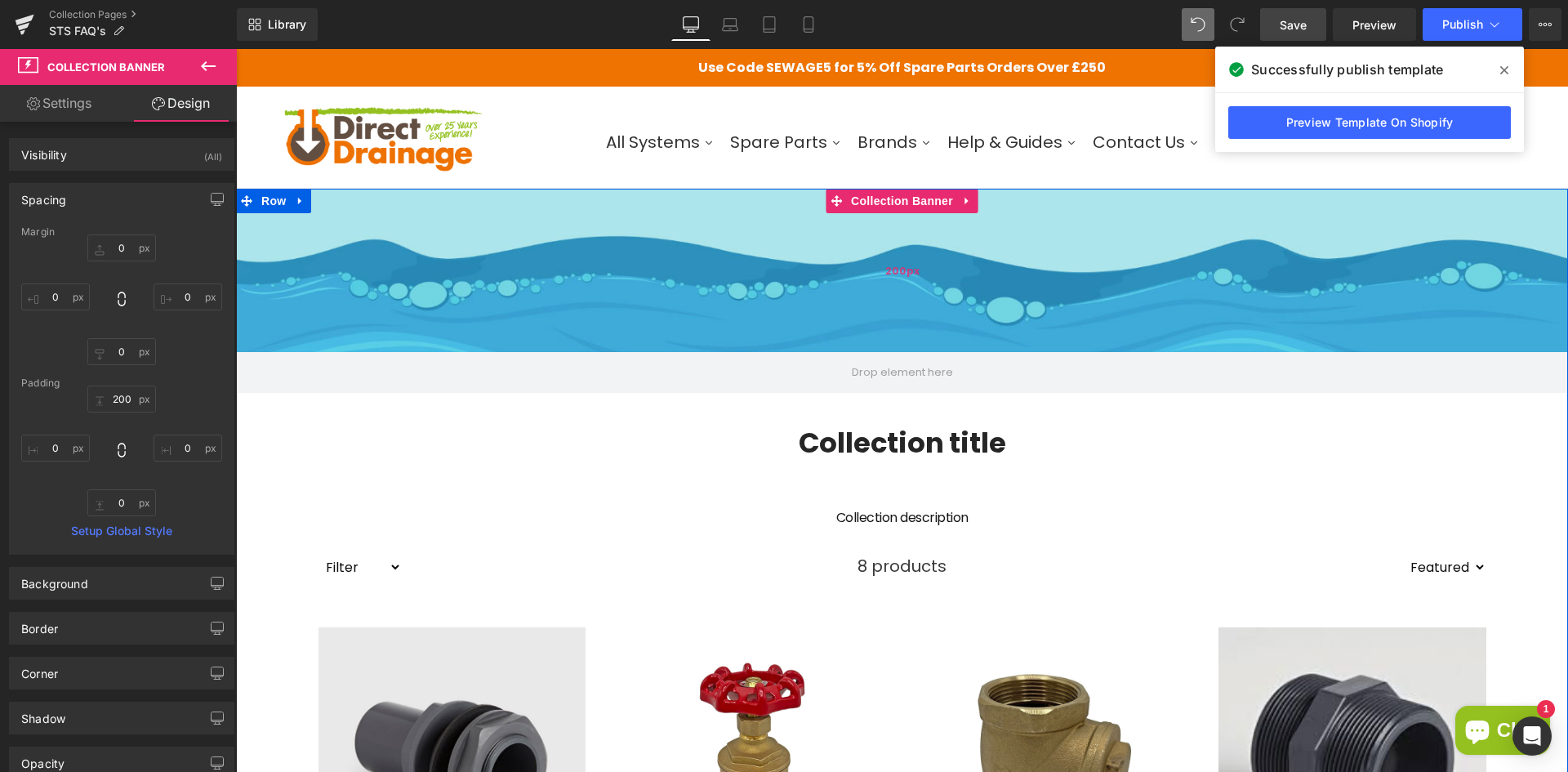
type input "200px"
click at [742, 329] on div "200px" at bounding box center [901, 270] width 1332 height 163
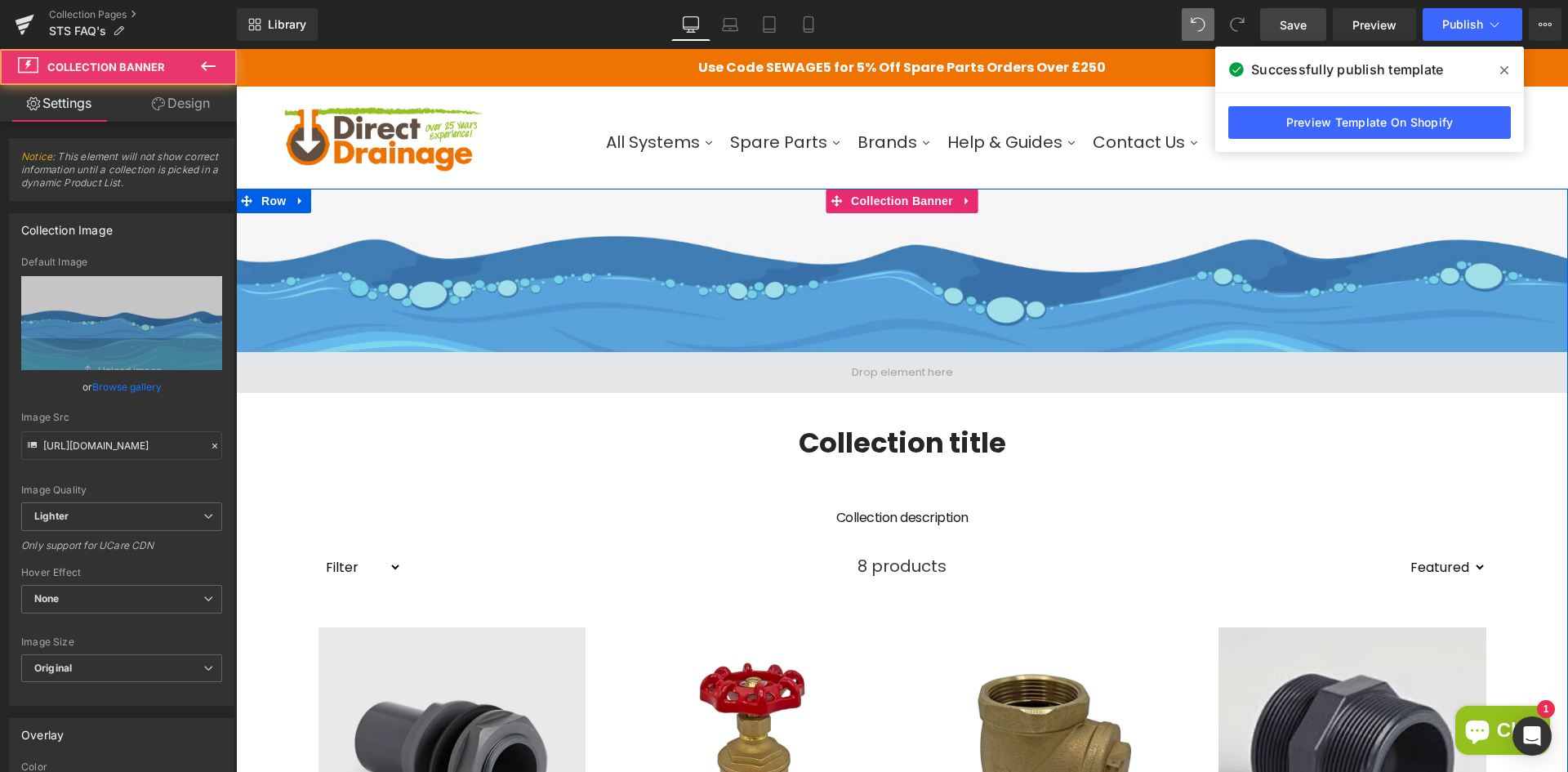
click at [751, 355] on span at bounding box center [901, 372] width 1332 height 41
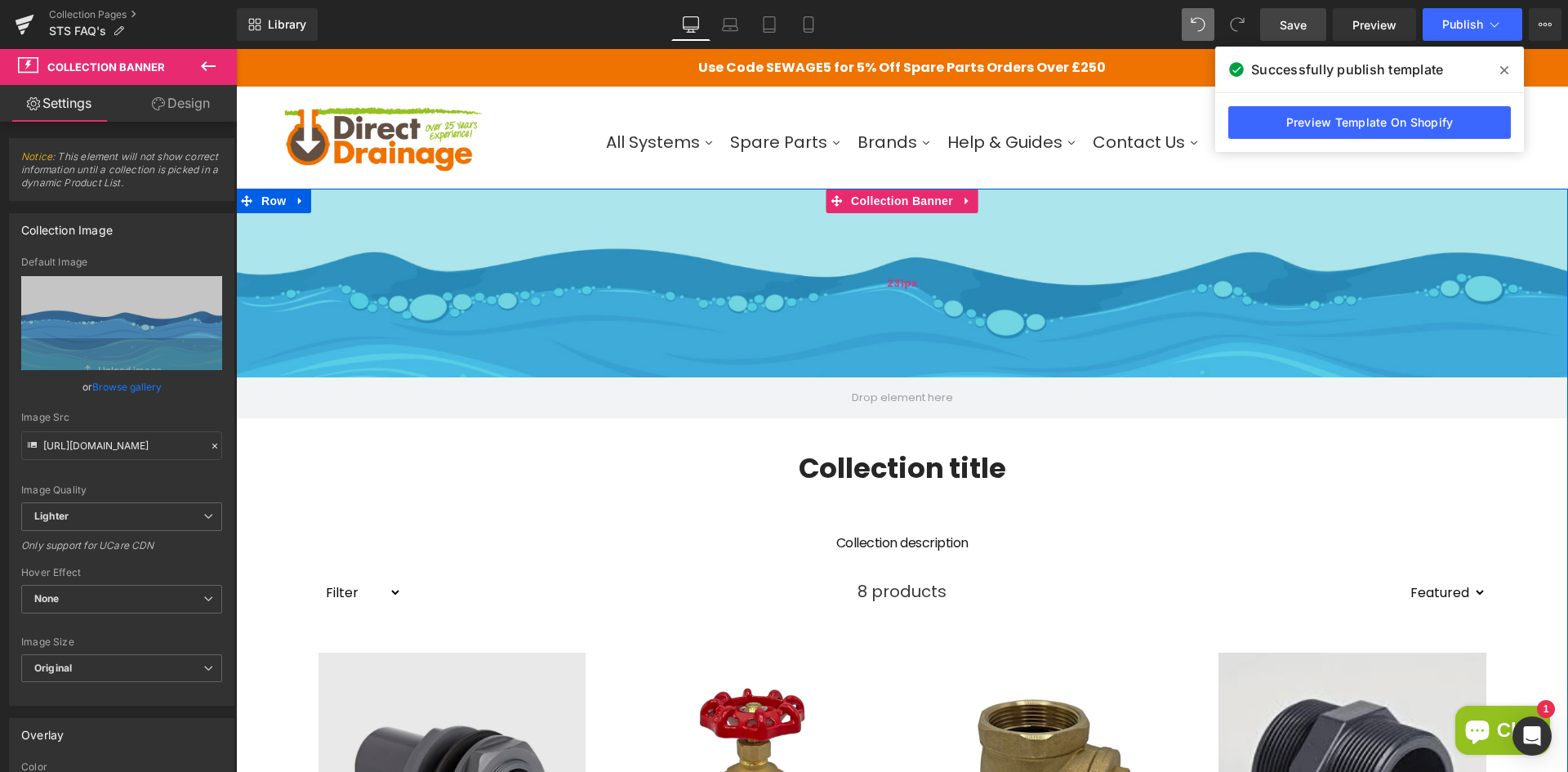
drag, startPoint x: 754, startPoint y: 348, endPoint x: 757, endPoint y: 373, distance: 25.2
click at [757, 373] on div "231px" at bounding box center [901, 283] width 1332 height 189
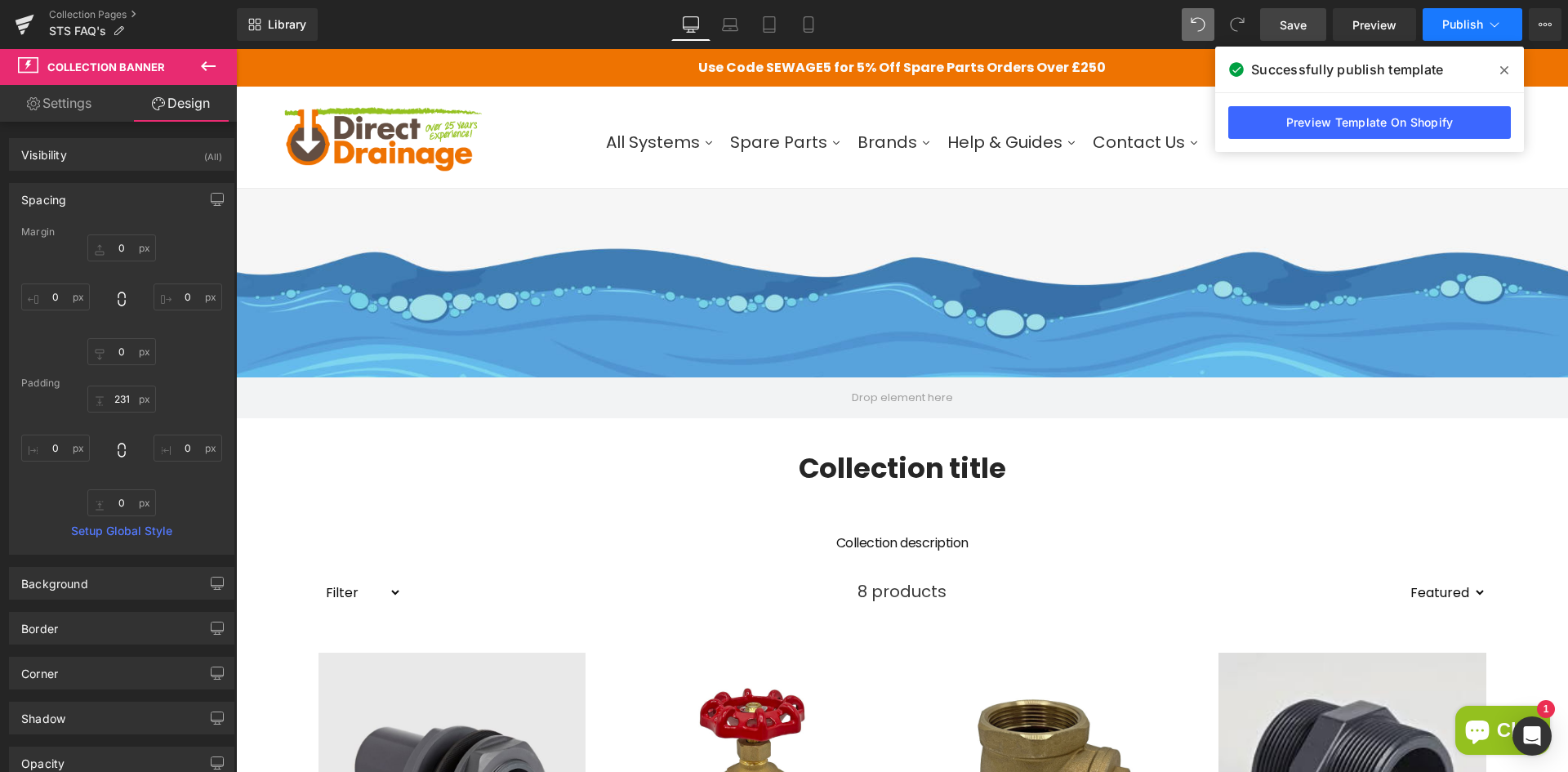
click at [1463, 37] on button "Publish" at bounding box center [1472, 24] width 100 height 33
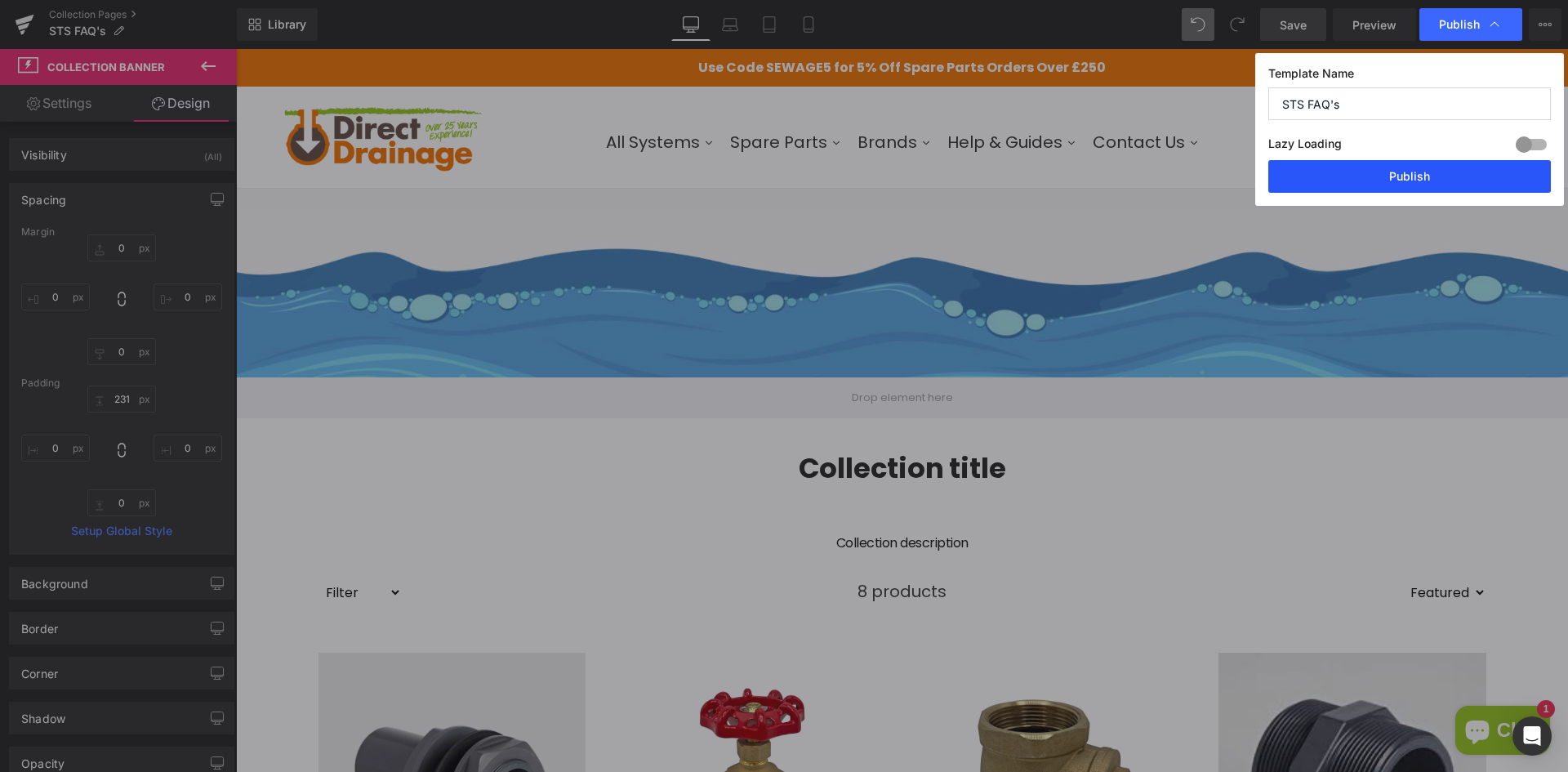
click at [1360, 169] on button "Publish" at bounding box center [1409, 176] width 282 height 33
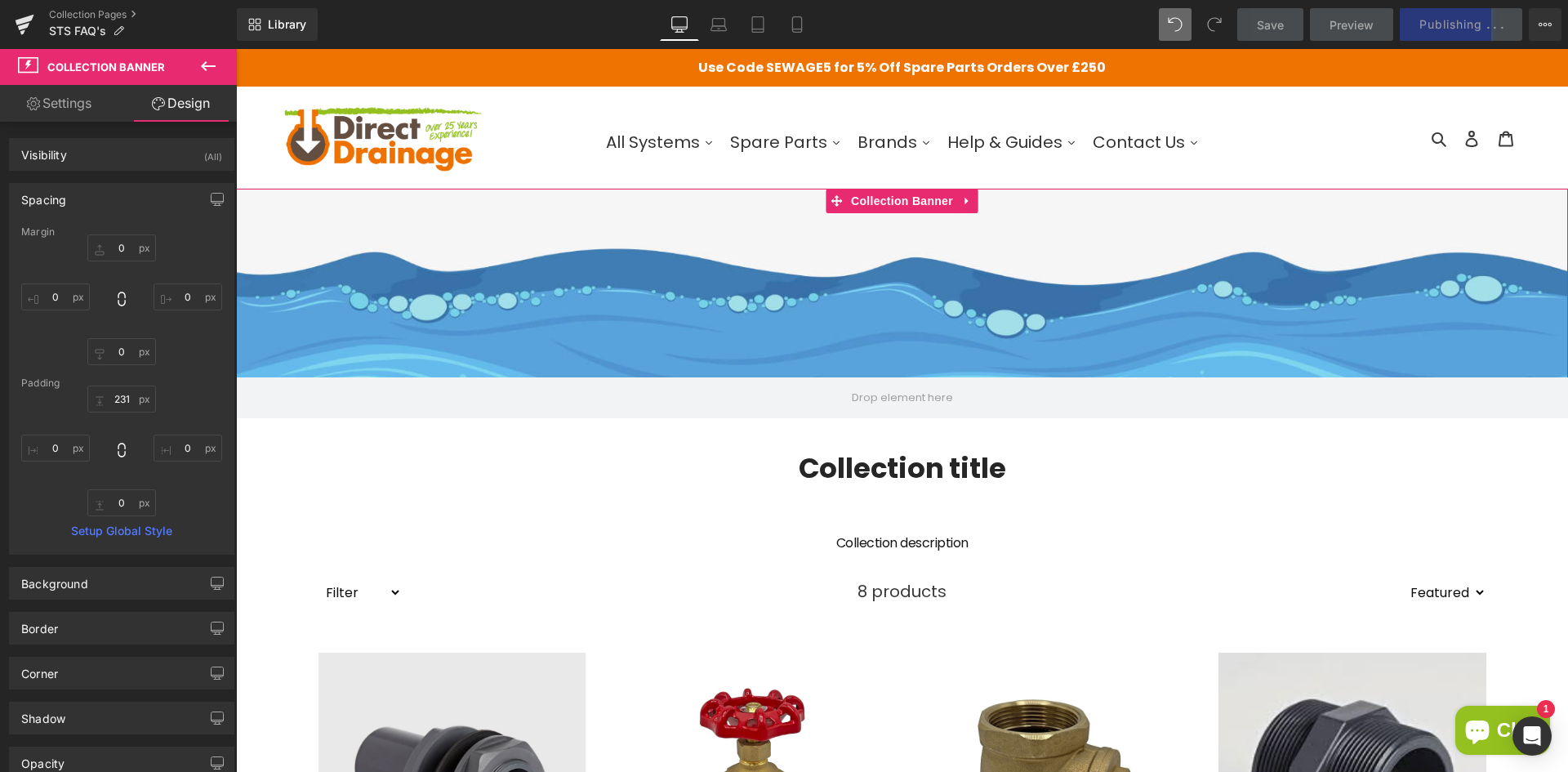
click at [66, 114] on link "Settings" at bounding box center [59, 103] width 118 height 37
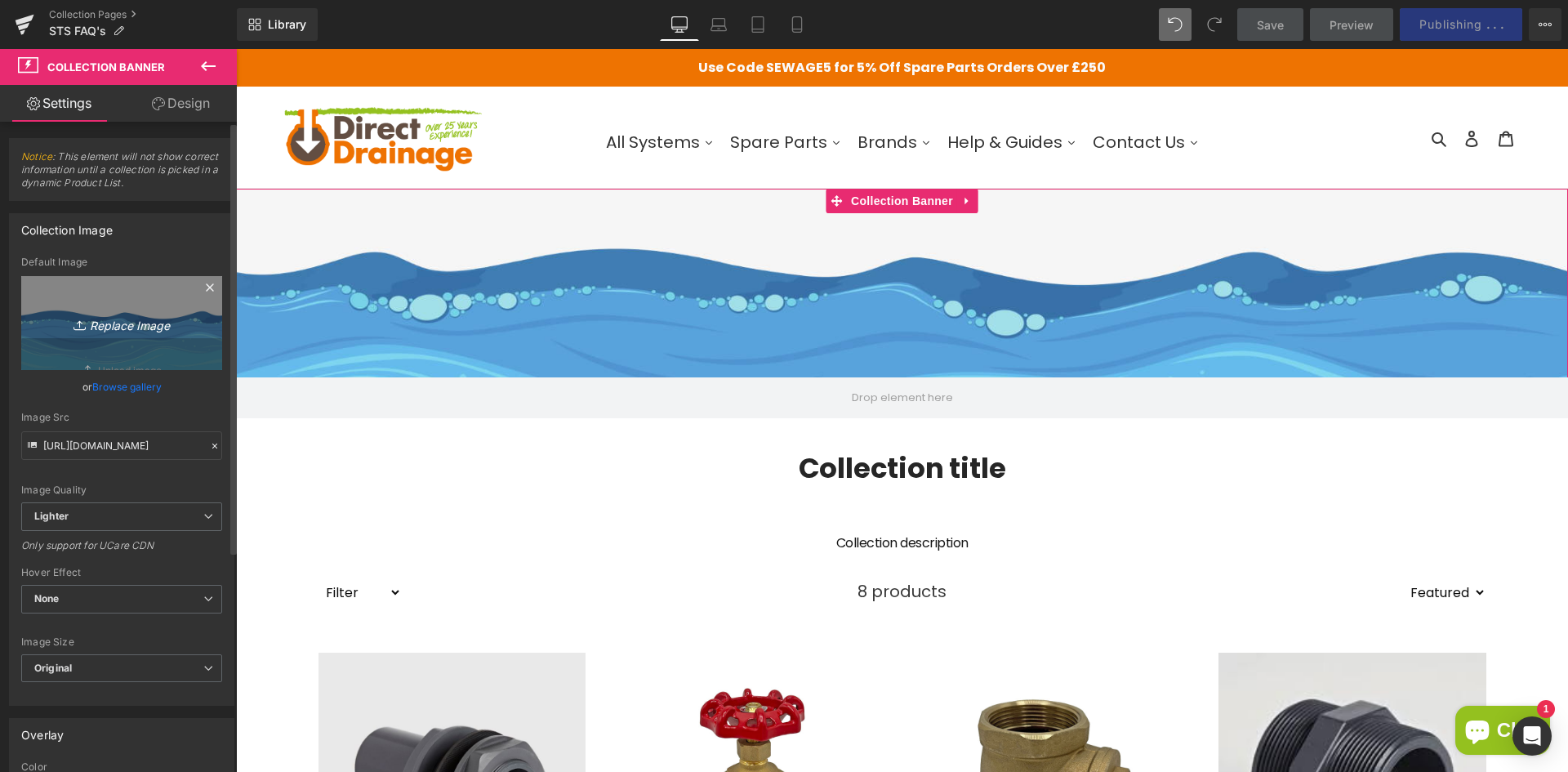
click at [124, 337] on link "Replace Image" at bounding box center [121, 323] width 201 height 94
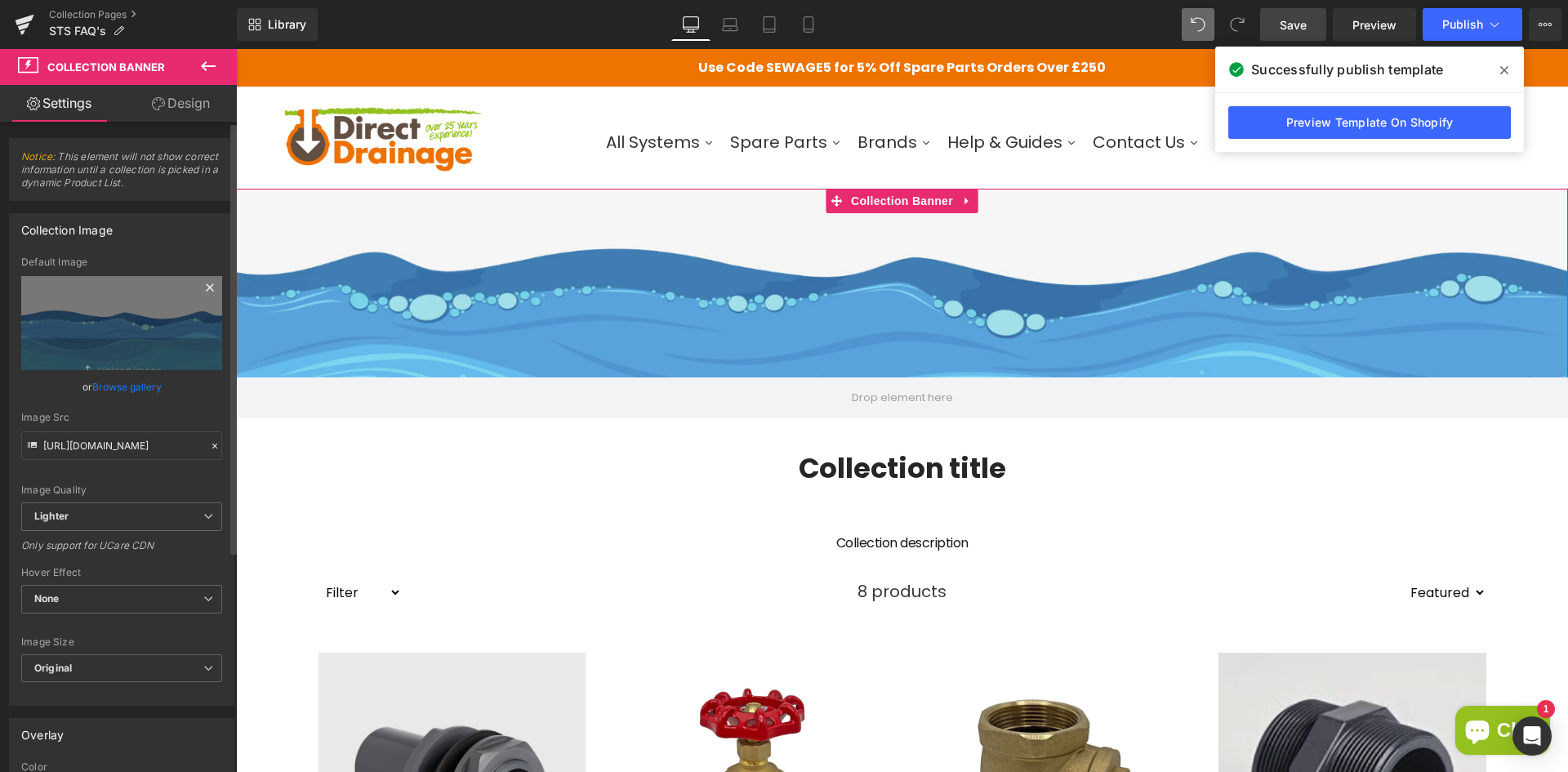
click at [203, 284] on icon at bounding box center [209, 287] width 20 height 20
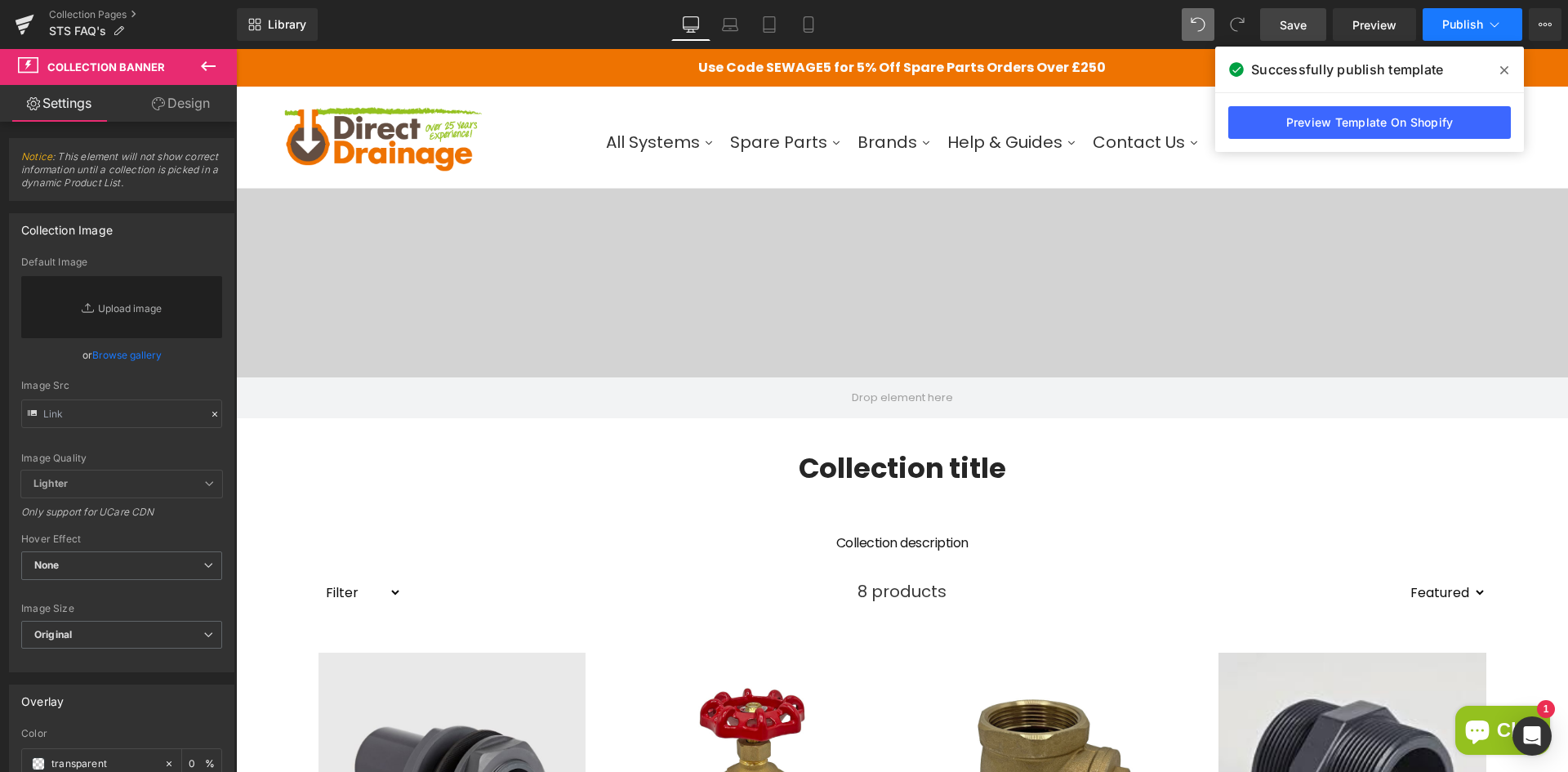
click at [1458, 24] on span "Publish" at bounding box center [1462, 24] width 41 height 13
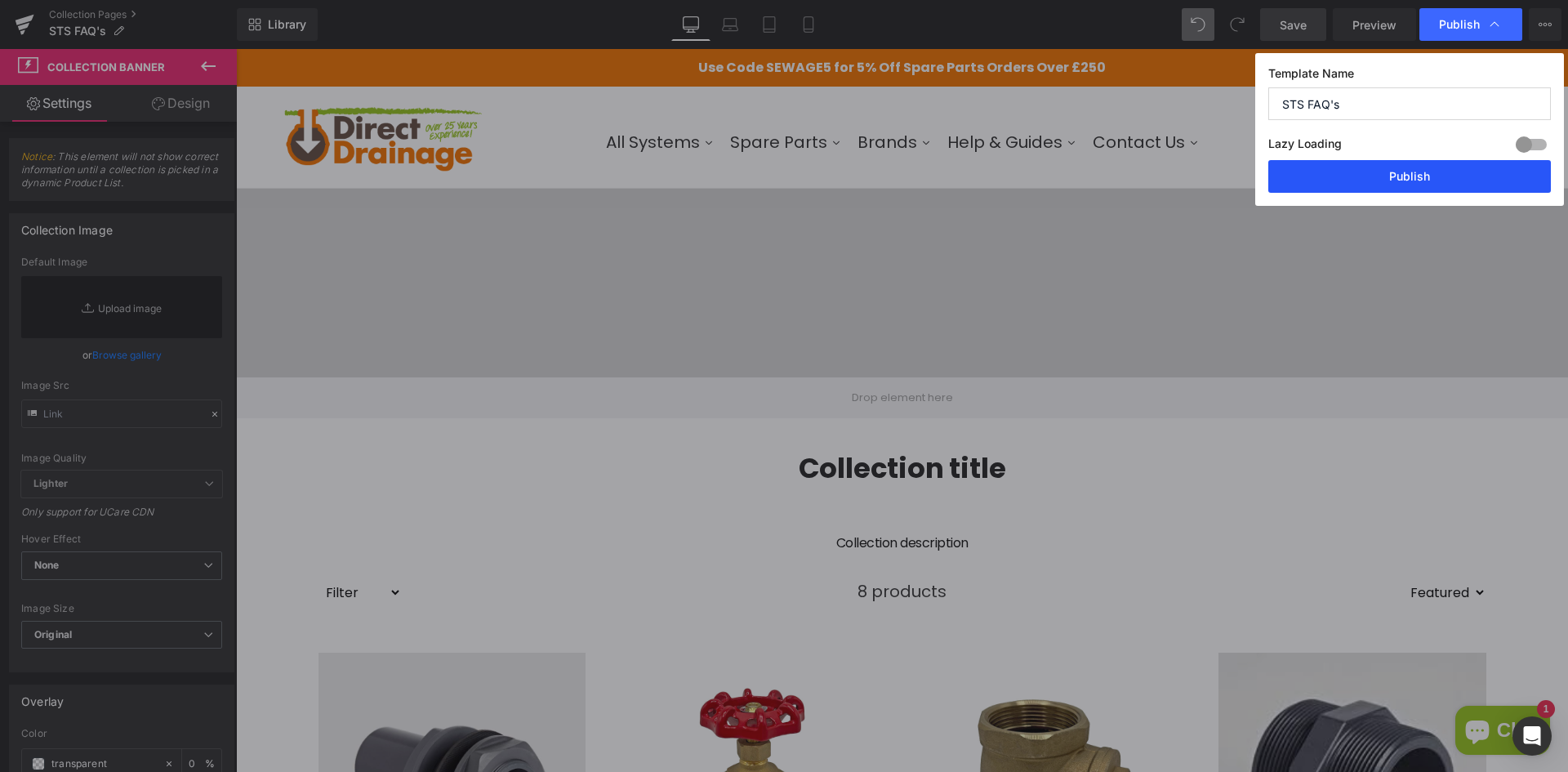
click at [1392, 171] on button "Publish" at bounding box center [1409, 176] width 282 height 33
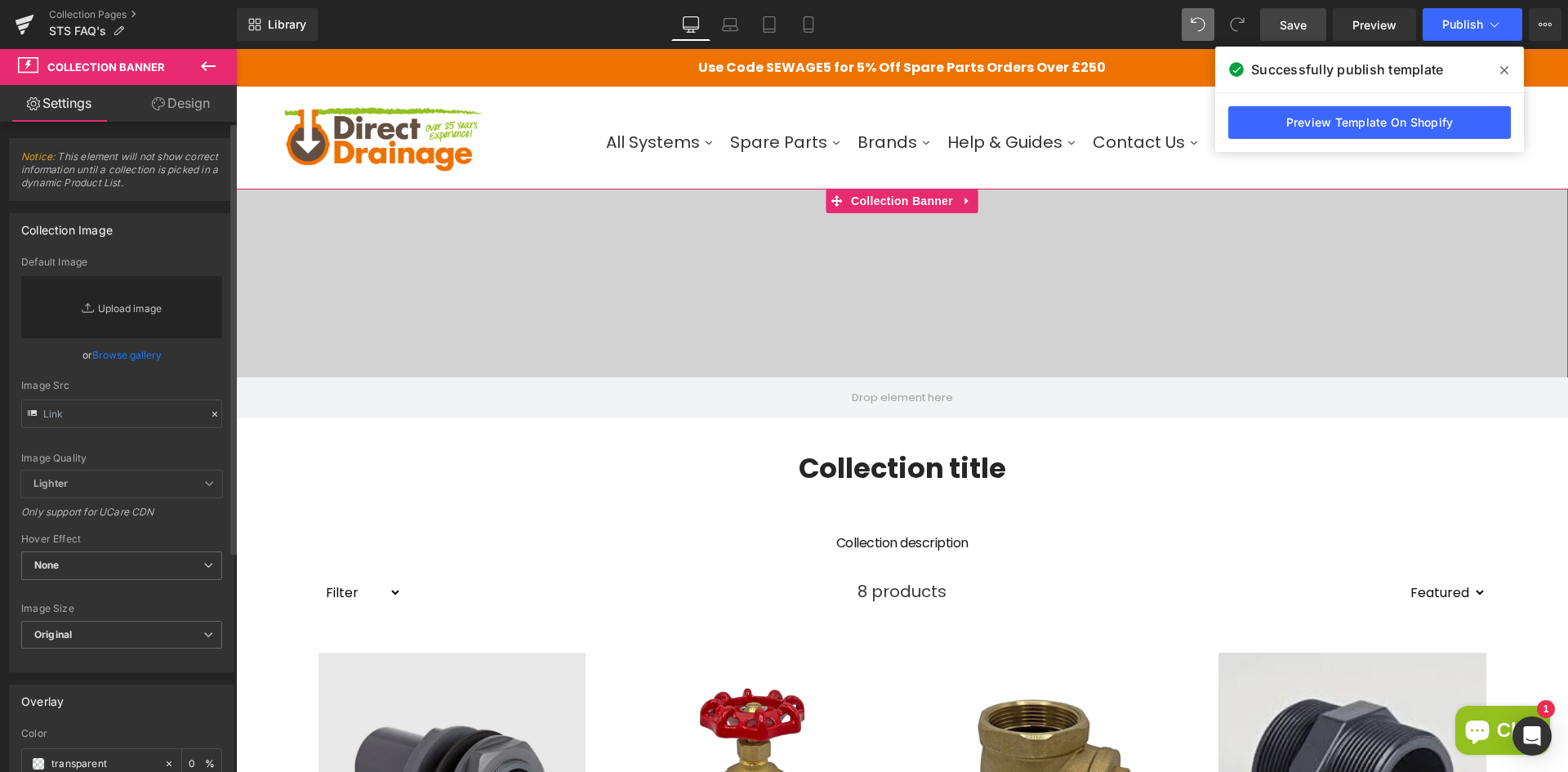
click at [131, 315] on link "Replace Image" at bounding box center [121, 307] width 201 height 62
click at [116, 358] on link "Browse gallery" at bounding box center [127, 355] width 70 height 29
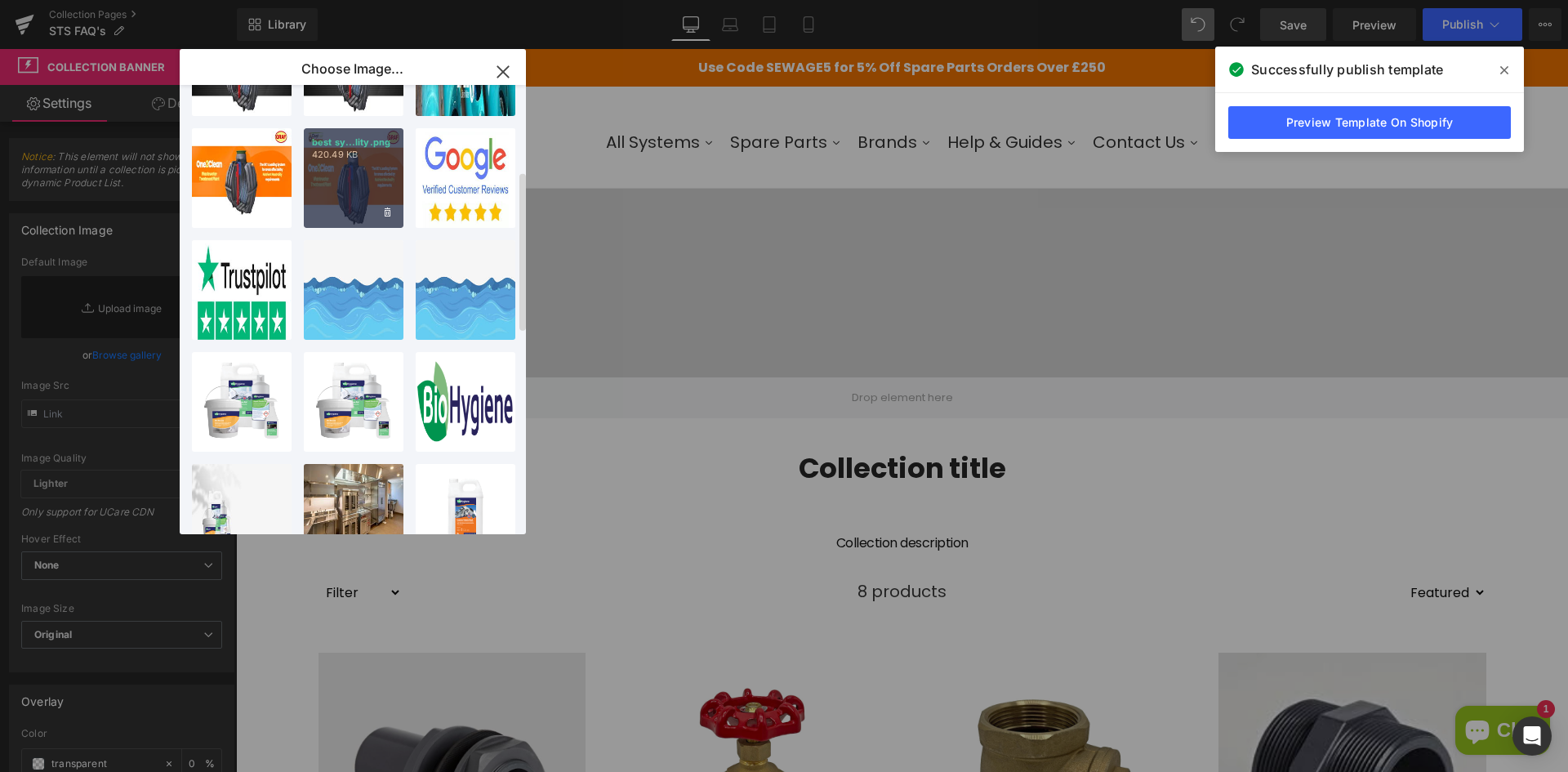
scroll to position [245, 0]
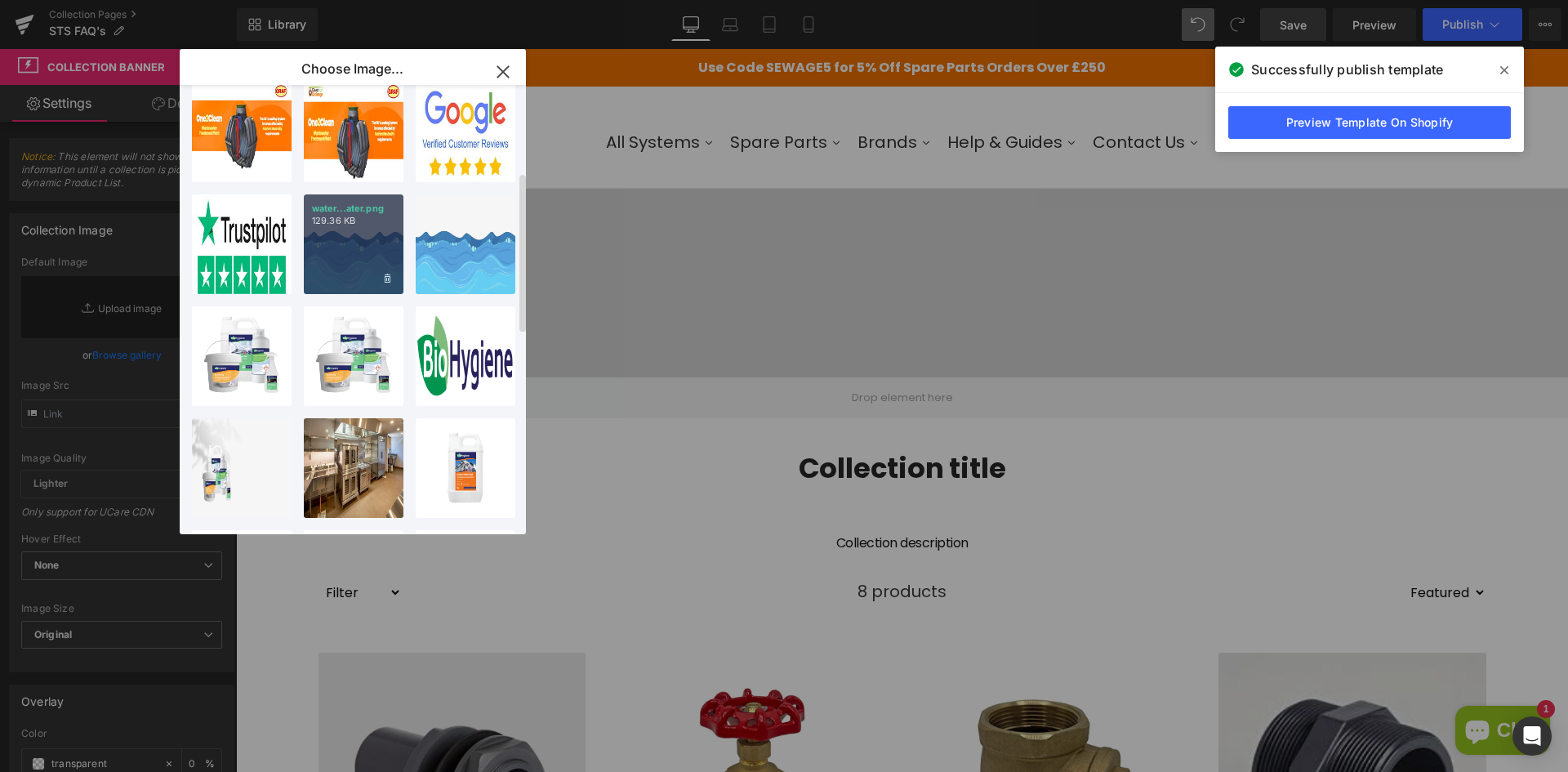
click at [376, 240] on div "water...ater.png 129.36 KB" at bounding box center [353, 244] width 100 height 100
type input "https://ucarecdn.com/f8393d6a-e146-4ac9-b0ba-b73a1dc97ce7/-/format/auto/-/previ…"
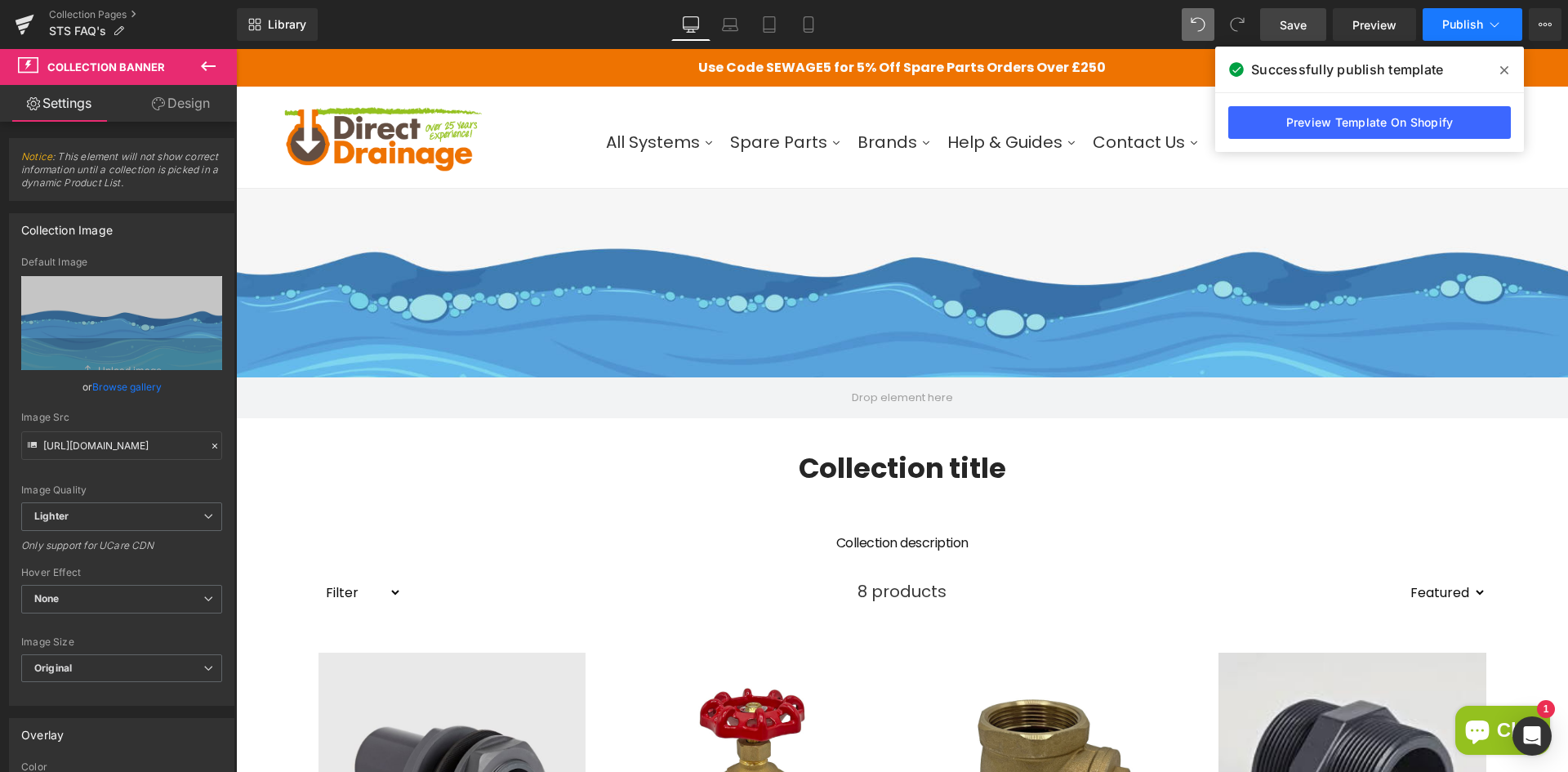
click at [1431, 30] on button "Publish" at bounding box center [1472, 24] width 100 height 33
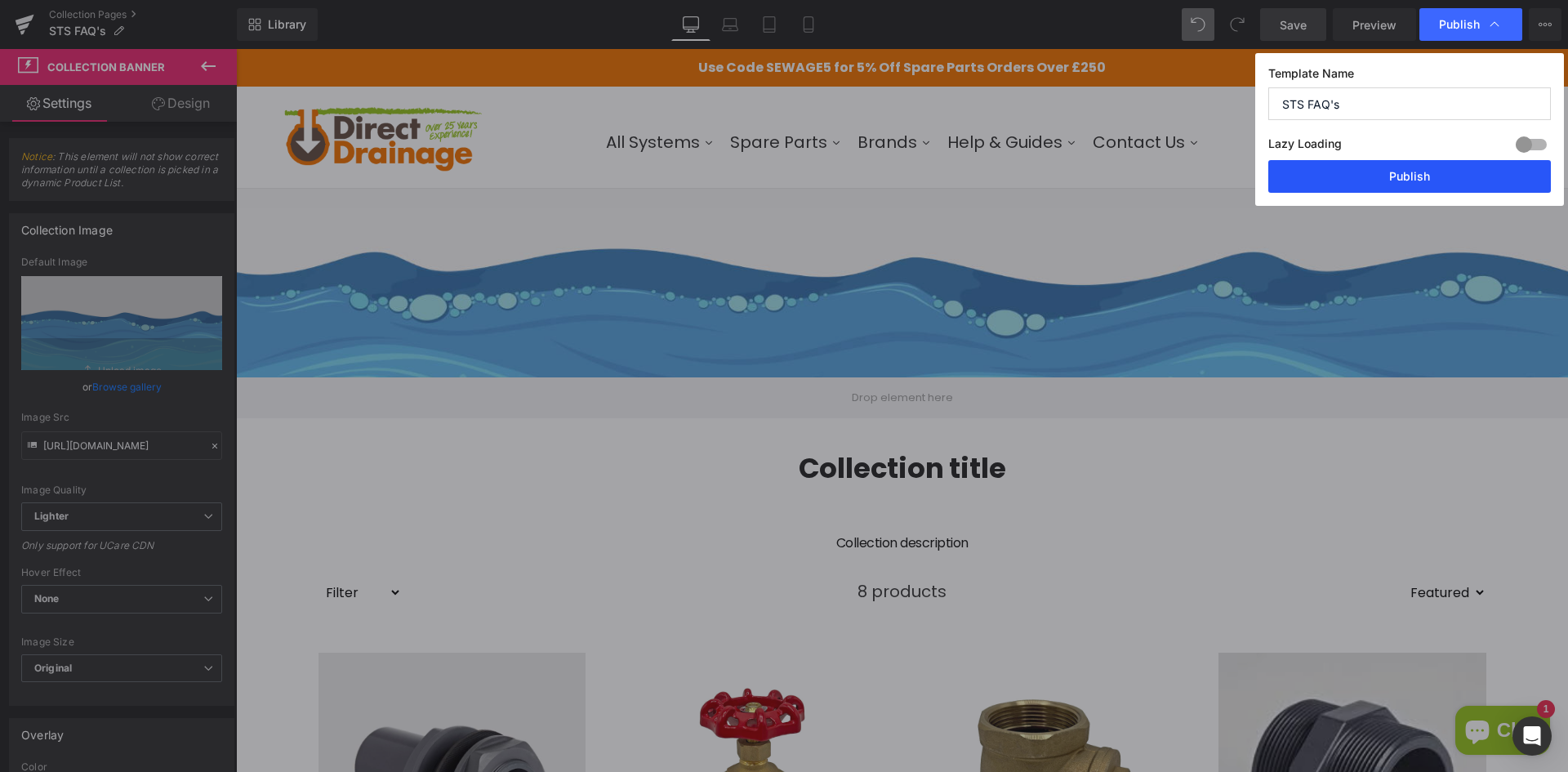
click at [1380, 171] on button "Publish" at bounding box center [1409, 176] width 282 height 33
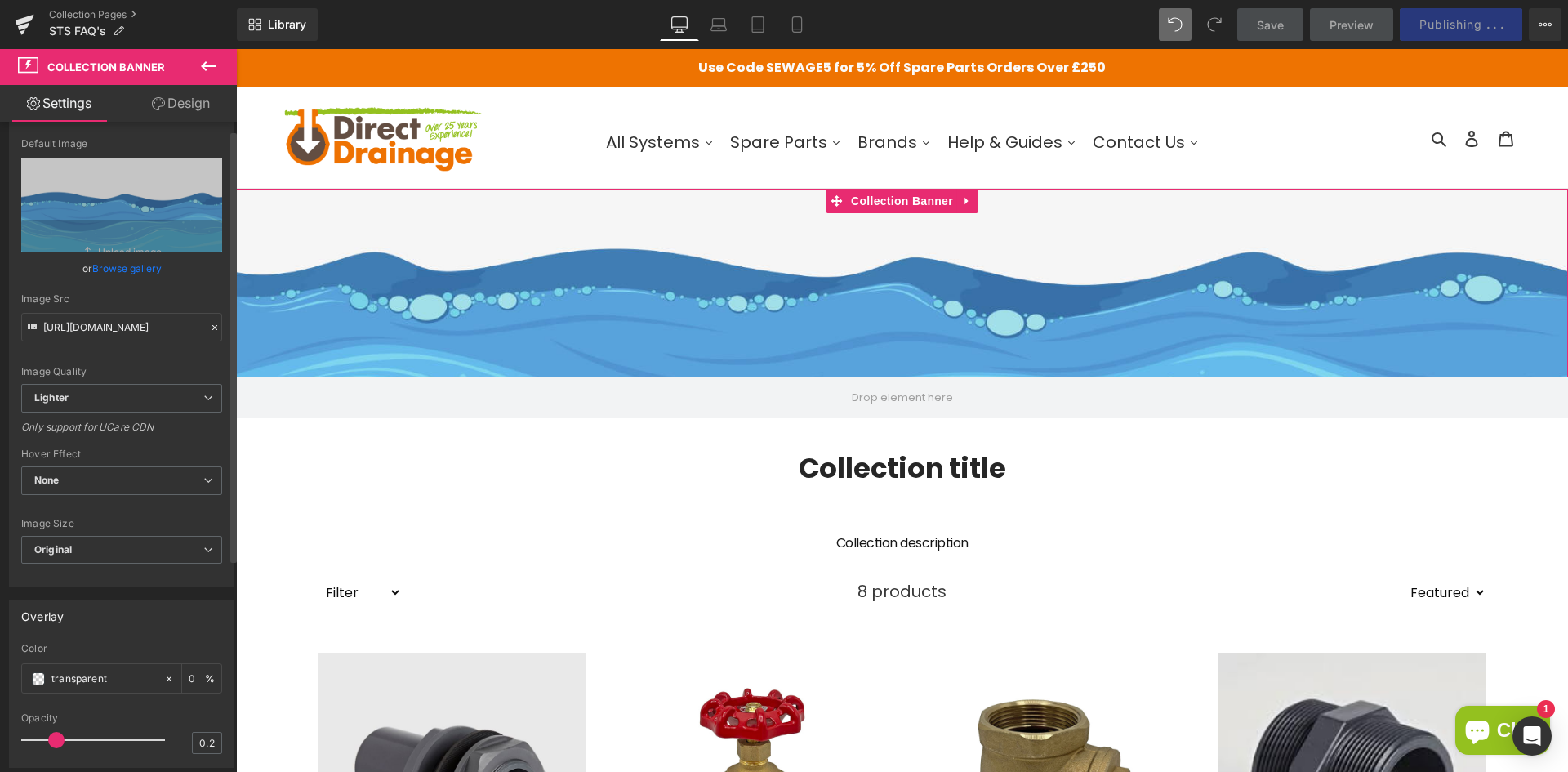
scroll to position [0, 0]
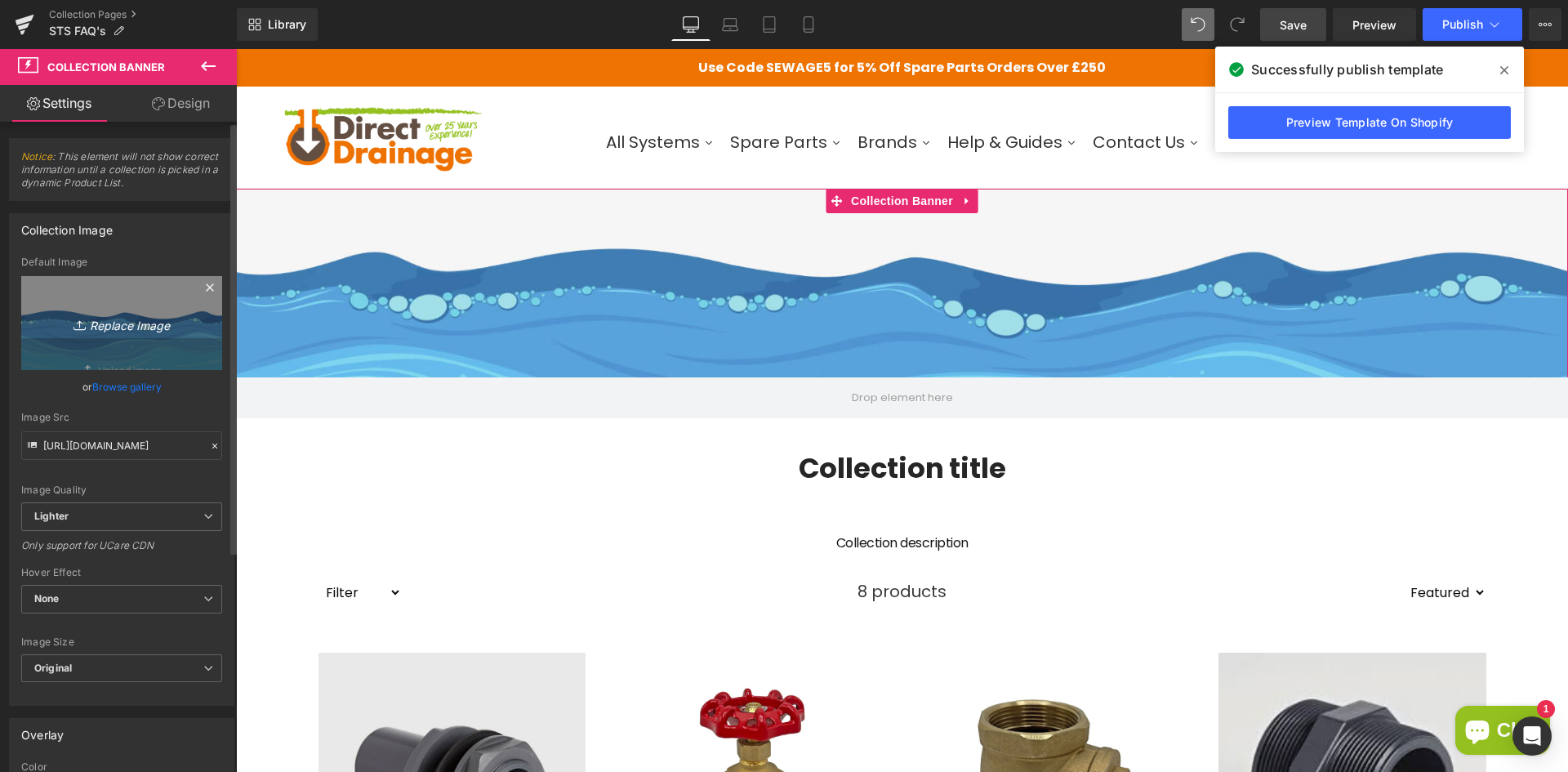
click at [127, 326] on icon "Replace Image" at bounding box center [122, 323] width 130 height 20
type input "C:\fakepath\1638809998_1638809940_splashing-275950_1920_558e45dd-48ef-41a1-addf…"
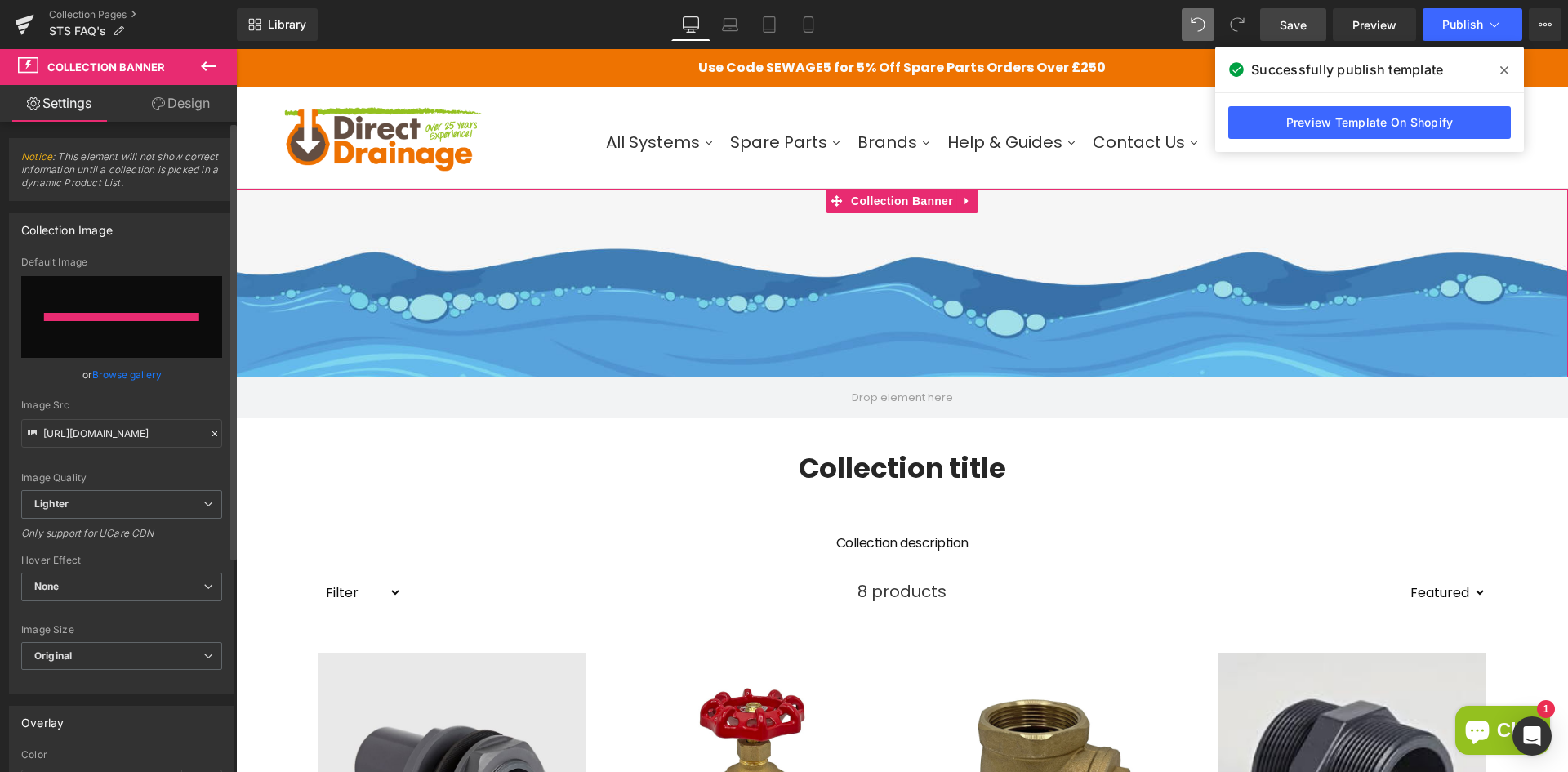
type input "https://ucarecdn.com/39fb6c3b-d8cd-48d8-be8f-62dde2eaac25/-/format/auto/-/previ…"
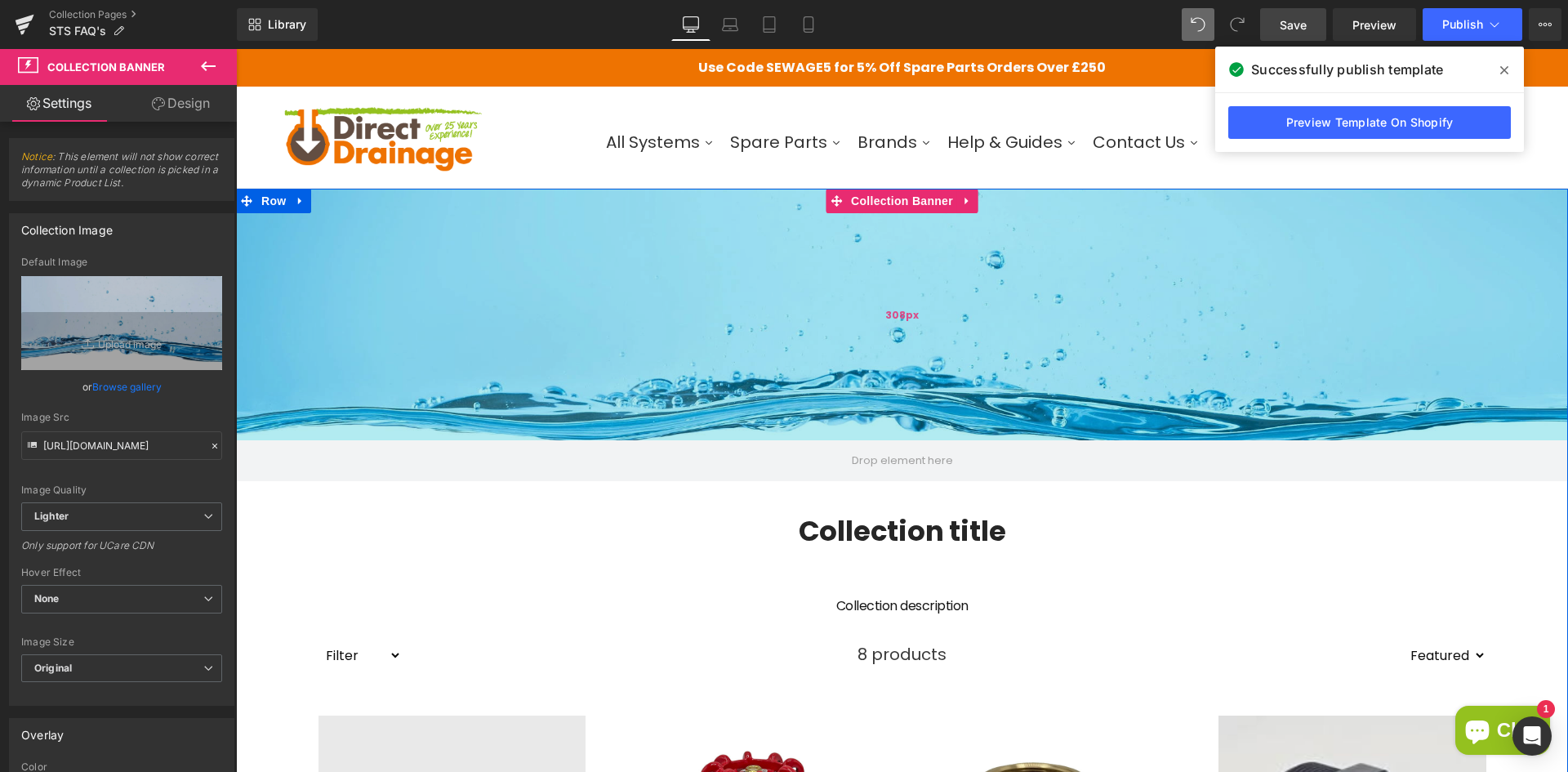
drag, startPoint x: 963, startPoint y: 321, endPoint x: 958, endPoint y: 386, distance: 65.2
click at [958, 386] on div "308px" at bounding box center [901, 314] width 1332 height 251
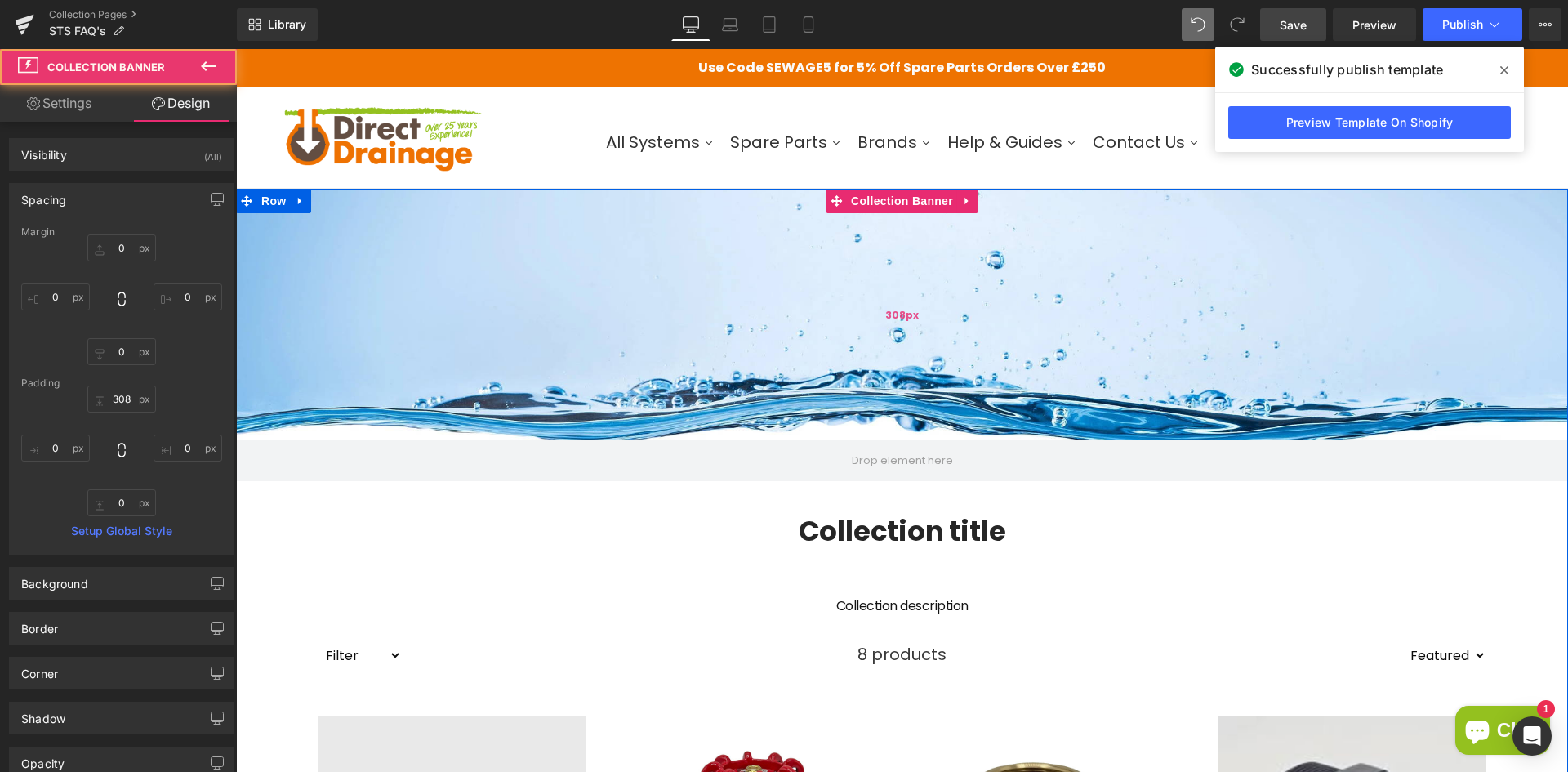
type input "0"
type input "231"
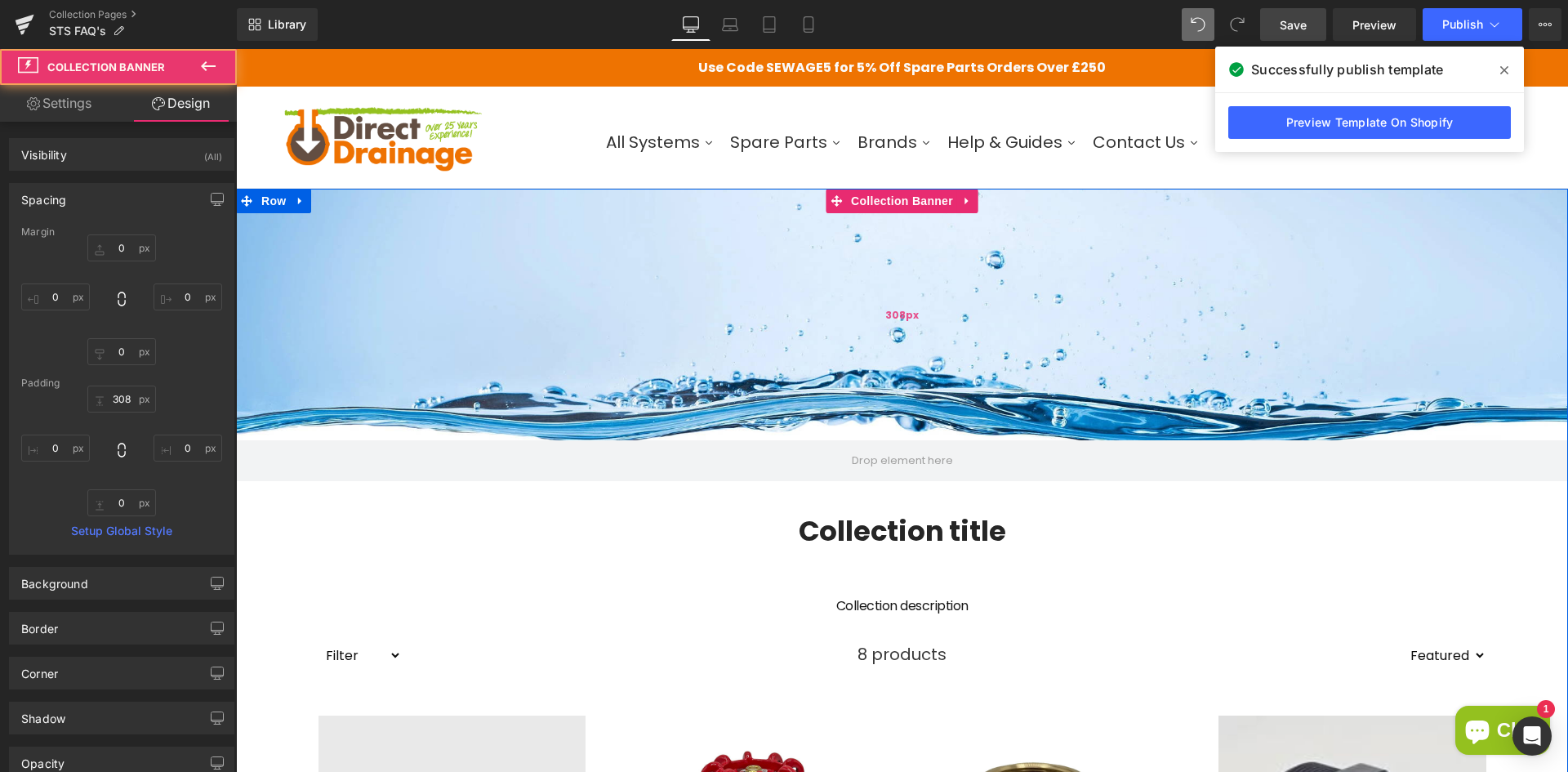
type input "0"
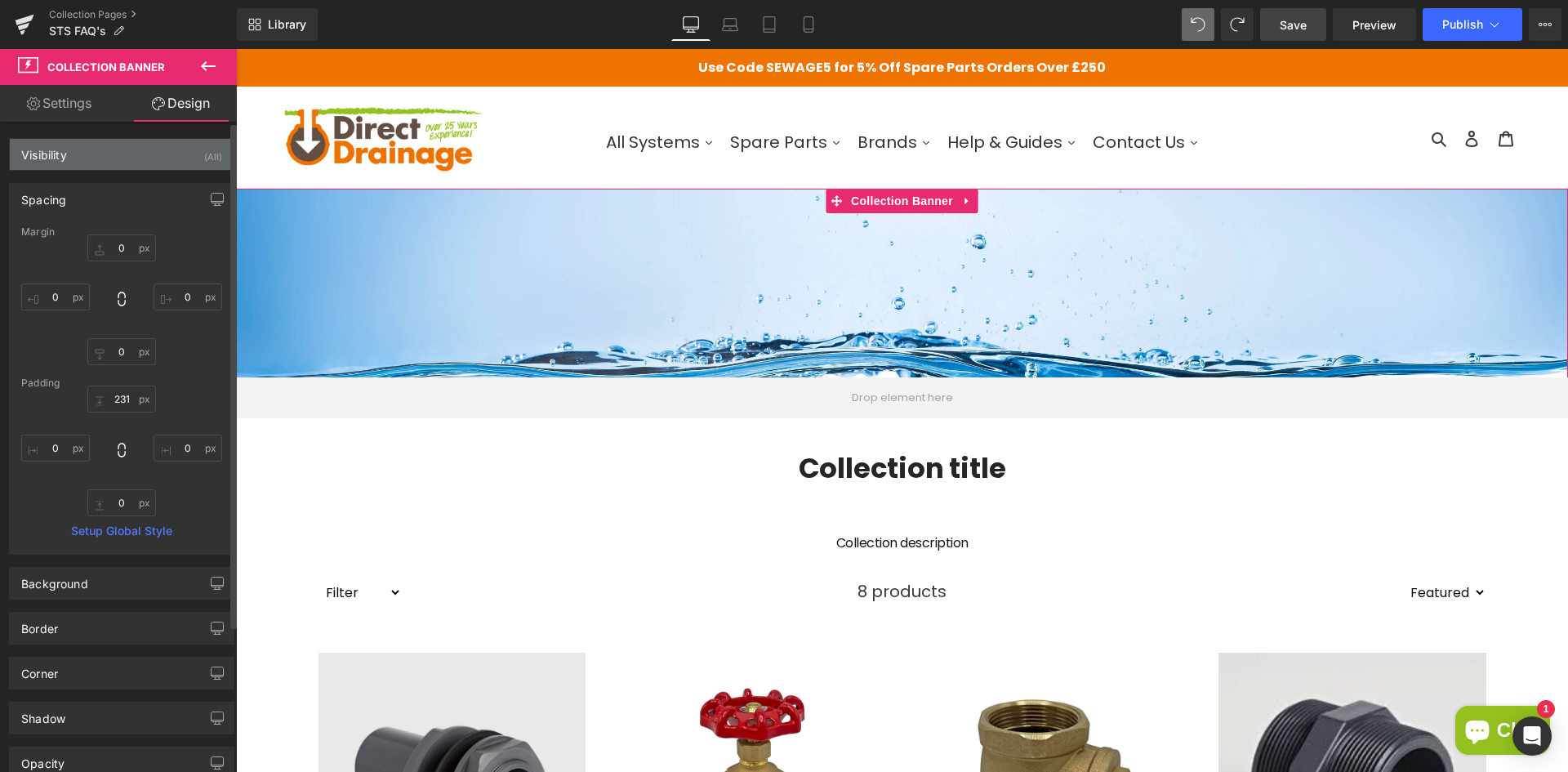
click at [142, 158] on div "Visibility (All)" at bounding box center [121, 155] width 223 height 31
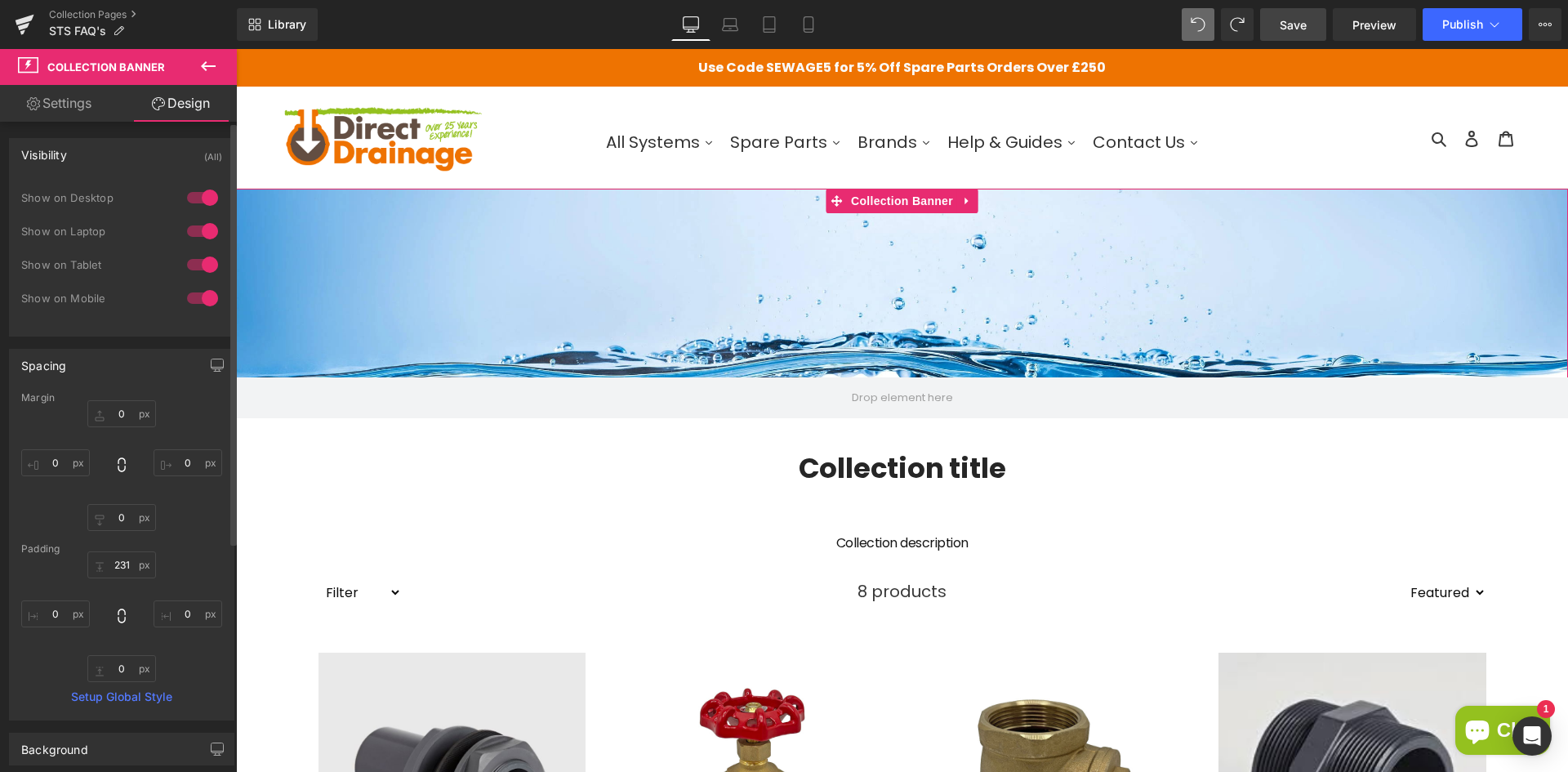
click at [116, 152] on div "Visibility (All)" at bounding box center [121, 155] width 223 height 31
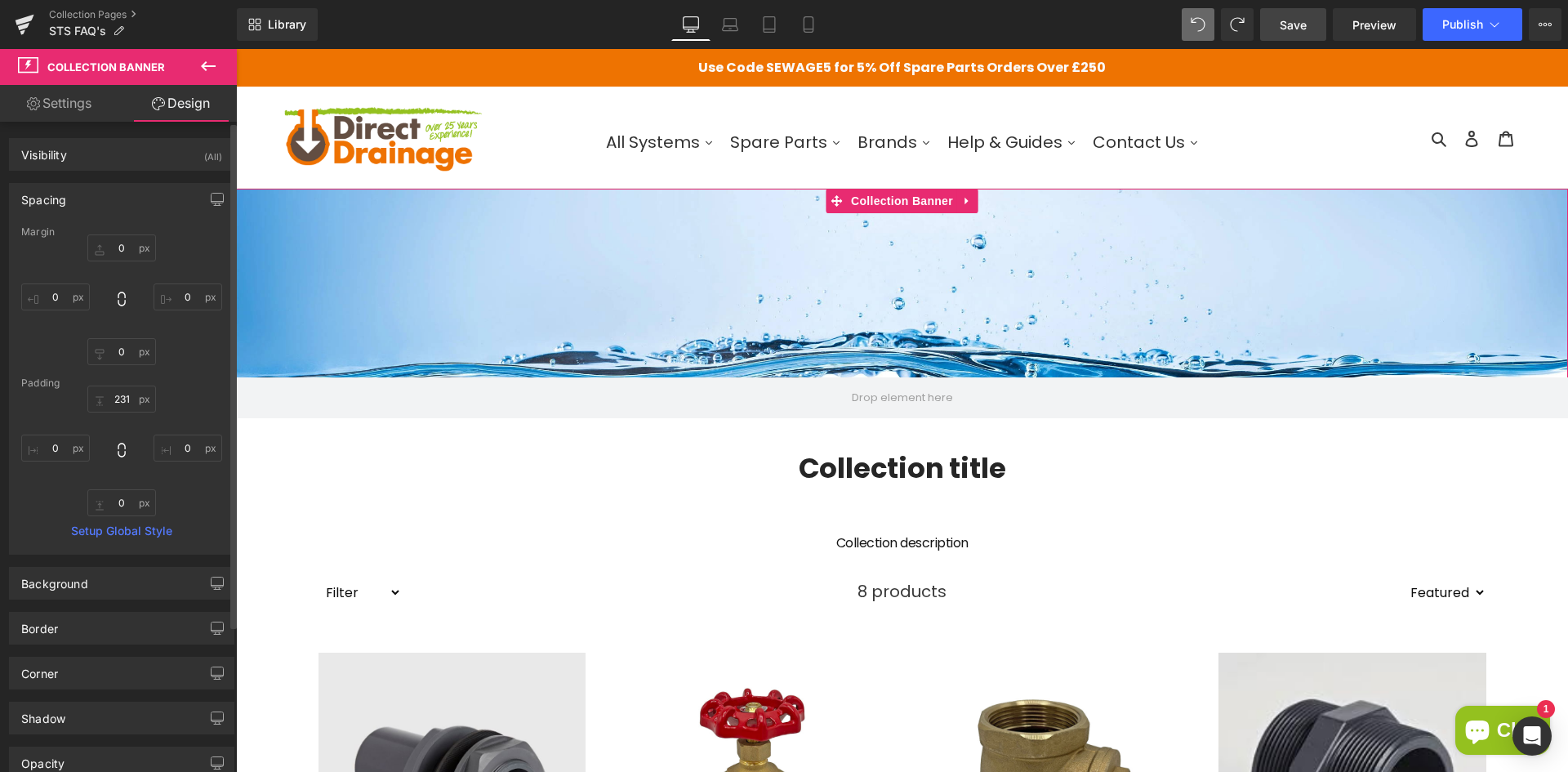
click at [97, 198] on div "Spacing" at bounding box center [121, 199] width 223 height 31
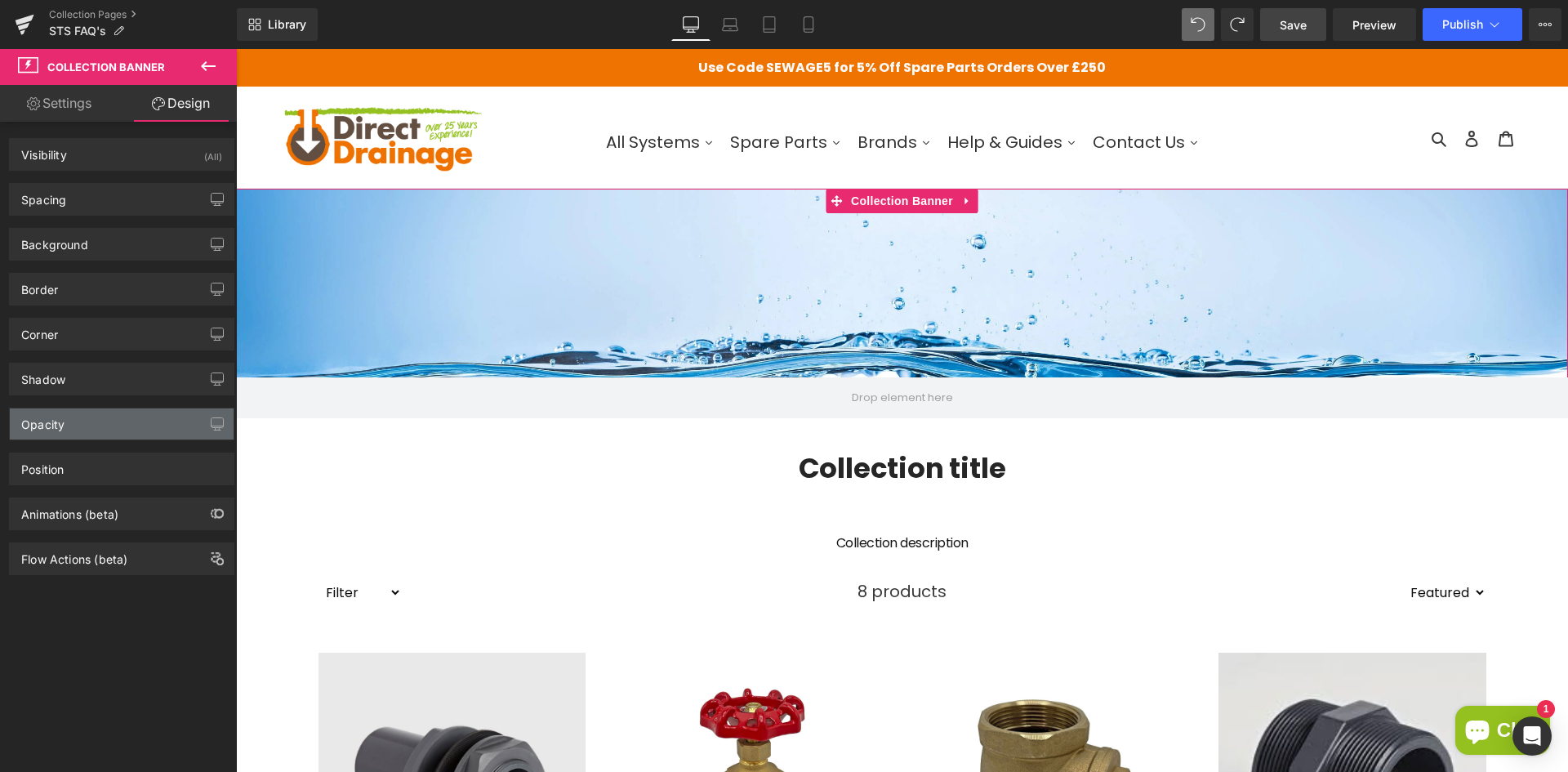
click at [76, 429] on div "Opacity" at bounding box center [121, 424] width 223 height 31
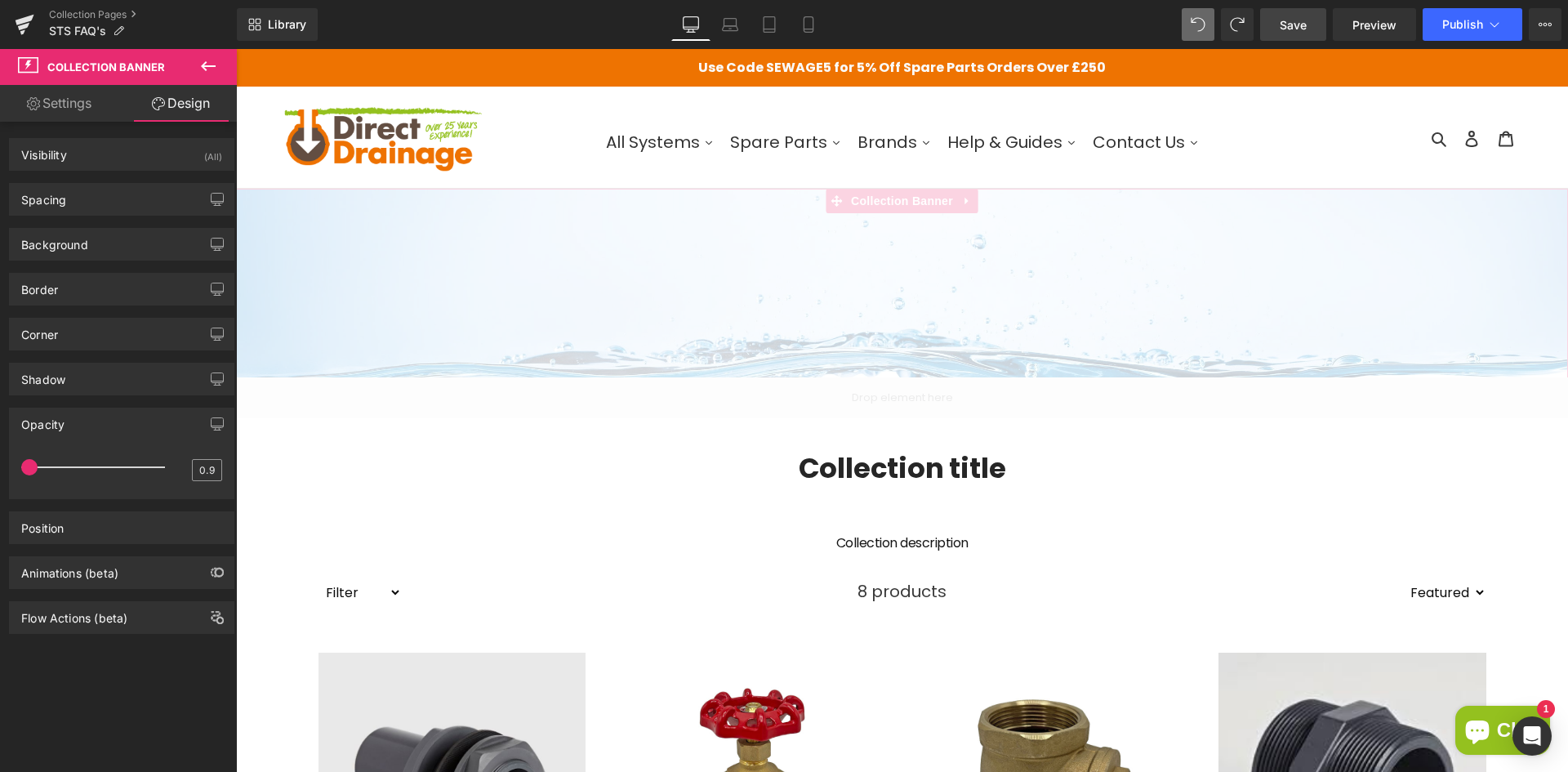
type input "1"
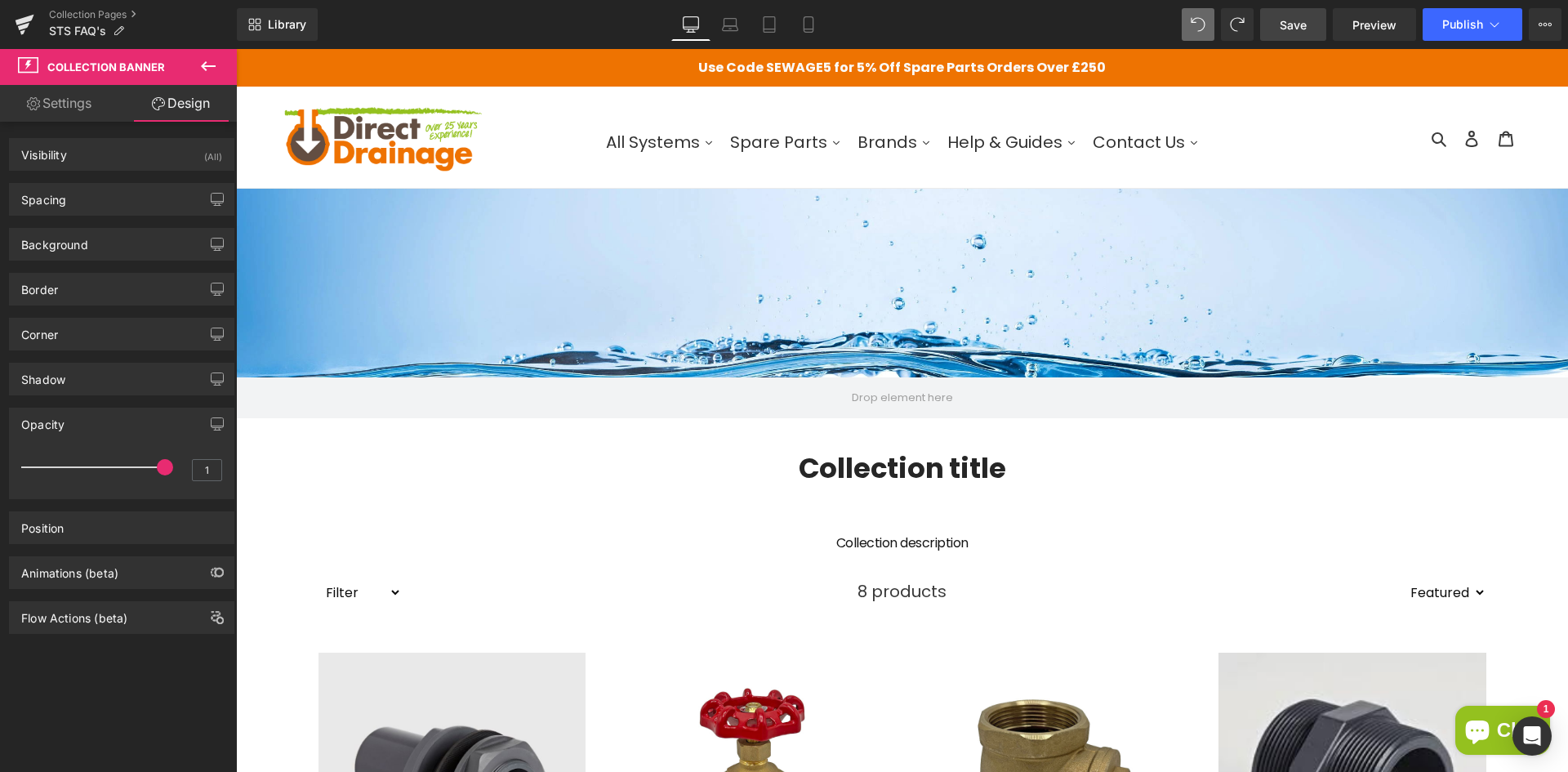
drag, startPoint x: 397, startPoint y: 518, endPoint x: 248, endPoint y: 457, distance: 161.0
click at [48, 104] on link "Settings" at bounding box center [59, 103] width 118 height 37
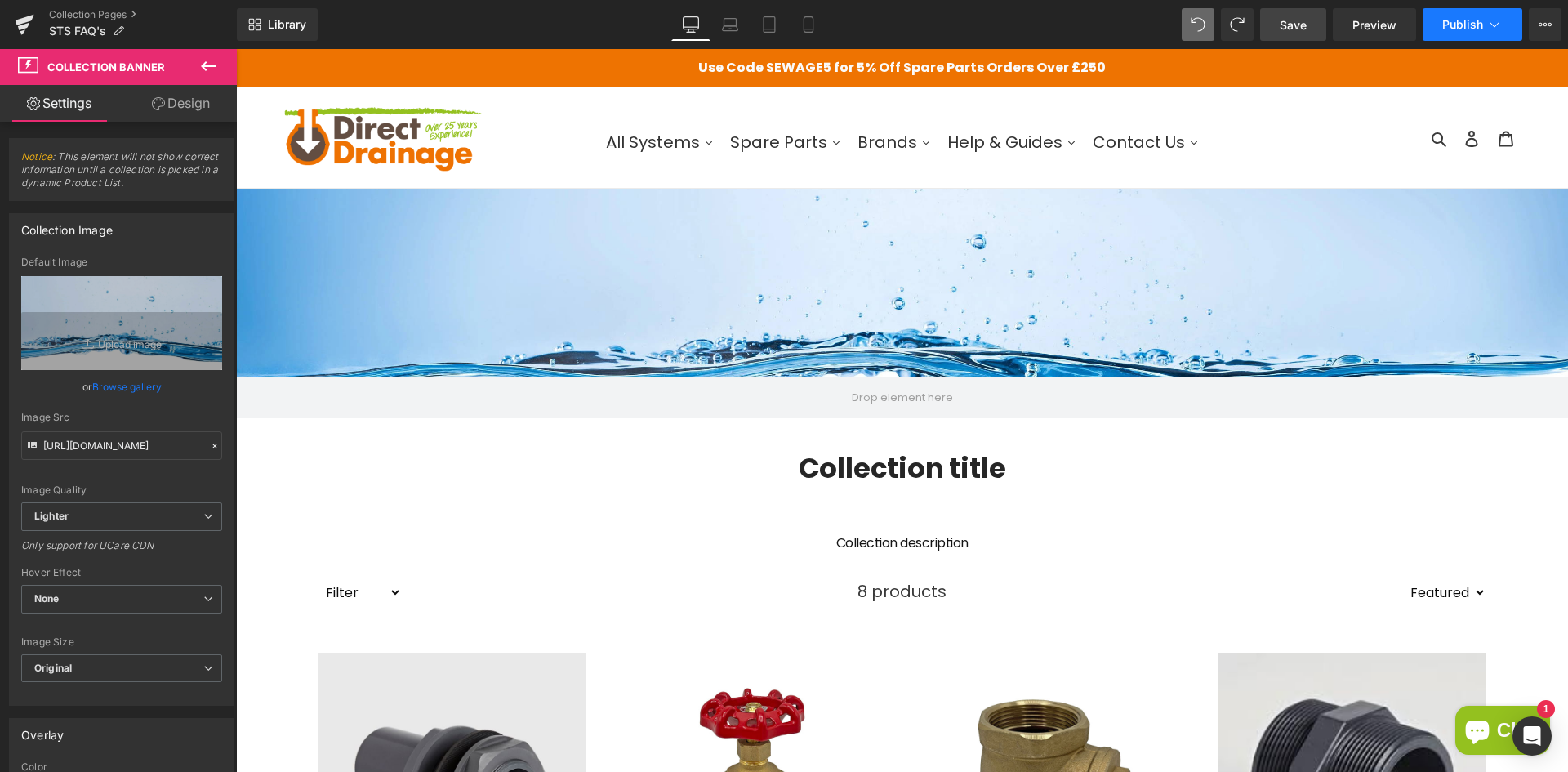
click at [1459, 23] on span "Publish" at bounding box center [1462, 24] width 41 height 13
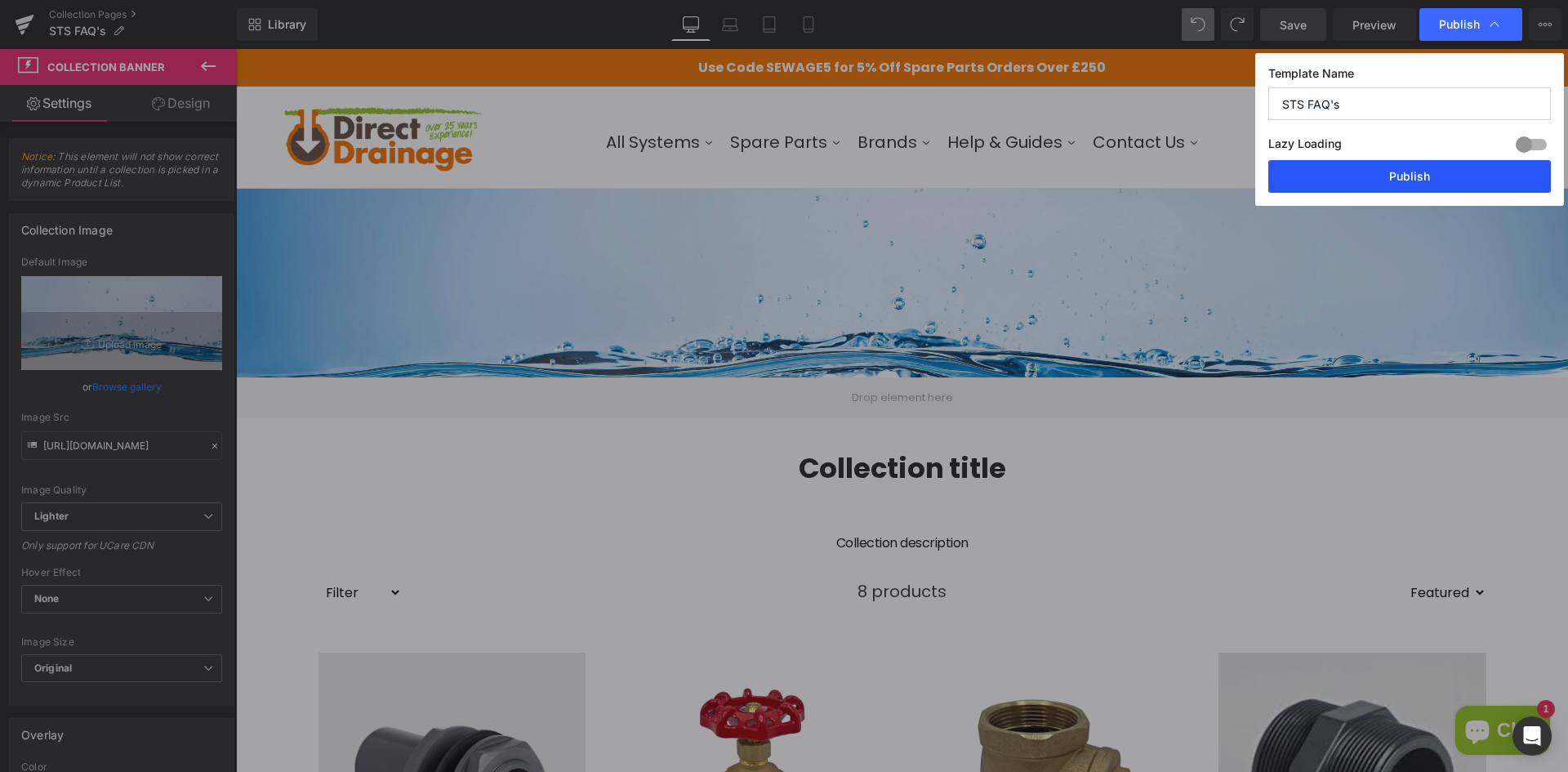
click at [1391, 170] on button "Publish" at bounding box center [1409, 176] width 282 height 33
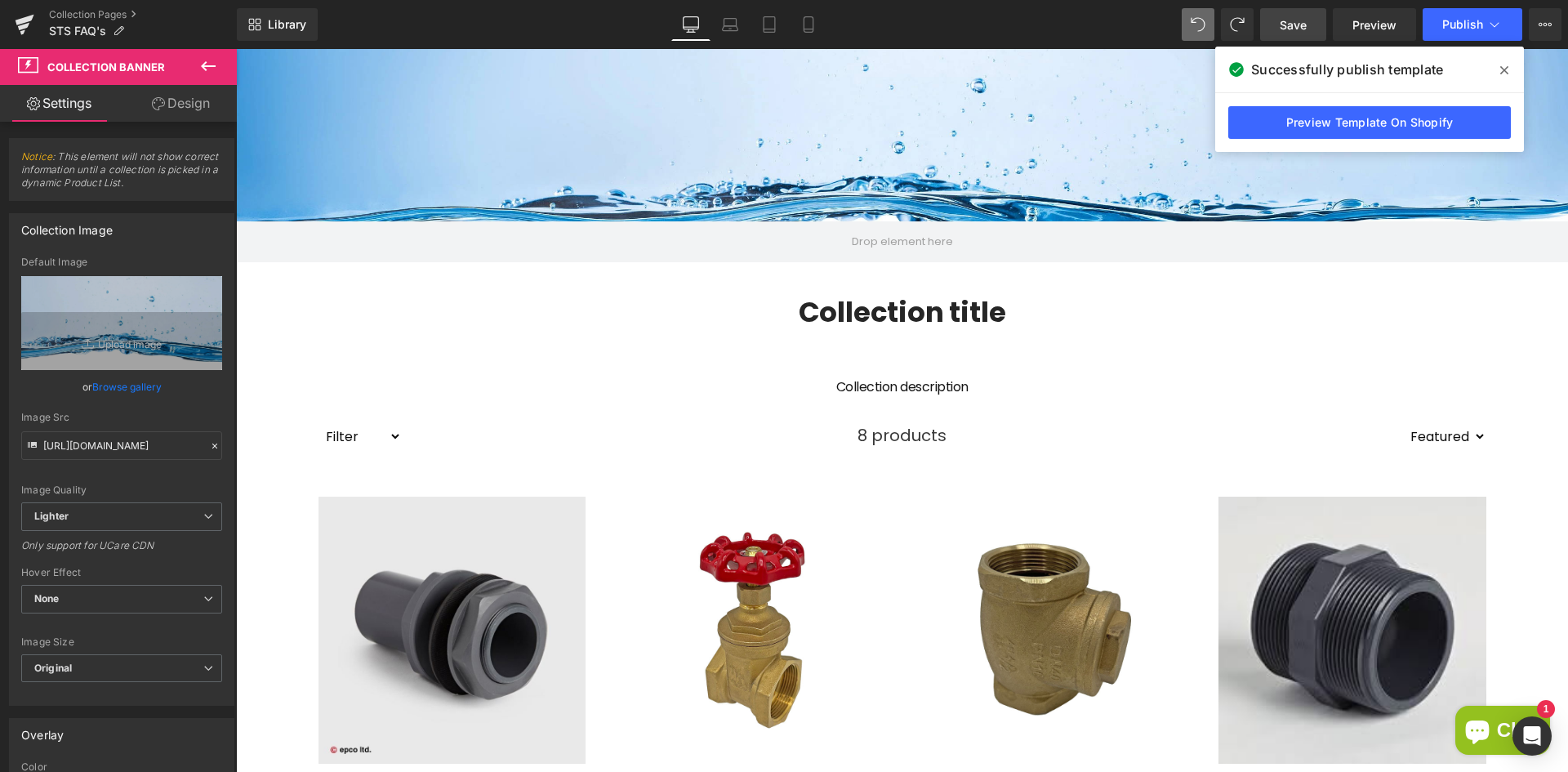
scroll to position [490, 0]
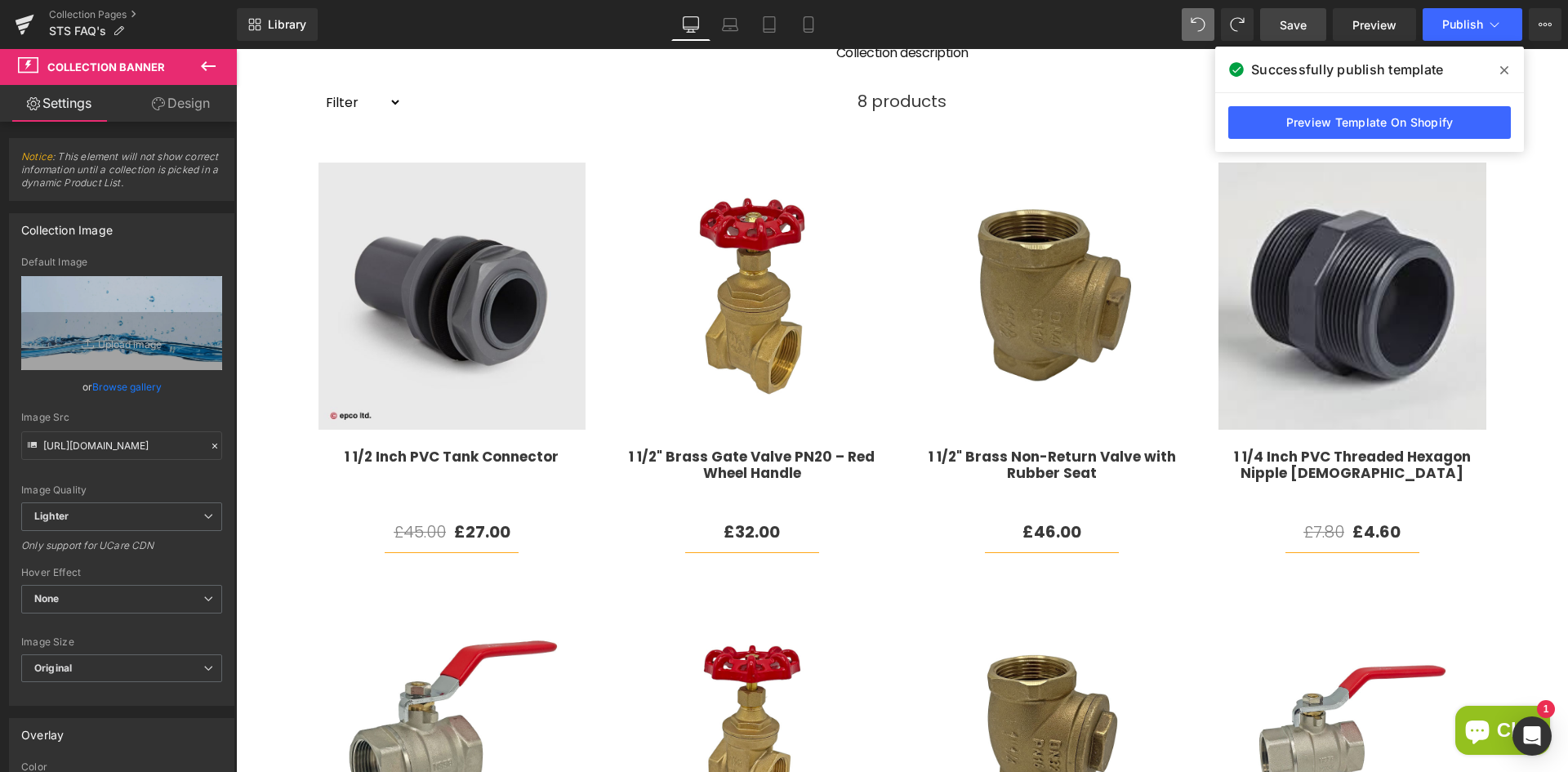
click at [548, 387] on img at bounding box center [452, 296] width 268 height 268
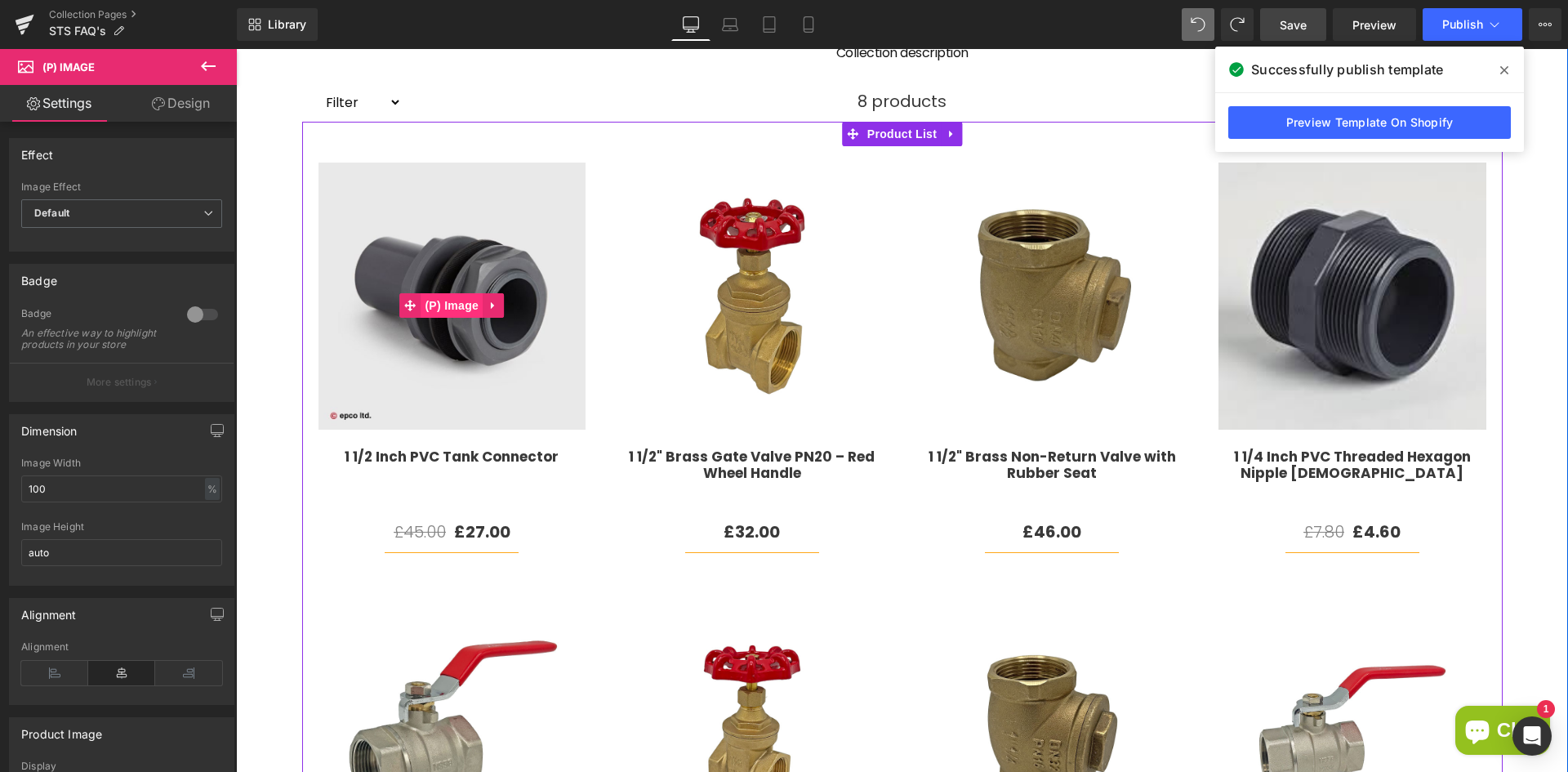
click at [450, 300] on span "(P) Image" at bounding box center [451, 305] width 62 height 24
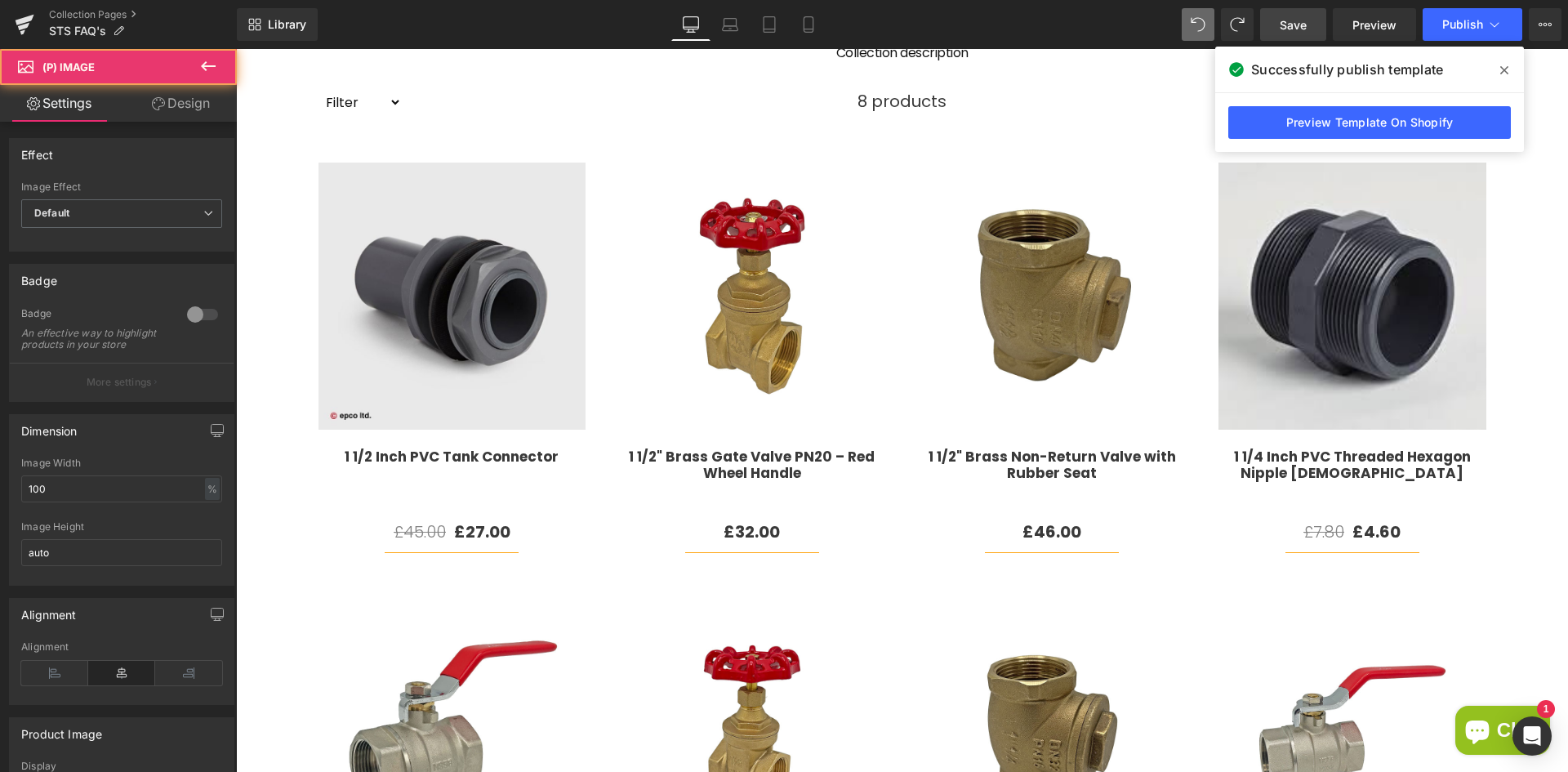
click at [194, 98] on link "Design" at bounding box center [181, 103] width 118 height 37
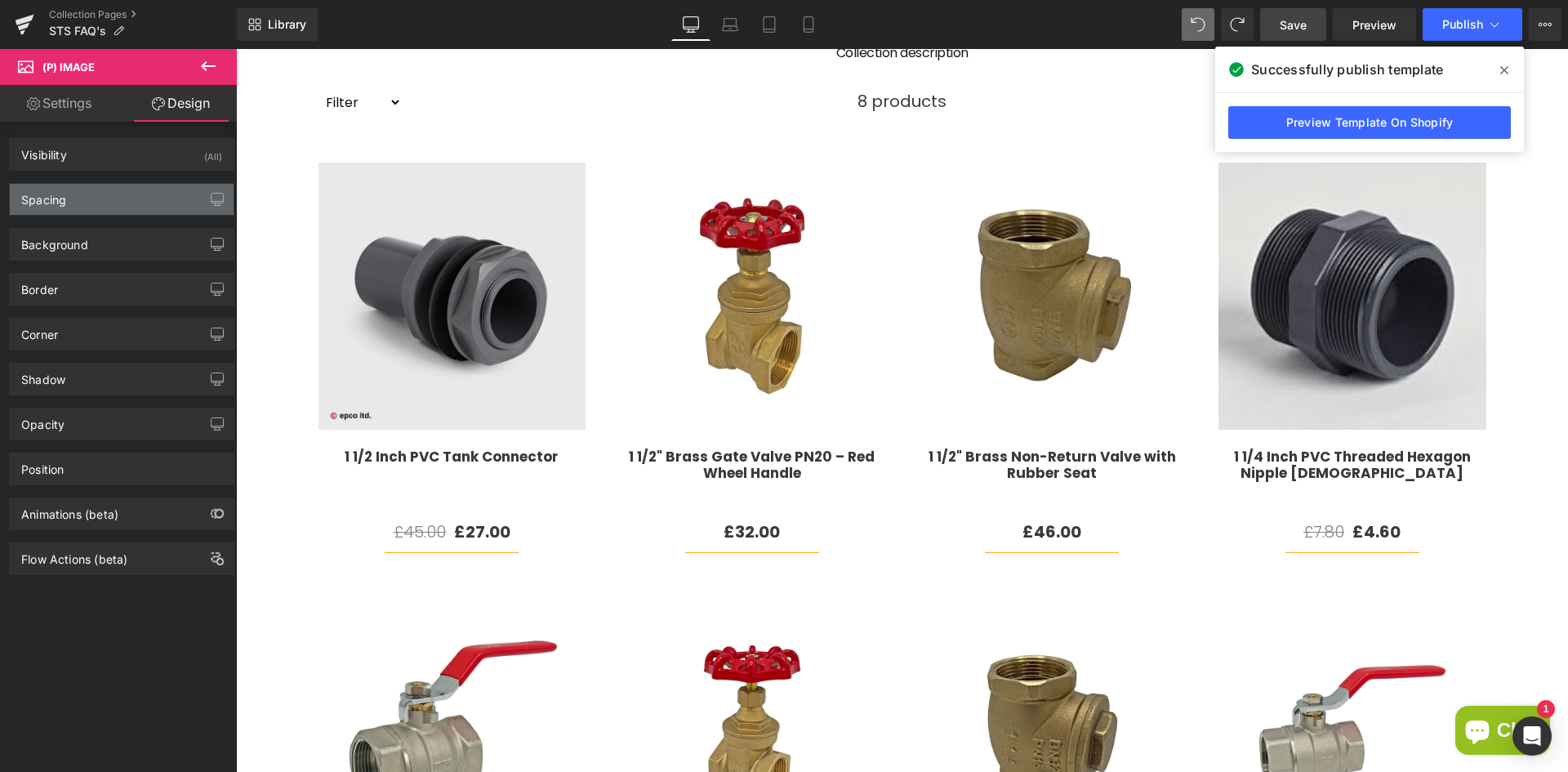
click at [103, 187] on div "Spacing" at bounding box center [121, 199] width 223 height 31
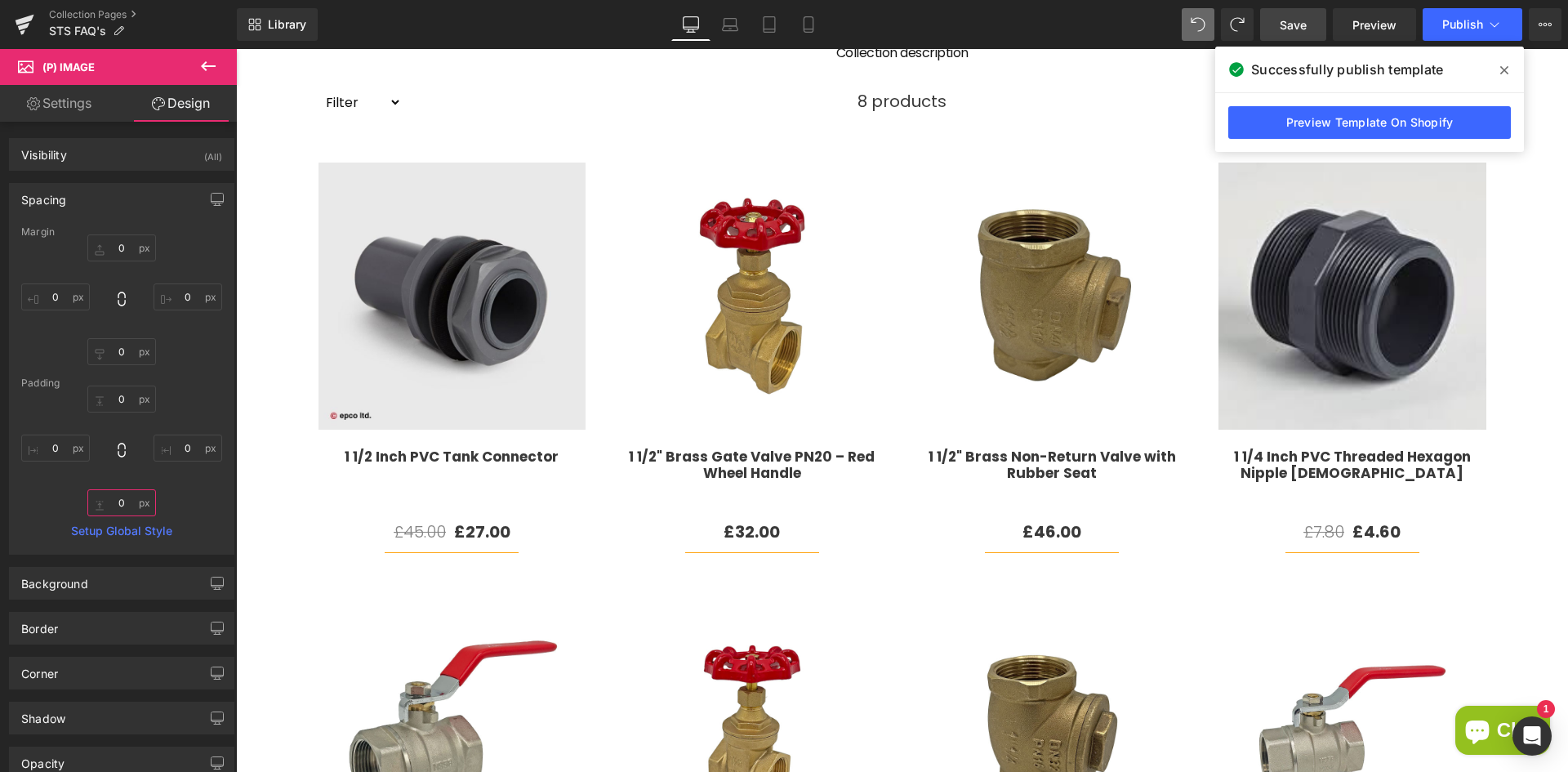
click at [128, 507] on input "0" at bounding box center [122, 502] width 69 height 27
type input "10"
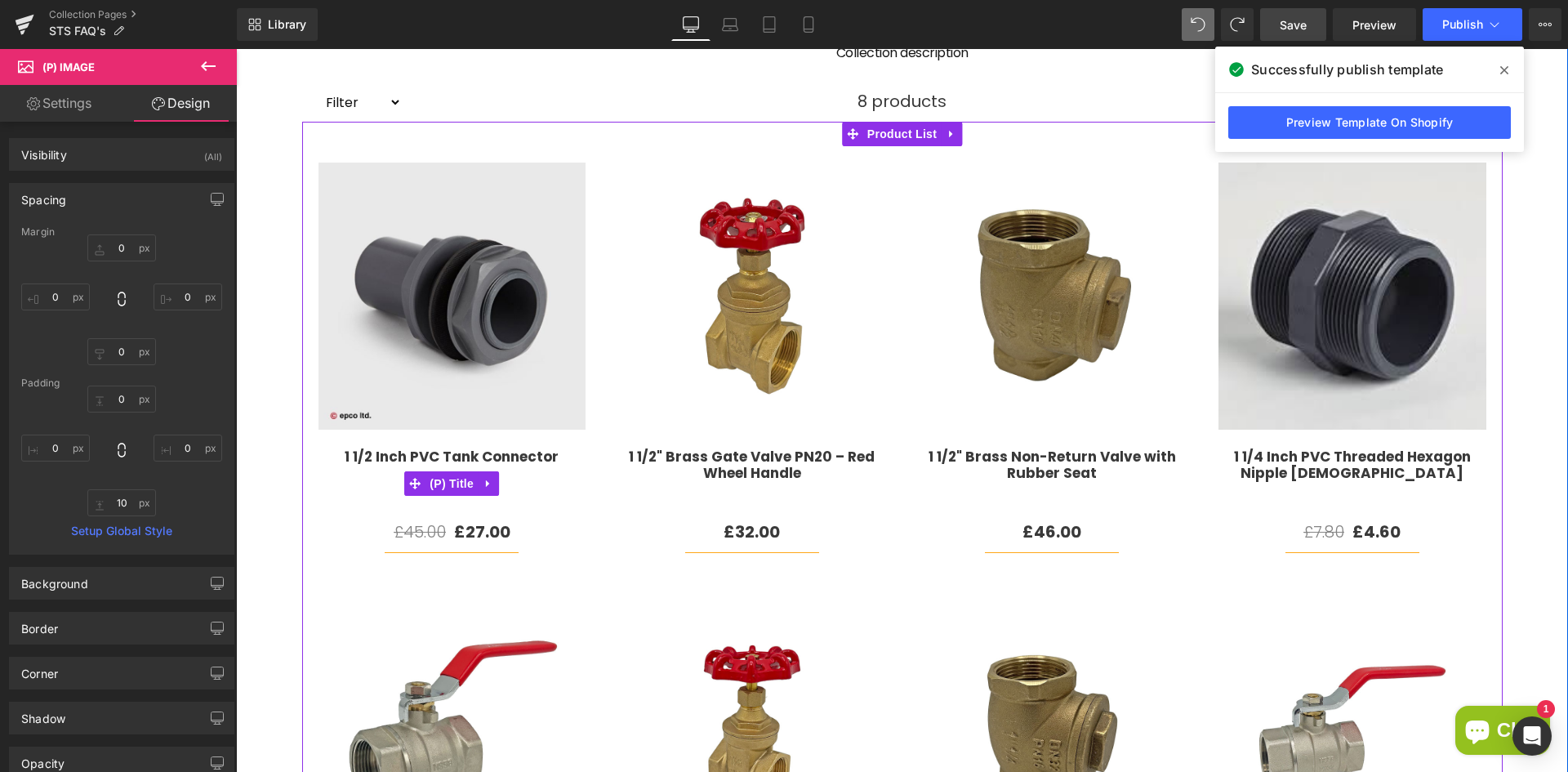
click at [334, 508] on h3 "1 1/2 Inch PVC Tank Connector" at bounding box center [452, 484] width 268 height 71
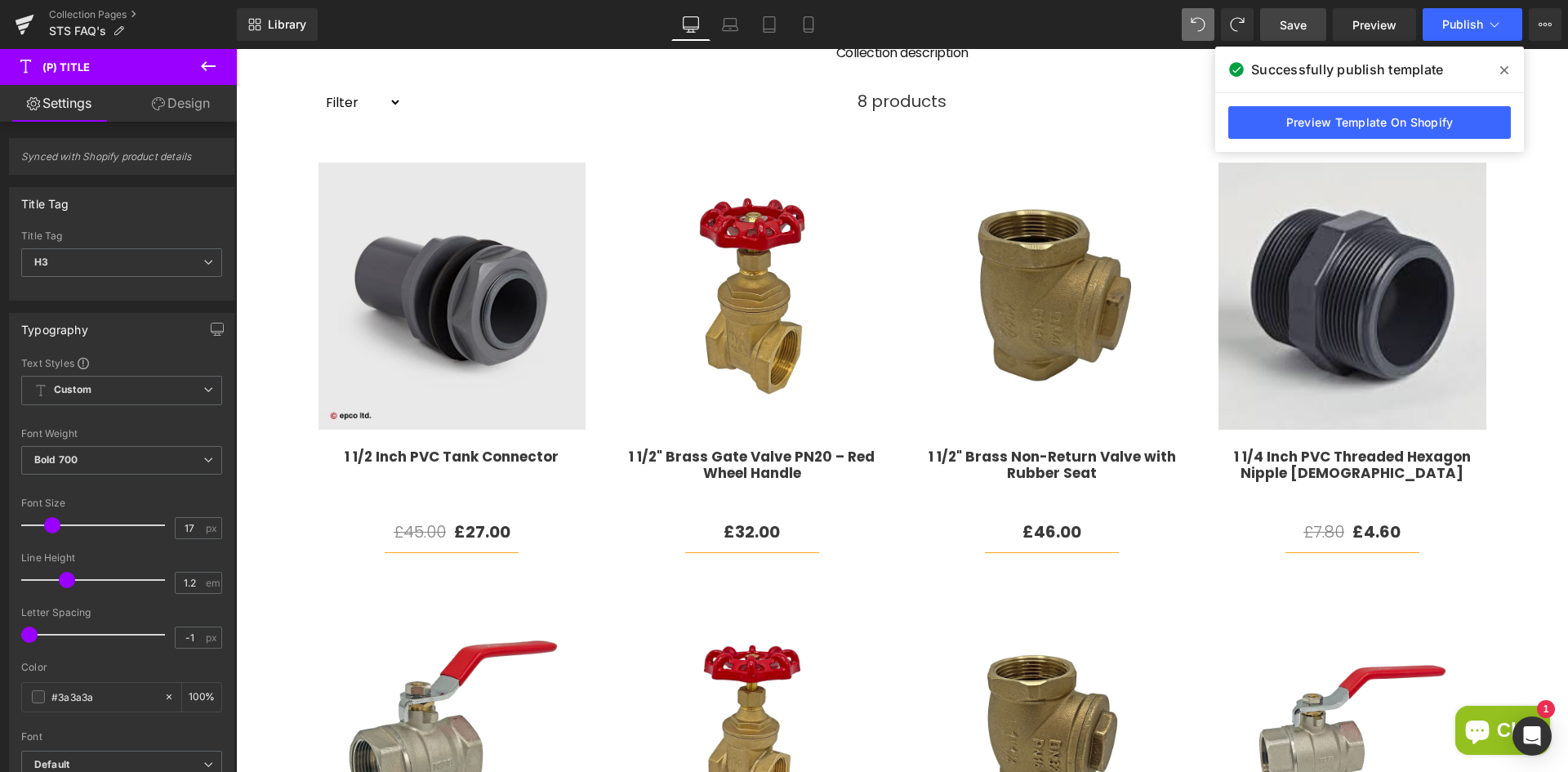
click at [177, 115] on link "Design" at bounding box center [181, 103] width 118 height 37
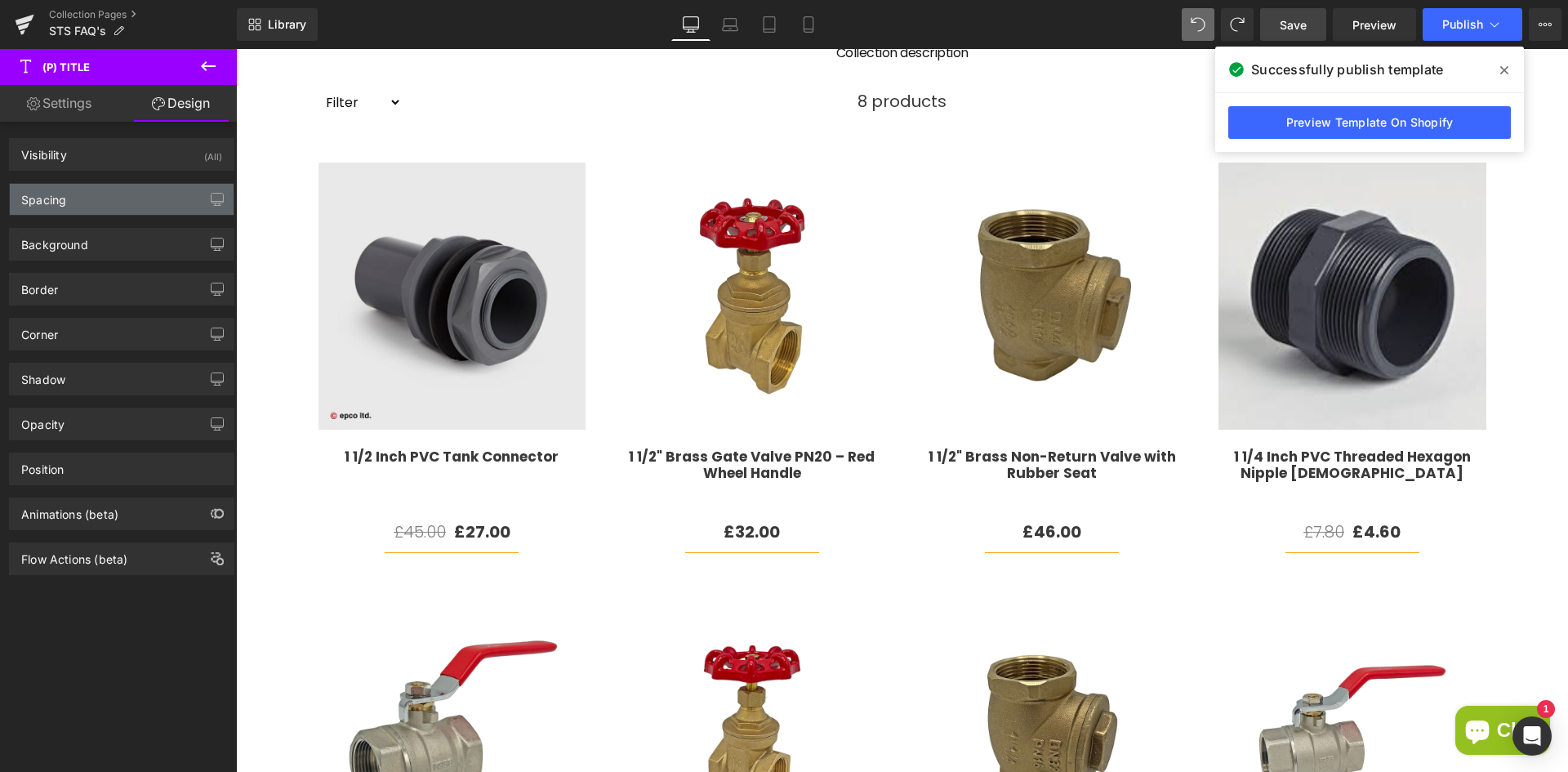
type input "0"
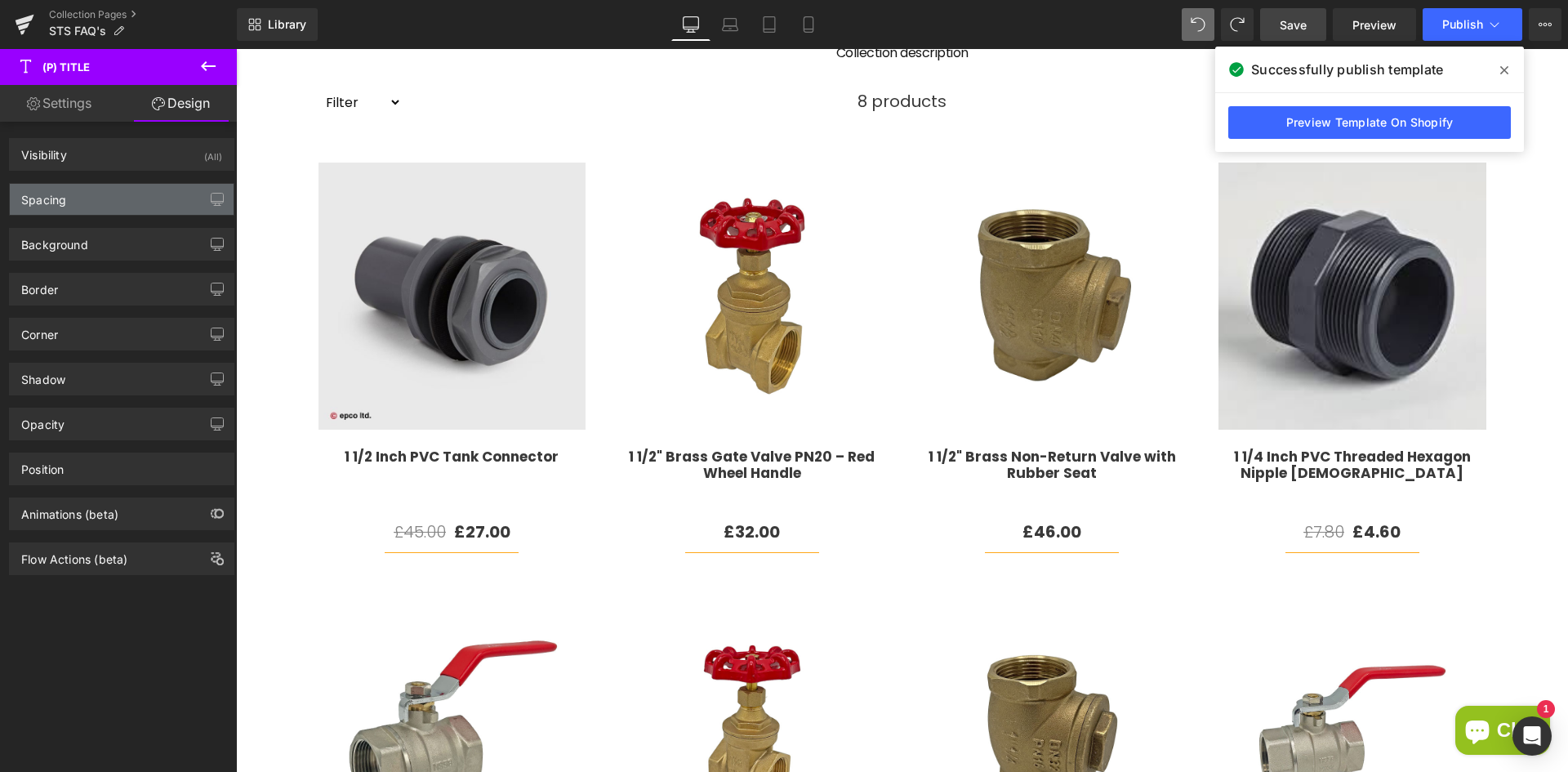
type input "0"
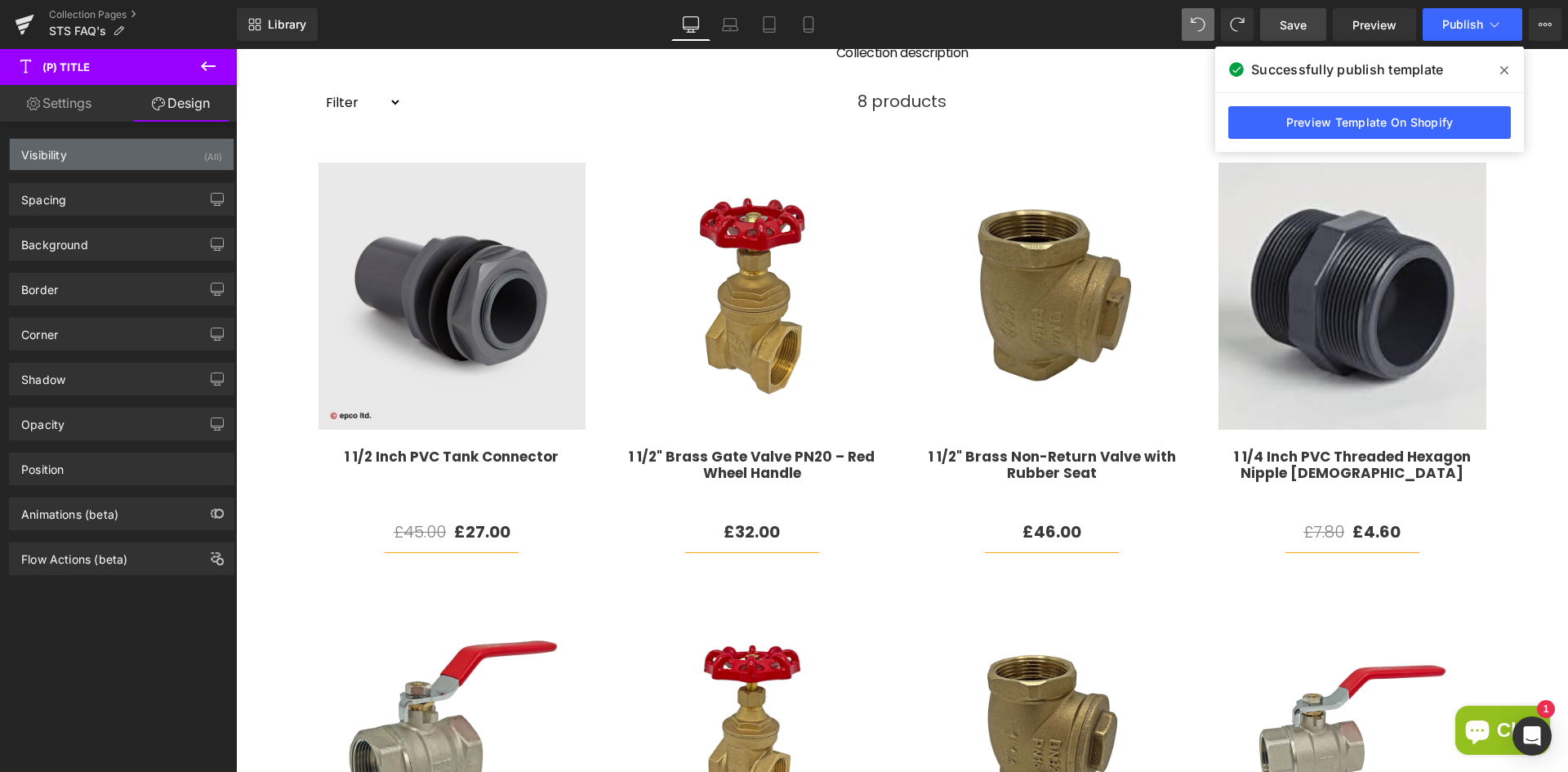
click at [106, 163] on div "Visibility (All)" at bounding box center [121, 155] width 223 height 31
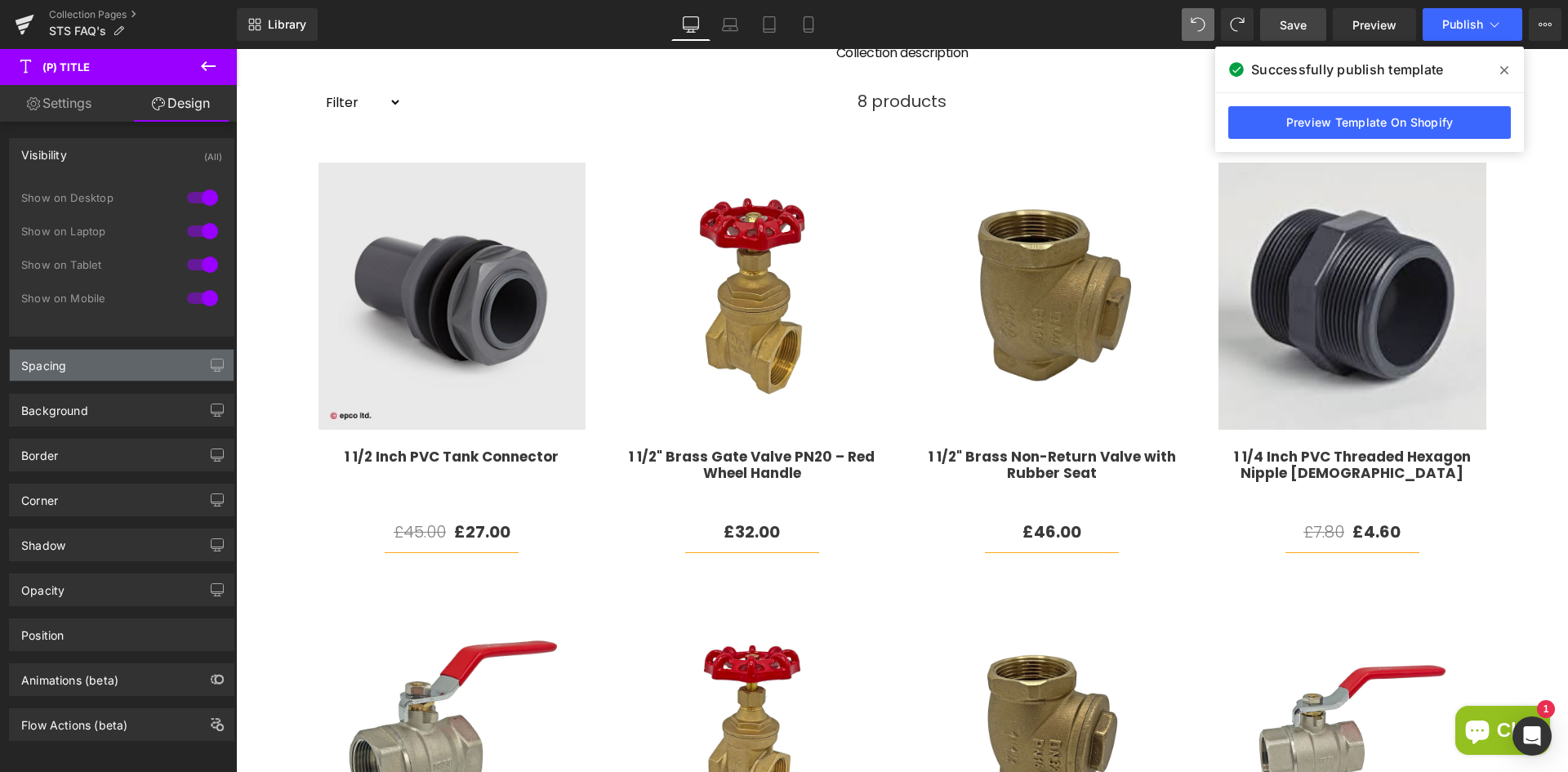
click at [92, 367] on div "Spacing" at bounding box center [121, 365] width 223 height 31
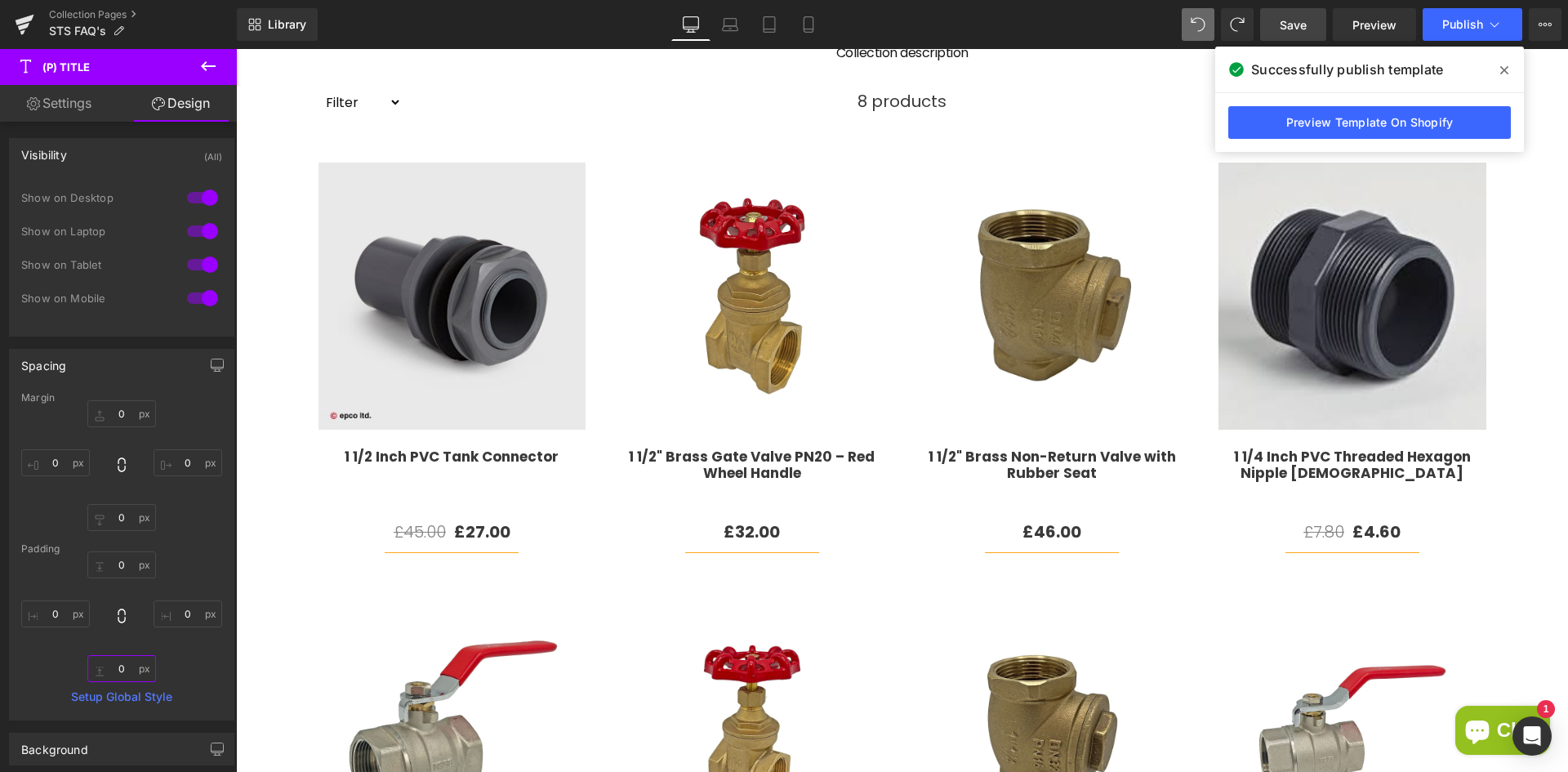
click at [120, 664] on input "0" at bounding box center [122, 668] width 69 height 27
click at [124, 669] on input "0" at bounding box center [122, 668] width 69 height 27
drag, startPoint x: 124, startPoint y: 669, endPoint x: 106, endPoint y: 669, distance: 18.0
click at [106, 669] on input "0" at bounding box center [122, 668] width 69 height 27
type input "50"
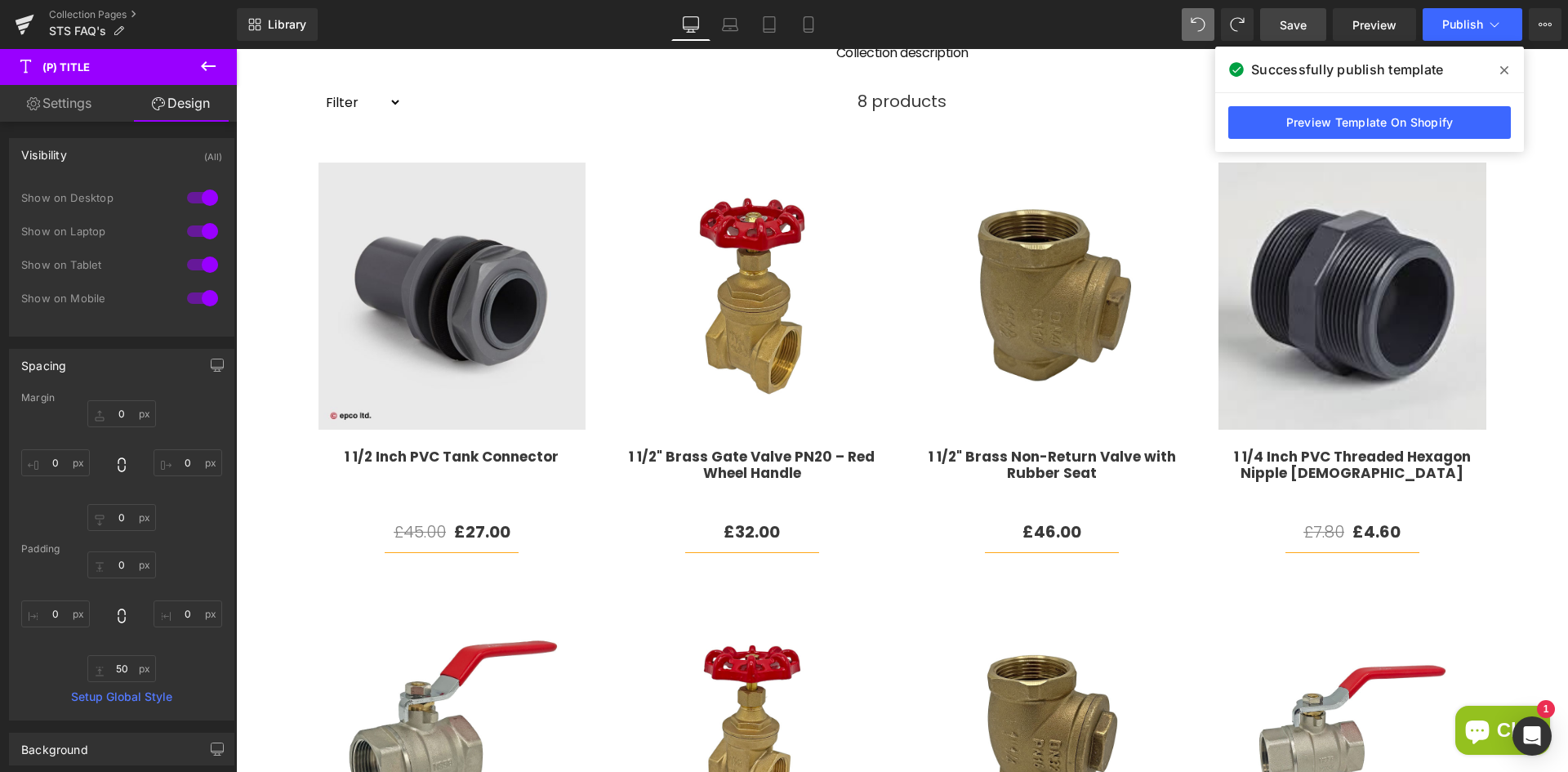
click at [179, 670] on div "0px 0 0px 0 50 50 0px 0" at bounding box center [121, 616] width 201 height 130
click at [126, 670] on input "50" at bounding box center [122, 668] width 69 height 27
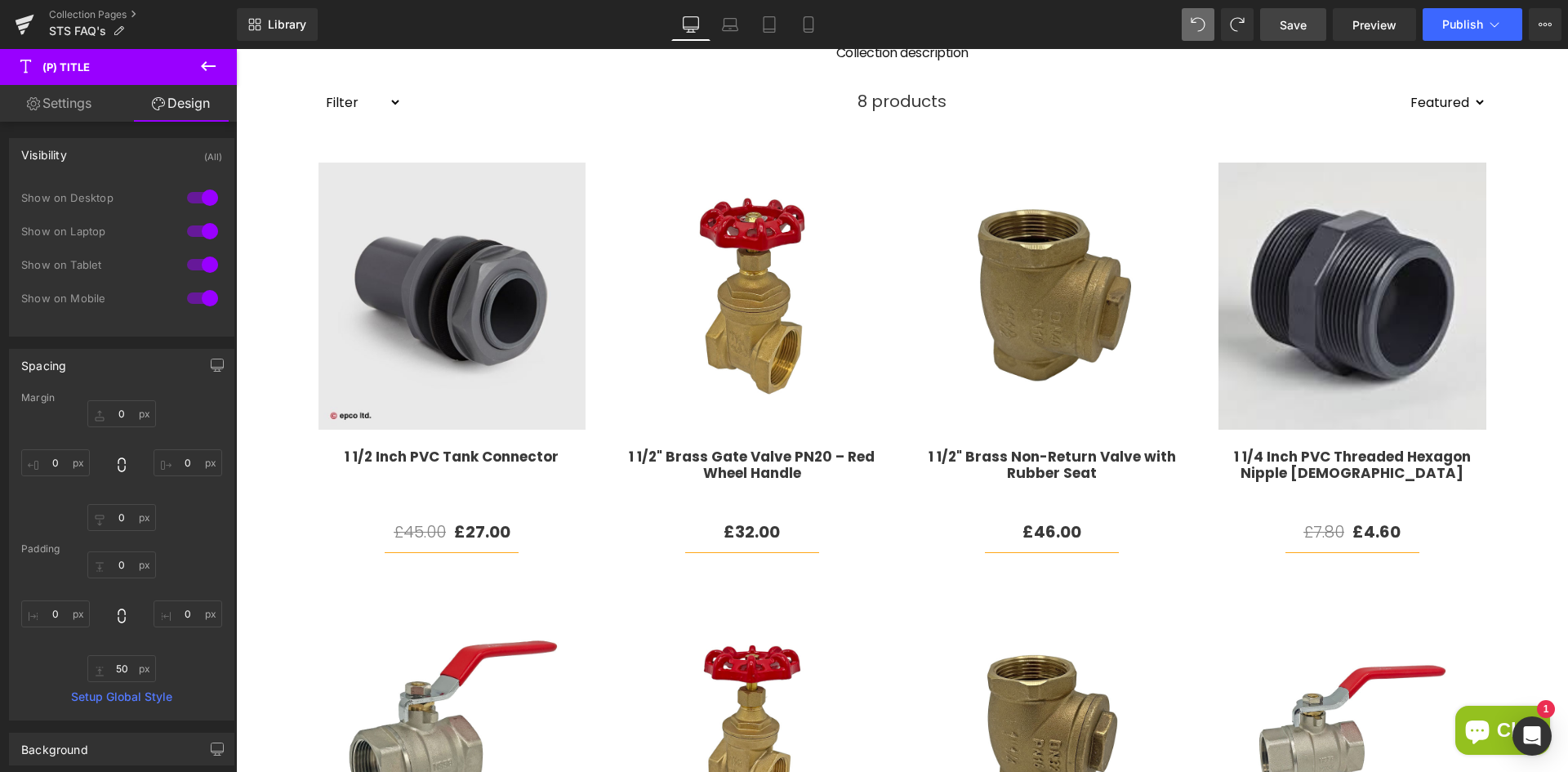
click at [247, 482] on div "Collection Banner 231px Collection title Collection Title Collection descriptio…" at bounding box center [901, 385] width 1332 height 1374
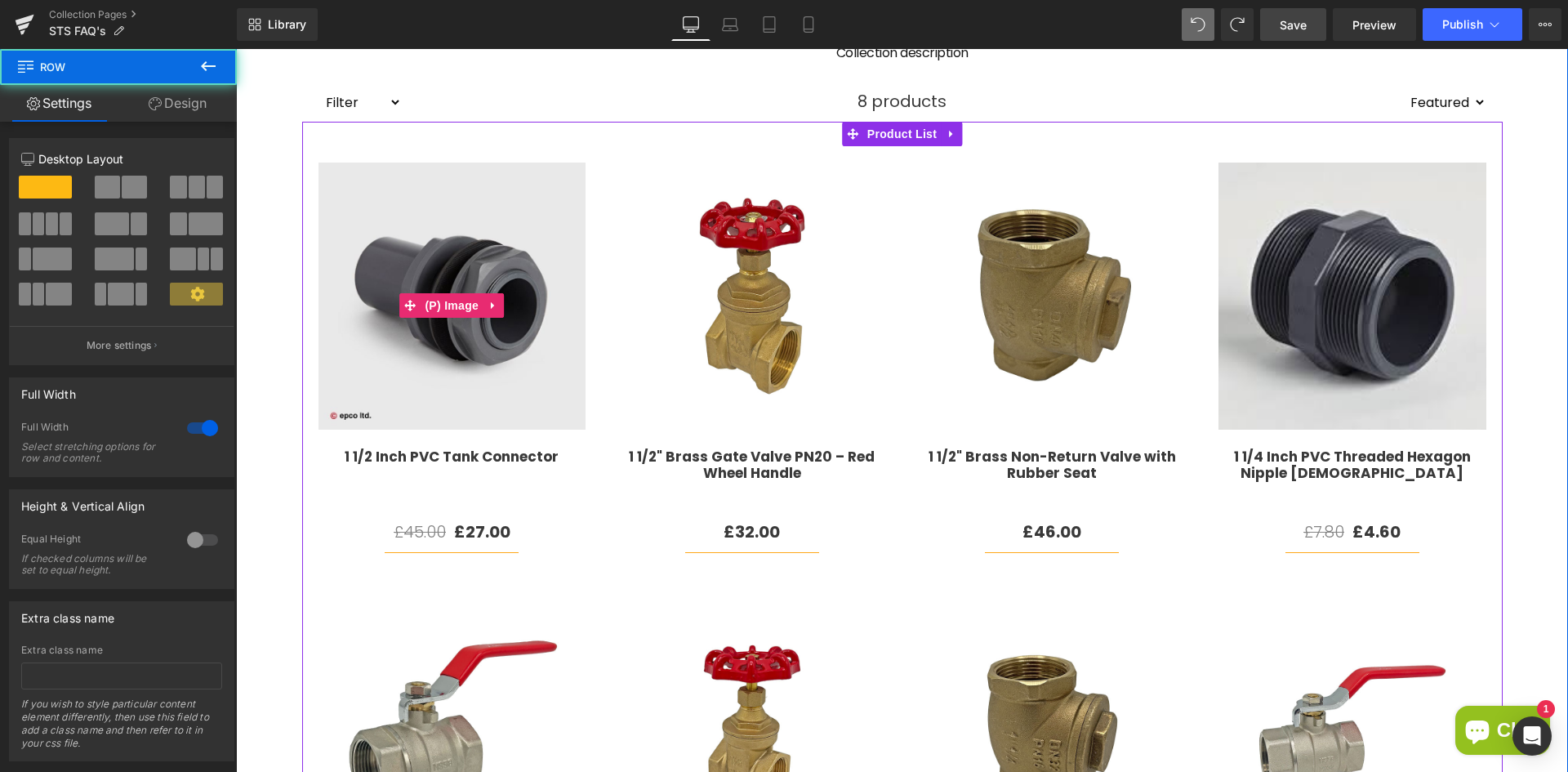
click at [395, 382] on img at bounding box center [452, 301] width 268 height 276
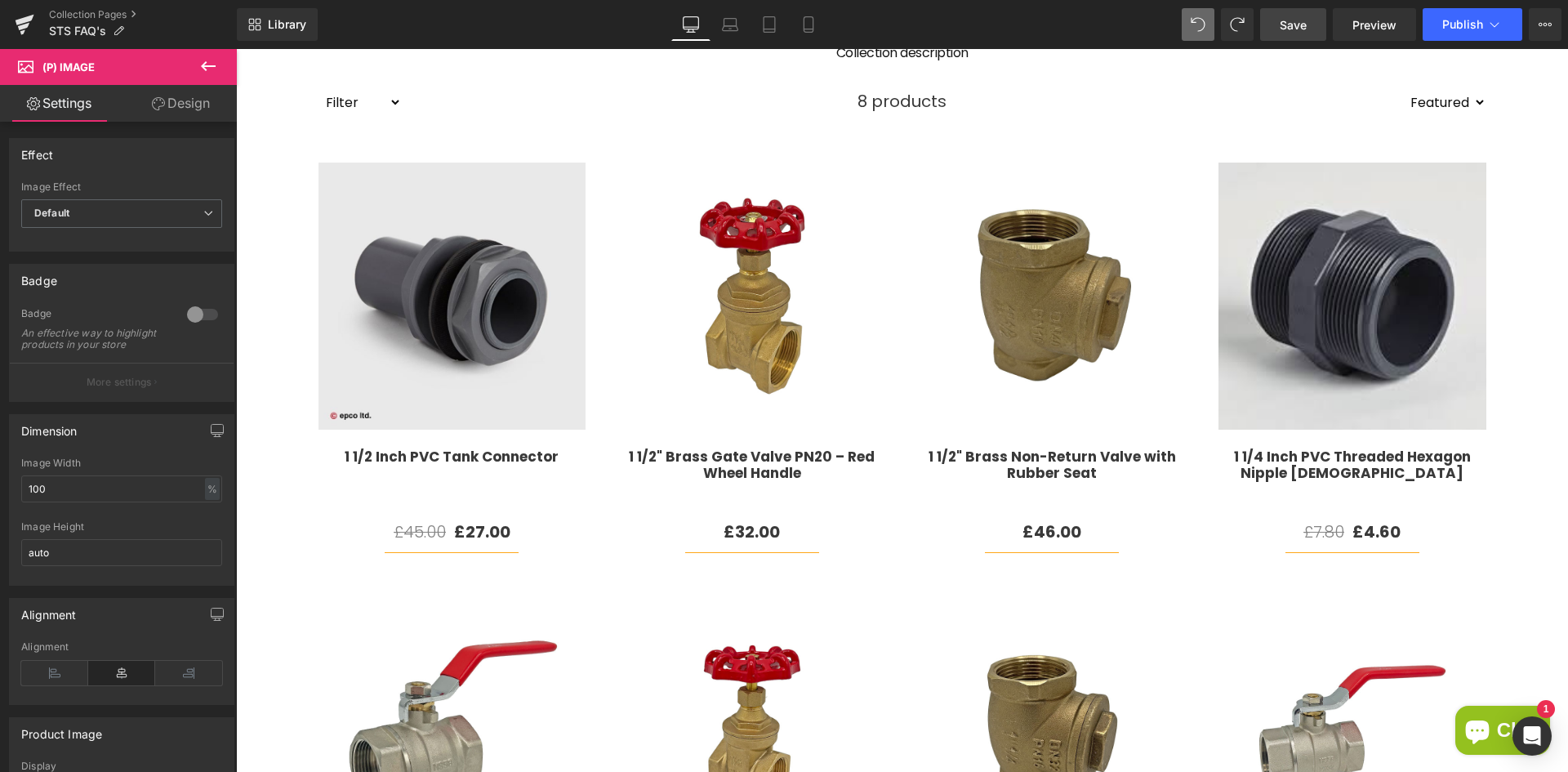
click at [195, 103] on link "Design" at bounding box center [181, 103] width 118 height 37
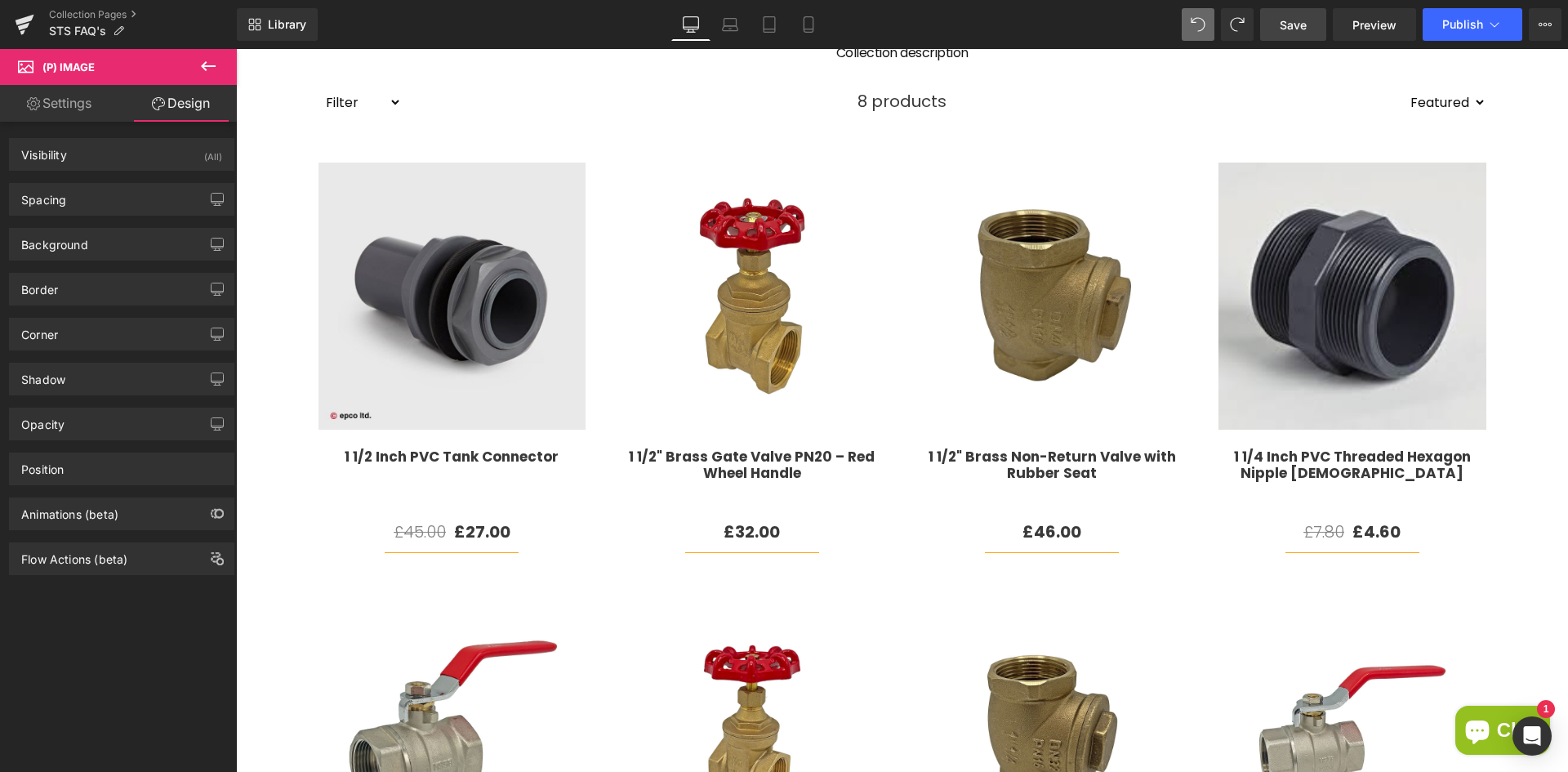
click at [43, 216] on div "Background Color & Image color transparent Color transparent 0 % Image Replace …" at bounding box center [122, 238] width 244 height 45
click at [47, 209] on div "Spacing" at bounding box center [121, 199] width 223 height 31
